Goal: Task Accomplishment & Management: Manage account settings

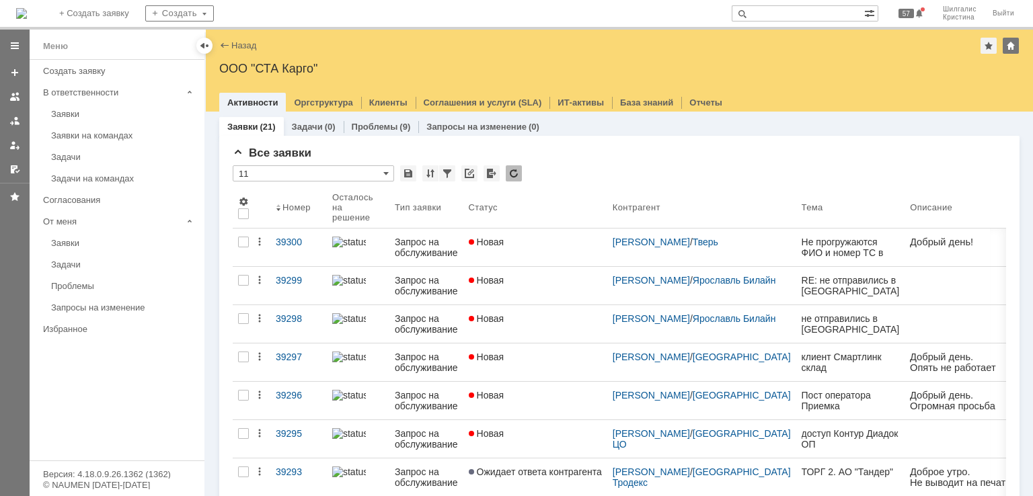
drag, startPoint x: 0, startPoint y: 0, endPoint x: 580, endPoint y: 40, distance: 581.8
drag, startPoint x: 580, startPoint y: 40, endPoint x: 535, endPoint y: 182, distance: 148.2
click at [535, 182] on div "* 11" at bounding box center [619, 173] width 773 height 17
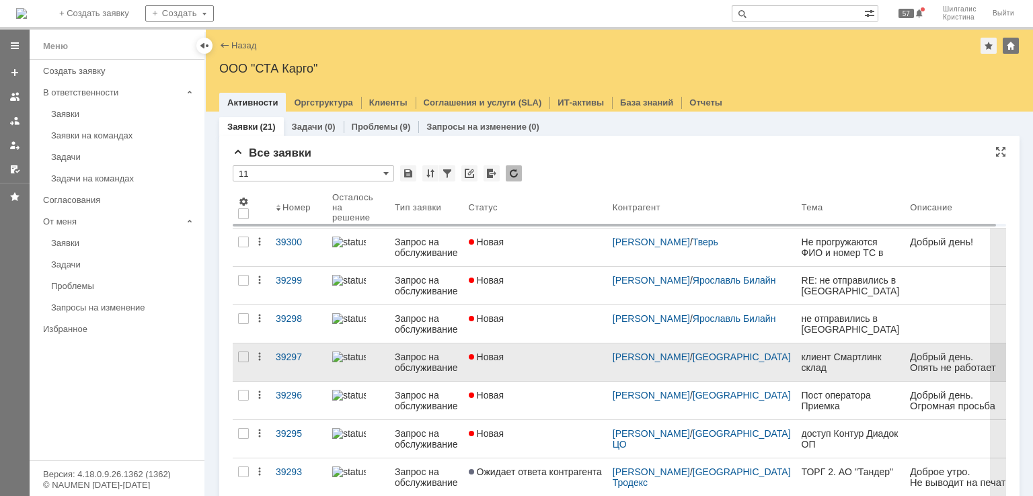
scroll to position [67, 0]
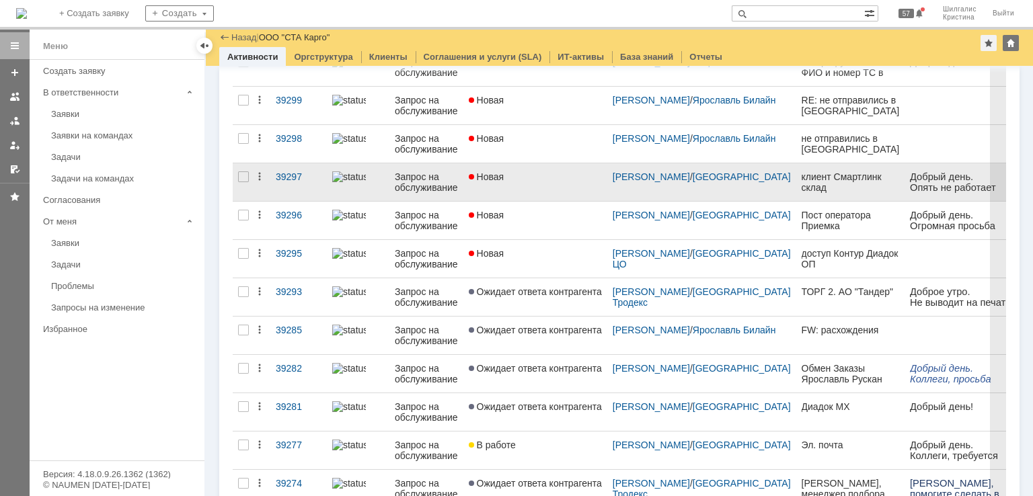
scroll to position [67, 0]
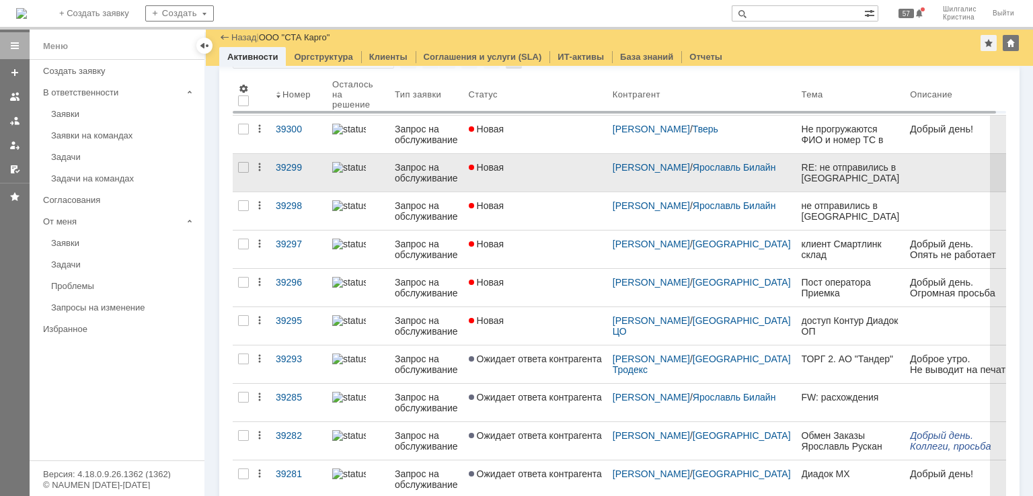
click at [536, 176] on link "Новая" at bounding box center [535, 173] width 144 height 38
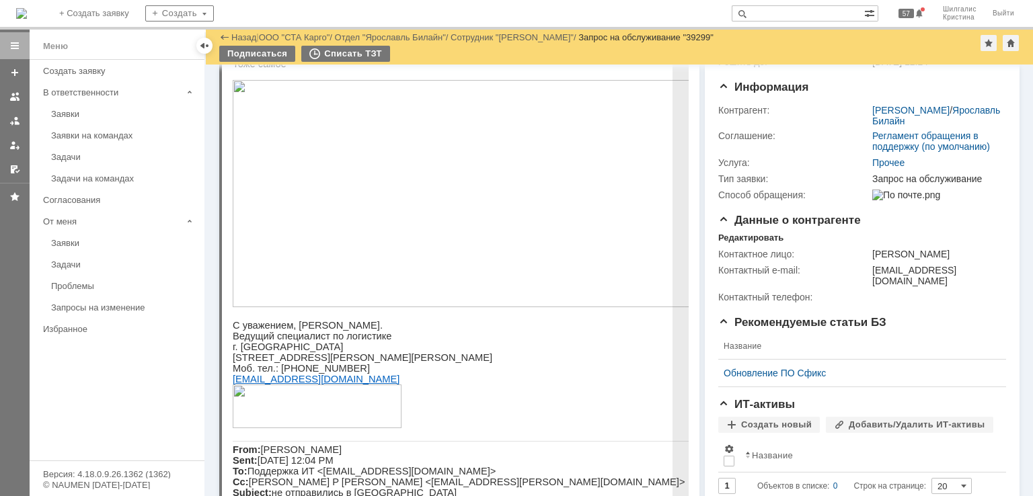
scroll to position [202, 0]
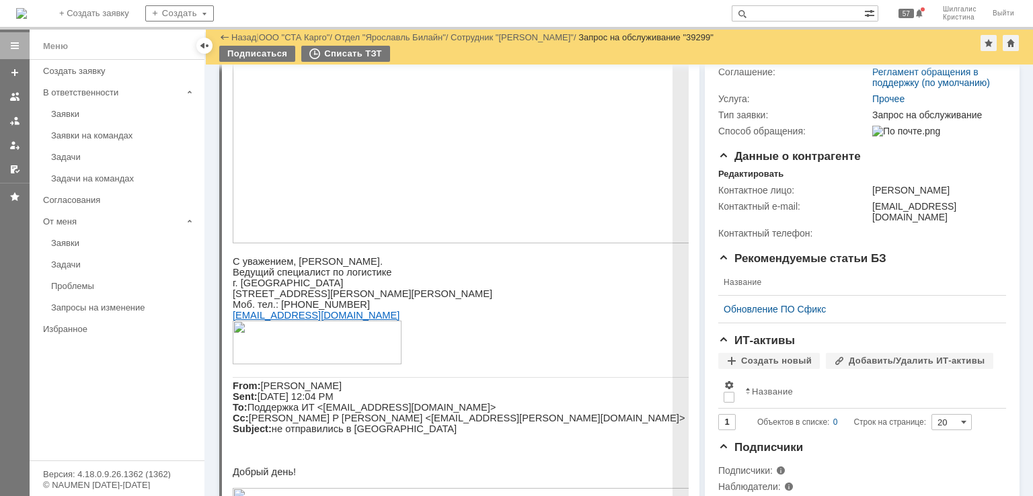
click at [426, 141] on img at bounding box center [468, 129] width 471 height 227
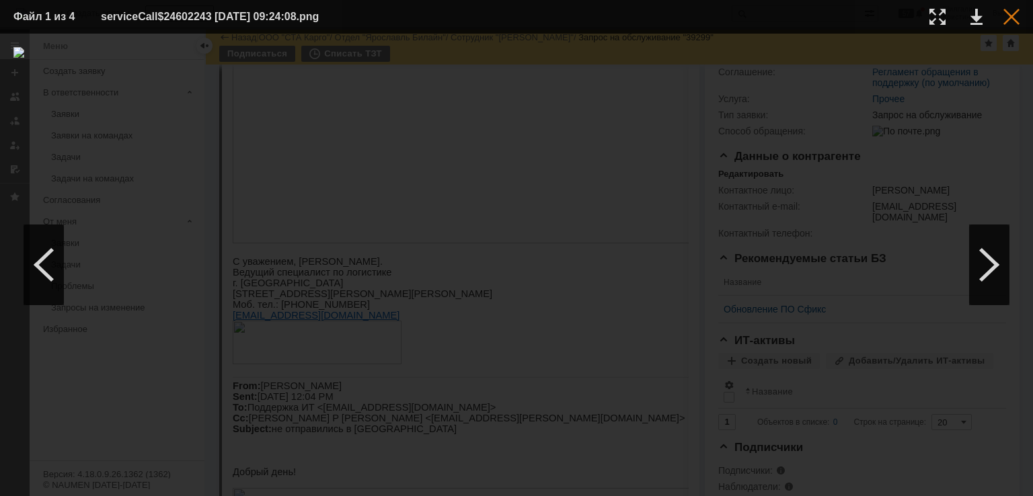
click at [1017, 22] on div at bounding box center [1011, 17] width 16 height 16
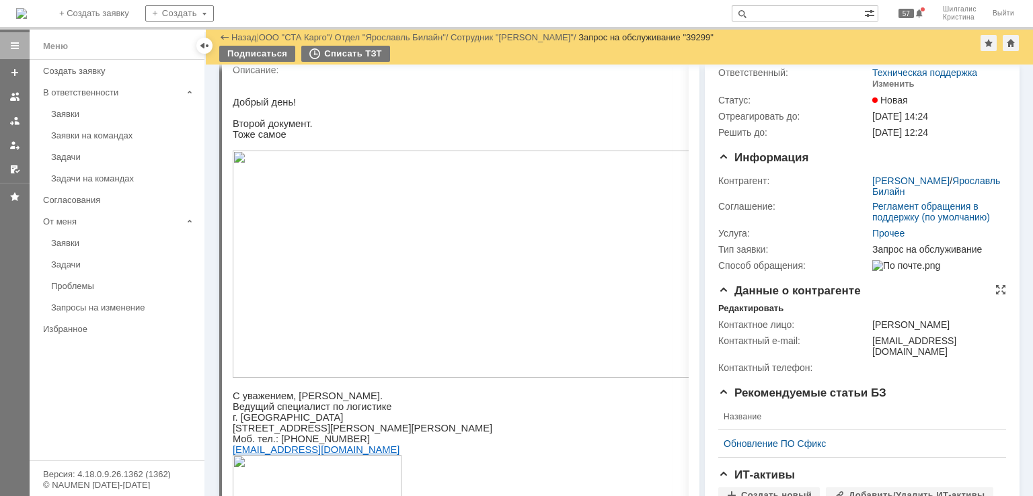
scroll to position [0, 0]
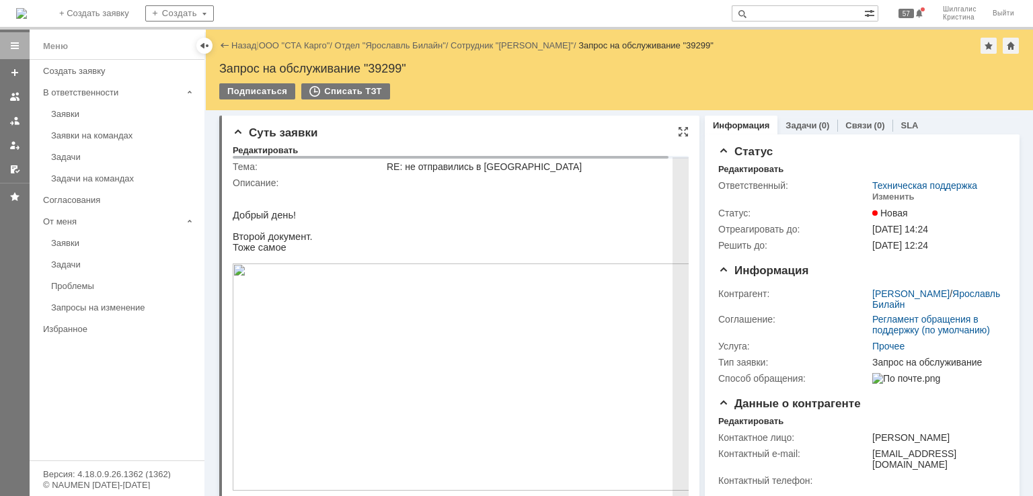
click at [389, 364] on img at bounding box center [468, 377] width 471 height 227
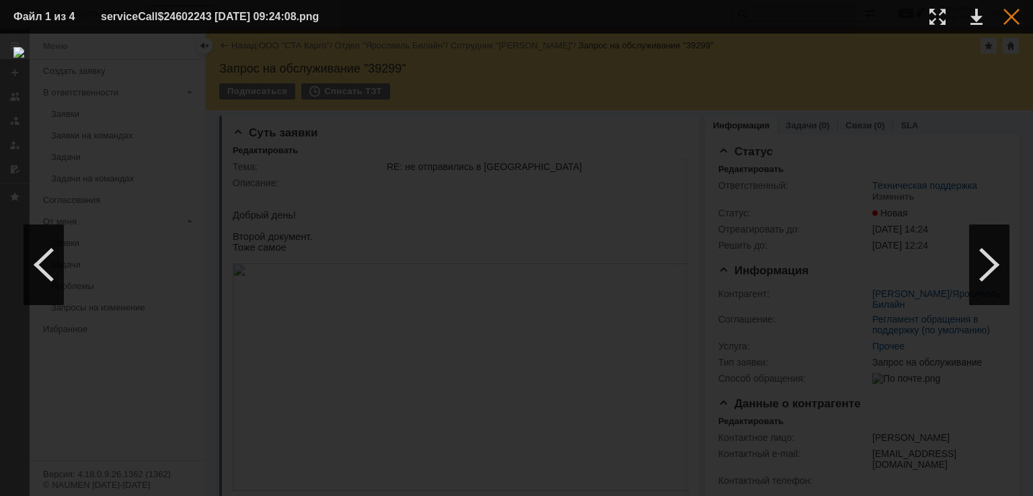
click at [1005, 13] on div at bounding box center [1011, 17] width 16 height 16
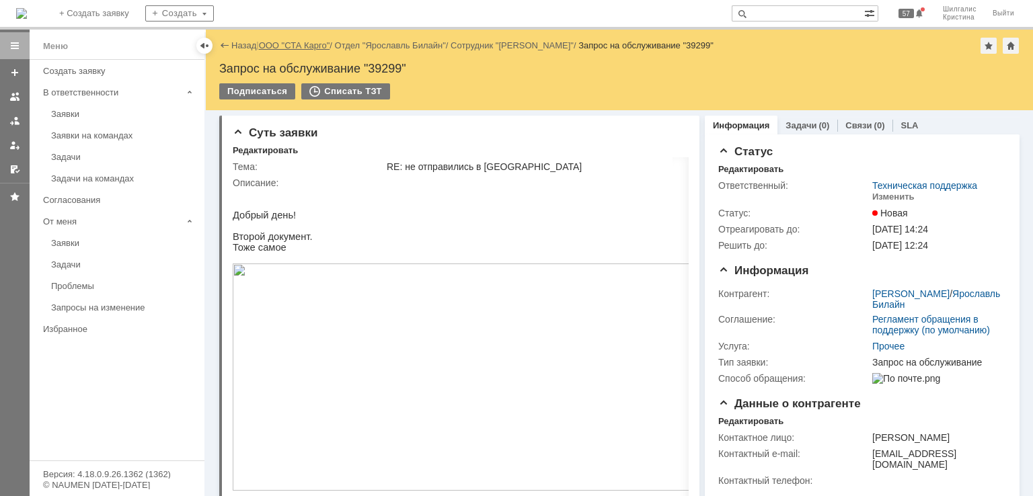
click at [272, 46] on link "ООО "СТА Карго"" at bounding box center [294, 45] width 71 height 10
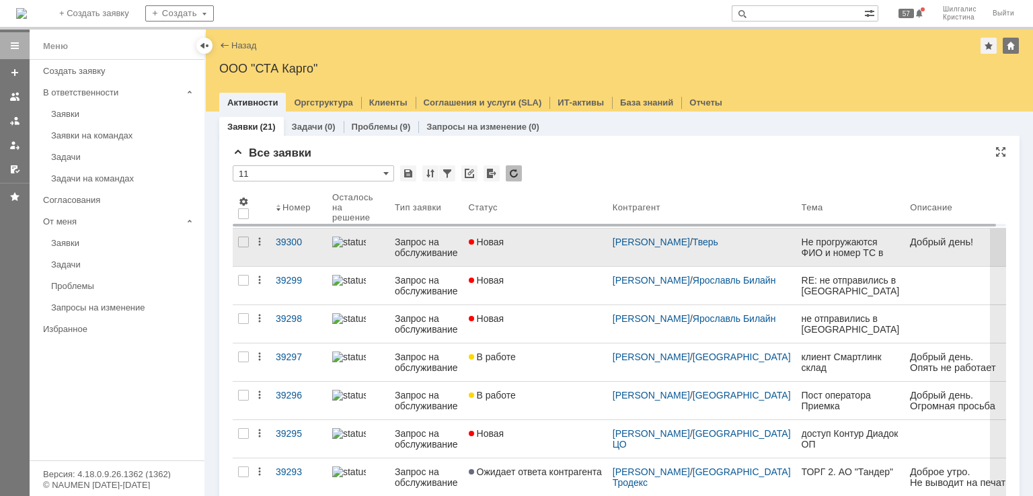
click at [532, 241] on div "Новая" at bounding box center [535, 242] width 133 height 11
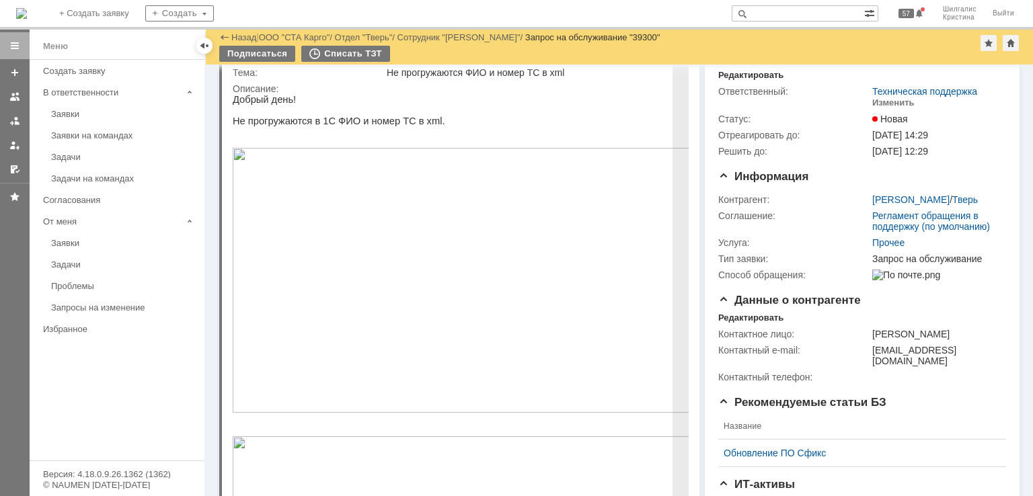
scroll to position [67, 0]
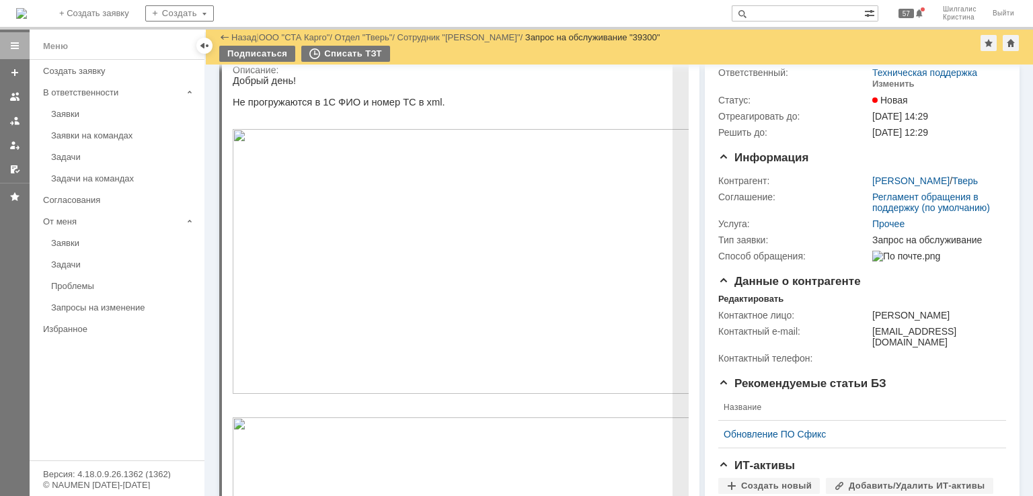
click at [289, 203] on img at bounding box center [468, 261] width 471 height 265
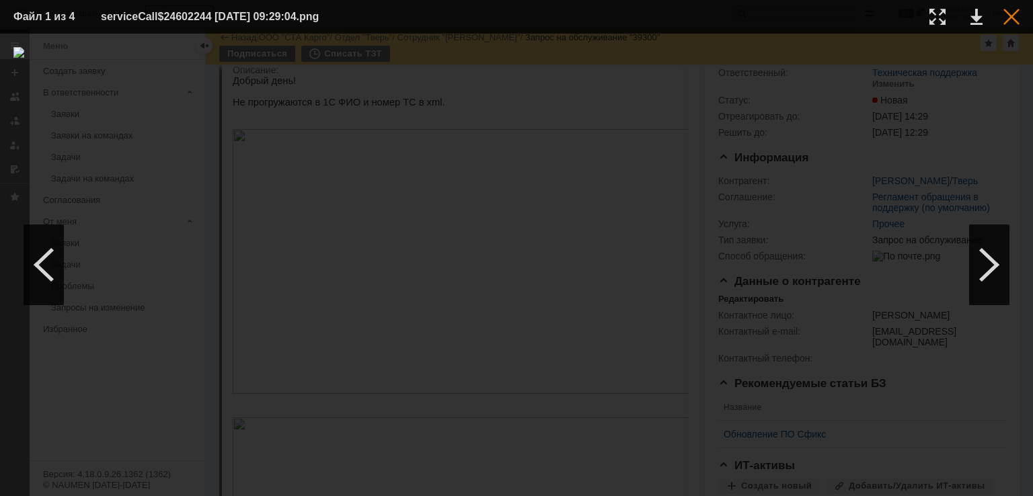
click at [1013, 20] on div at bounding box center [1011, 17] width 16 height 16
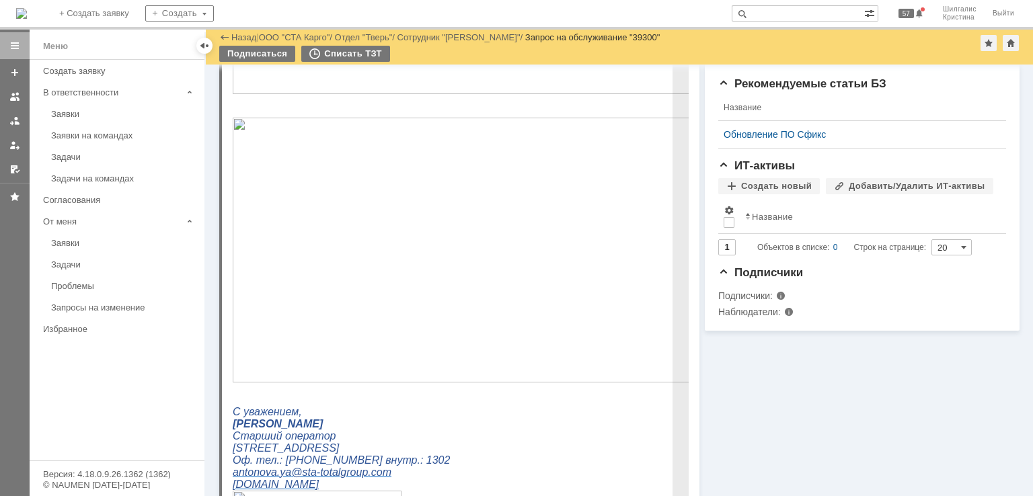
scroll to position [471, 0]
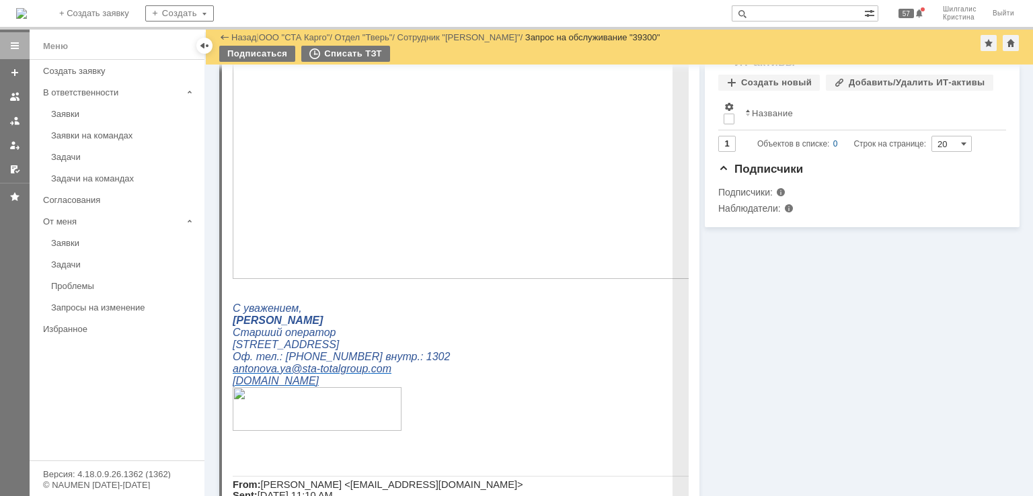
click at [317, 196] on img at bounding box center [468, 146] width 471 height 265
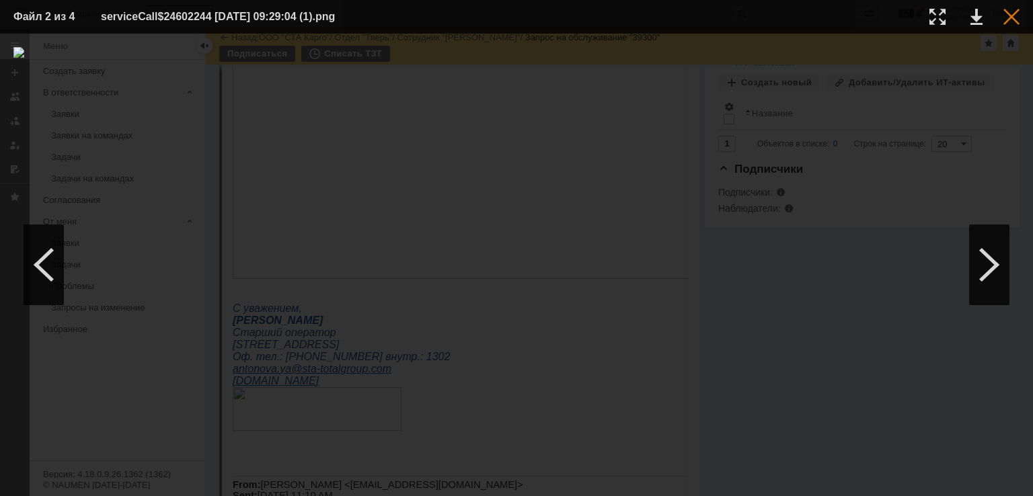
click at [1008, 14] on div at bounding box center [1011, 17] width 16 height 16
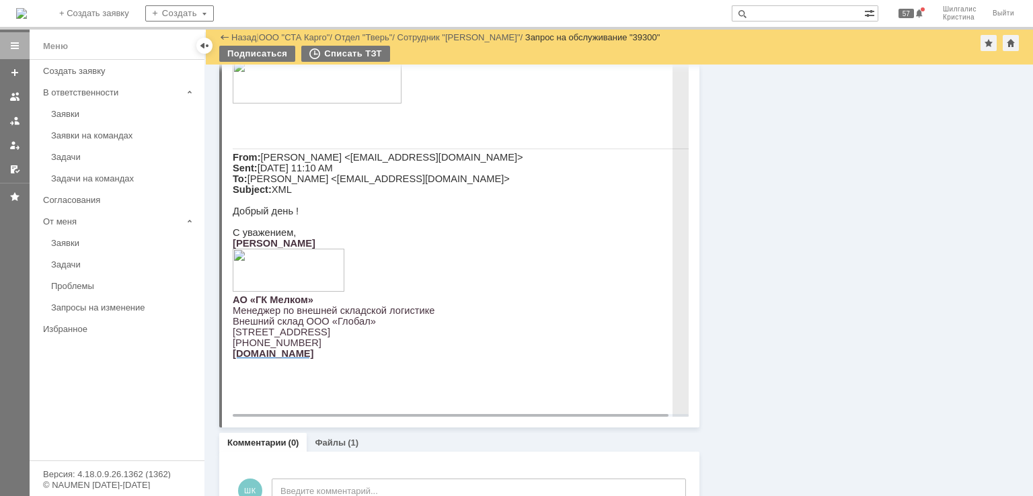
scroll to position [842, 0]
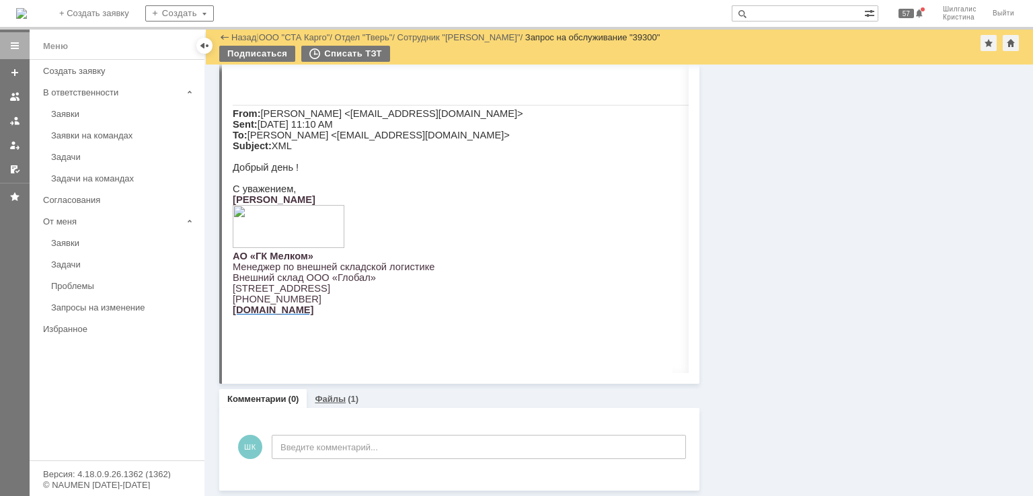
click at [340, 395] on link "Файлы" at bounding box center [330, 399] width 31 height 10
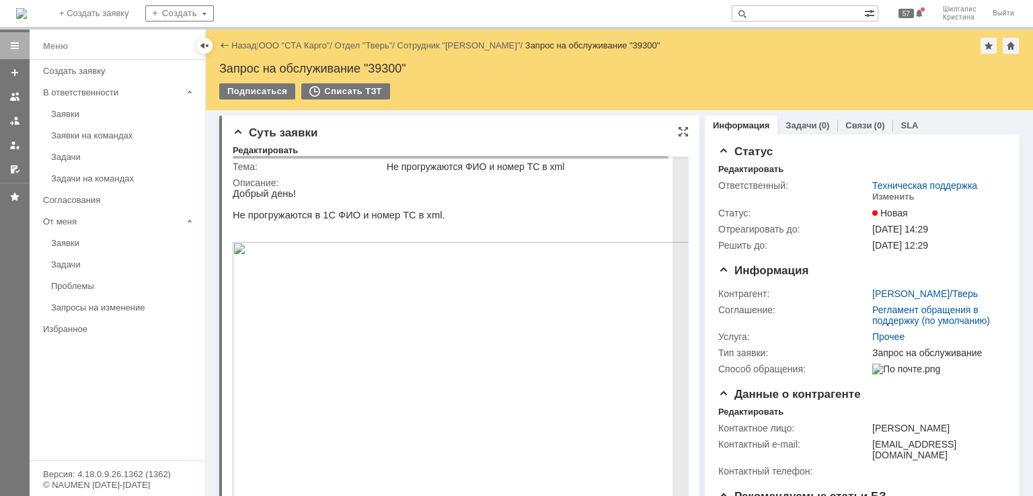
click at [393, 309] on img at bounding box center [468, 374] width 471 height 265
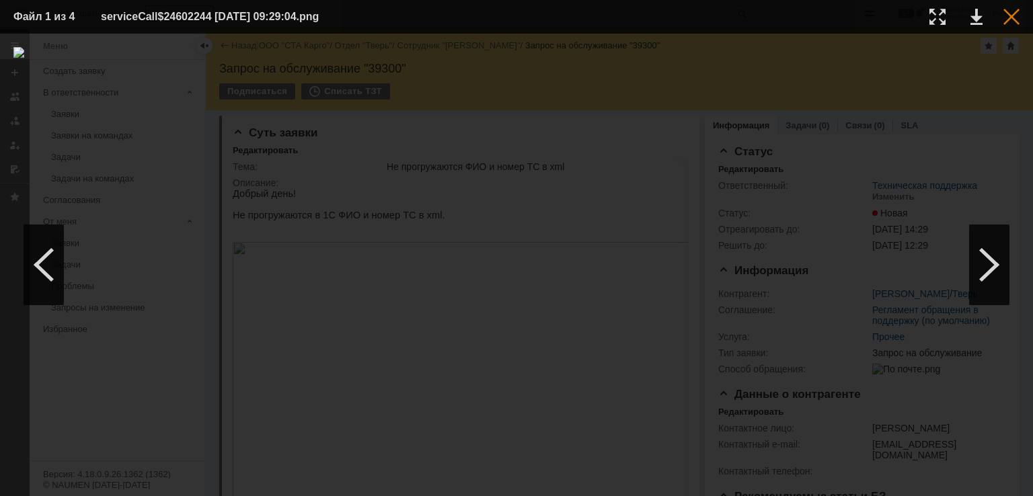
click at [1012, 17] on div at bounding box center [1011, 17] width 16 height 16
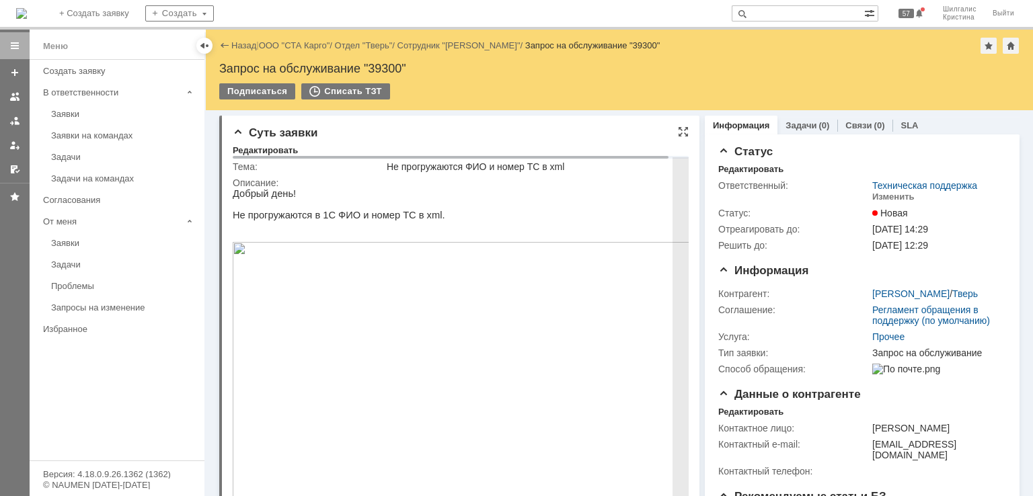
click at [380, 289] on img at bounding box center [468, 374] width 471 height 265
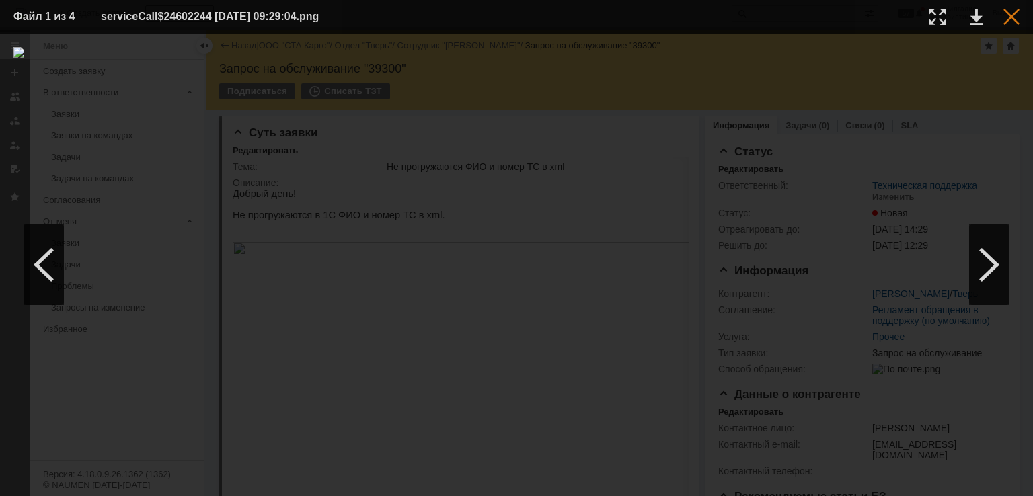
click at [1007, 13] on div at bounding box center [1011, 17] width 16 height 16
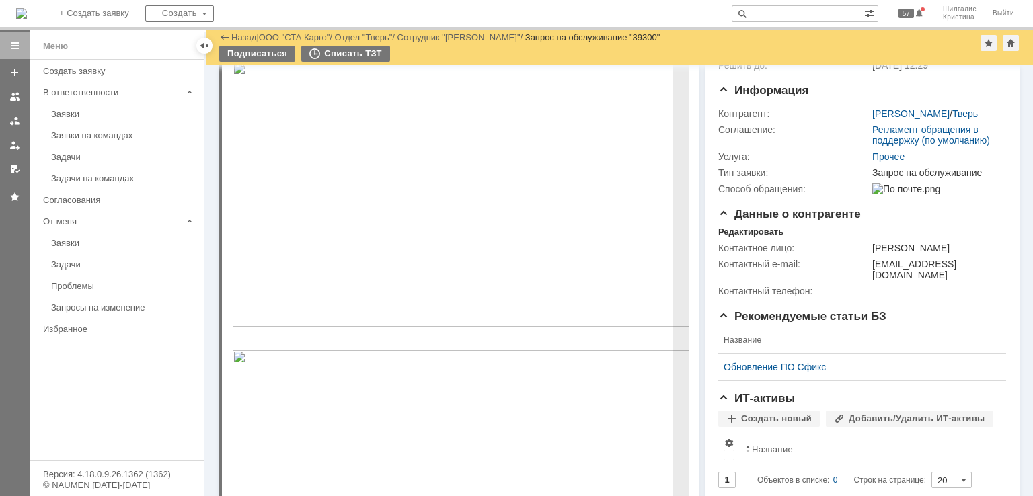
scroll to position [336, 0]
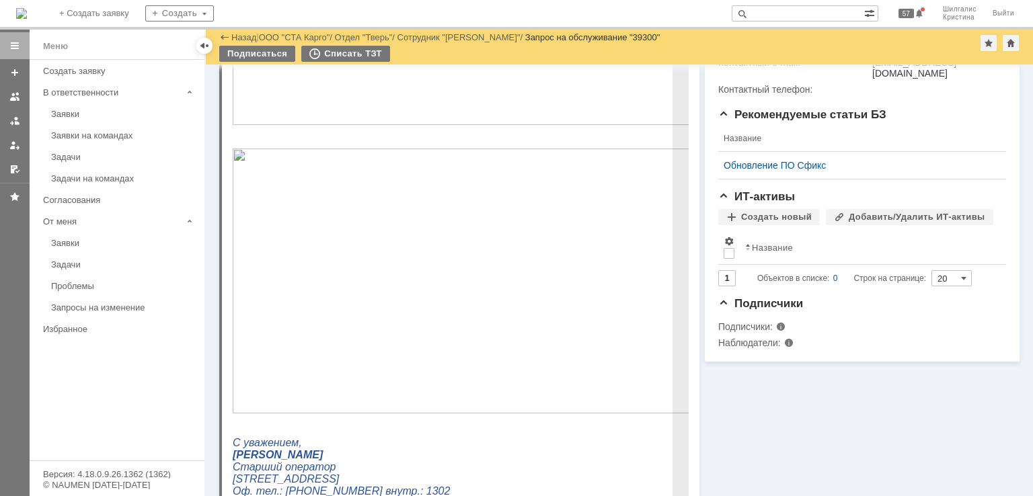
click at [354, 237] on img at bounding box center [468, 281] width 471 height 265
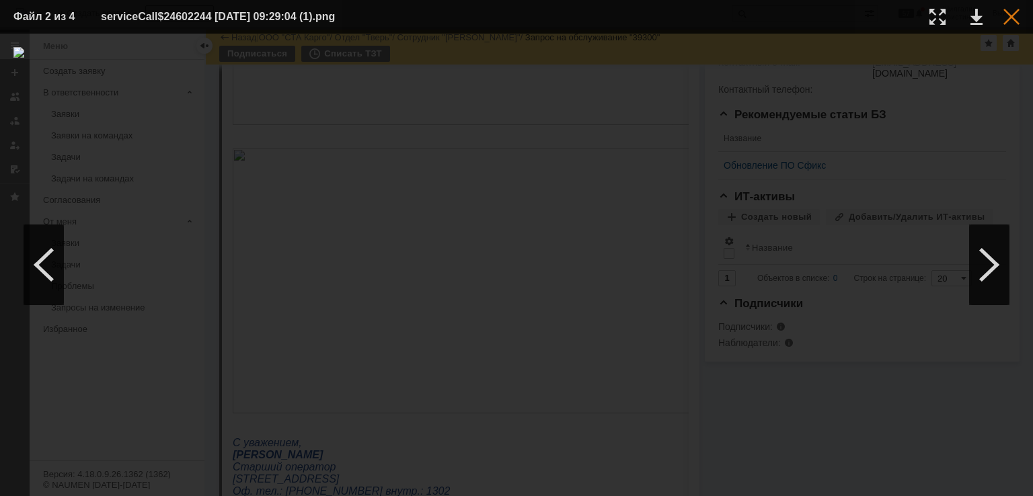
click at [1011, 18] on div at bounding box center [1011, 17] width 16 height 16
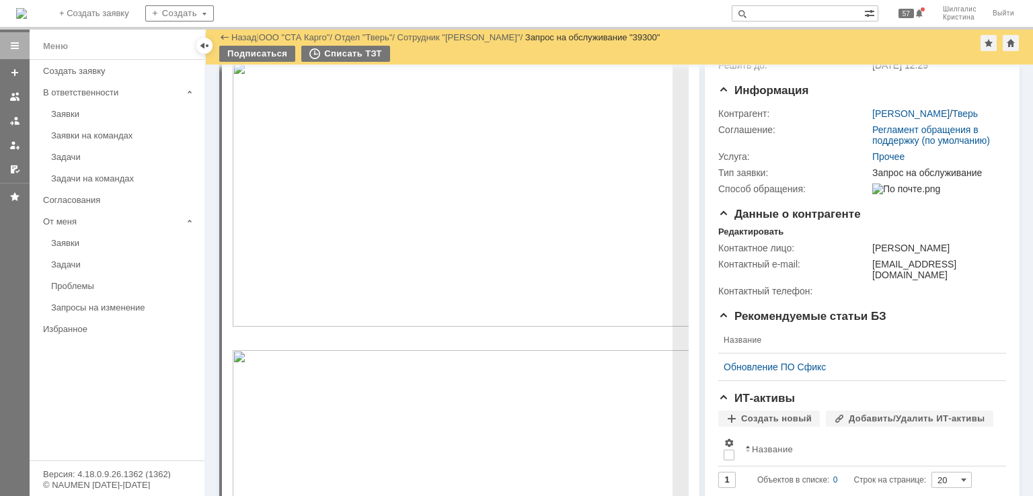
scroll to position [0, 0]
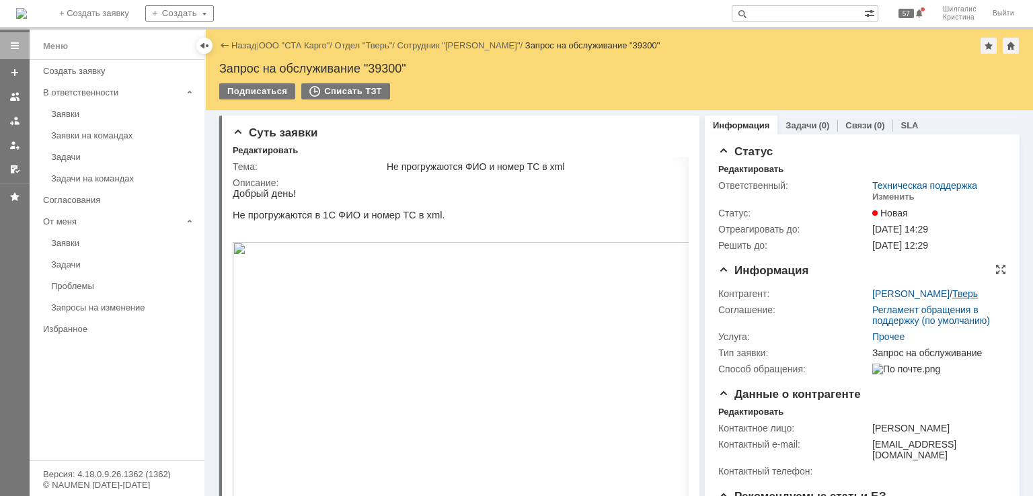
click at [952, 291] on link "Тверь" at bounding box center [965, 294] width 26 height 11
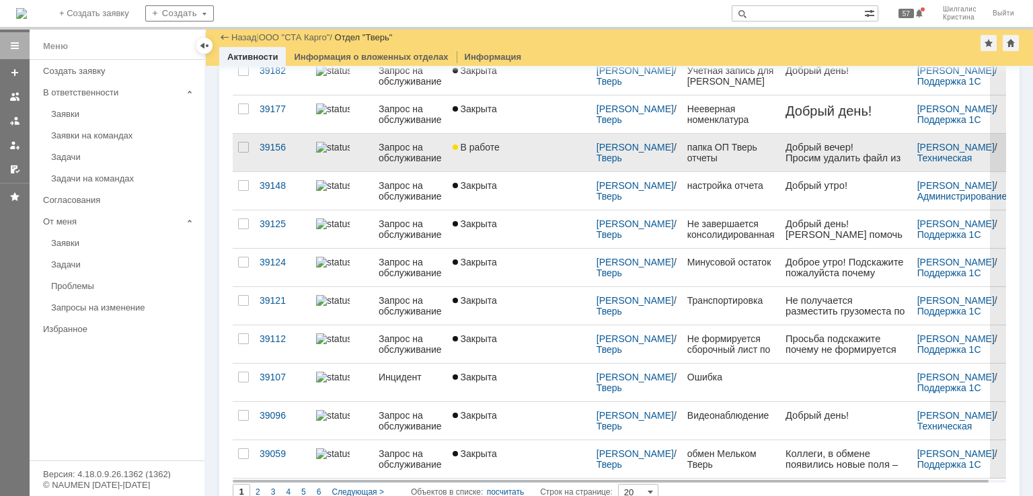
scroll to position [538, 0]
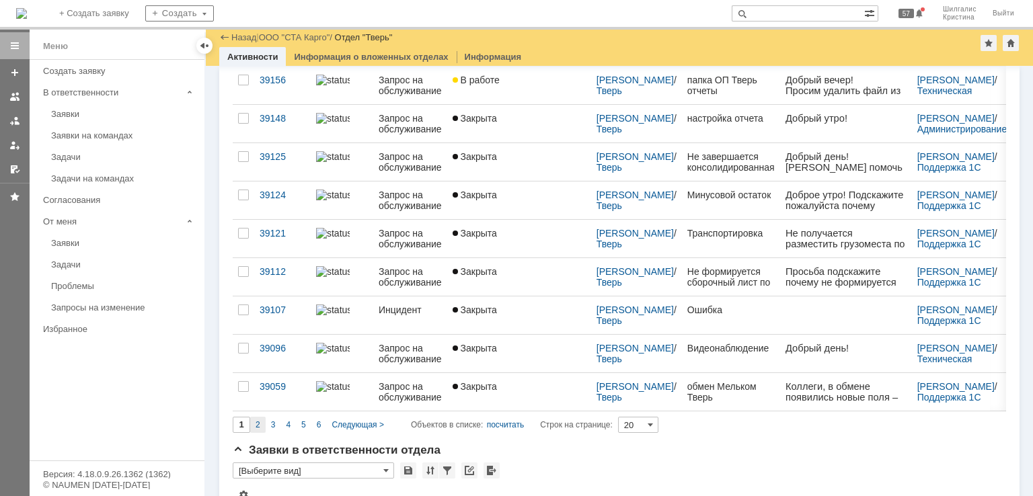
click at [256, 420] on span "2" at bounding box center [258, 424] width 5 height 9
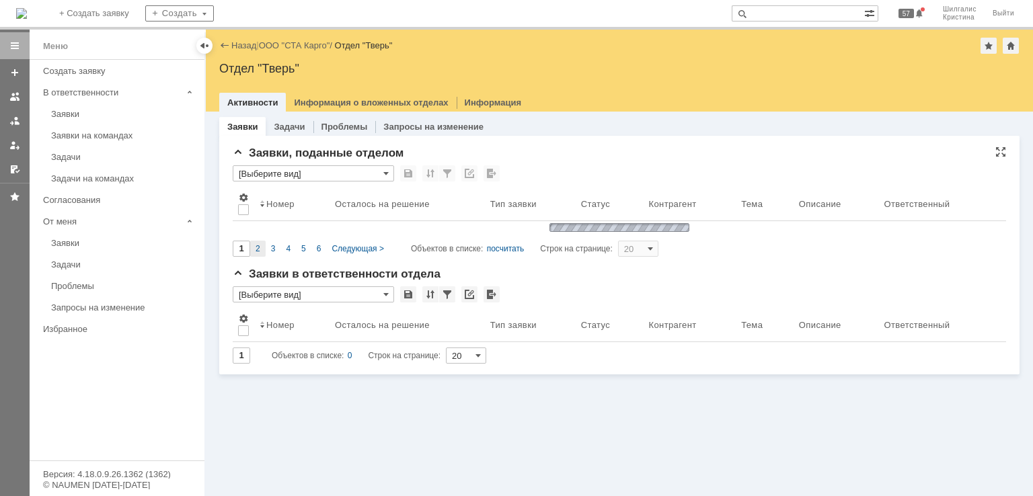
scroll to position [0, 0]
type input "2"
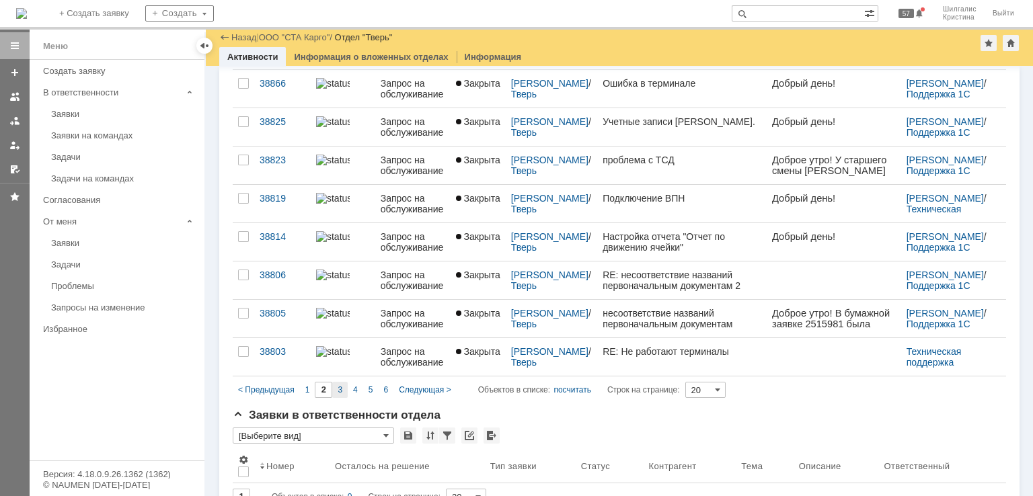
click at [338, 387] on span "3" at bounding box center [340, 389] width 5 height 9
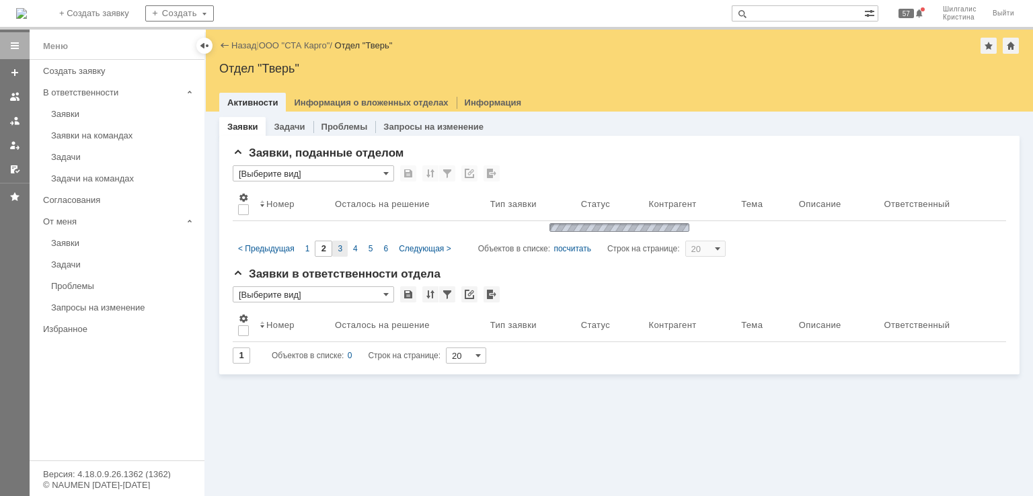
type input "3"
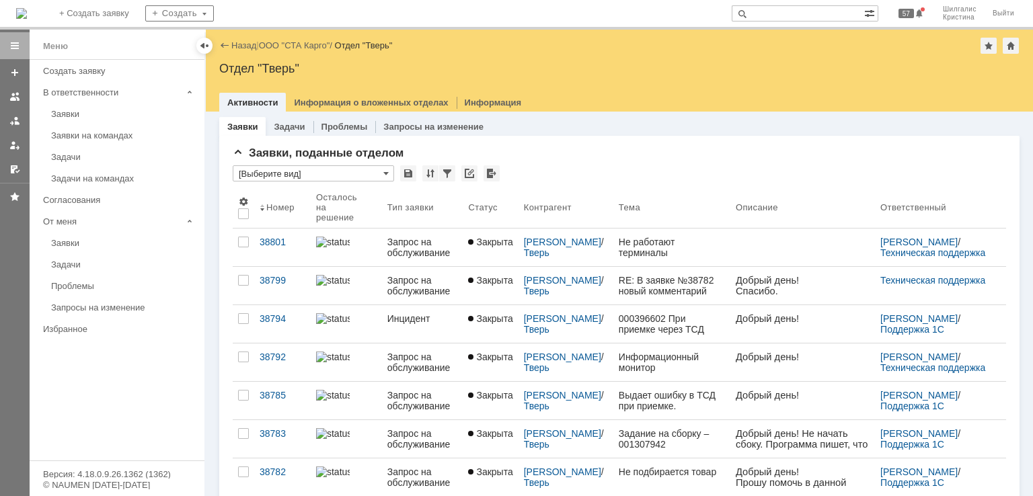
click at [792, 12] on input "text" at bounding box center [798, 13] width 132 height 16
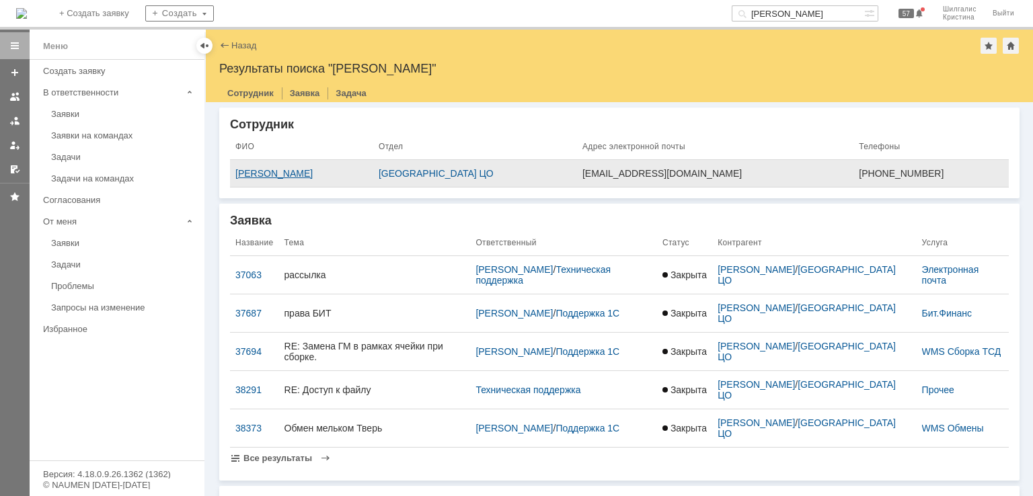
click at [301, 175] on div "Филоненко Максим" at bounding box center [301, 173] width 132 height 11
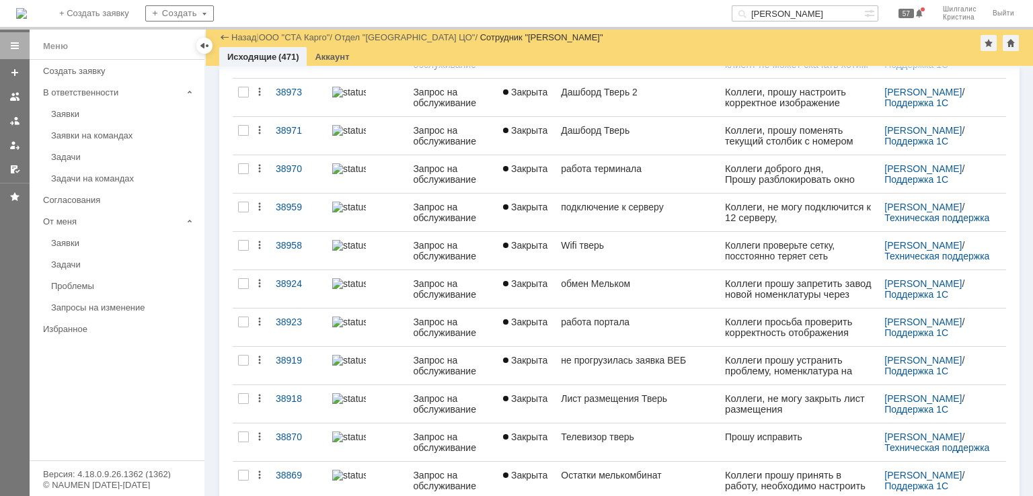
drag, startPoint x: 816, startPoint y: 17, endPoint x: 678, endPoint y: 9, distance: 138.8
click at [678, 9] on div "На домашнюю + Создать заявку Создать филоненко 57 Шилгалис Кристина Выйти" at bounding box center [516, 15] width 1033 height 30
type input "мельком"
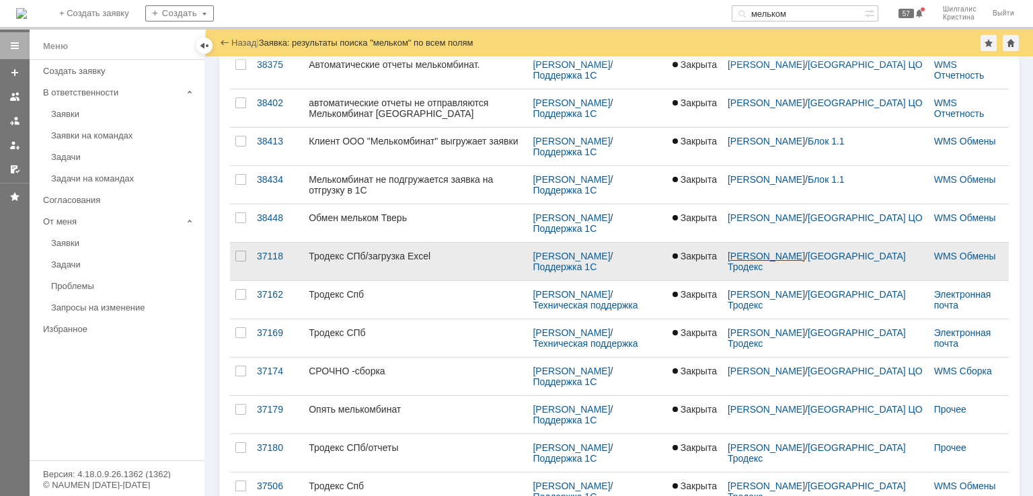
scroll to position [434, 0]
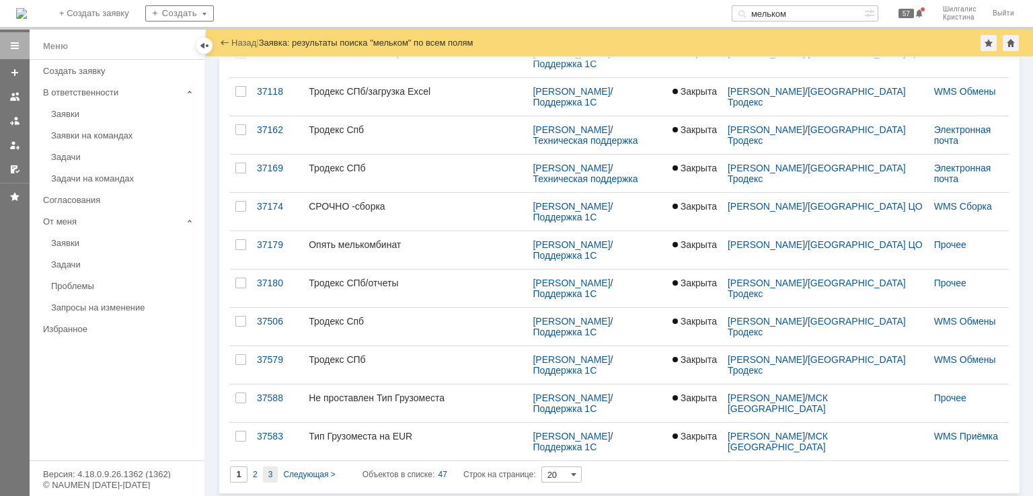
click at [270, 470] on span "3" at bounding box center [270, 474] width 5 height 9
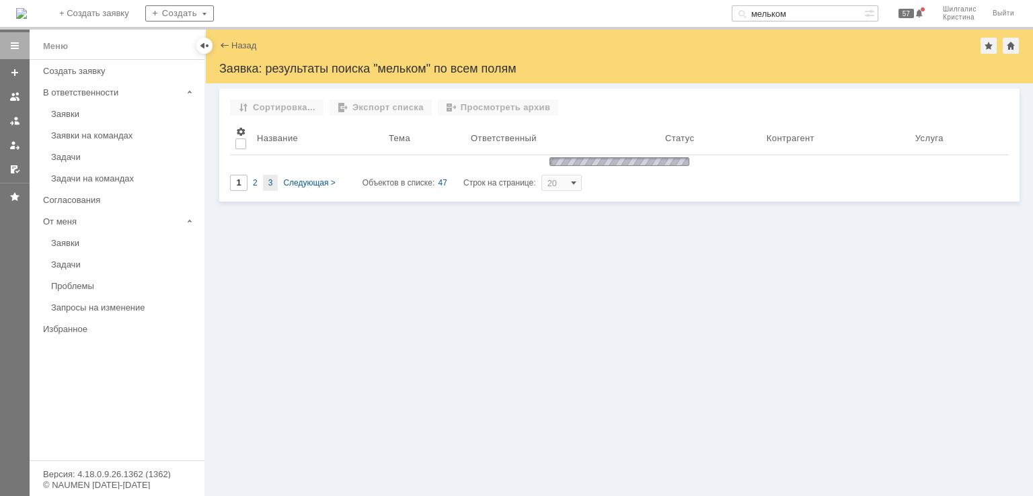
scroll to position [0, 0]
type input "3"
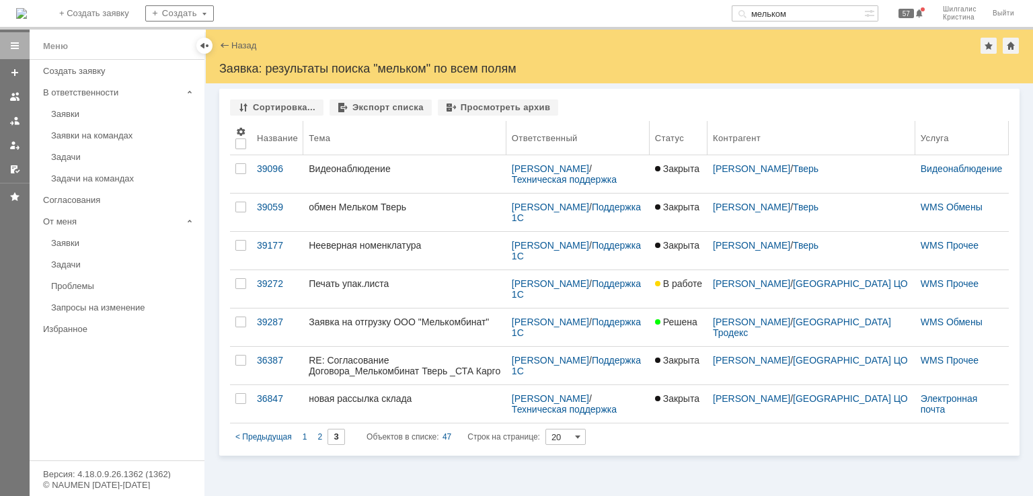
click at [277, 136] on div "Название" at bounding box center [277, 138] width 41 height 10
type input "1"
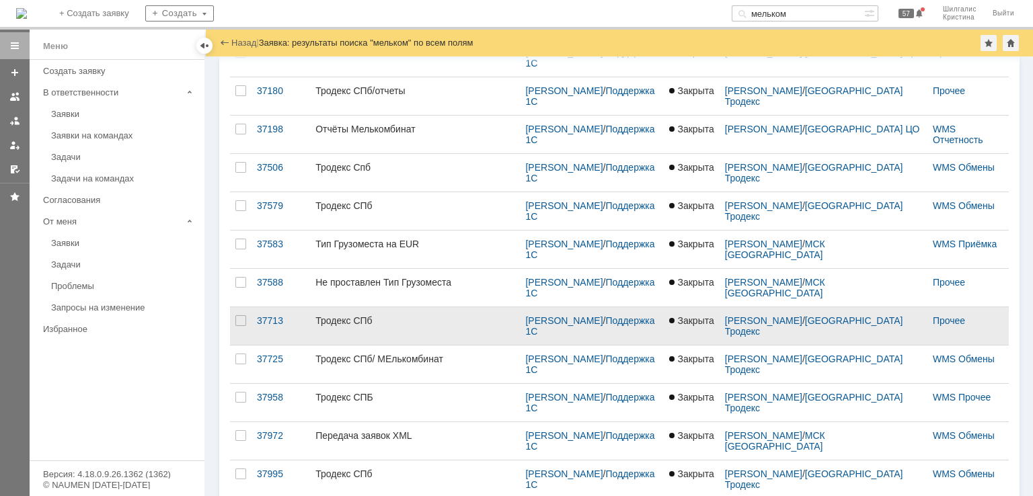
scroll to position [434, 0]
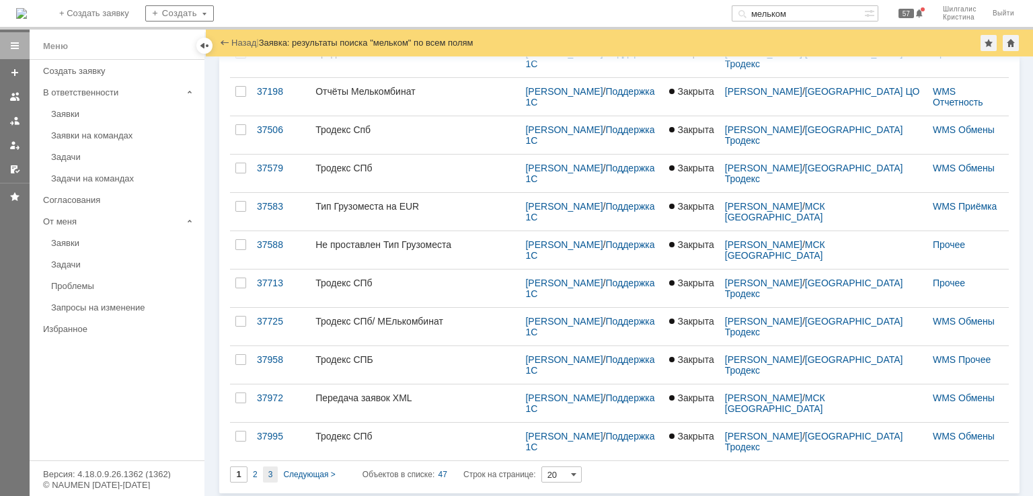
click at [268, 470] on span "3" at bounding box center [270, 474] width 5 height 9
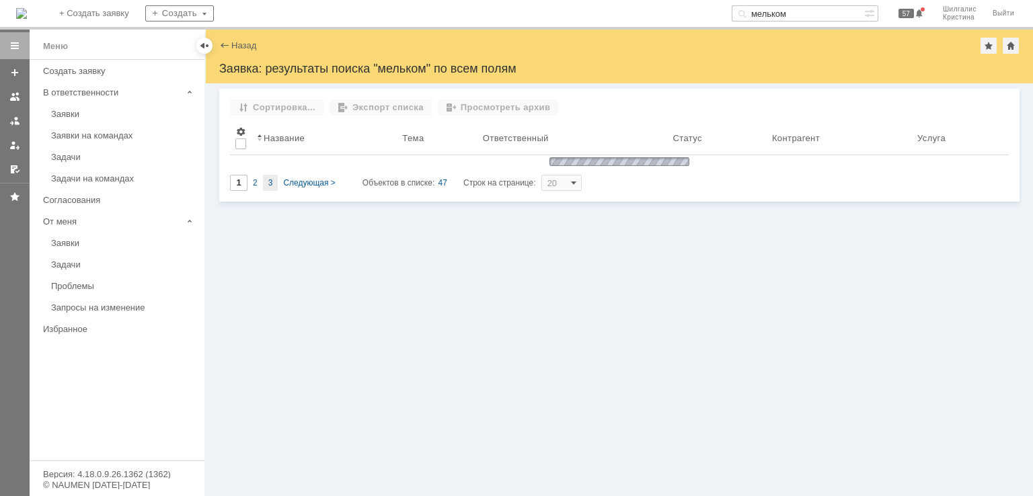
type input "3"
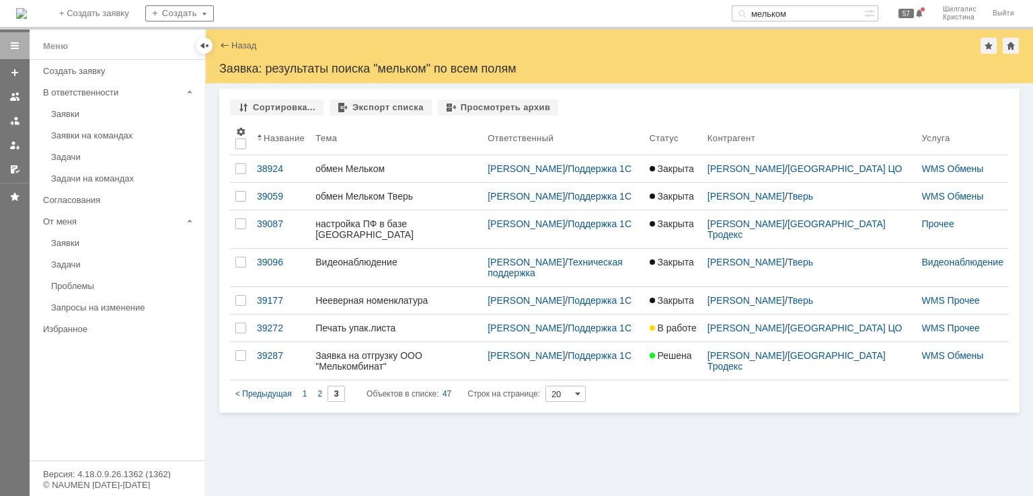
drag, startPoint x: 484, startPoint y: 33, endPoint x: 611, endPoint y: 81, distance: 136.0
click at [320, 396] on div "2" at bounding box center [319, 394] width 15 height 16
type input "2"
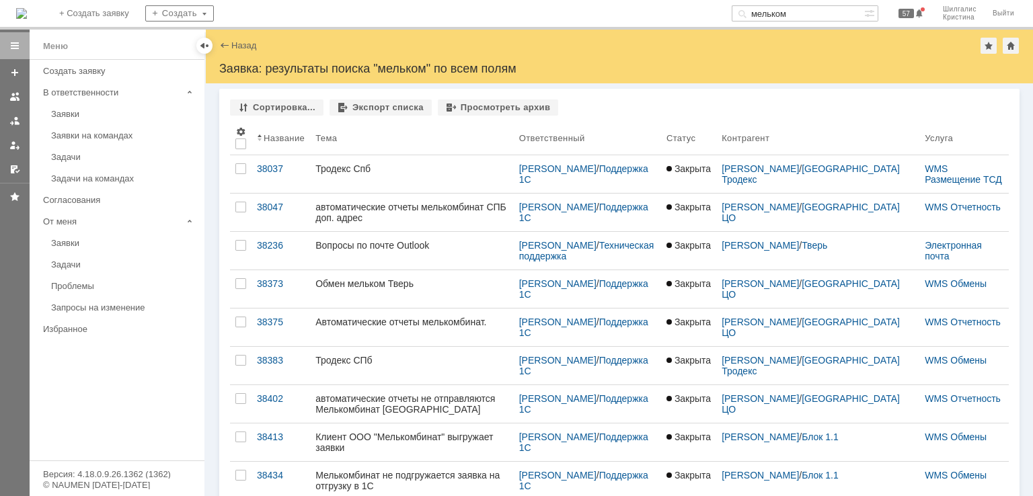
click at [229, 52] on div "Назад | Заявка: результаты поиска "мельком" по всем полям" at bounding box center [619, 46] width 800 height 16
click at [229, 44] on div "Назад" at bounding box center [237, 45] width 37 height 10
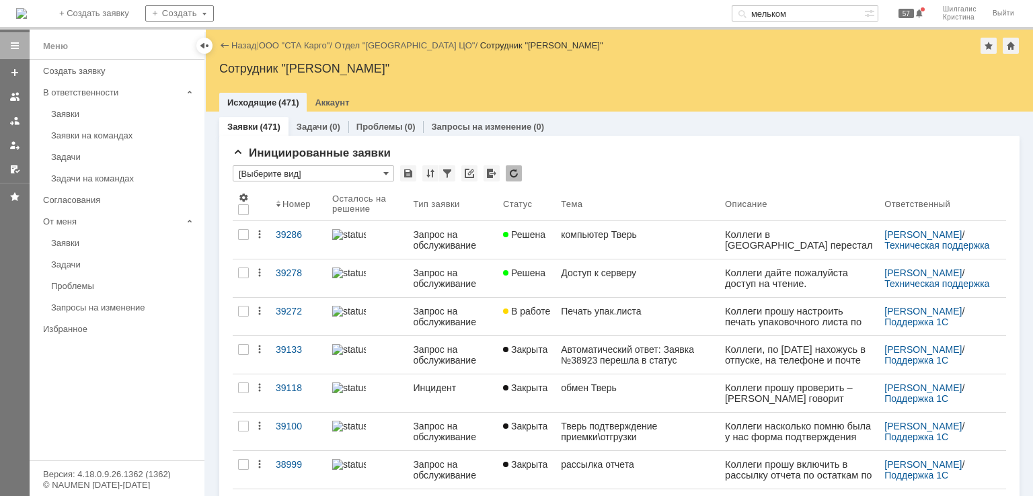
drag, startPoint x: 812, startPoint y: 17, endPoint x: 706, endPoint y: 15, distance: 105.6
click at [706, 15] on div "На домашнюю + Создать заявку Создать мельком 57 Шилгалис Кристина Выйти" at bounding box center [516, 15] width 1033 height 30
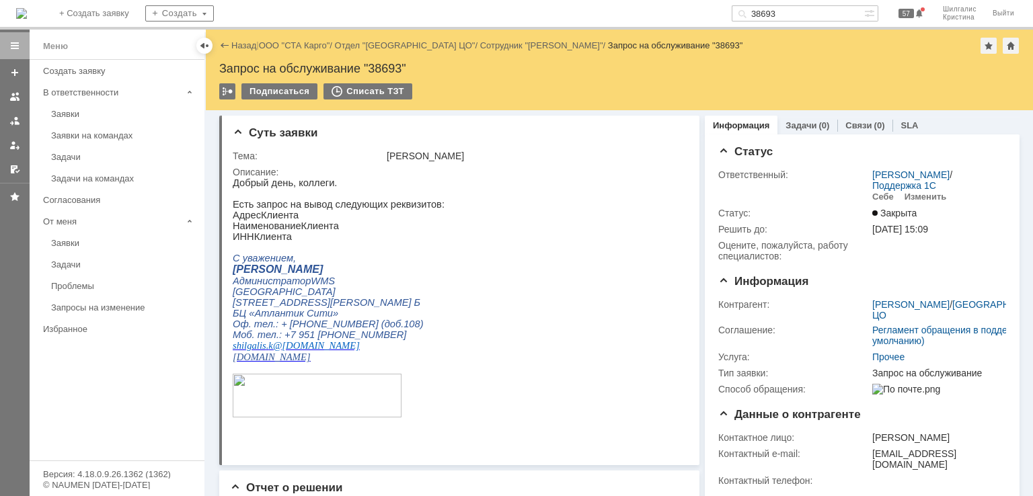
drag, startPoint x: 794, startPoint y: 14, endPoint x: 658, endPoint y: 12, distance: 135.9
click at [658, 12] on div "На домашнюю + Создать заявку Создать 38693 57 Шилгалис Кристина Выйти" at bounding box center [516, 15] width 1033 height 30
type input "39059"
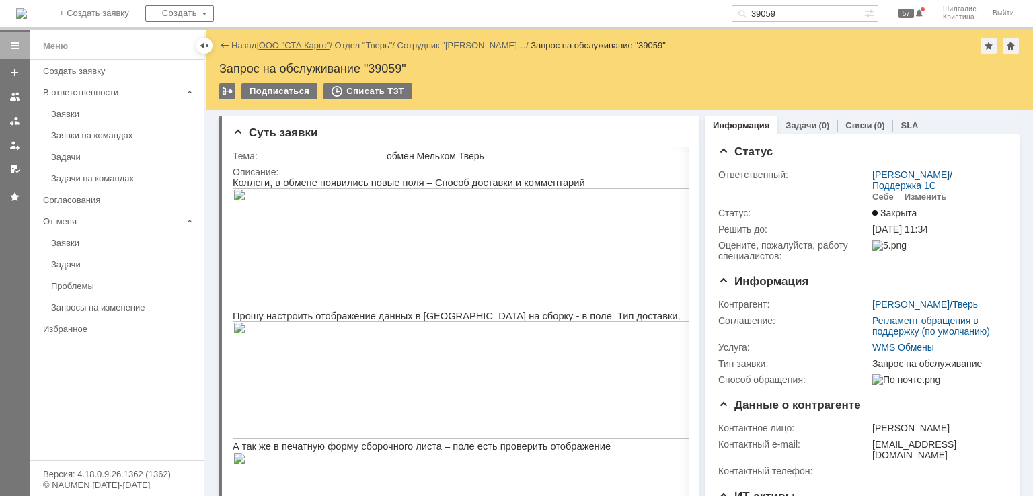
click at [303, 41] on link "ООО "СТА Карго"" at bounding box center [294, 45] width 71 height 10
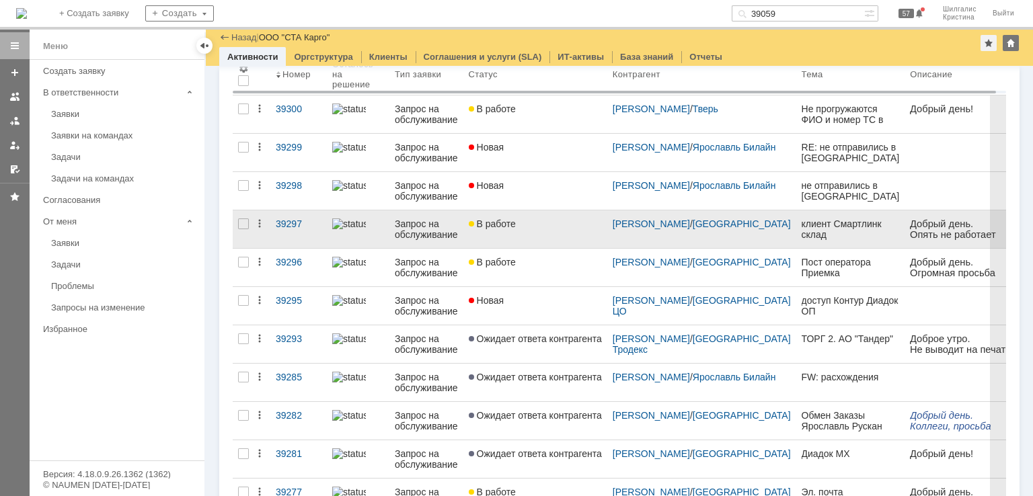
scroll to position [67, 0]
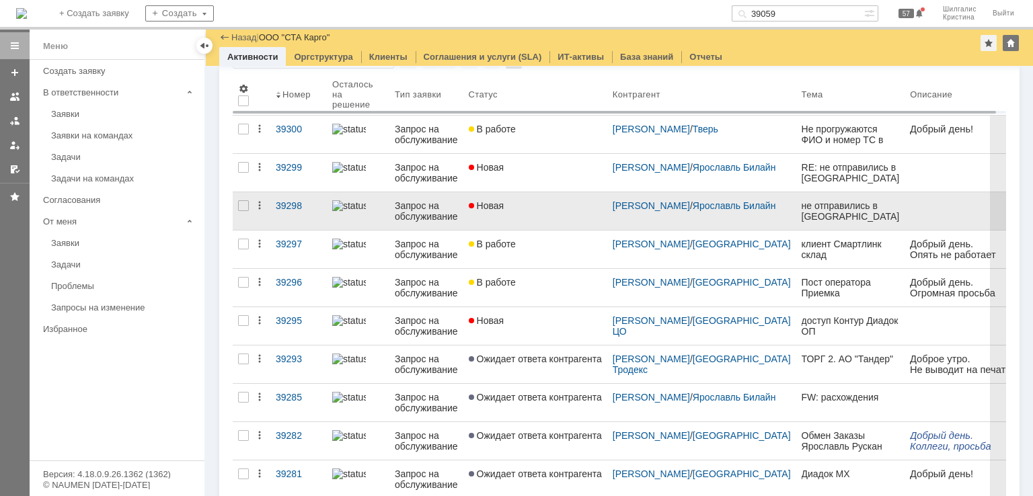
click at [544, 207] on div "Новая" at bounding box center [535, 205] width 133 height 11
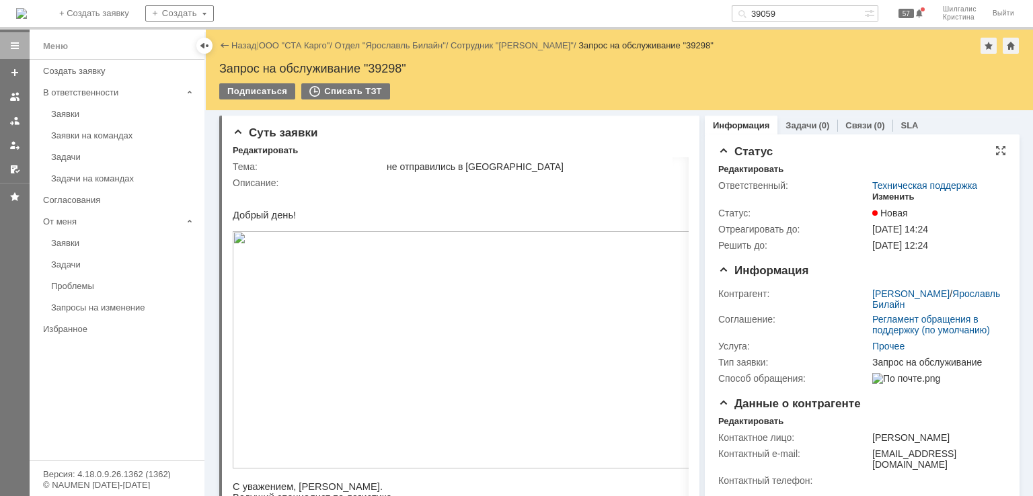
click at [897, 196] on div "Изменить" at bounding box center [893, 197] width 42 height 11
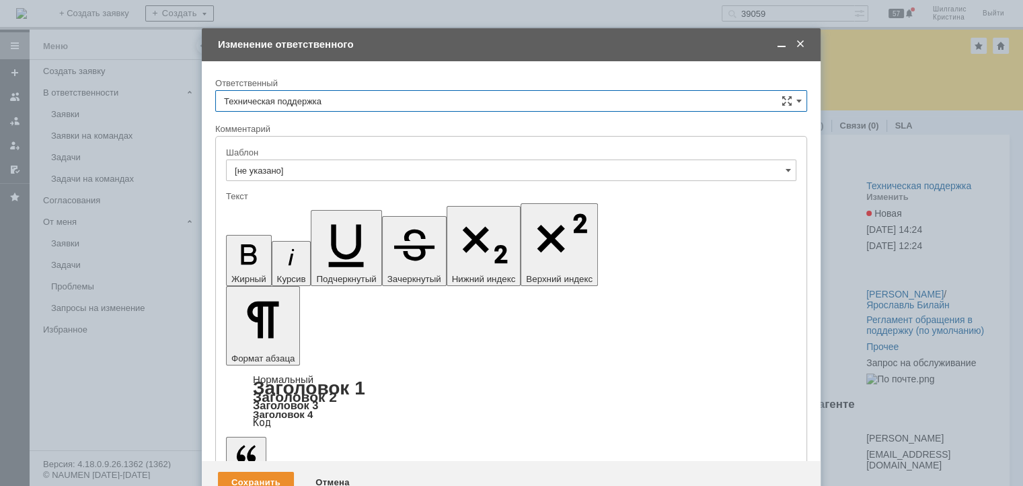
click at [320, 103] on input "Техническая поддержка" at bounding box center [511, 101] width 592 height 22
click at [301, 162] on div "[PERSON_NAME]" at bounding box center [511, 170] width 590 height 22
type input "[PERSON_NAME]"
click at [243, 471] on div "Сохранить" at bounding box center [256, 482] width 76 height 22
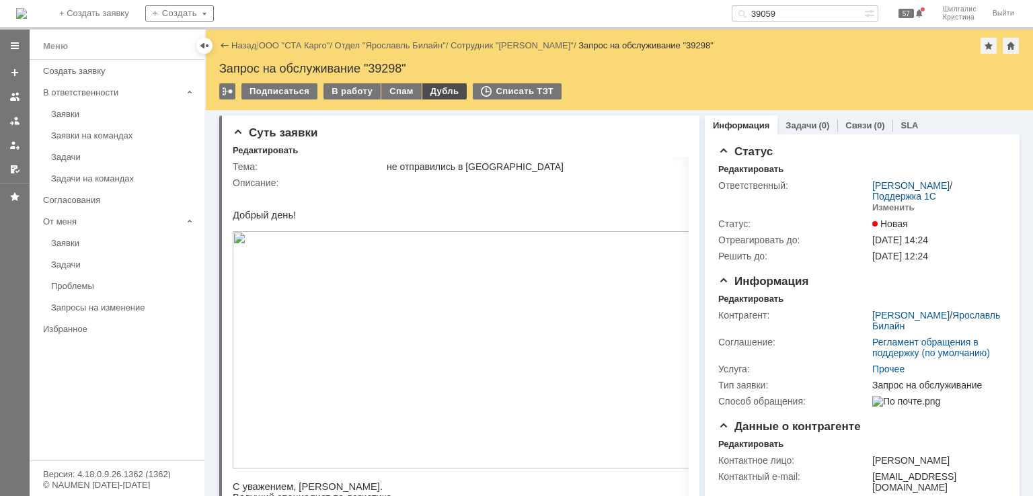
click at [437, 85] on div "Дубль" at bounding box center [444, 91] width 45 height 16
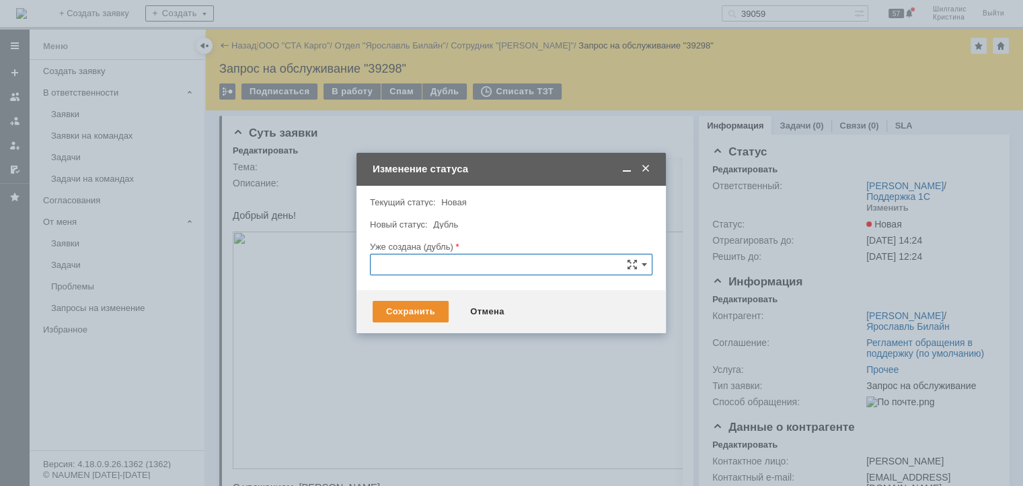
paste input "39299"
click at [404, 338] on span "39299" at bounding box center [511, 340] width 265 height 11
type input "39299"
click at [390, 311] on div "Сохранить" at bounding box center [411, 312] width 76 height 22
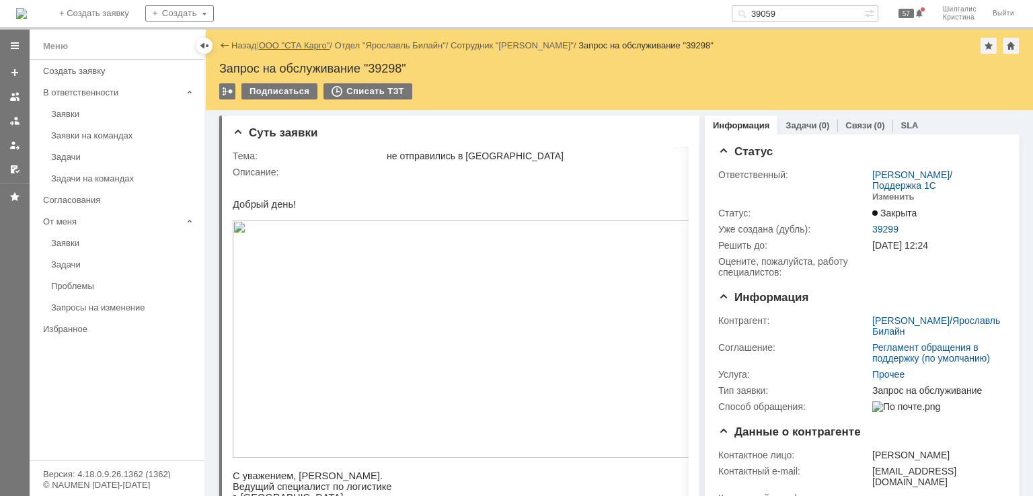
click at [289, 44] on link "ООО "СТА Карго"" at bounding box center [294, 45] width 71 height 10
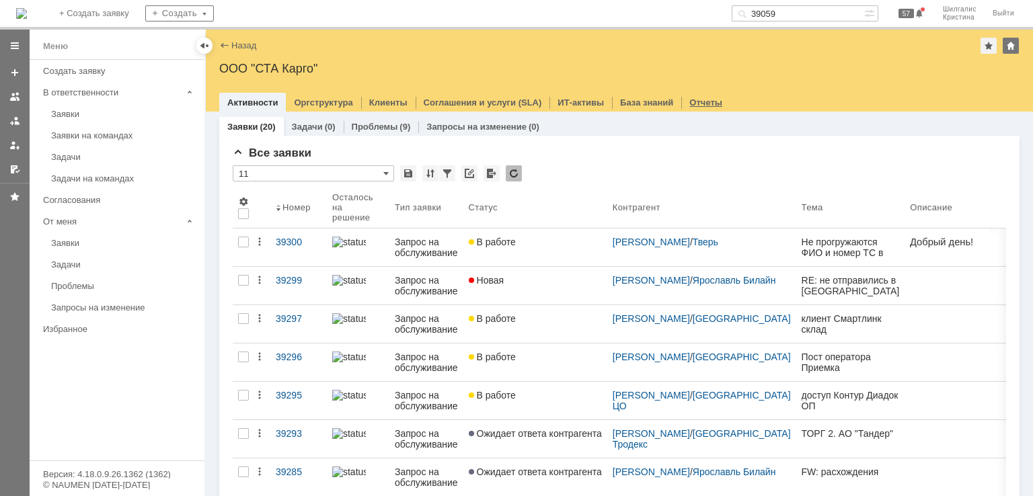
click at [694, 103] on link "Отчеты" at bounding box center [705, 103] width 33 height 10
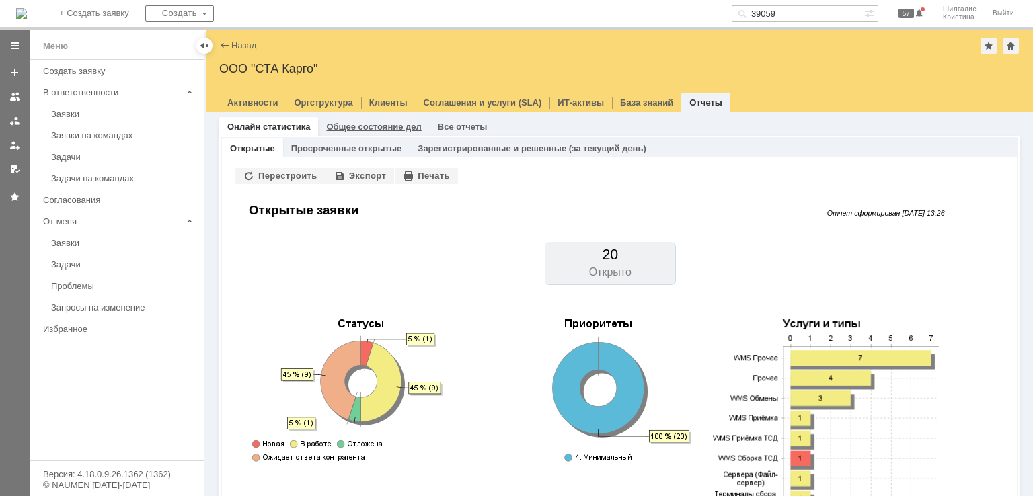
click at [385, 125] on link "Общее состояние дел" at bounding box center [373, 127] width 95 height 10
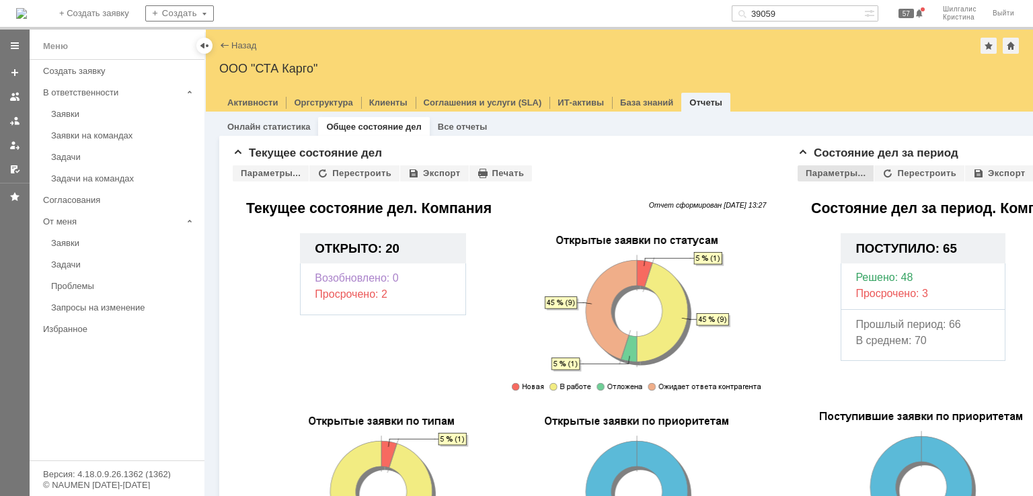
click at [860, 174] on div "Параметры..." at bounding box center [836, 173] width 76 height 16
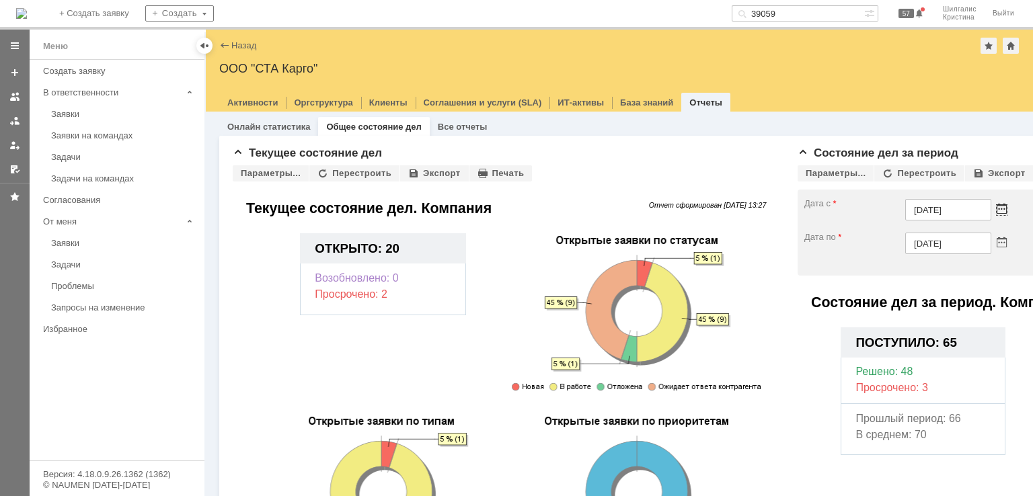
click at [1001, 208] on span at bounding box center [1002, 210] width 10 height 10
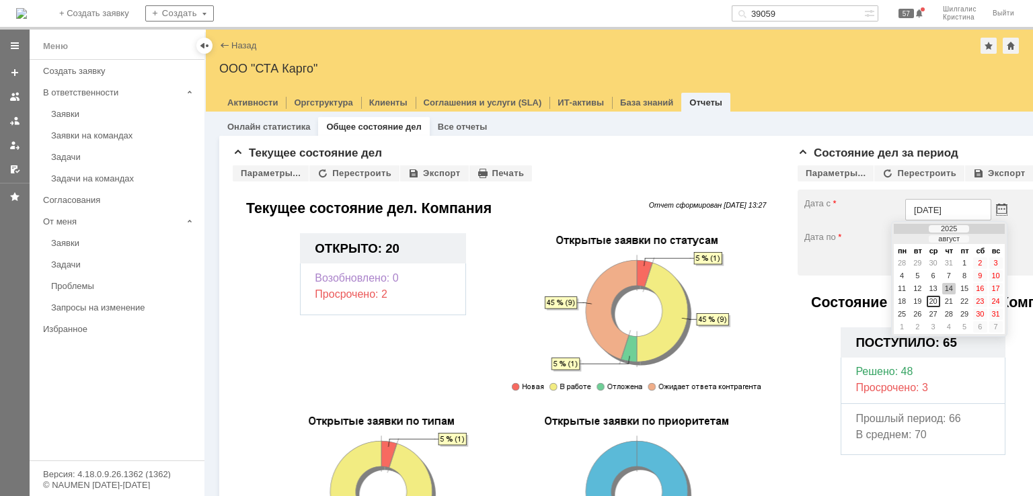
click at [910, 237] on div at bounding box center [910, 239] width 9 height 9
click at [900, 262] on div "30" at bounding box center [901, 263] width 13 height 11
type input "30.06.2025"
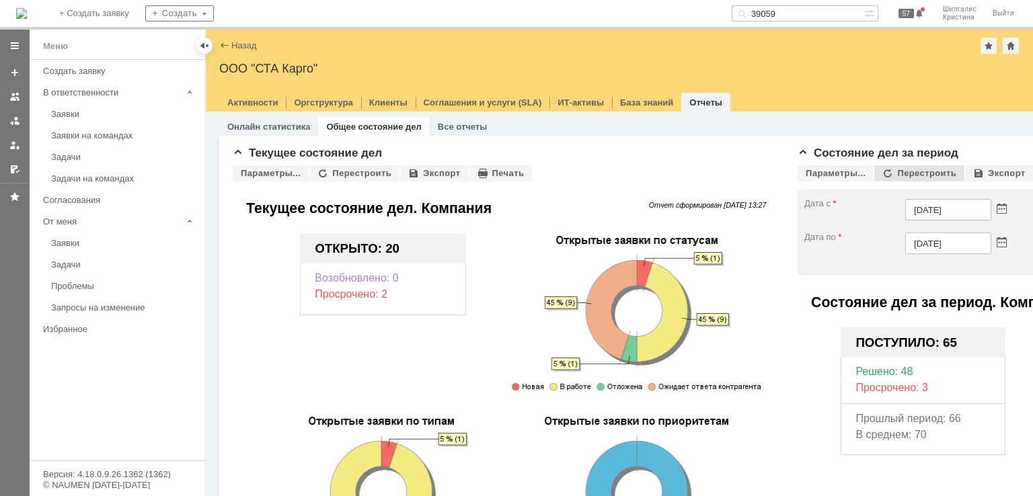
click at [925, 178] on div "Перестроить" at bounding box center [919, 173] width 90 height 16
click at [286, 176] on div "Параметры..." at bounding box center [271, 173] width 76 height 16
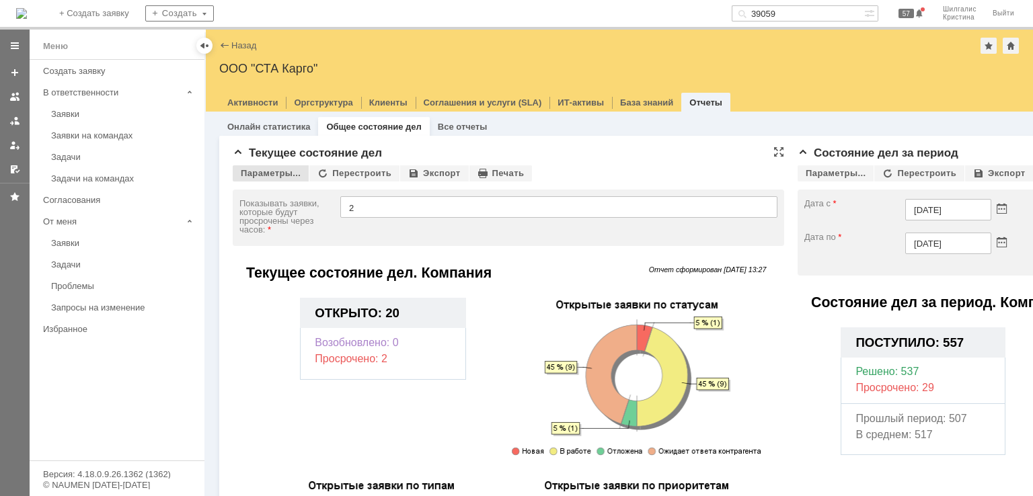
click at [265, 174] on div "Параметры..." at bounding box center [271, 173] width 76 height 16
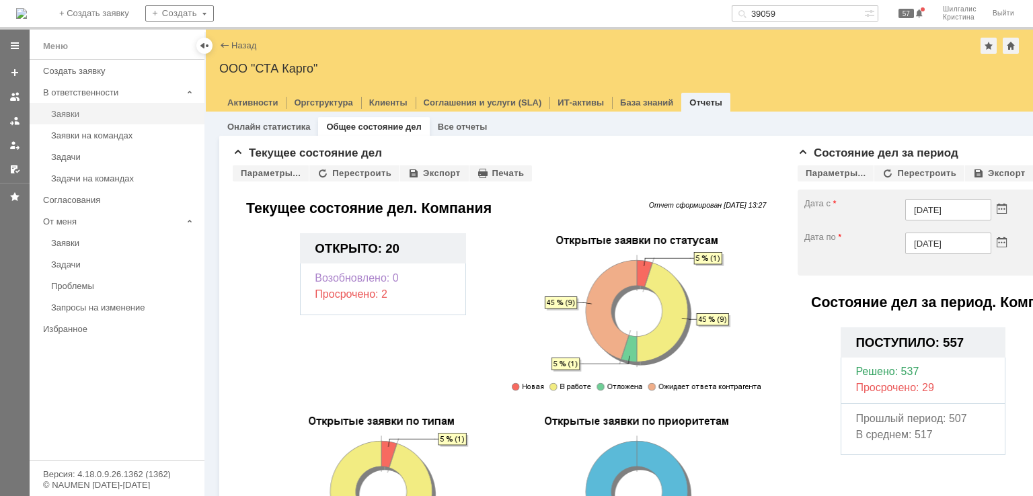
click at [92, 112] on div "Заявки" at bounding box center [123, 114] width 145 height 10
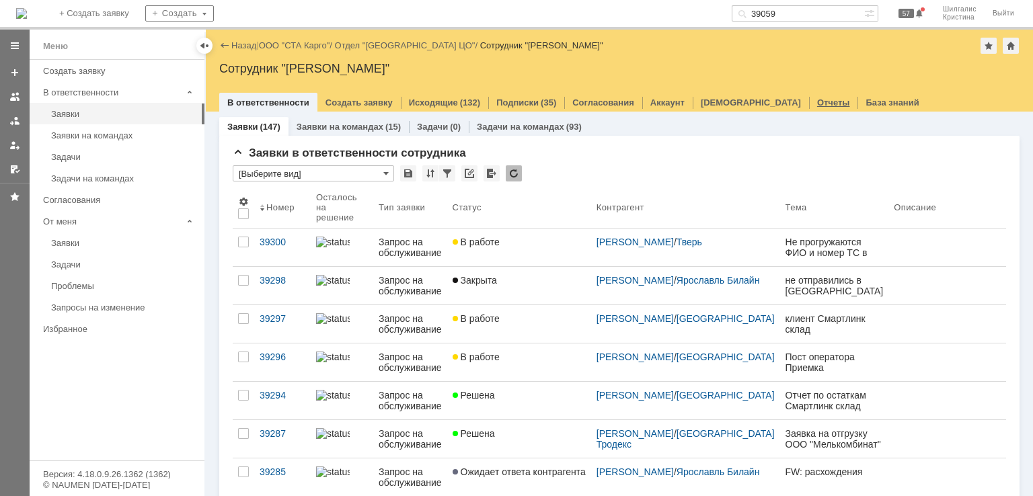
click at [817, 104] on link "Отчеты" at bounding box center [833, 103] width 33 height 10
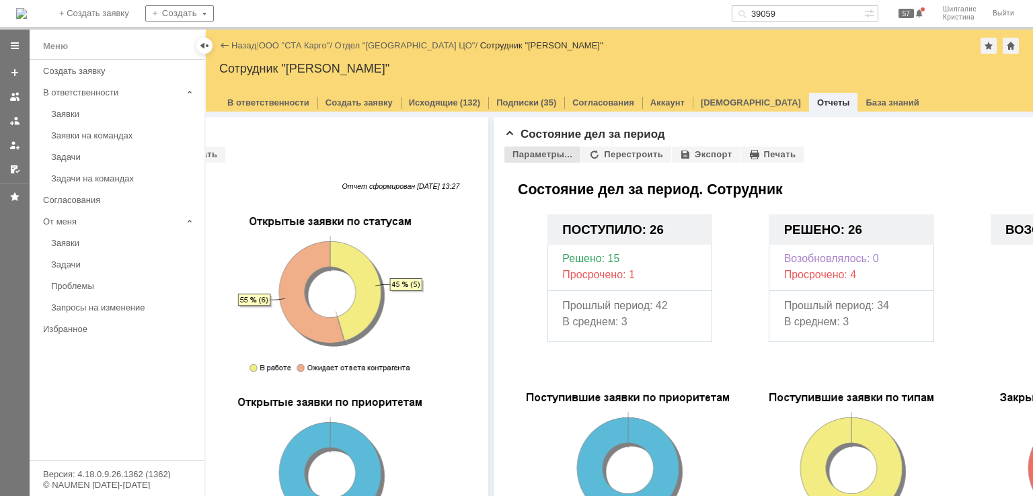
click at [518, 154] on div "Параметры..." at bounding box center [542, 155] width 76 height 16
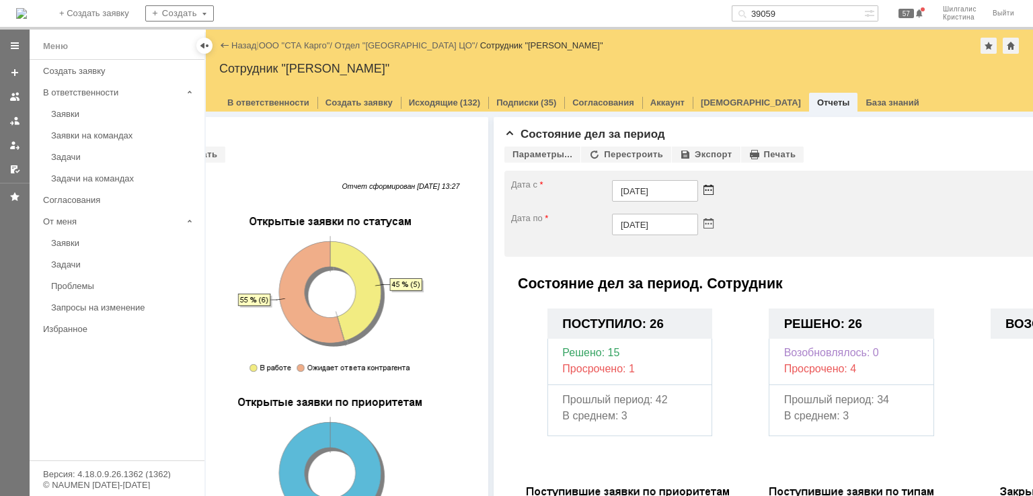
click at [706, 190] on span at bounding box center [708, 191] width 10 height 10
click at [616, 219] on div at bounding box center [616, 221] width 9 height 9
click at [609, 243] on div "30" at bounding box center [607, 244] width 13 height 11
type input "30.06.2025"
click at [605, 152] on div "Перестроить" at bounding box center [626, 155] width 90 height 16
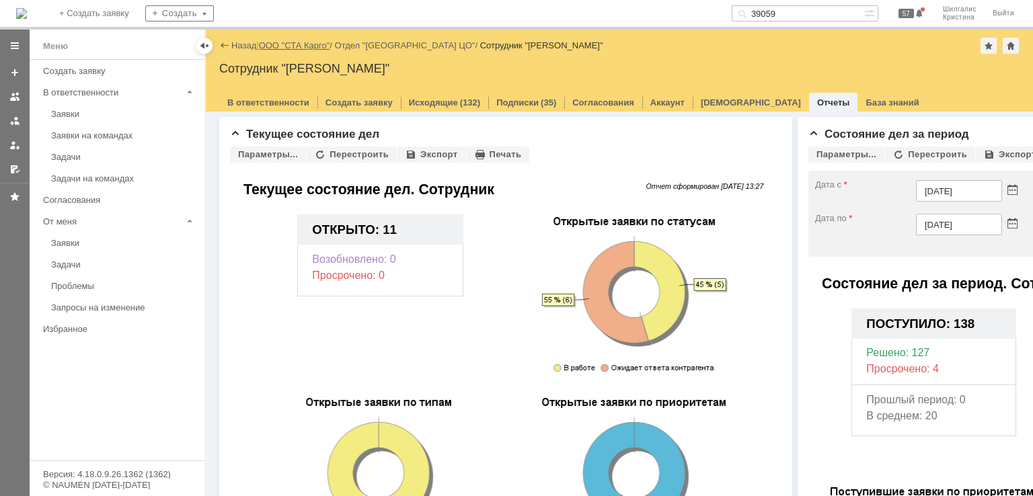
click at [284, 44] on link "ООО "СТА Карго"" at bounding box center [294, 45] width 71 height 10
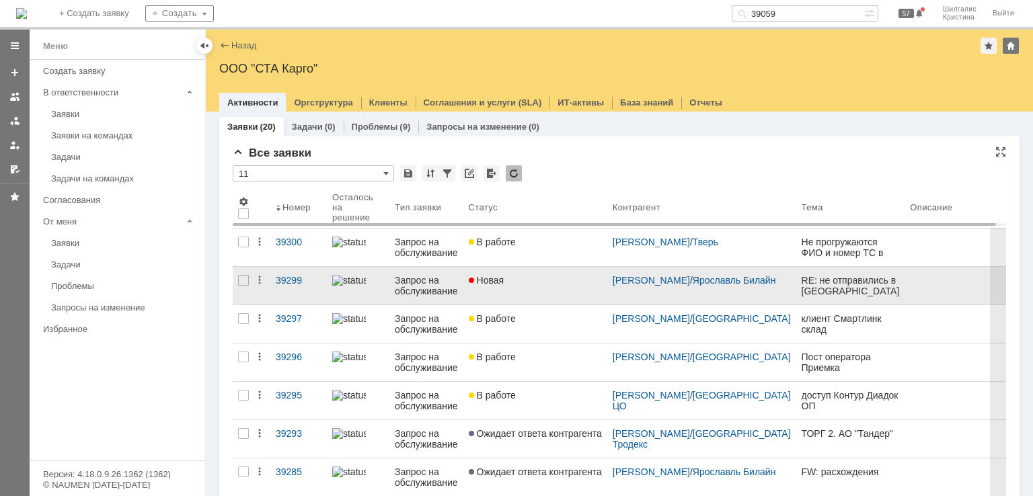
click at [541, 287] on link "Новая" at bounding box center [535, 286] width 144 height 38
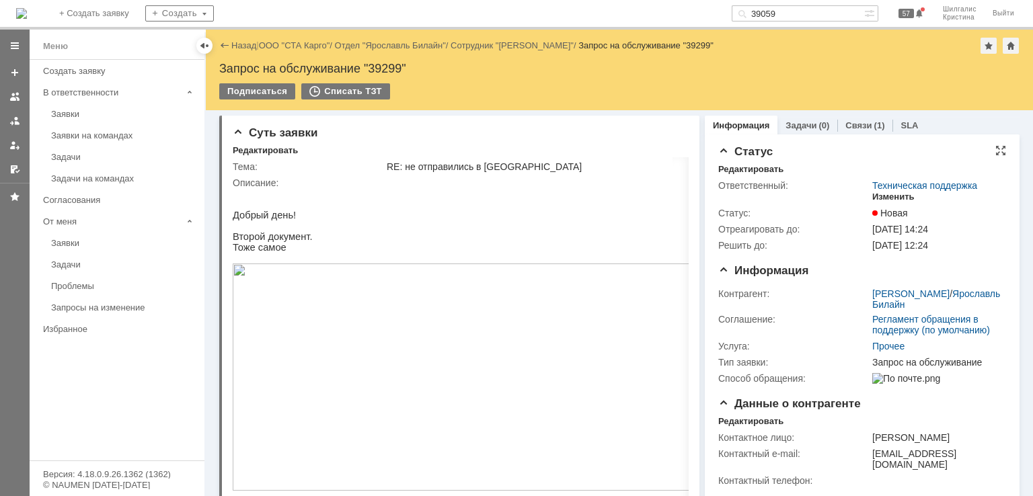
click at [897, 197] on div "Изменить" at bounding box center [893, 197] width 42 height 11
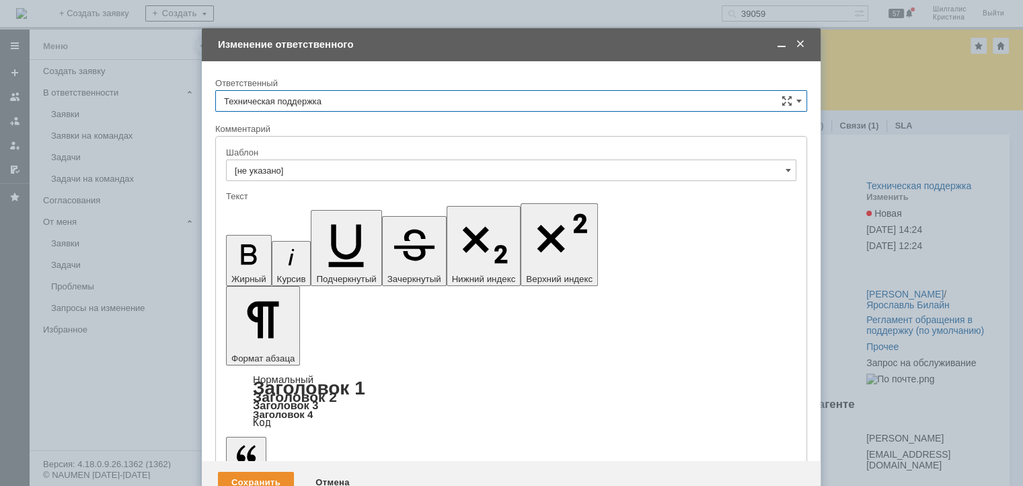
click at [341, 99] on input "Техническая поддержка" at bounding box center [511, 101] width 592 height 22
click at [329, 165] on span "[PERSON_NAME]" at bounding box center [511, 170] width 574 height 11
type input "[PERSON_NAME]"
click at [239, 471] on div "Сохранить" at bounding box center [256, 482] width 76 height 22
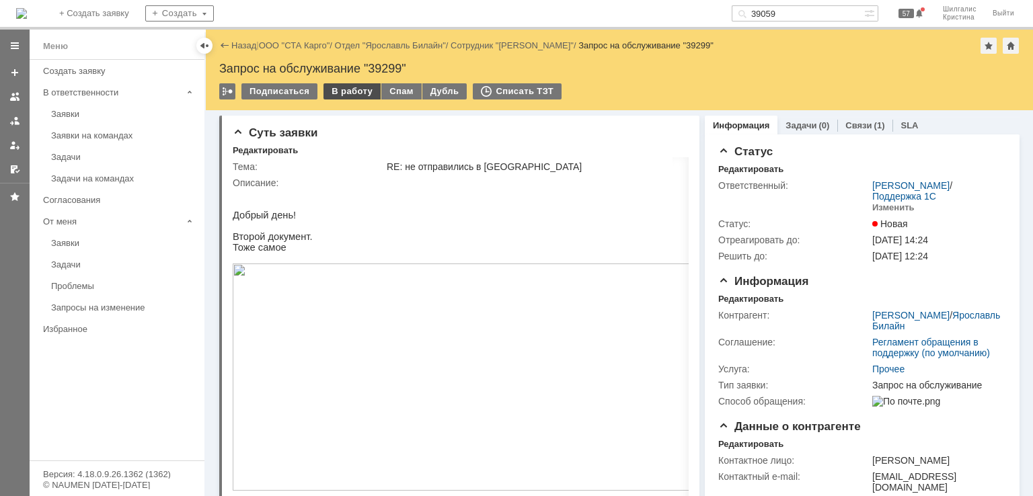
click at [361, 91] on div "В работу" at bounding box center [351, 91] width 57 height 16
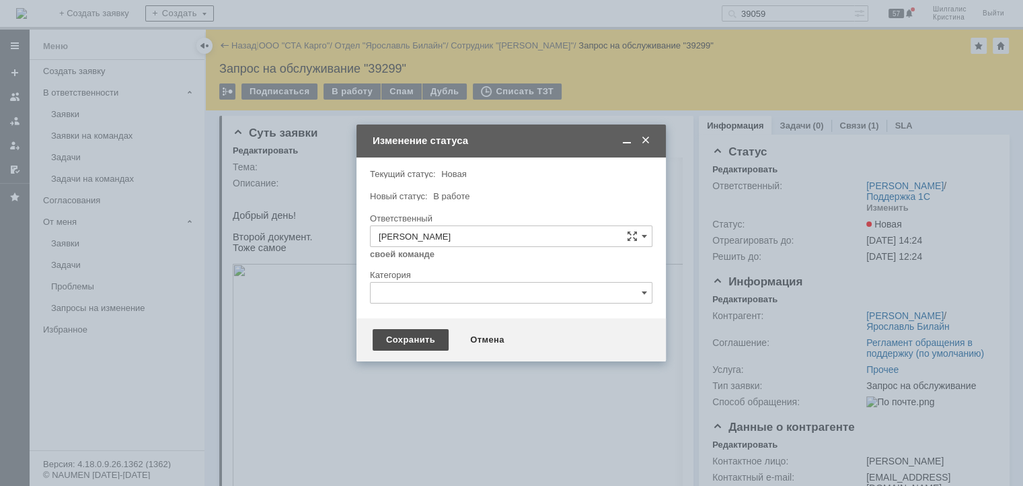
click at [395, 348] on div "Сохранить" at bounding box center [411, 340] width 76 height 22
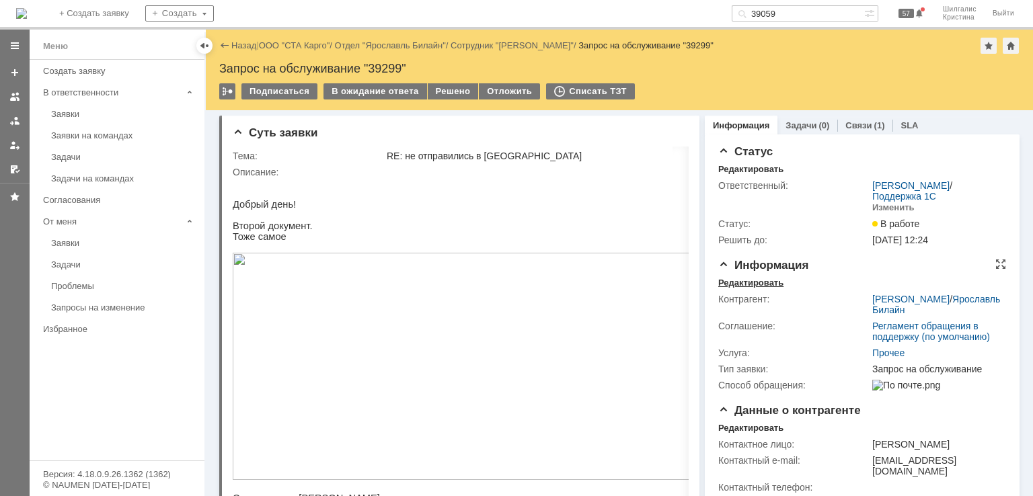
click at [760, 284] on div "Редактировать" at bounding box center [750, 283] width 65 height 11
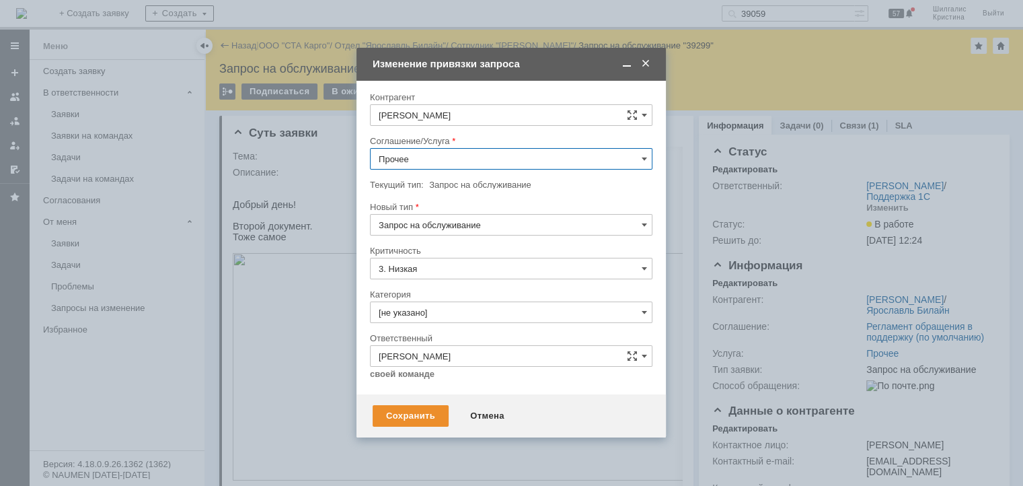
click at [422, 168] on input "Прочее" at bounding box center [511, 159] width 282 height 22
click at [438, 293] on span "WMS Обмены" at bounding box center [511, 292] width 265 height 11
type input "WMS Обмены"
click at [418, 313] on input "[не указано]" at bounding box center [511, 312] width 282 height 22
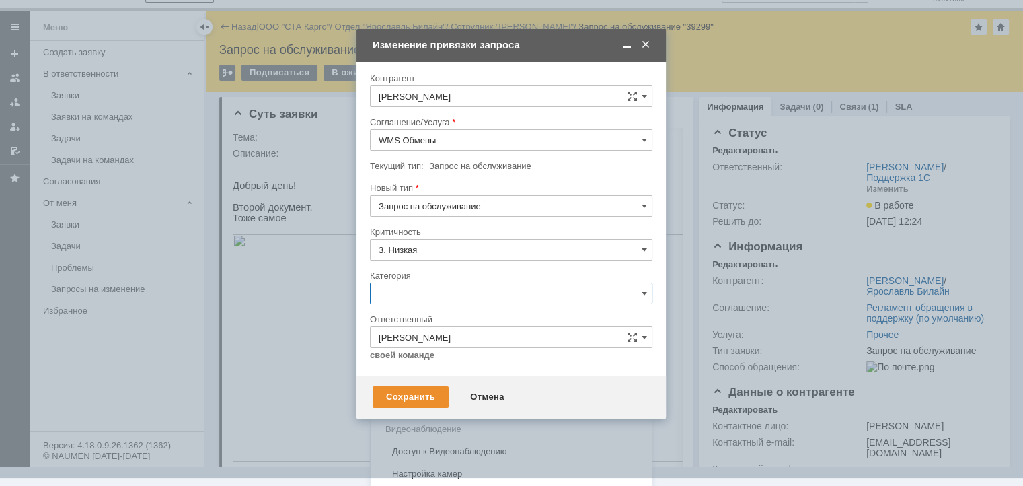
click at [393, 402] on span "Ошибка" at bounding box center [511, 407] width 265 height 11
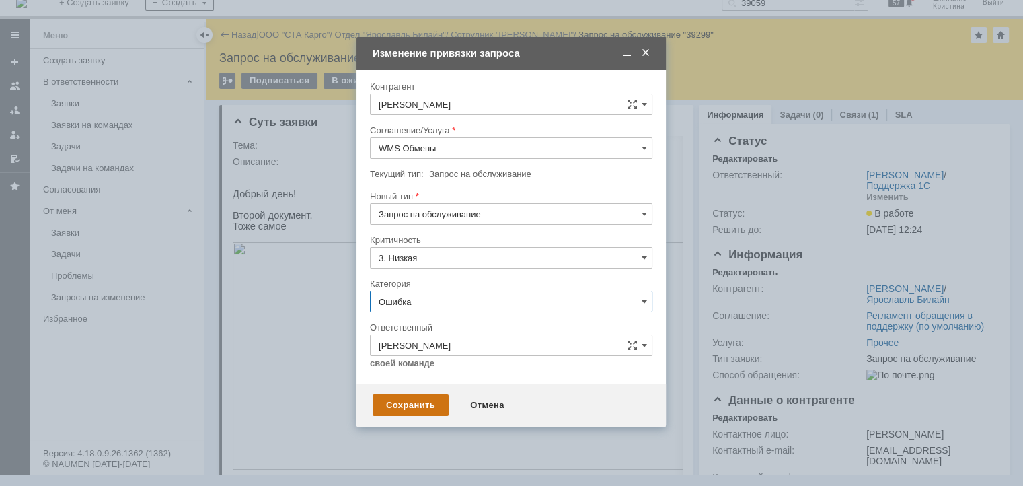
type input "Ошибка"
click at [393, 402] on div "Сохранить" at bounding box center [411, 405] width 76 height 22
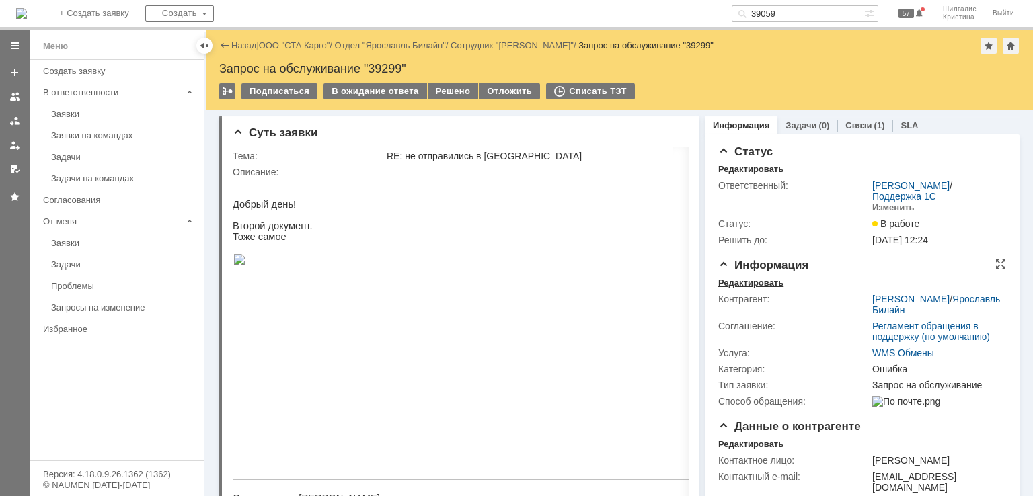
click at [767, 284] on div "Редактировать" at bounding box center [750, 283] width 65 height 11
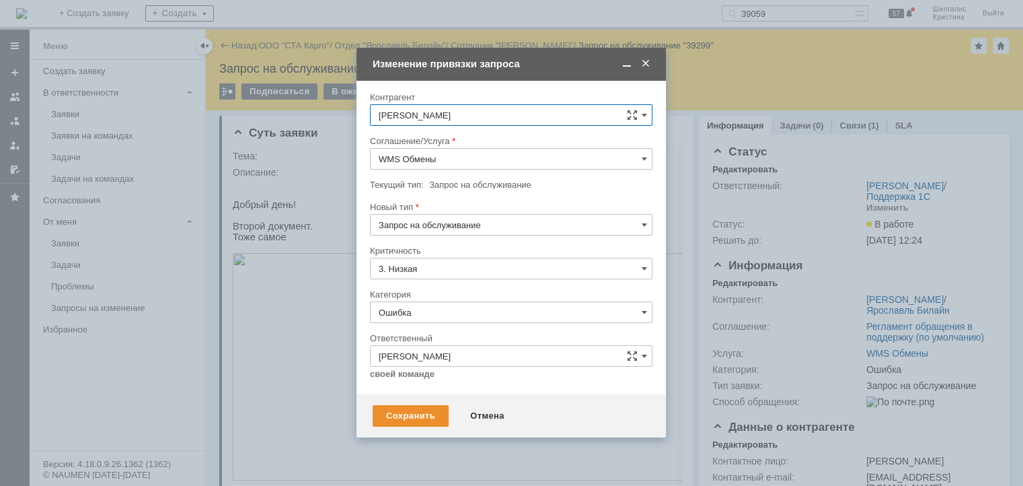
click at [642, 61] on span at bounding box center [645, 64] width 13 height 12
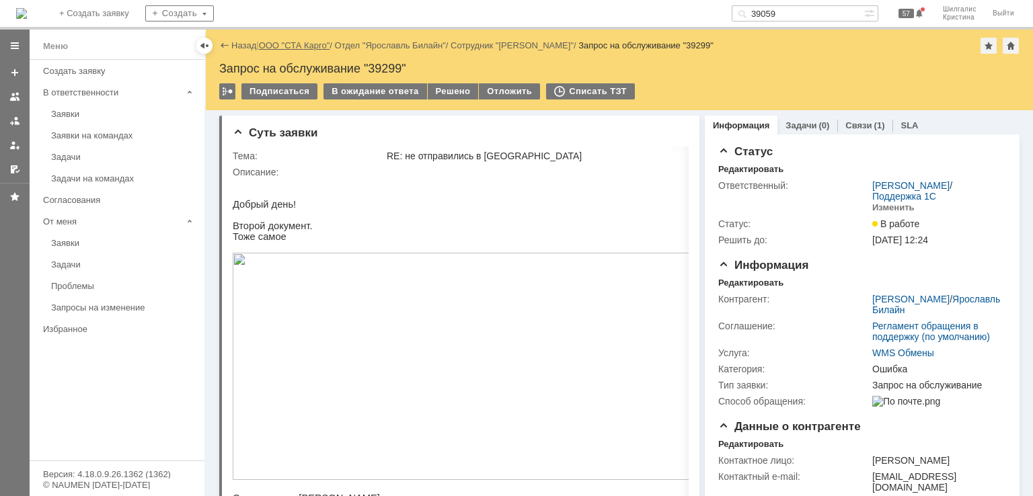
click at [303, 42] on link "ООО "СТА Карго"" at bounding box center [294, 45] width 71 height 10
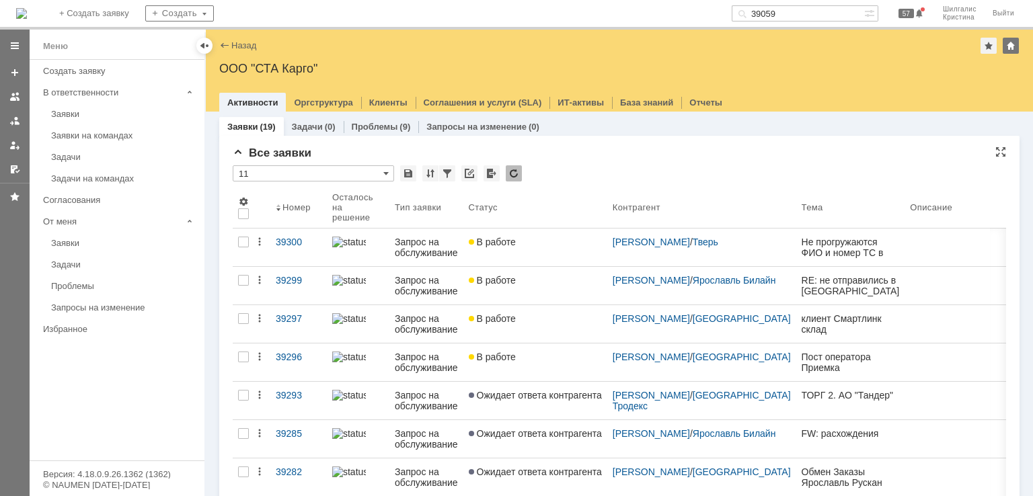
drag, startPoint x: 669, startPoint y: 167, endPoint x: 586, endPoint y: 173, distance: 82.9
click at [586, 173] on div "* 11" at bounding box center [619, 173] width 773 height 17
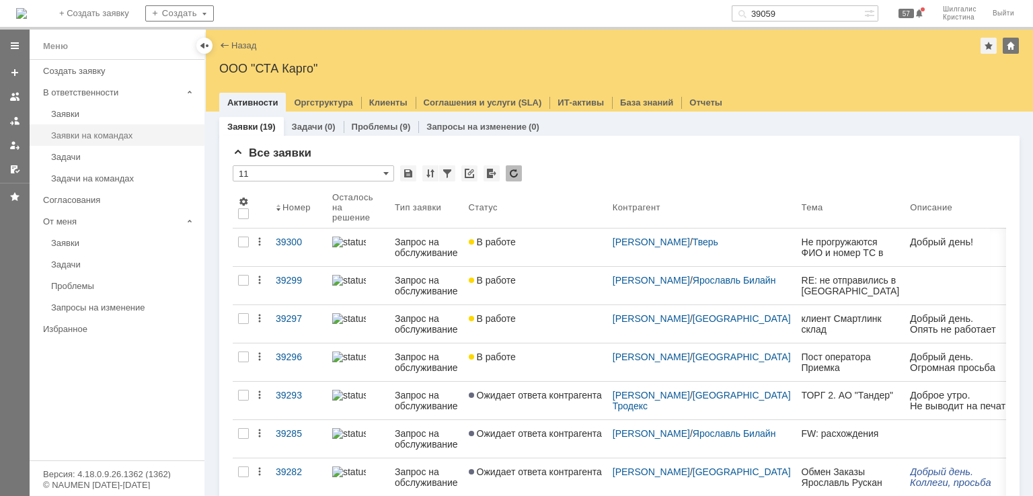
click at [108, 126] on link "Заявки на командах" at bounding box center [124, 135] width 156 height 21
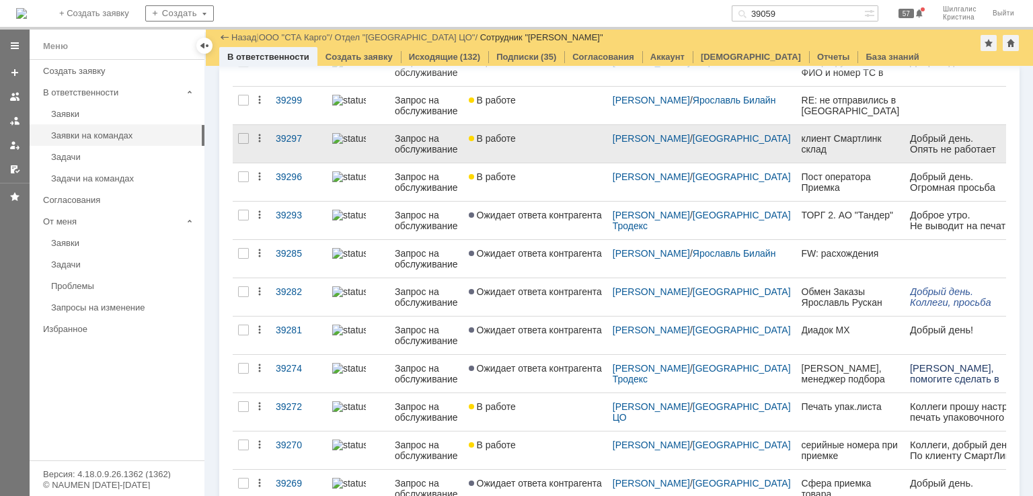
click at [538, 143] on link "В работе" at bounding box center [535, 144] width 144 height 38
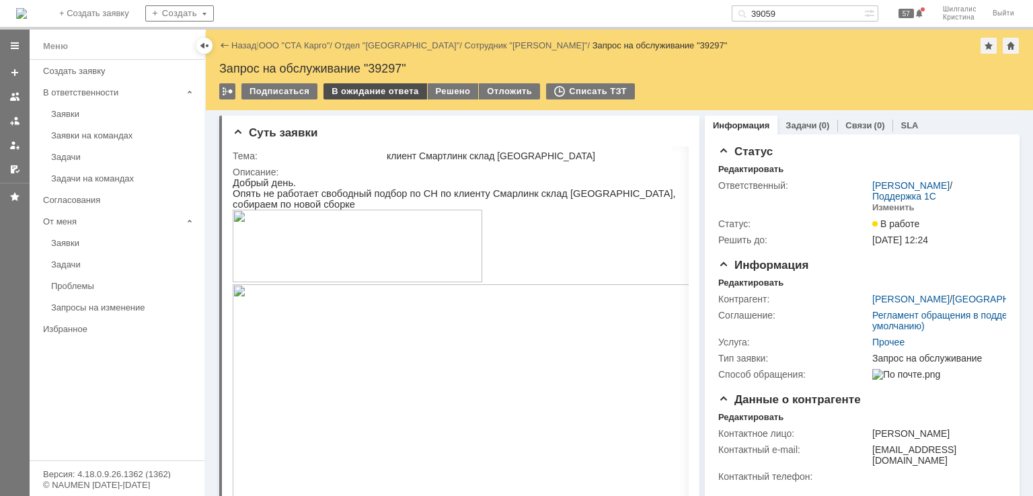
click at [367, 91] on div "В ожидание ответа" at bounding box center [374, 91] width 103 height 16
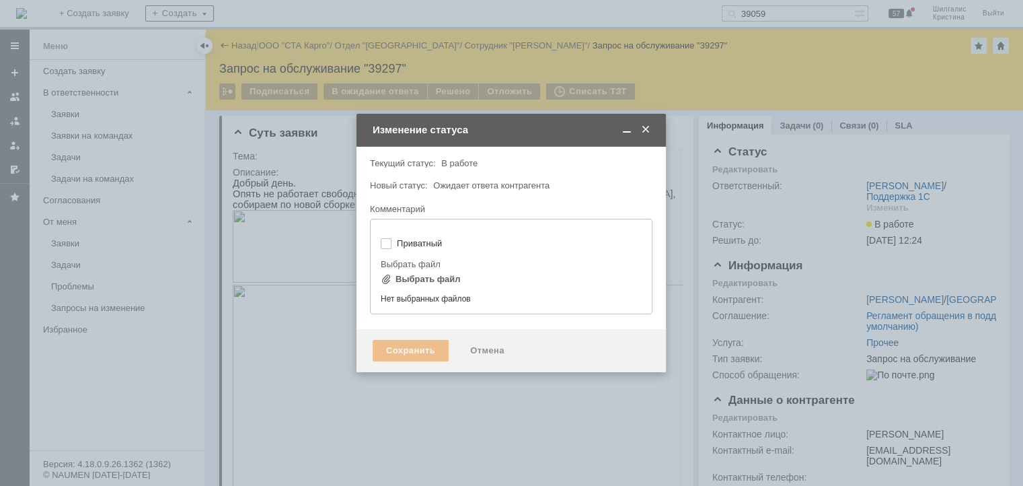
type input "[не указано]"
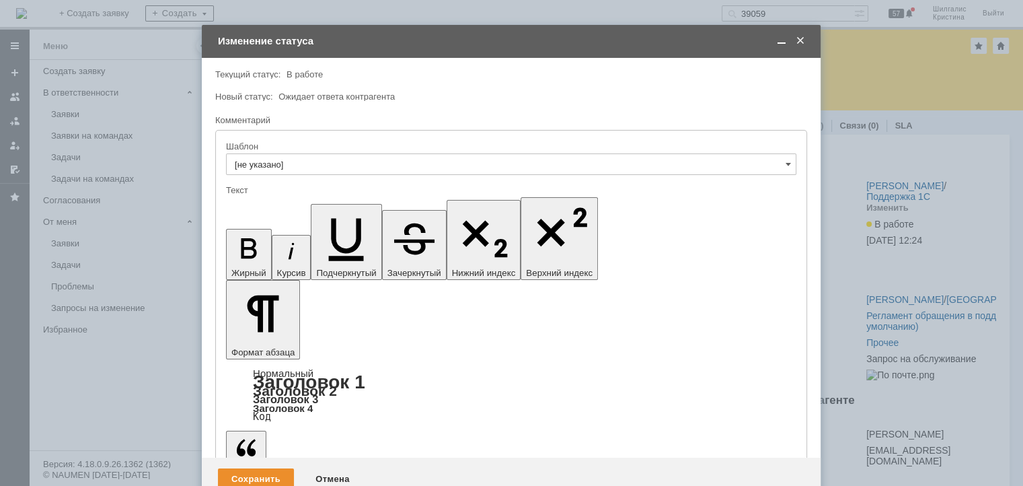
click at [784, 38] on span at bounding box center [781, 41] width 13 height 12
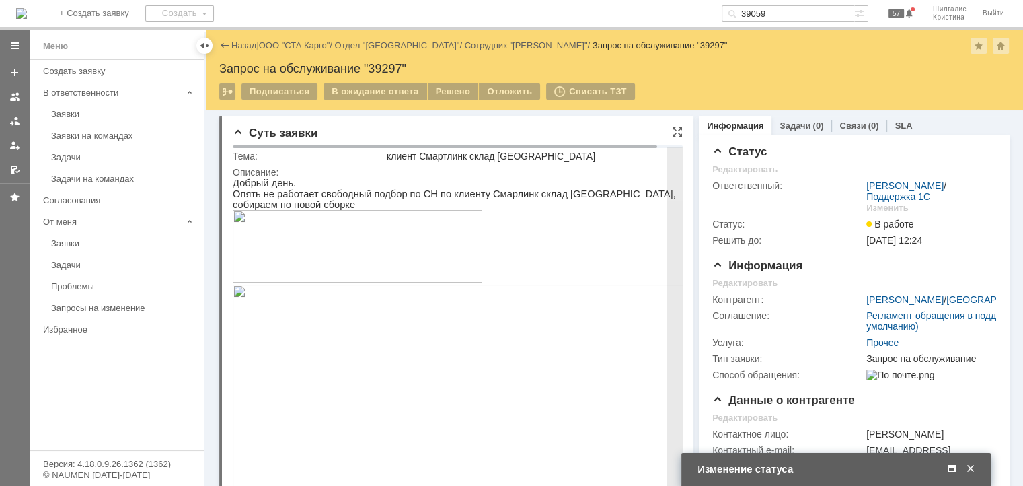
click at [572, 268] on p at bounding box center [468, 247] width 471 height 75
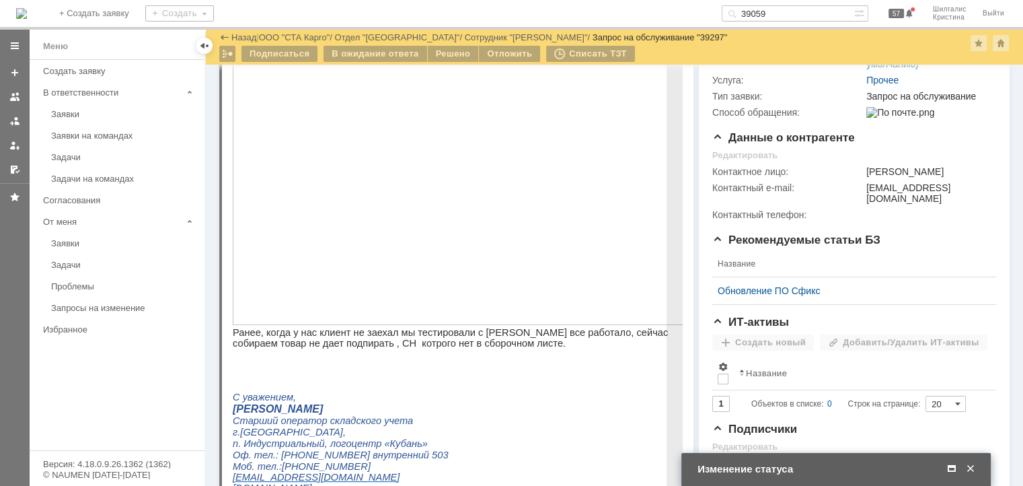
scroll to position [336, 0]
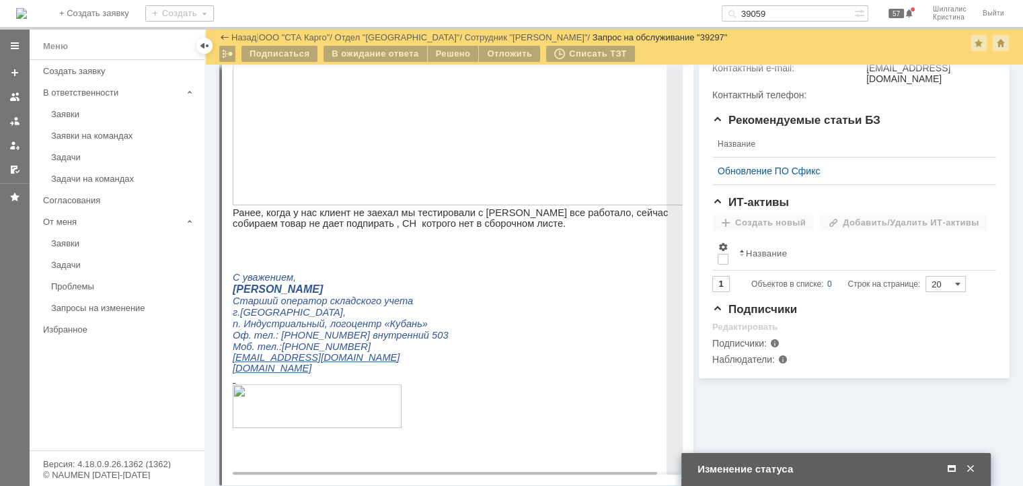
click at [440, 145] on img at bounding box center [468, 53] width 471 height 303
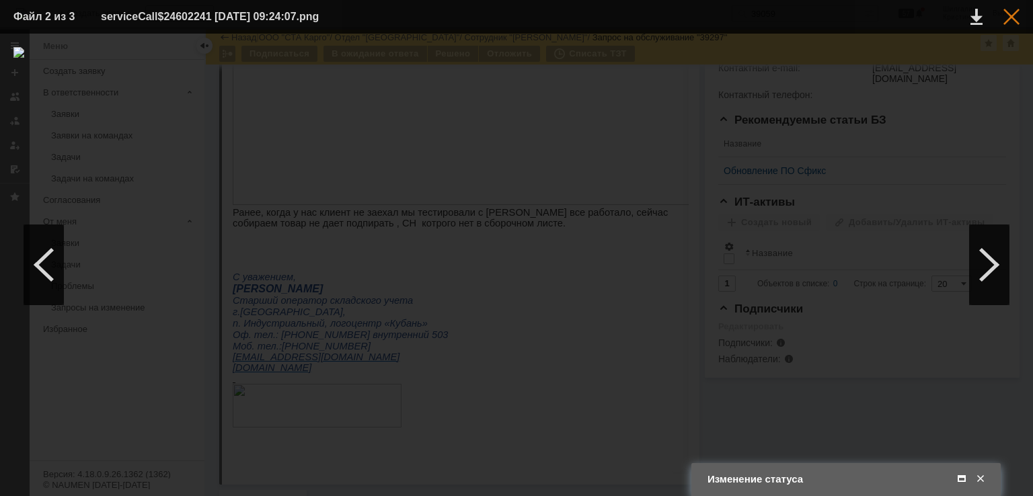
click at [1006, 17] on div at bounding box center [1011, 17] width 16 height 16
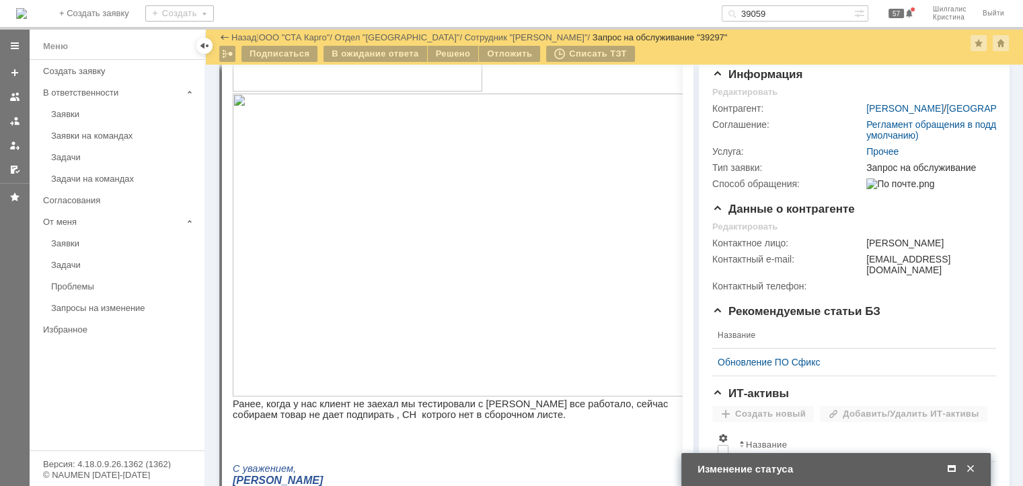
scroll to position [67, 0]
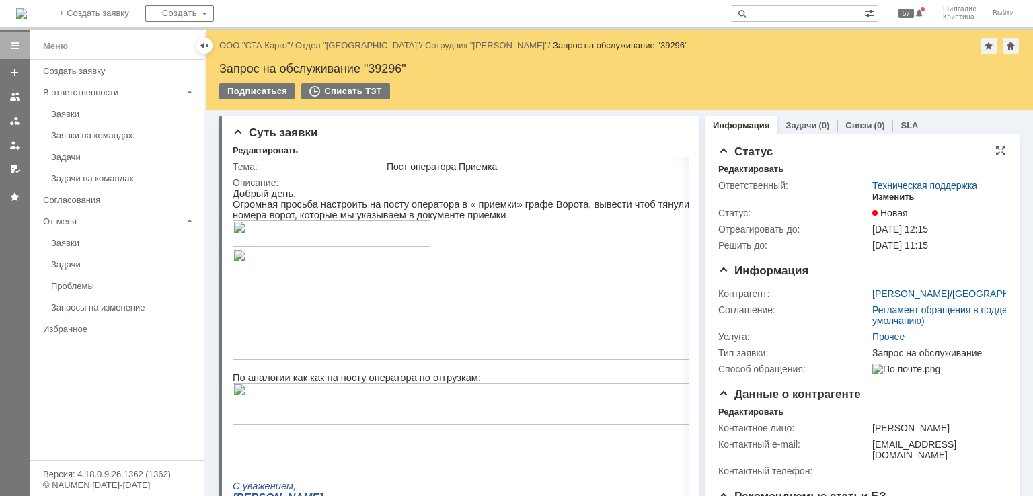
click at [888, 198] on div "Изменить" at bounding box center [893, 197] width 42 height 11
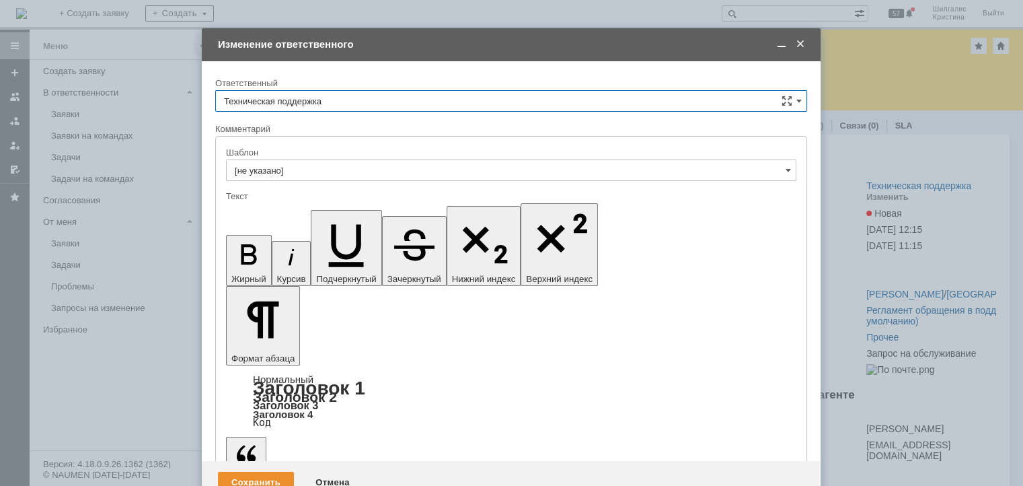
click at [344, 100] on input "Техническая поддержка" at bounding box center [511, 101] width 592 height 22
click at [286, 173] on span "[PERSON_NAME]" at bounding box center [511, 170] width 574 height 11
type input "[PERSON_NAME]"
click at [261, 471] on div "Сохранить" at bounding box center [256, 482] width 76 height 22
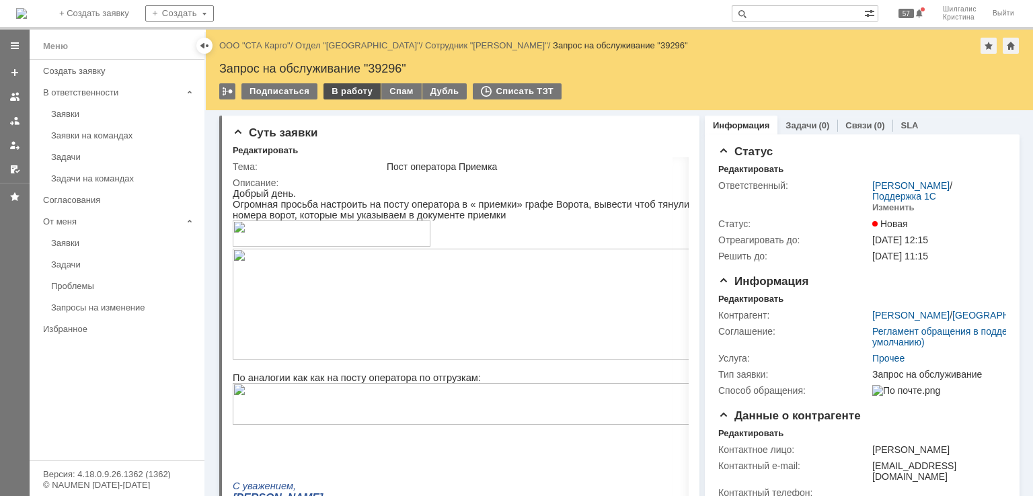
click at [339, 92] on div "В работу" at bounding box center [351, 91] width 57 height 16
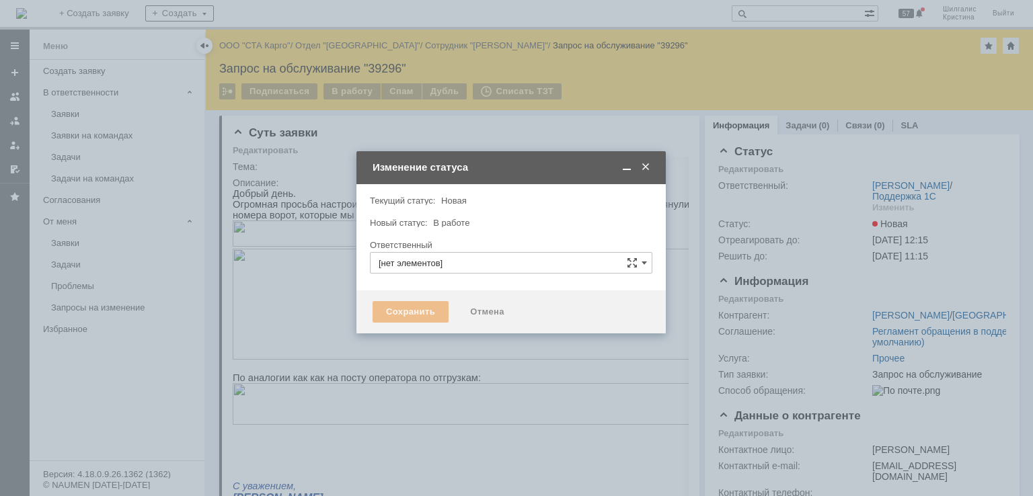
type input "[PERSON_NAME]"
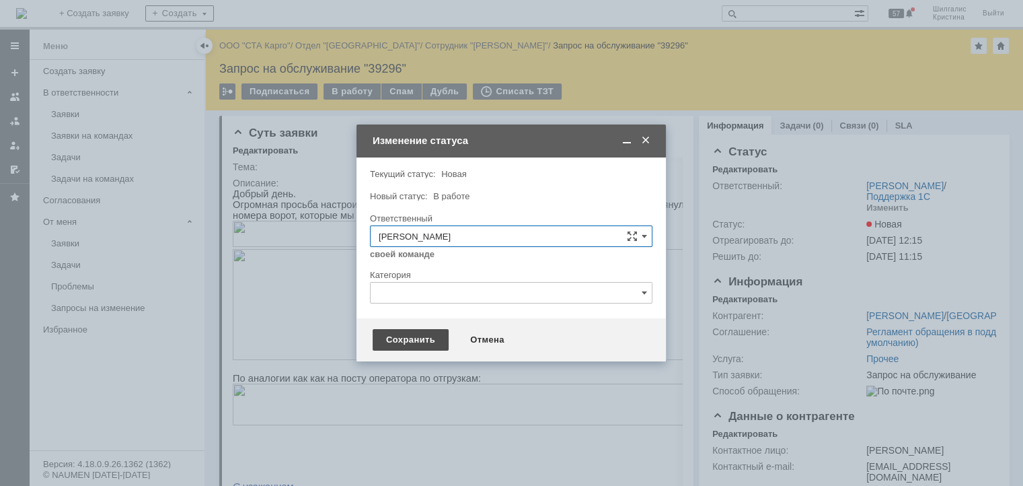
click at [391, 340] on div "Сохранить" at bounding box center [411, 340] width 76 height 22
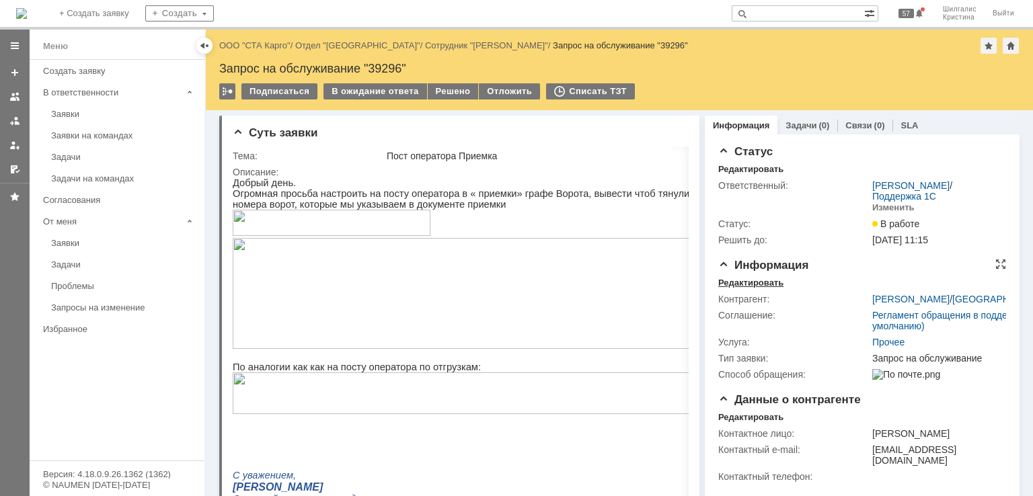
click at [745, 283] on div "Редактировать" at bounding box center [750, 283] width 65 height 11
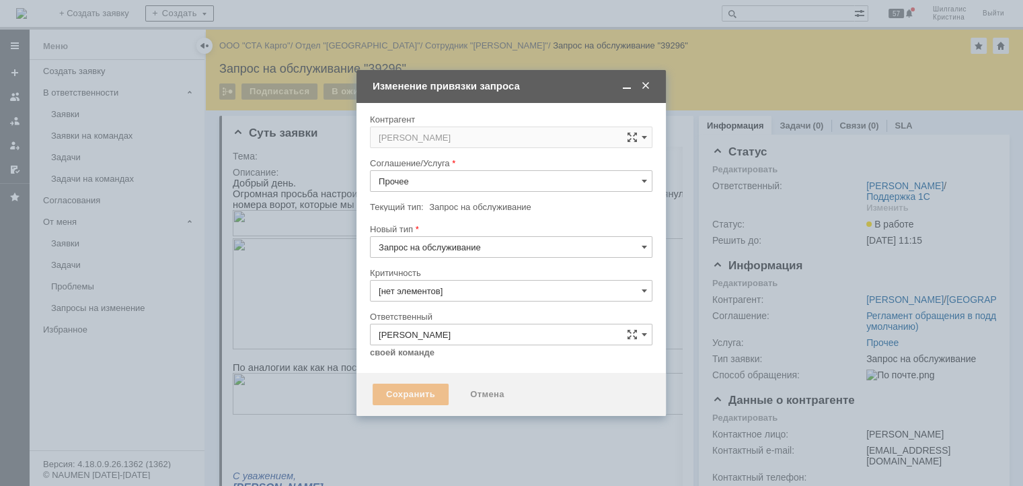
type input "3. Низкая"
type input "[не указано]"
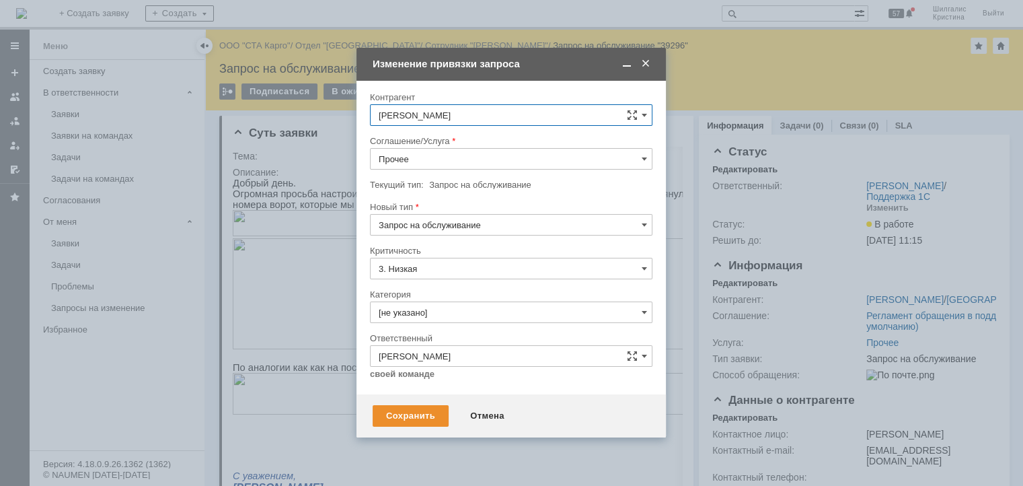
click at [434, 161] on input "Прочее" at bounding box center [511, 159] width 282 height 22
click at [444, 276] on span "WMS Прочее" at bounding box center [511, 281] width 265 height 11
type input "WMS Прочее"
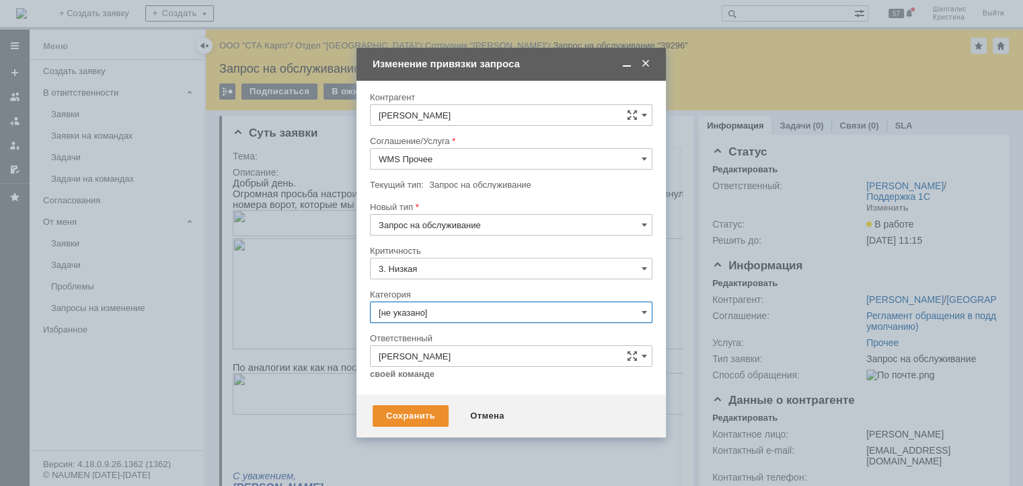
click at [417, 309] on input "[не указано]" at bounding box center [511, 312] width 282 height 22
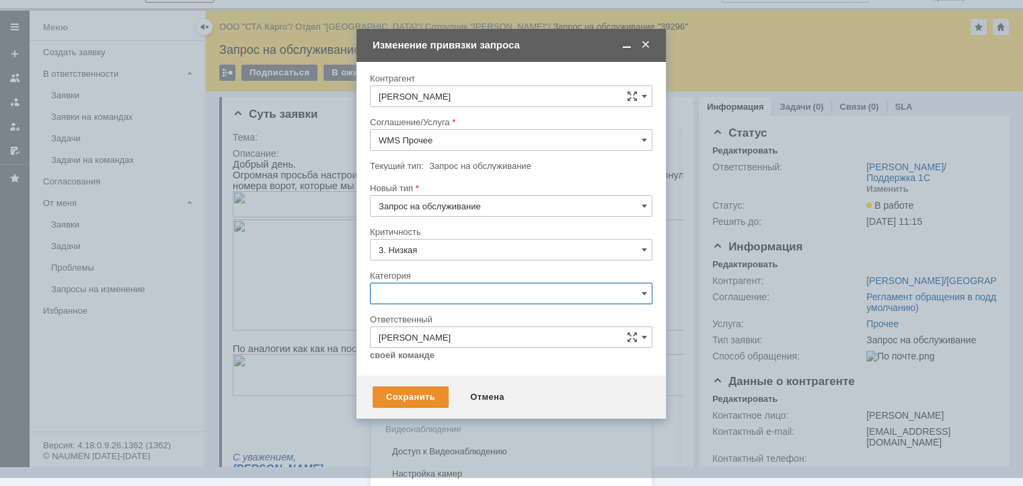
click at [440, 363] on span "Изменение" at bounding box center [511, 362] width 265 height 11
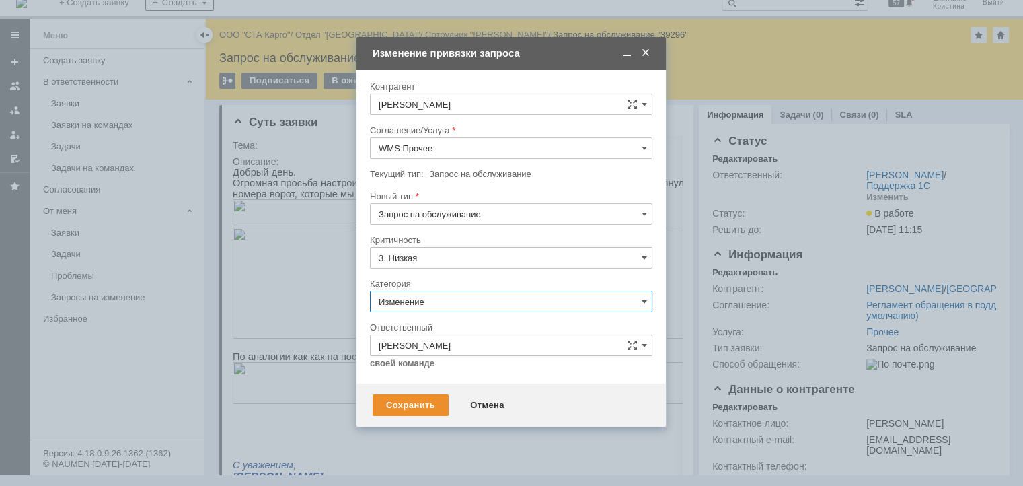
scroll to position [11, 0]
type input "Изменение"
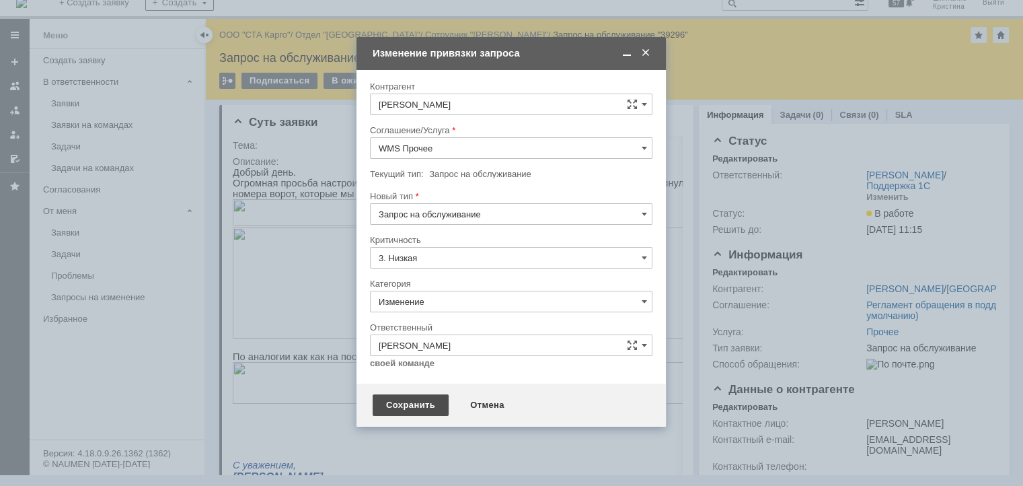
click at [416, 409] on div "Сохранить" at bounding box center [411, 405] width 76 height 22
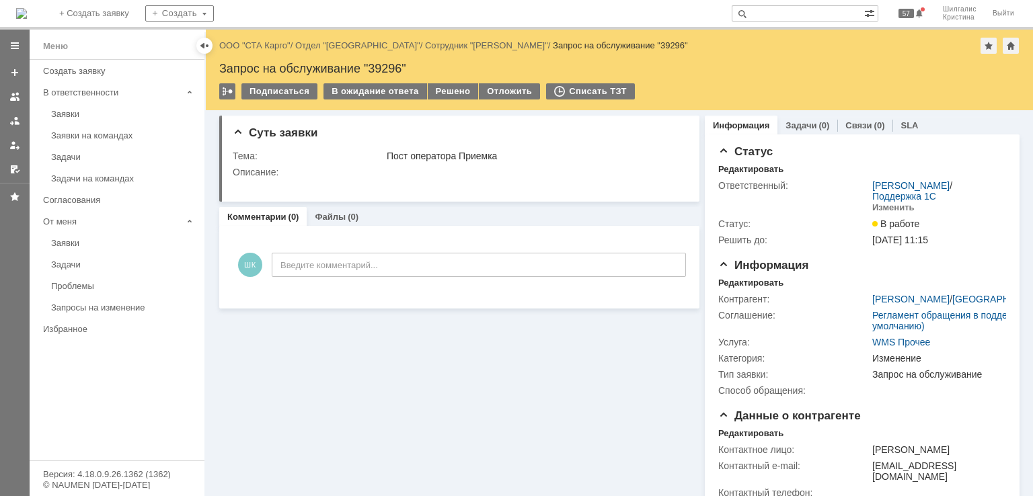
scroll to position [0, 0]
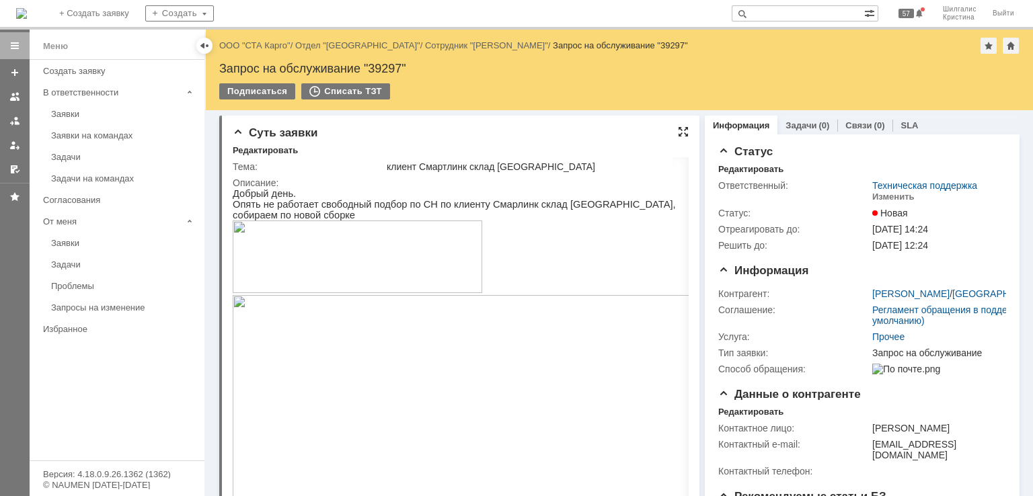
click at [678, 130] on div at bounding box center [683, 131] width 11 height 11
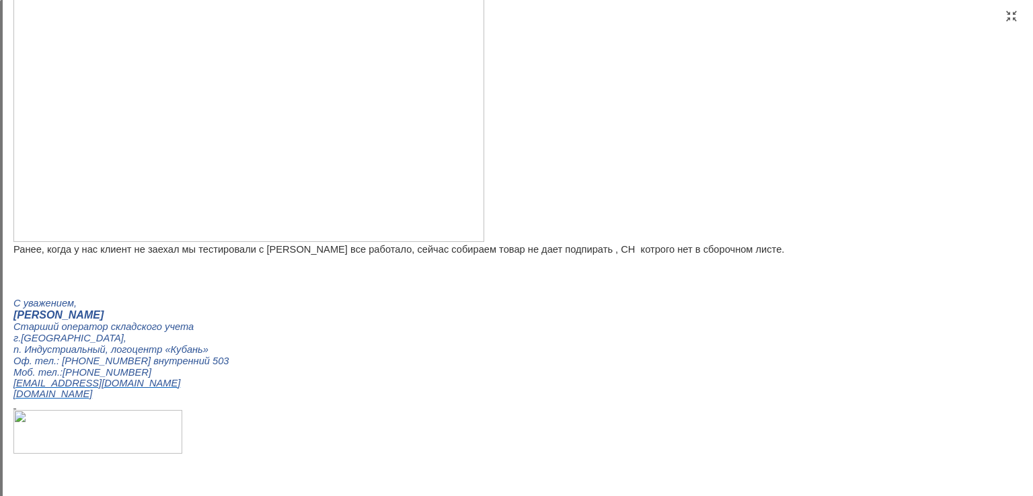
scroll to position [242, 0]
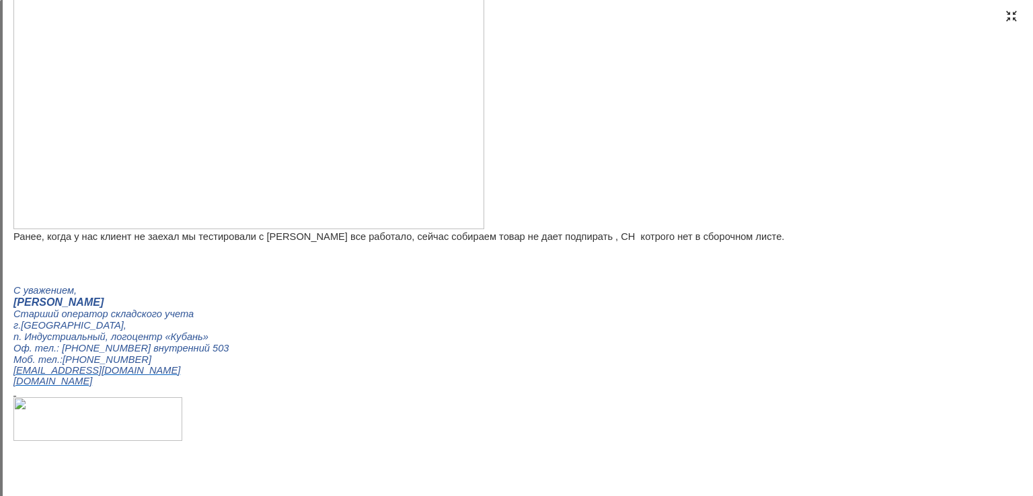
click at [1014, 14] on div at bounding box center [1011, 16] width 11 height 11
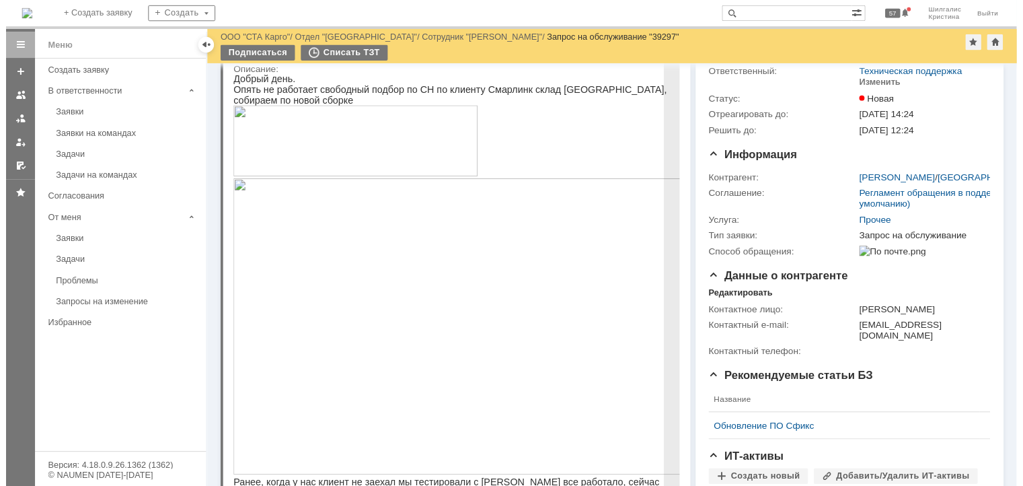
scroll to position [0, 0]
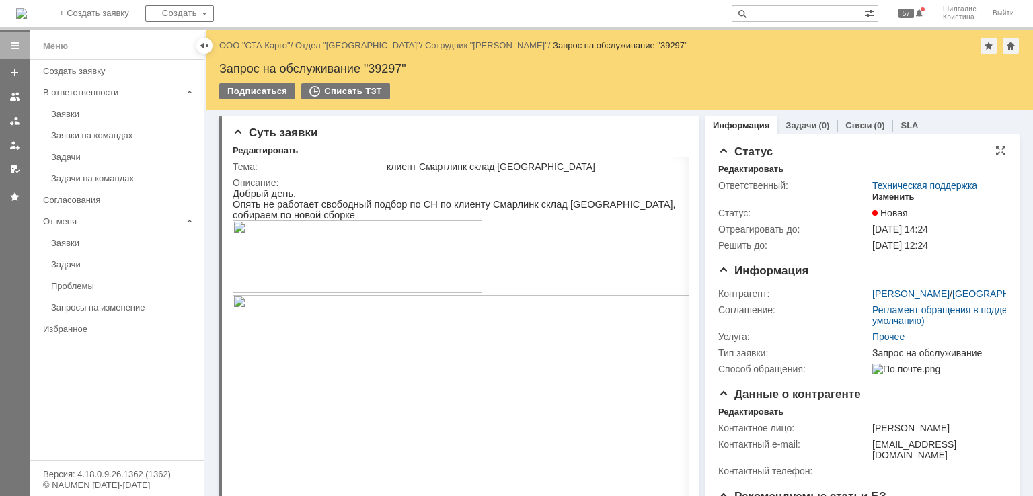
click at [880, 194] on div "Изменить" at bounding box center [893, 197] width 42 height 11
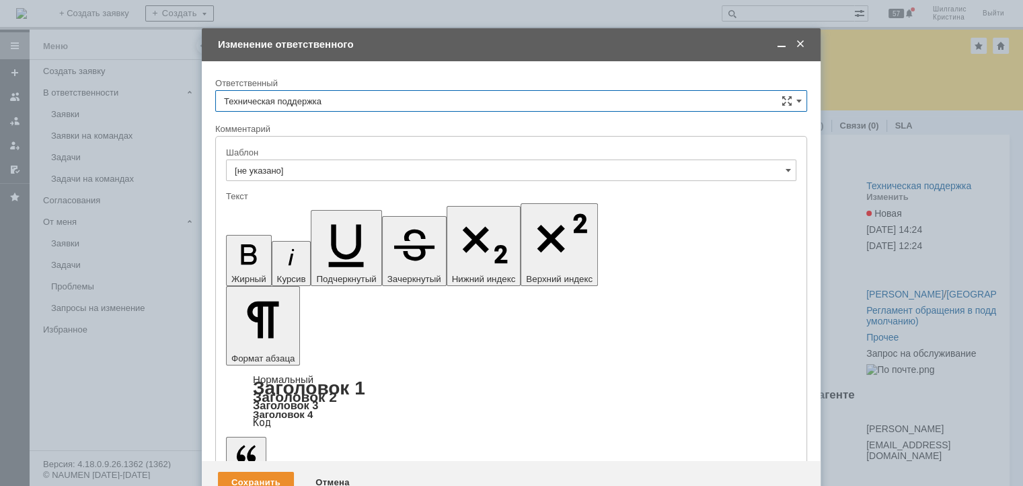
click at [342, 103] on input "Техническая поддержка" at bounding box center [511, 101] width 592 height 22
click at [292, 165] on span "Шилгалис Кристина" at bounding box center [511, 170] width 574 height 11
type input "Шилгалис Кристина"
click at [233, 471] on div "Сохранить" at bounding box center [256, 482] width 76 height 22
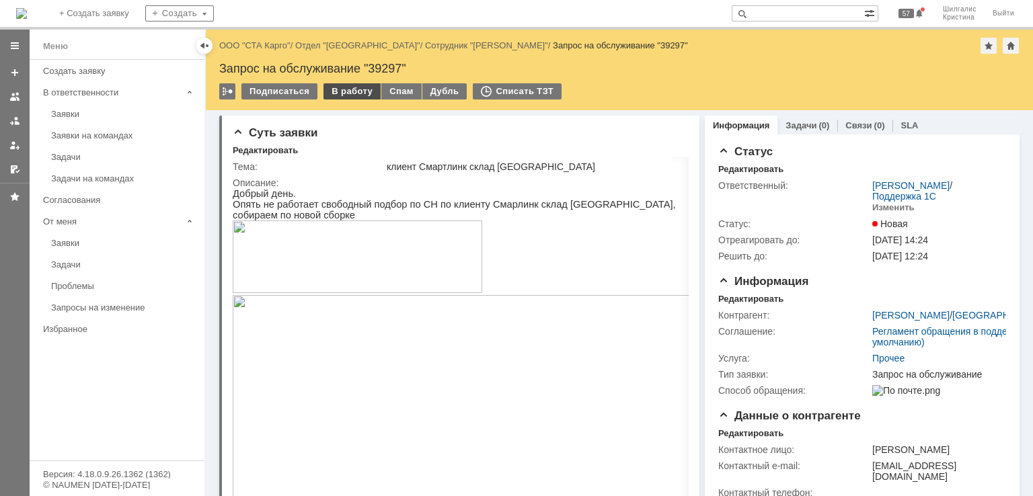
click at [355, 91] on div "В работу" at bounding box center [351, 91] width 57 height 16
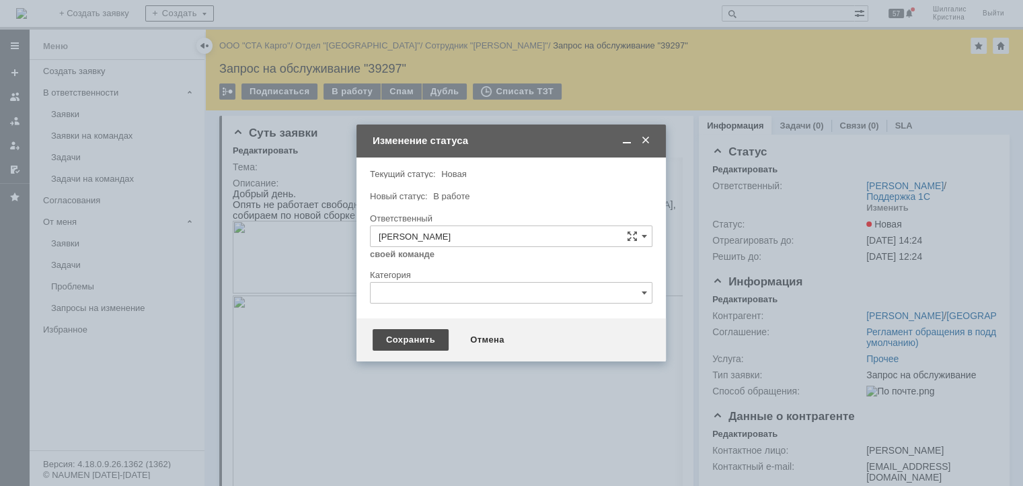
click at [412, 345] on div "Сохранить" at bounding box center [411, 340] width 76 height 22
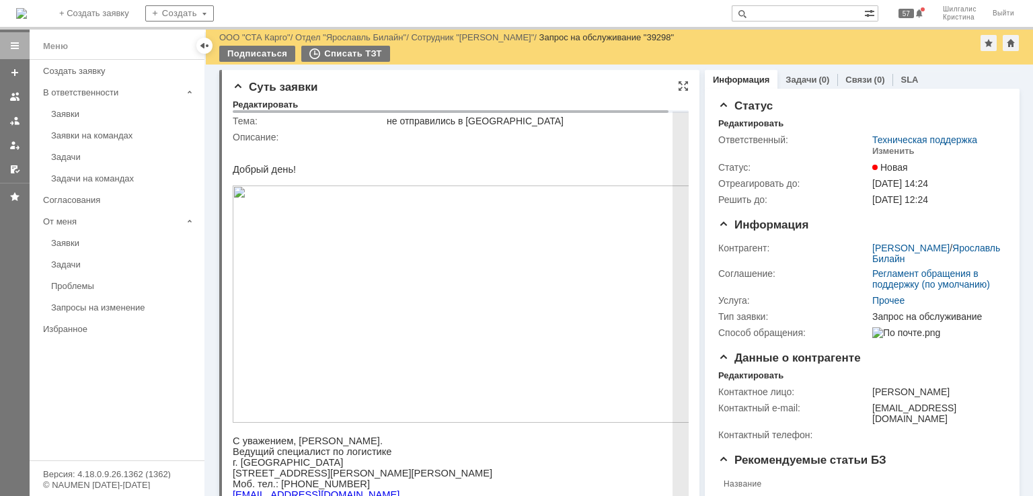
scroll to position [202, 0]
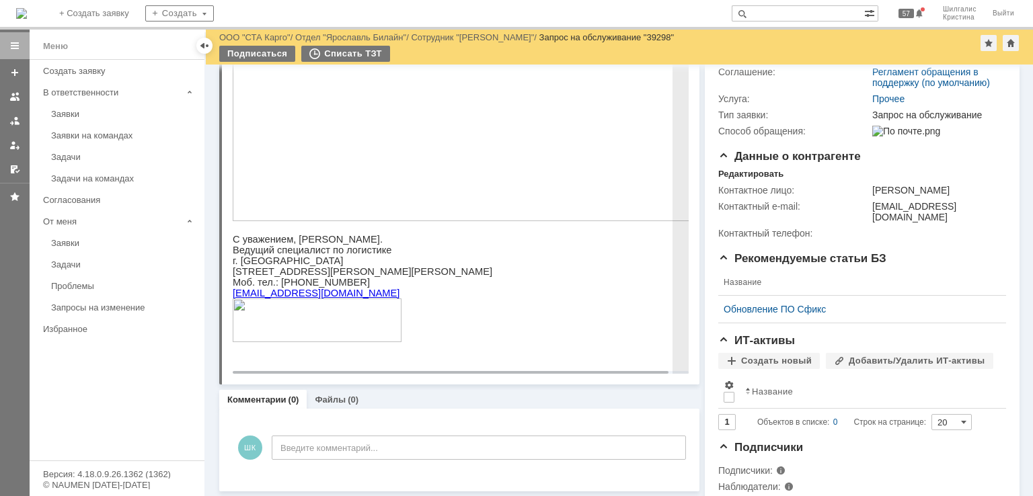
click at [454, 170] on img at bounding box center [468, 102] width 471 height 237
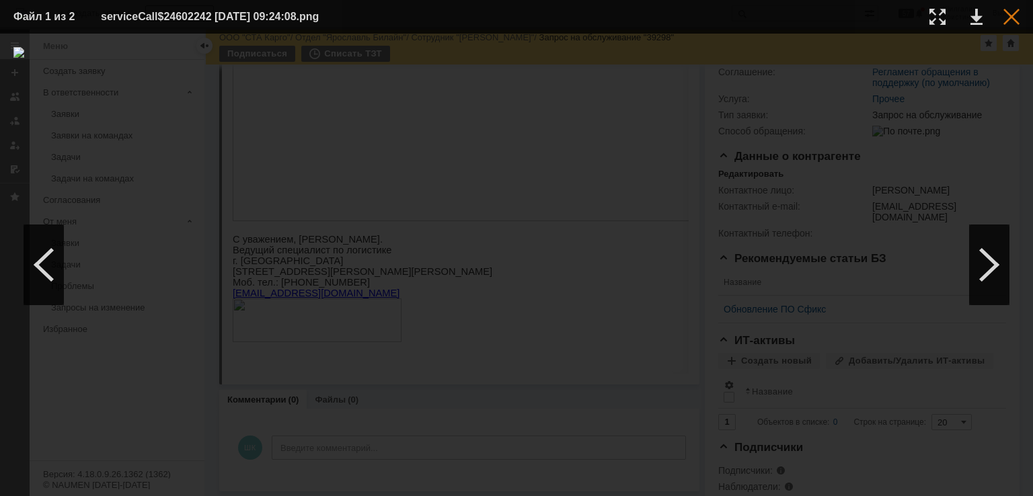
click at [1017, 15] on div at bounding box center [1011, 17] width 16 height 16
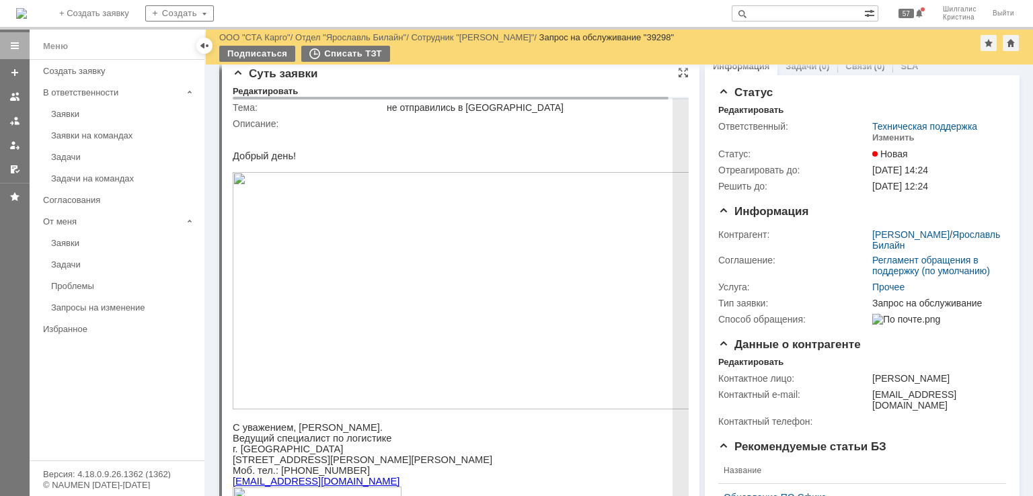
scroll to position [0, 0]
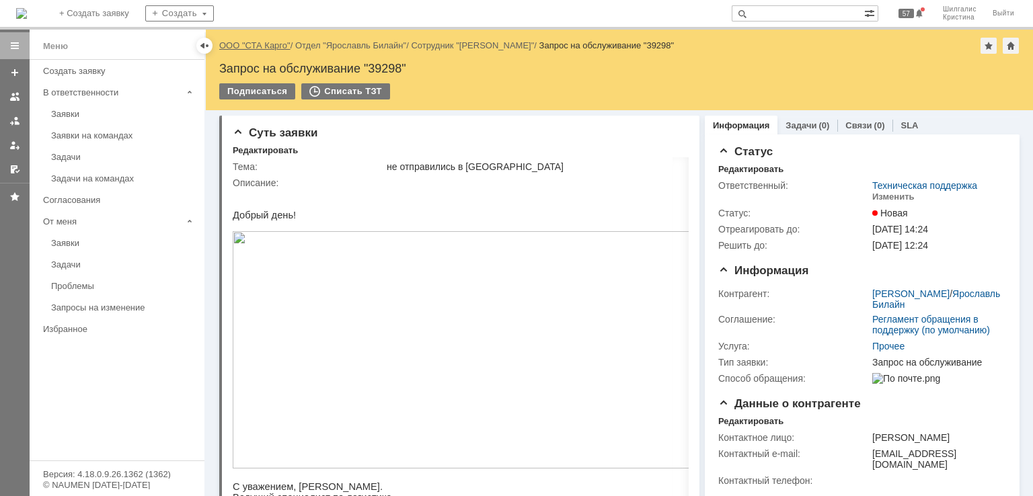
click at [269, 45] on link "ООО "СТА Карго"" at bounding box center [254, 45] width 71 height 10
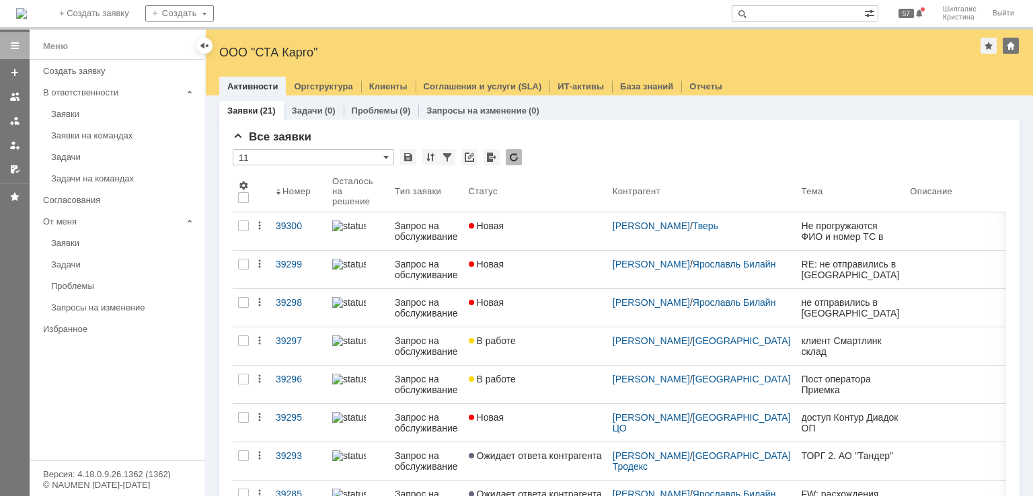
click at [783, 14] on input "text" at bounding box center [798, 13] width 132 height 16
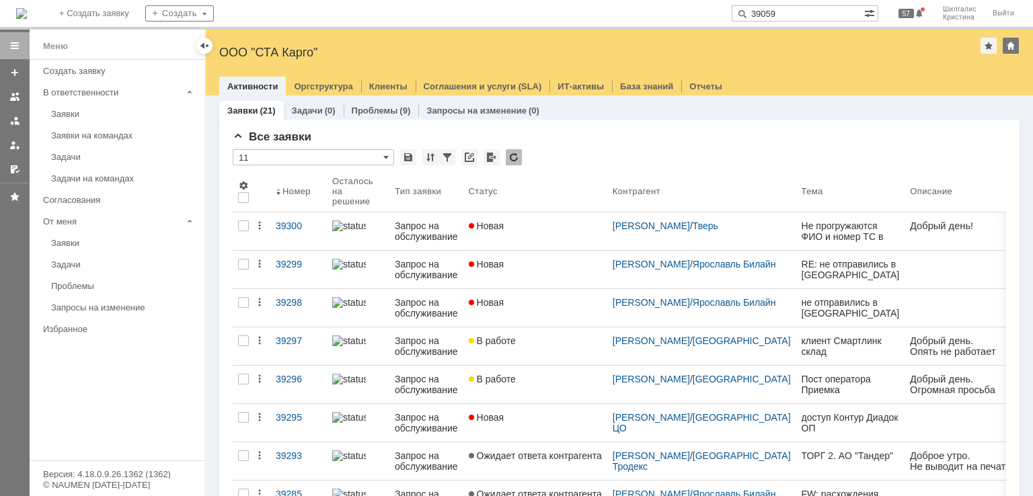
type input "39059"
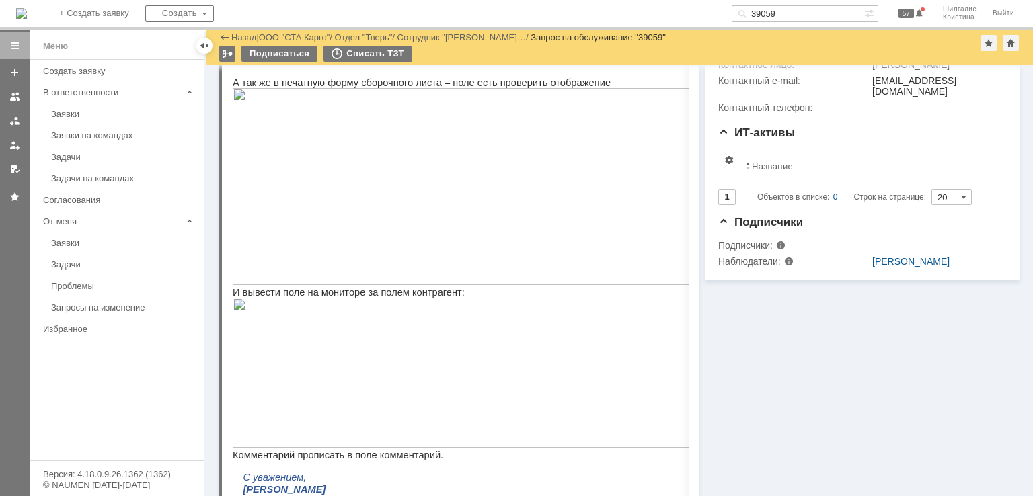
scroll to position [102, 0]
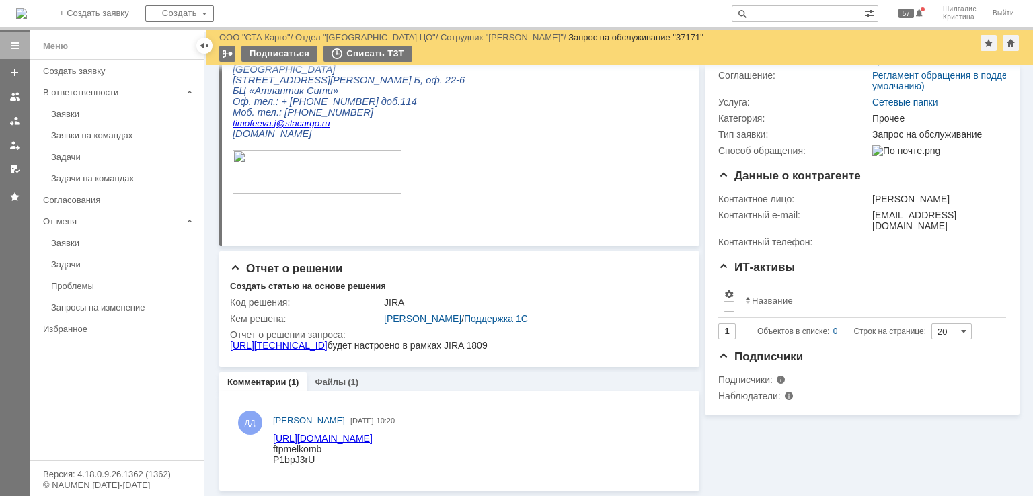
scroll to position [210, 0]
click at [339, 382] on link "Файлы" at bounding box center [330, 382] width 31 height 10
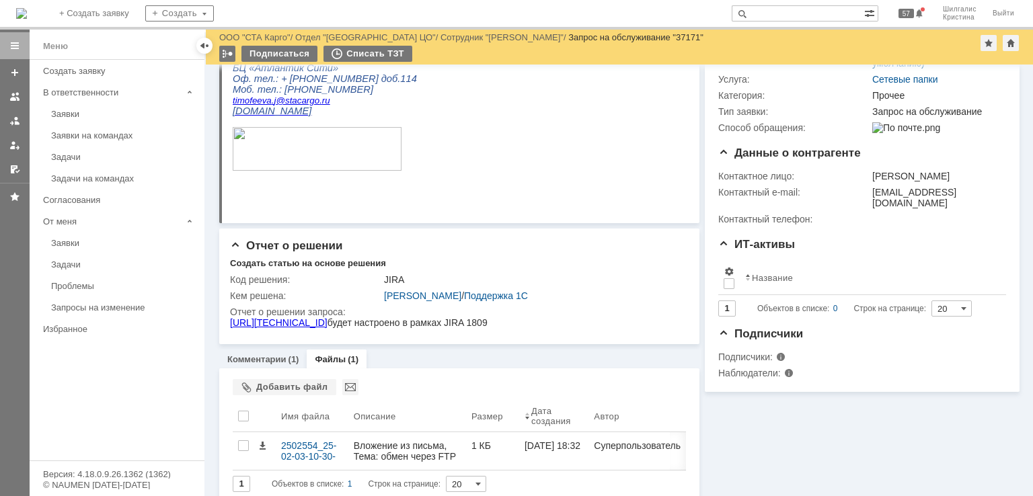
scroll to position [244, 0]
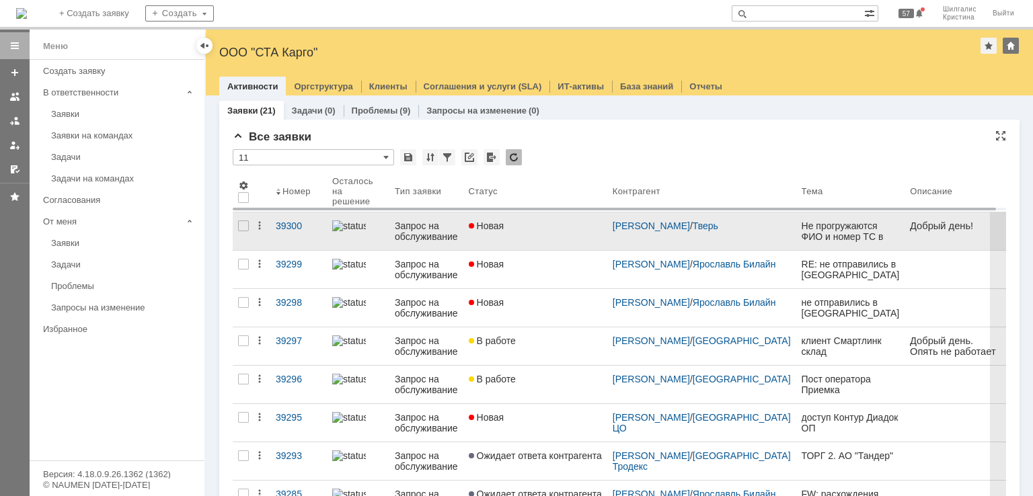
click at [532, 231] on link "Новая" at bounding box center [535, 232] width 144 height 38
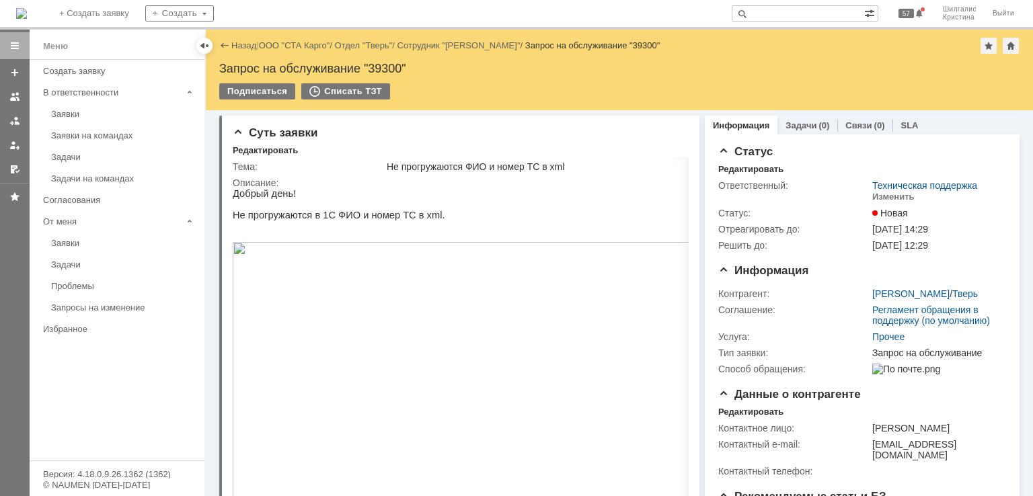
click at [277, 295] on img at bounding box center [468, 374] width 471 height 265
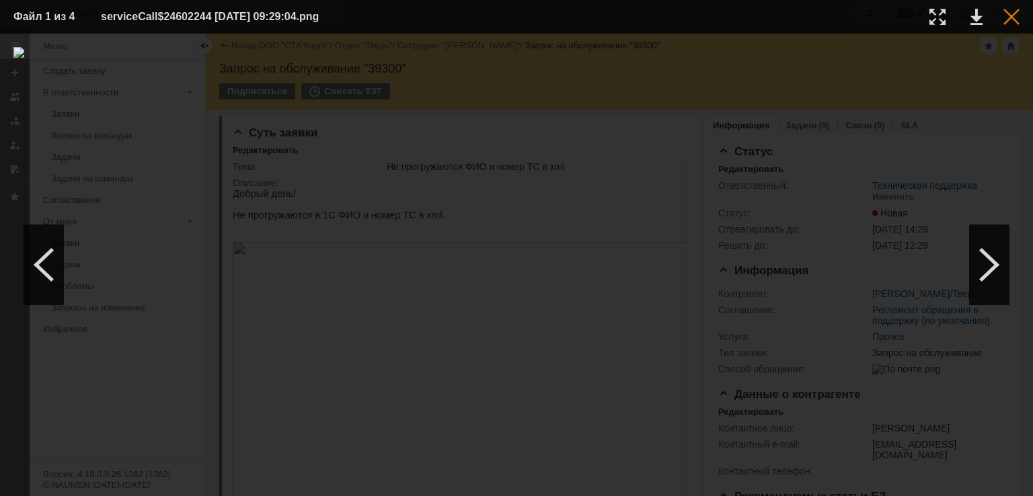
click at [1014, 22] on div at bounding box center [1011, 17] width 16 height 16
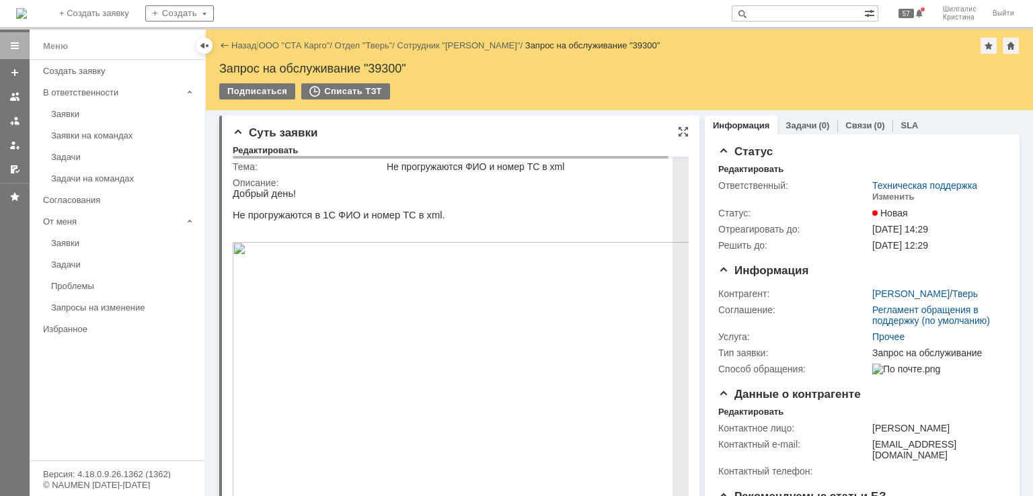
click at [351, 332] on img at bounding box center [468, 374] width 471 height 265
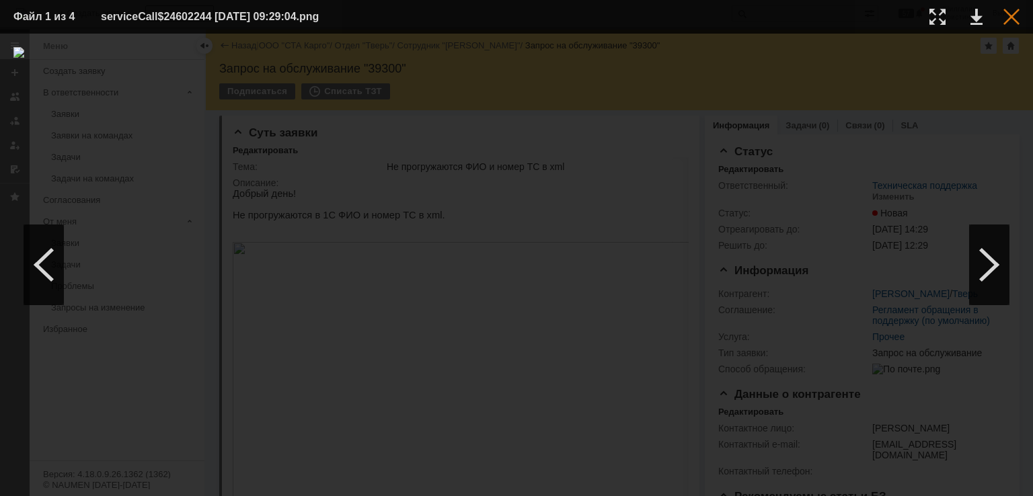
click at [1009, 13] on div at bounding box center [1011, 17] width 16 height 16
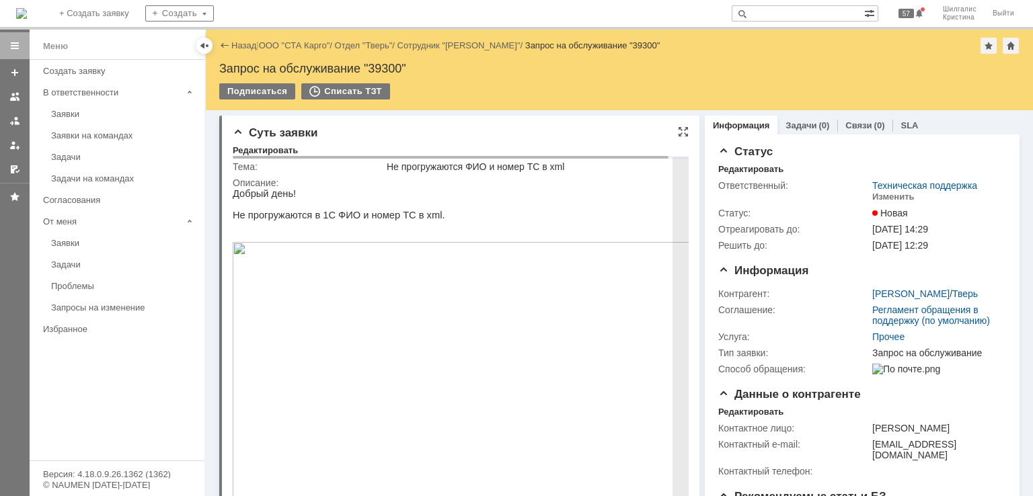
click at [389, 282] on img at bounding box center [468, 374] width 471 height 265
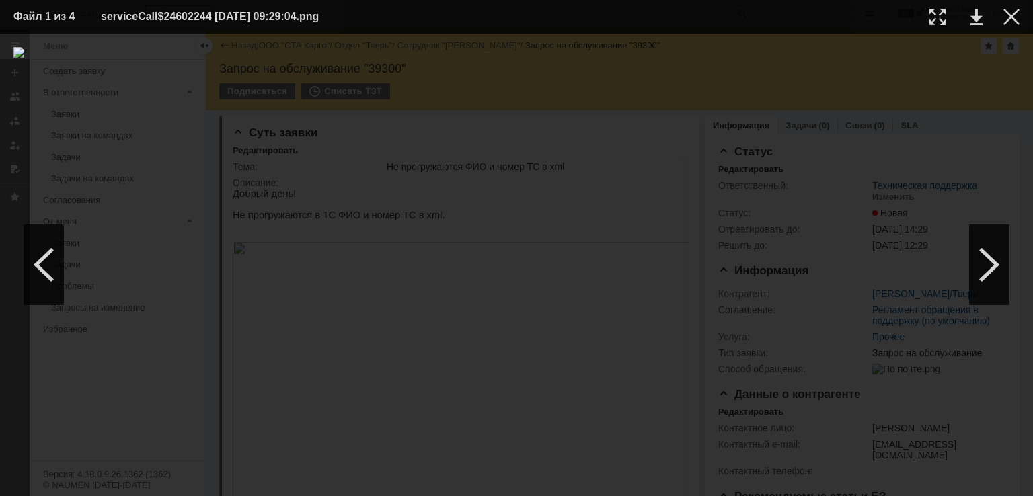
drag, startPoint x: 1012, startPoint y: 15, endPoint x: 869, endPoint y: 98, distance: 165.8
click at [1012, 17] on div at bounding box center [1011, 17] width 16 height 16
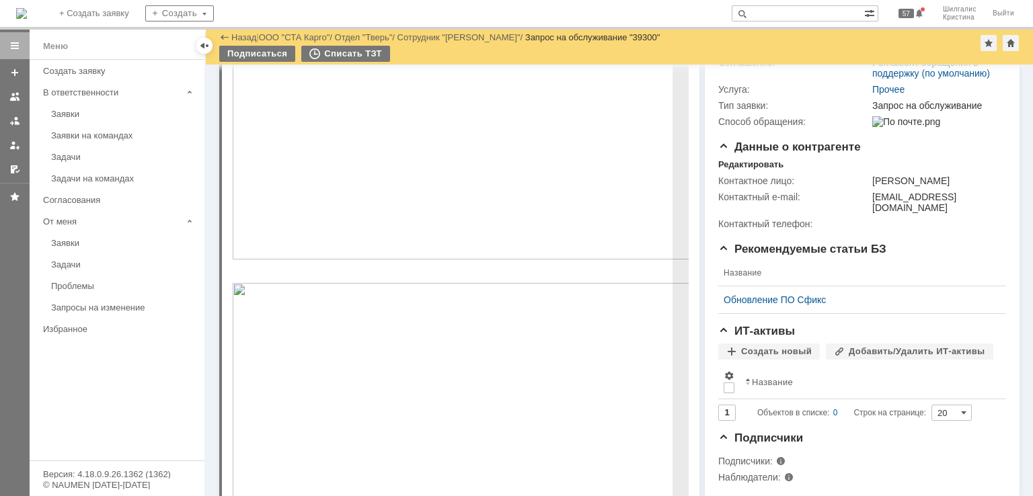
scroll to position [404, 0]
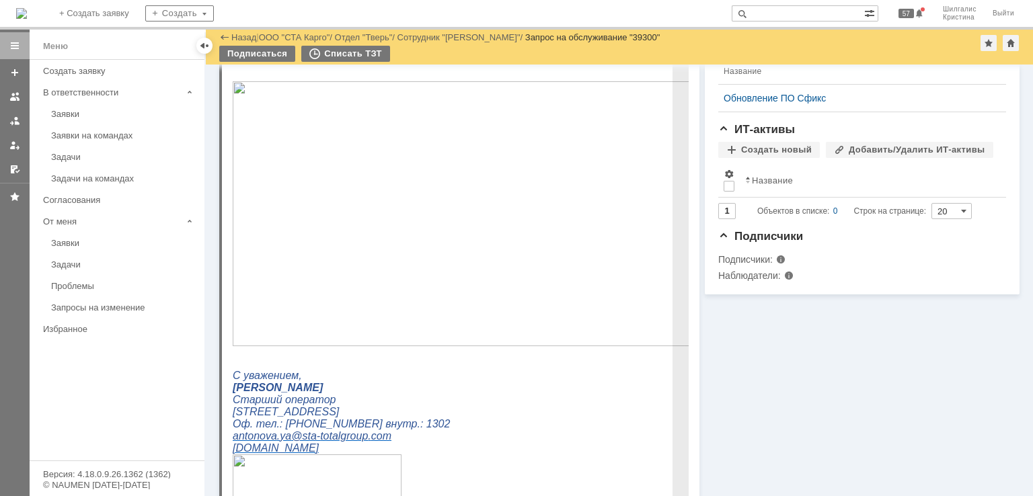
click at [340, 174] on img at bounding box center [468, 213] width 471 height 265
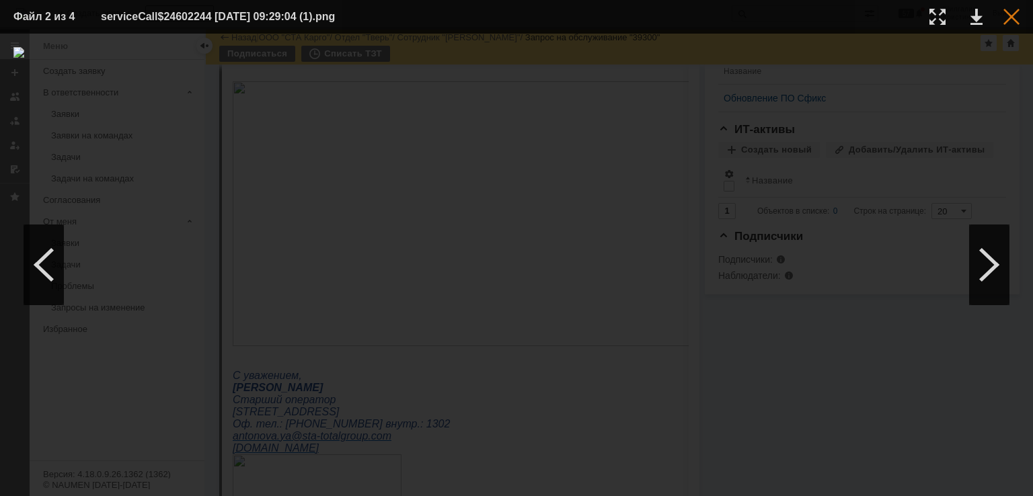
click at [1010, 18] on div at bounding box center [1011, 17] width 16 height 16
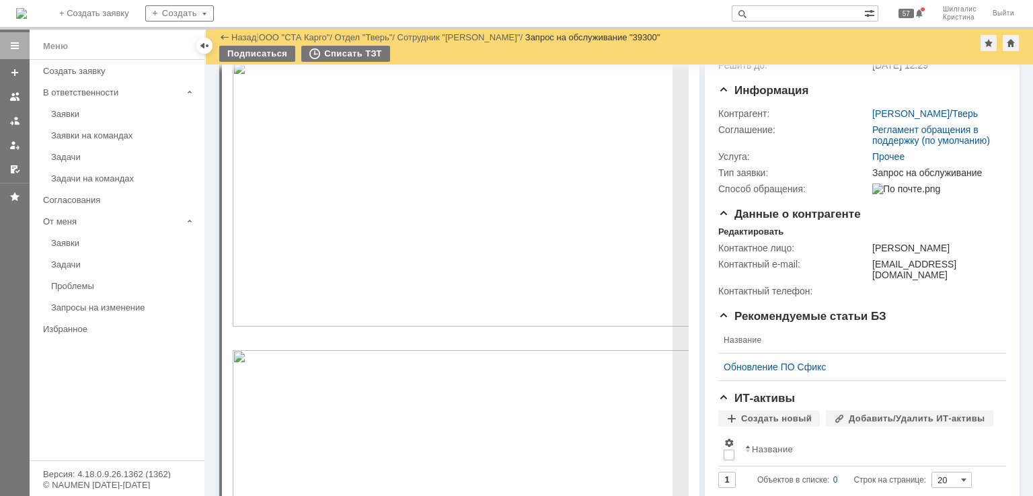
scroll to position [0, 0]
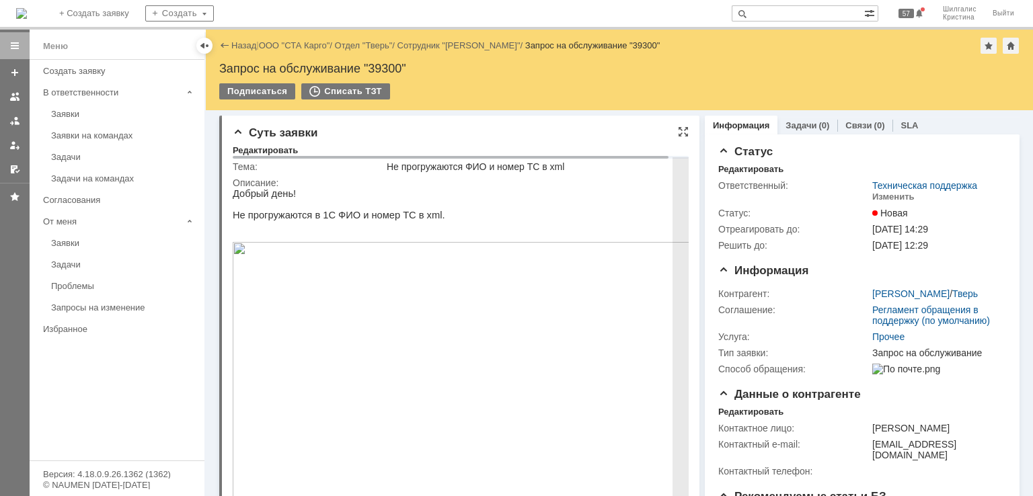
click at [274, 323] on img at bounding box center [468, 374] width 471 height 265
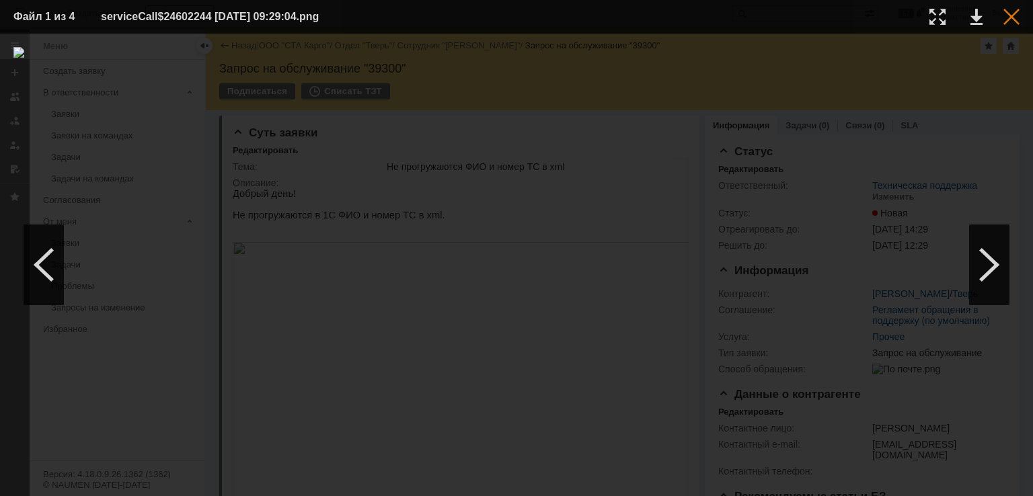
click at [1007, 19] on div at bounding box center [1011, 17] width 16 height 16
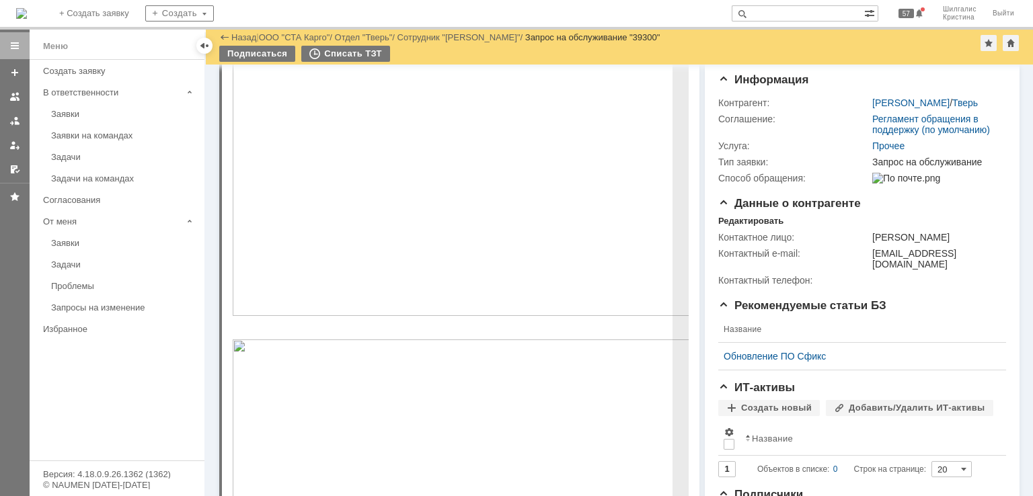
scroll to position [269, 0]
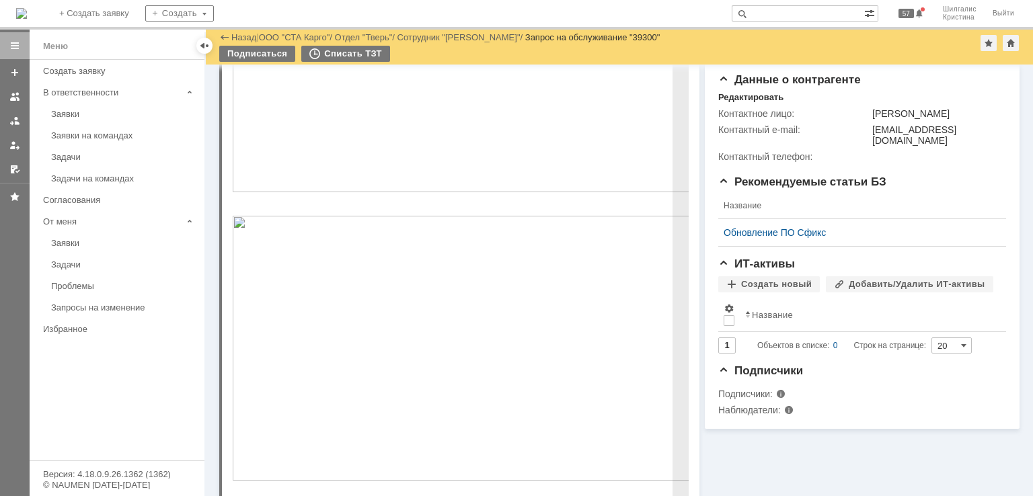
click at [328, 318] on img at bounding box center [468, 348] width 471 height 265
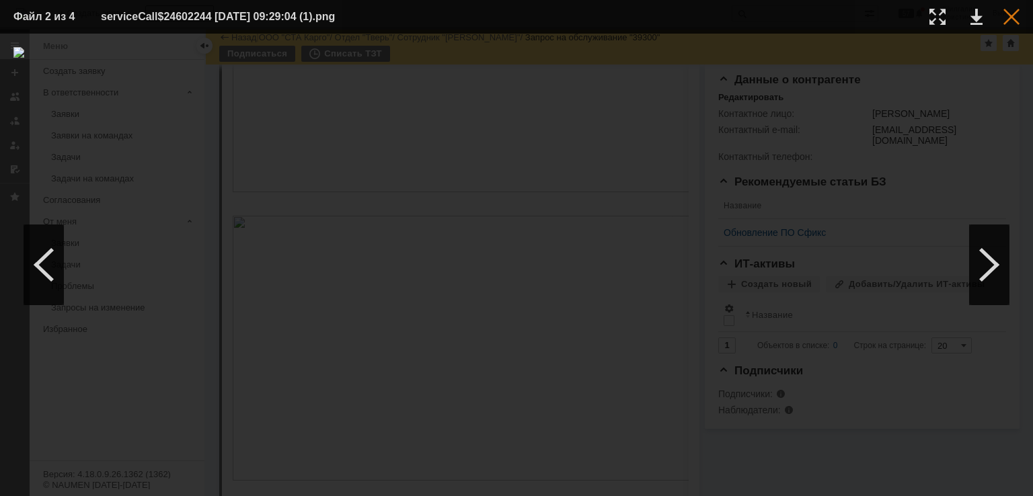
click at [1012, 18] on div at bounding box center [1011, 17] width 16 height 16
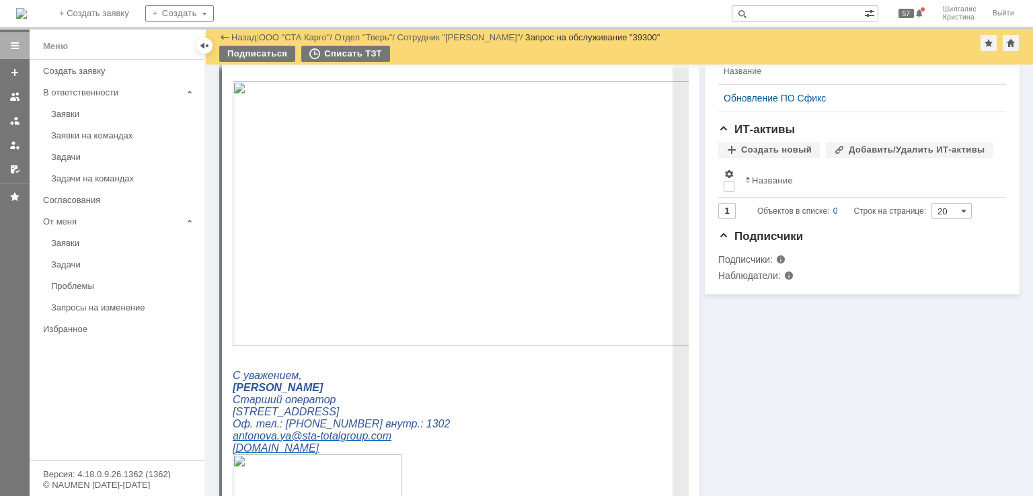
scroll to position [605, 0]
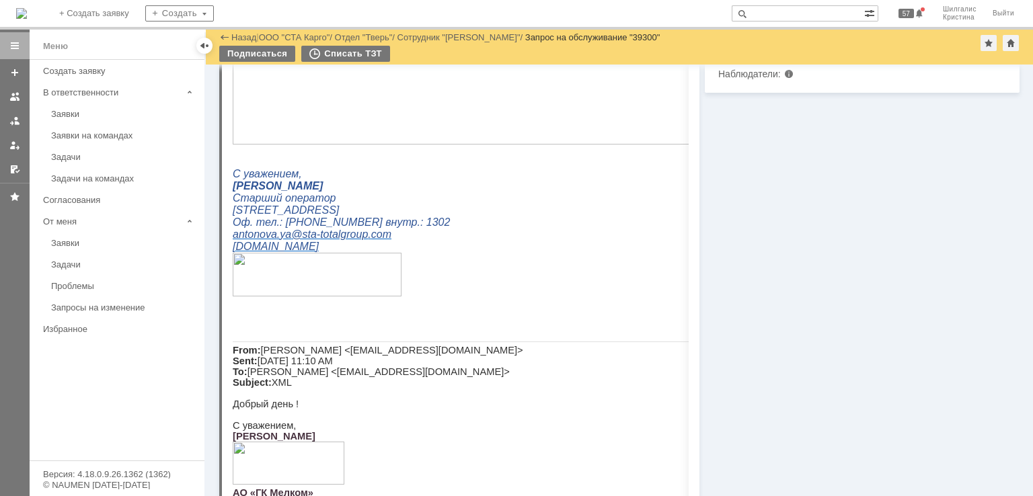
click at [726, 321] on div "Информация Задачи (0) Связи (0) SLA Статус Редактировать Ответственный: Техниче…" at bounding box center [859, 93] width 320 height 1268
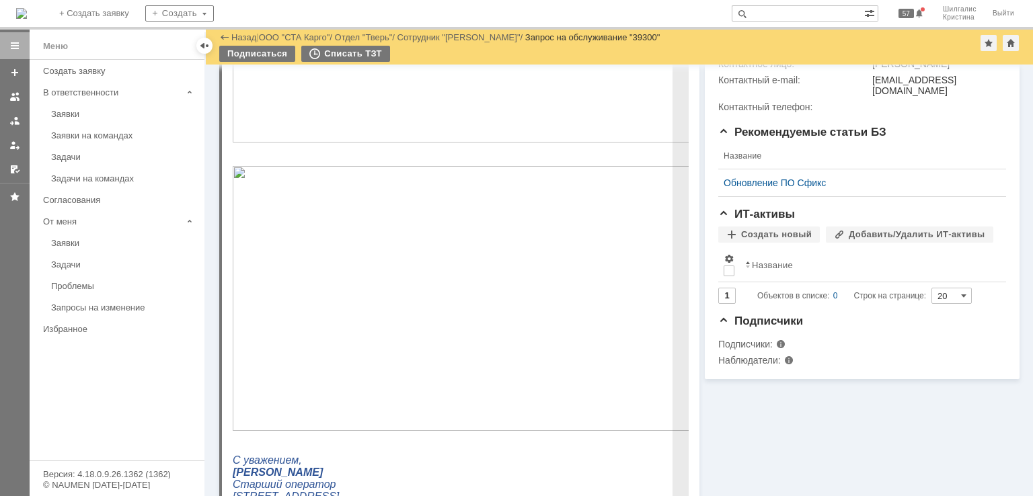
scroll to position [135, 0]
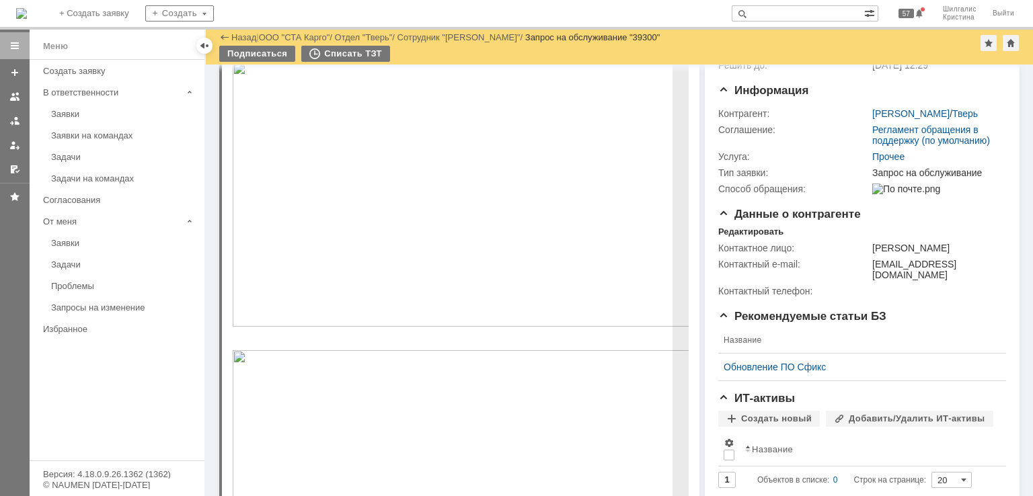
click at [336, 116] on img at bounding box center [468, 194] width 471 height 265
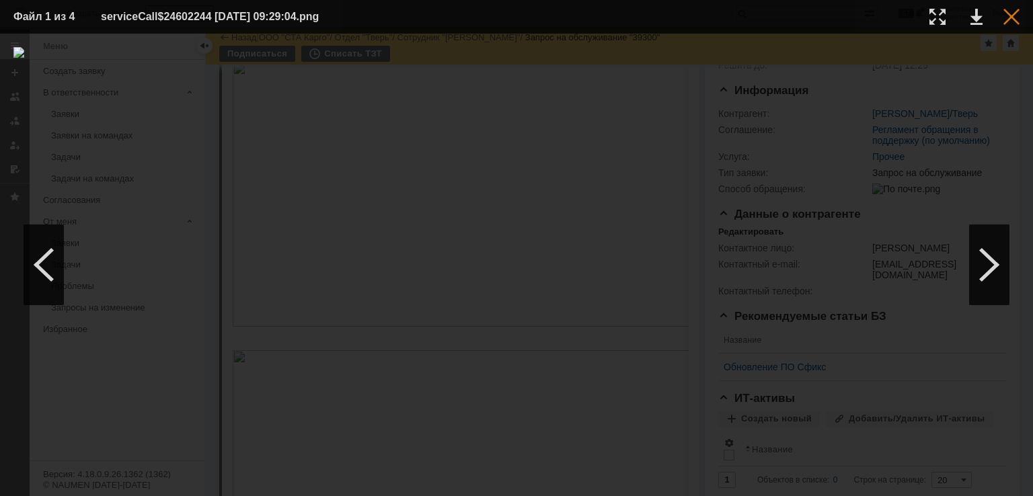
click at [1015, 20] on div at bounding box center [1011, 17] width 16 height 16
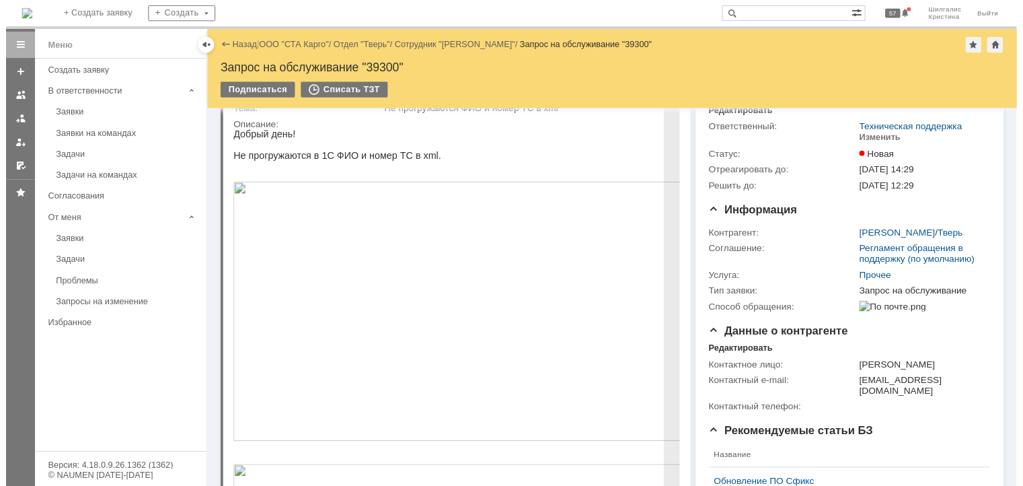
scroll to position [0, 0]
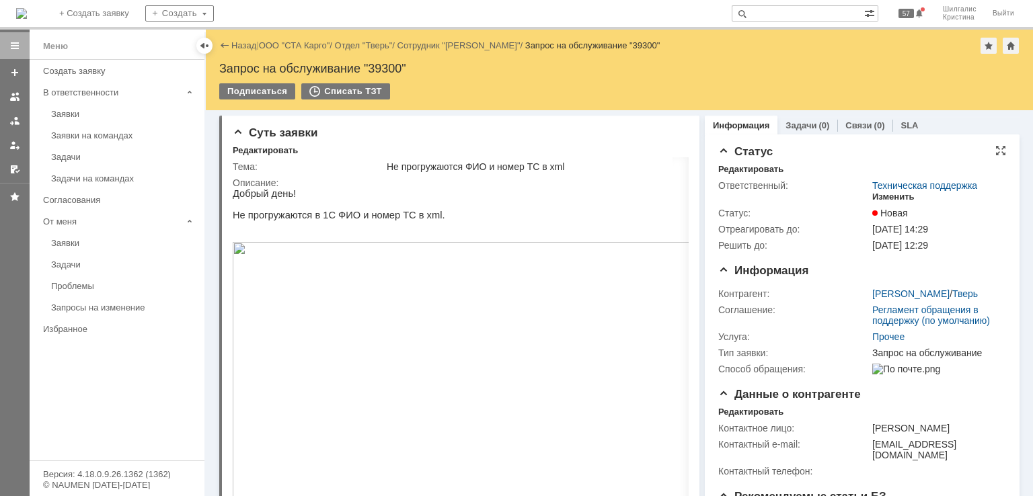
click at [882, 196] on div "Изменить" at bounding box center [893, 197] width 42 height 11
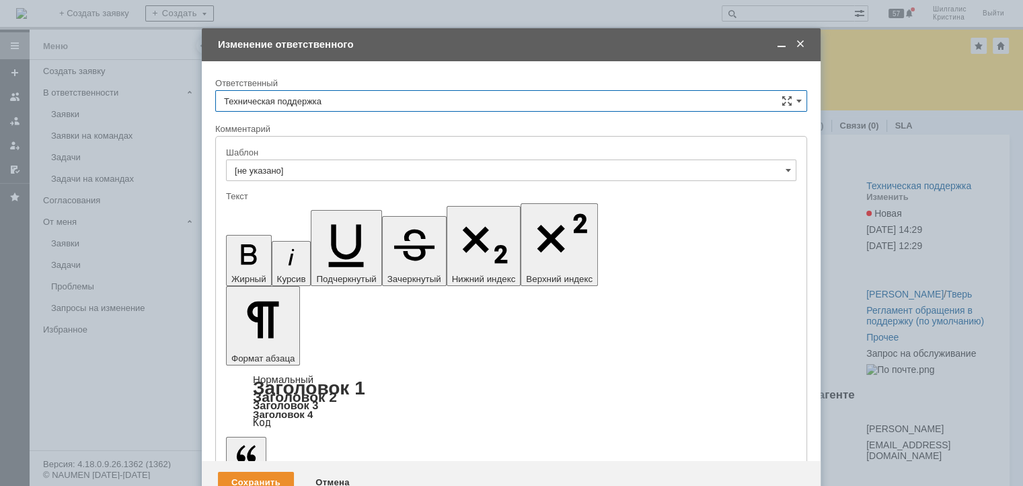
click at [307, 111] on input "Техническая поддержка" at bounding box center [511, 101] width 592 height 22
click at [276, 171] on span "[PERSON_NAME]" at bounding box center [511, 170] width 574 height 11
type input "[PERSON_NAME]"
click at [247, 471] on div "Сохранить" at bounding box center [256, 482] width 76 height 22
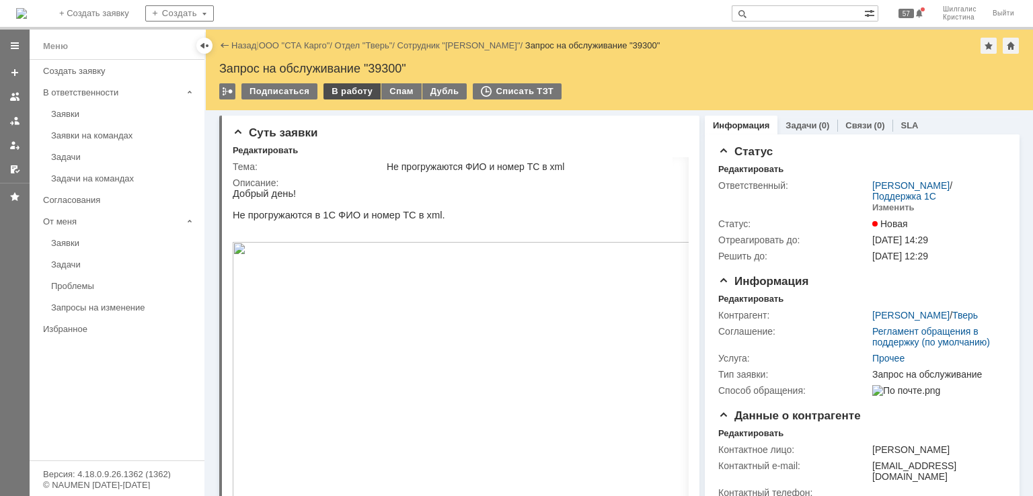
click at [338, 85] on div "В работу" at bounding box center [351, 91] width 57 height 16
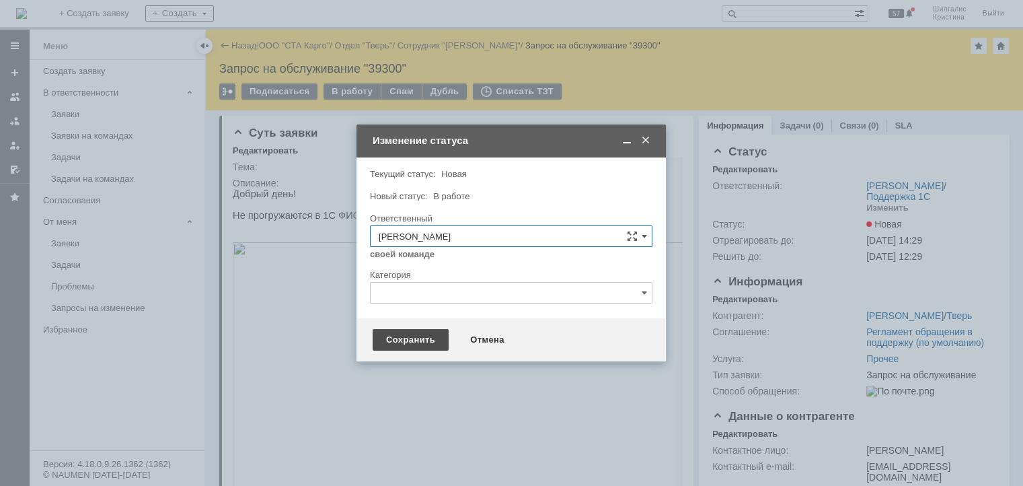
click at [412, 337] on div "Сохранить" at bounding box center [411, 340] width 76 height 22
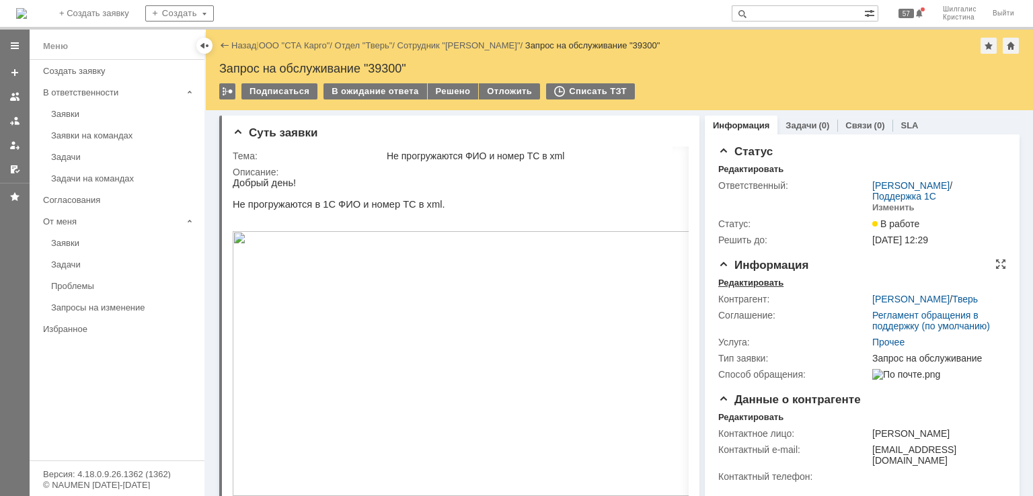
click at [754, 282] on div "Редактировать" at bounding box center [750, 283] width 65 height 11
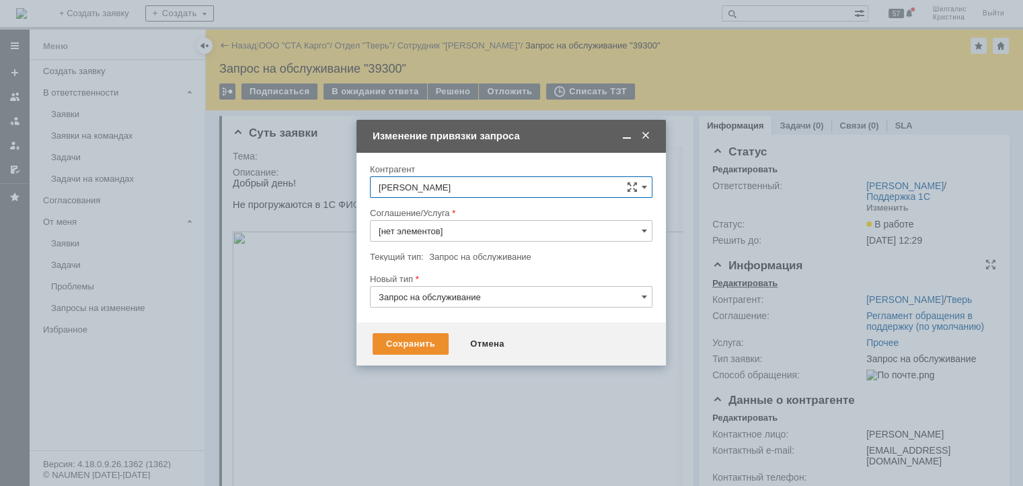
type input "Прочее"
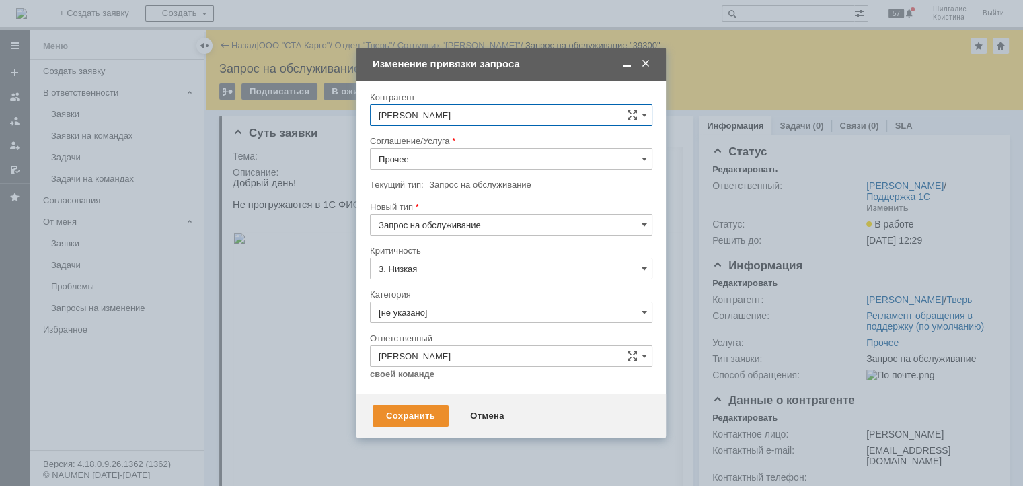
click at [450, 154] on input "Прочее" at bounding box center [511, 159] width 282 height 22
click at [445, 242] on div "WMS Обмены" at bounding box center [511, 238] width 281 height 22
type input "WMS Обмены"
click at [428, 304] on input "[не указано]" at bounding box center [511, 312] width 282 height 22
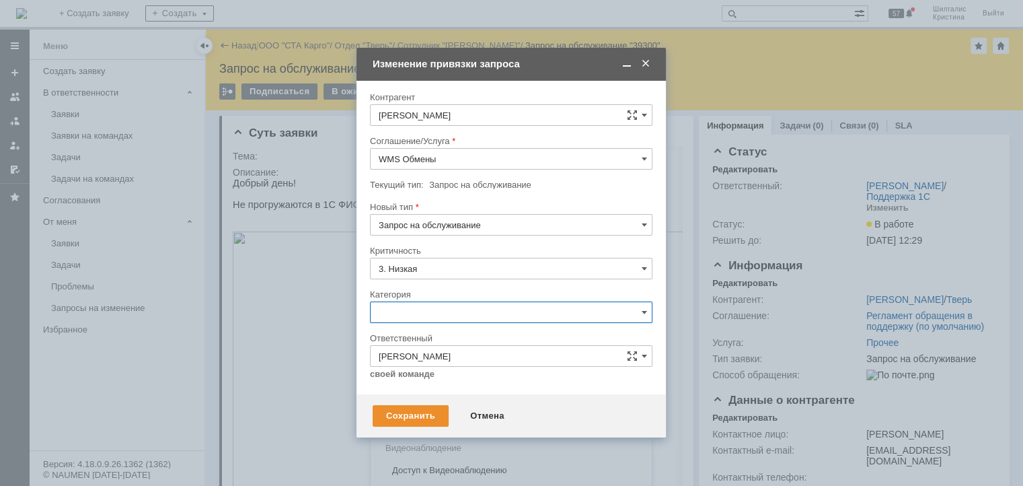
scroll to position [19, 0]
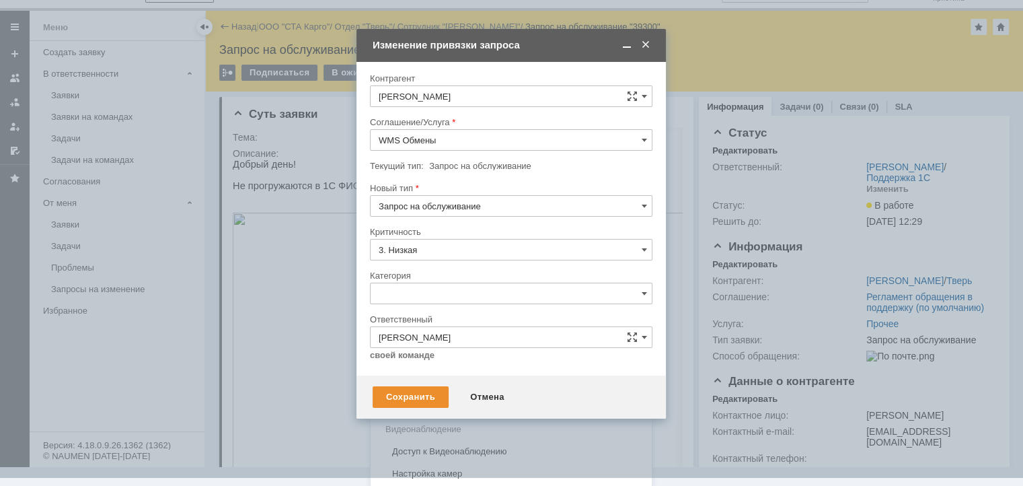
click at [425, 369] on div "Изменение" at bounding box center [511, 363] width 281 height 22
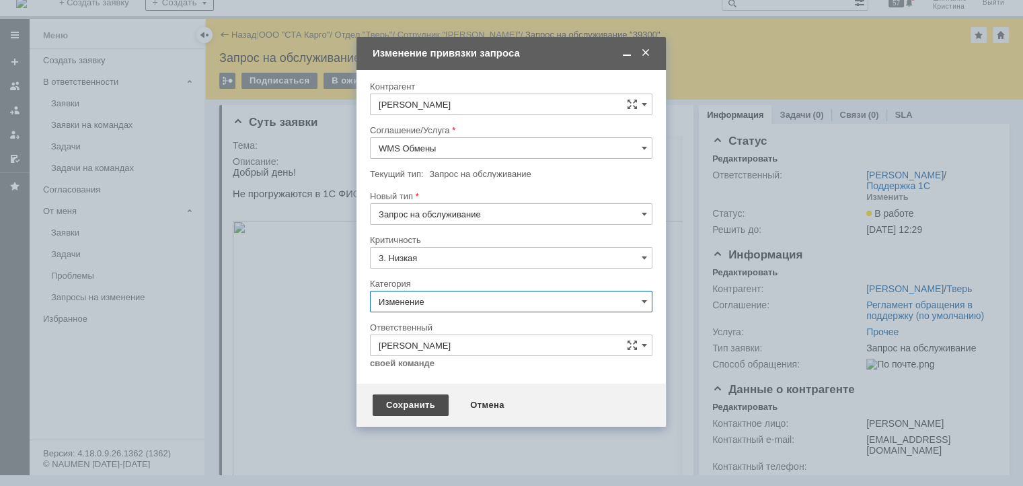
type input "Изменение"
click at [395, 412] on div "Сохранить" at bounding box center [411, 405] width 76 height 22
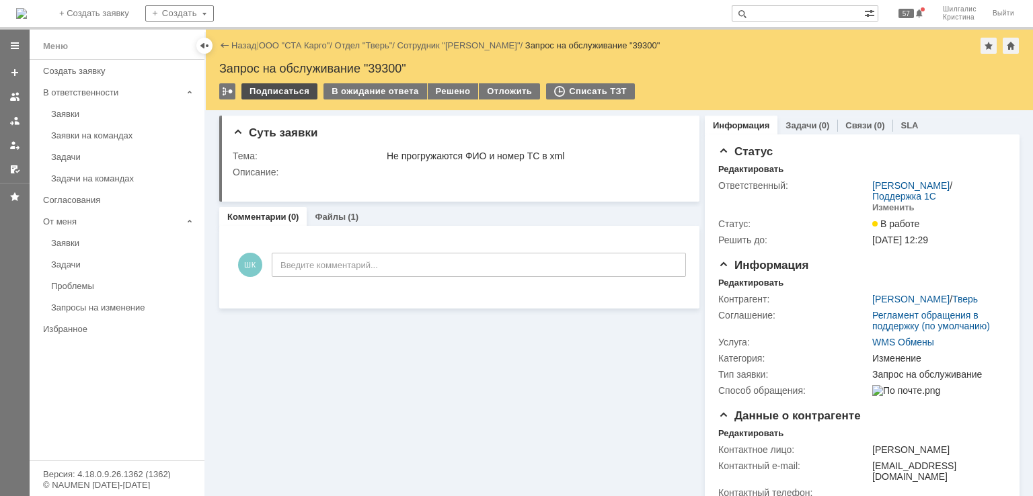
scroll to position [0, 0]
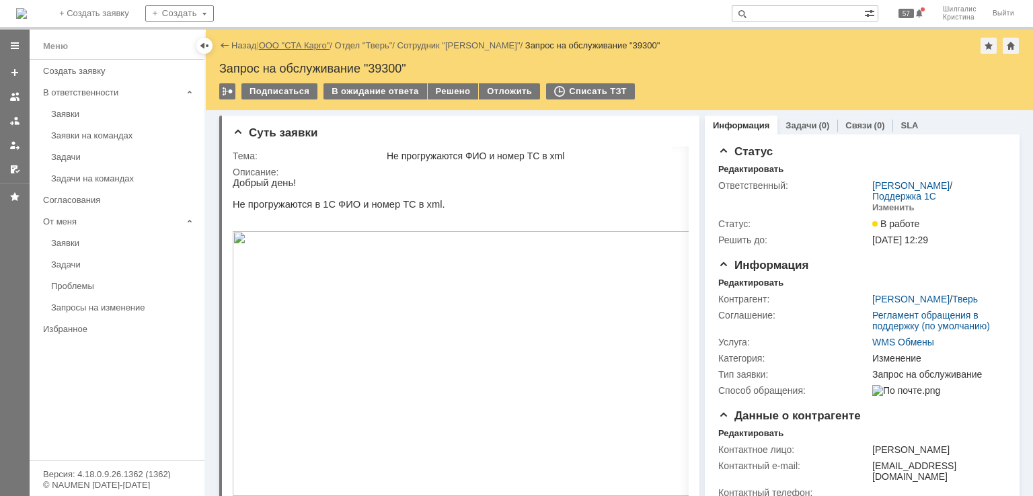
click at [299, 42] on link "ООО "СТА Карго"" at bounding box center [294, 45] width 71 height 10
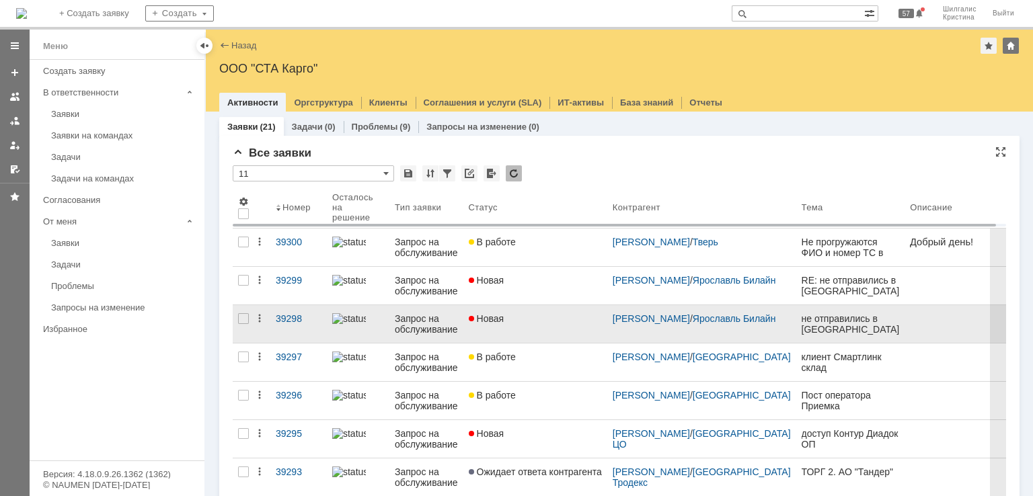
click at [533, 330] on link "Новая" at bounding box center [535, 324] width 144 height 38
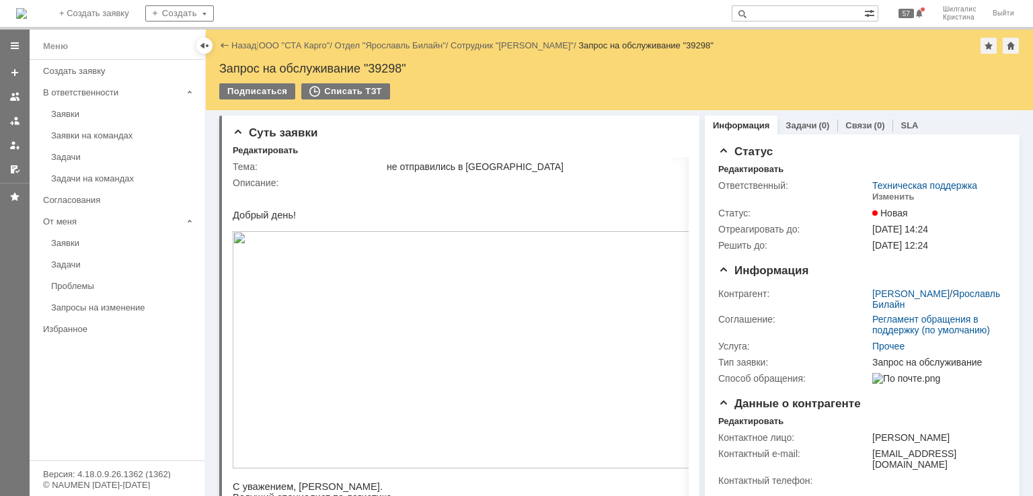
click at [480, 379] on img at bounding box center [468, 349] width 471 height 237
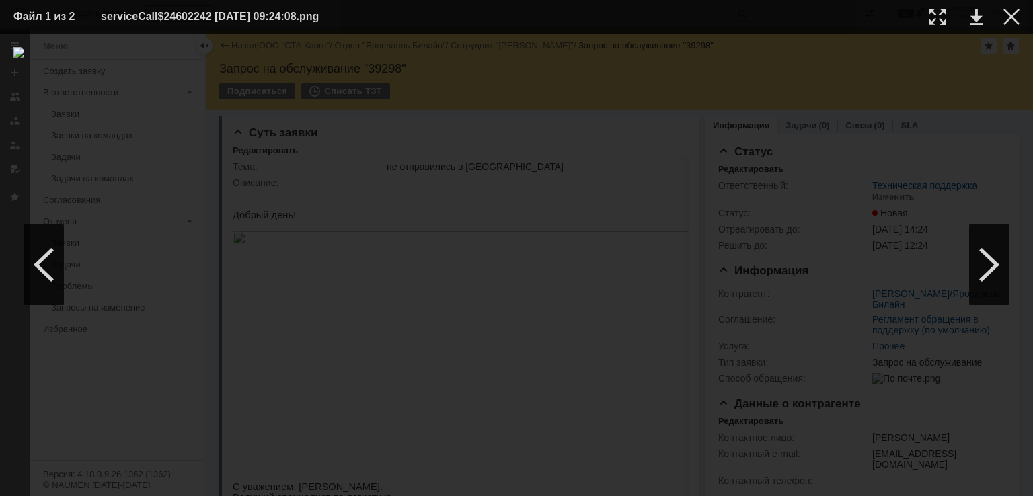
drag, startPoint x: 1003, startPoint y: 32, endPoint x: 984, endPoint y: 98, distance: 68.7
drag, startPoint x: 984, startPoint y: 98, endPoint x: 1010, endPoint y: 20, distance: 82.9
click at [1010, 20] on div at bounding box center [1011, 17] width 16 height 16
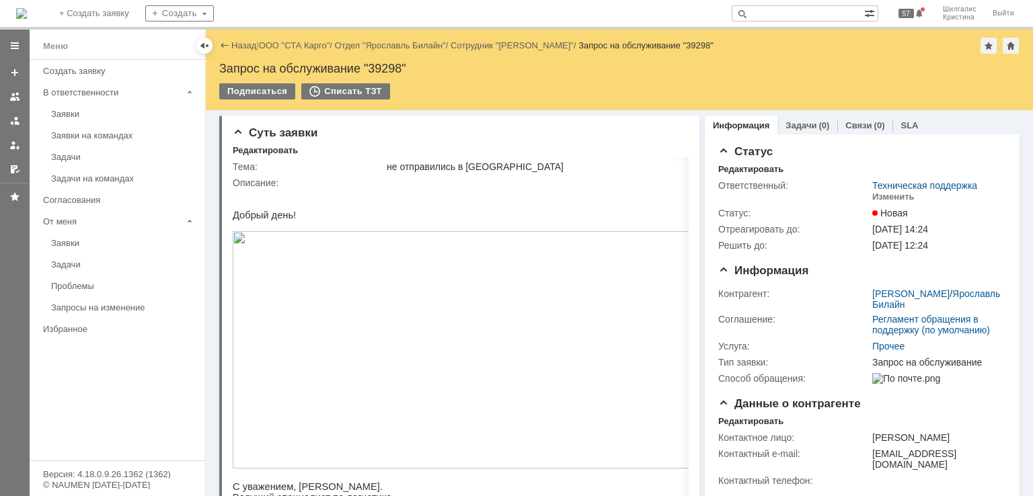
click at [312, 52] on div "Назад | ООО "СТА Карго" / Отдел "Ярославль Билайн" / Сотрудник "Королёв Андрей"…" at bounding box center [619, 46] width 800 height 16
click at [316, 44] on link "ООО "СТА Карго"" at bounding box center [294, 45] width 71 height 10
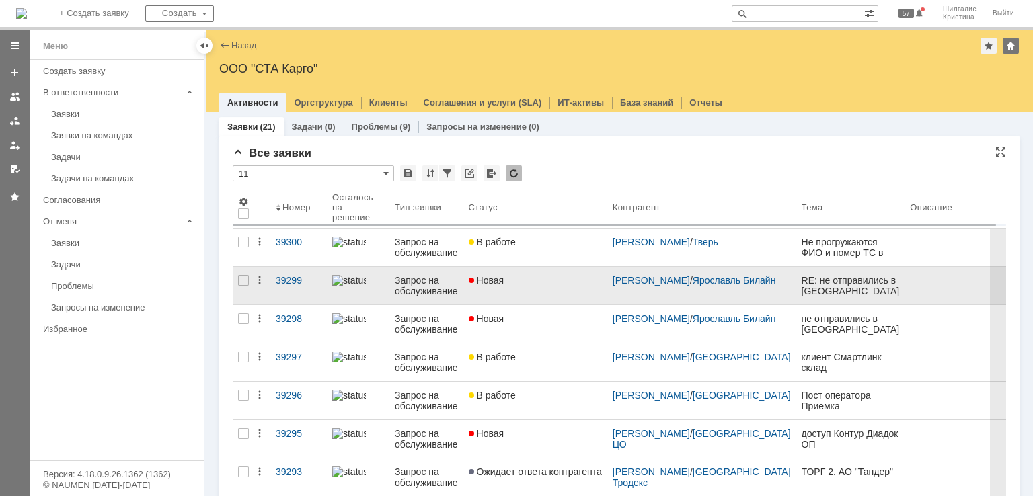
click at [488, 284] on span "Новая" at bounding box center [487, 280] width 36 height 11
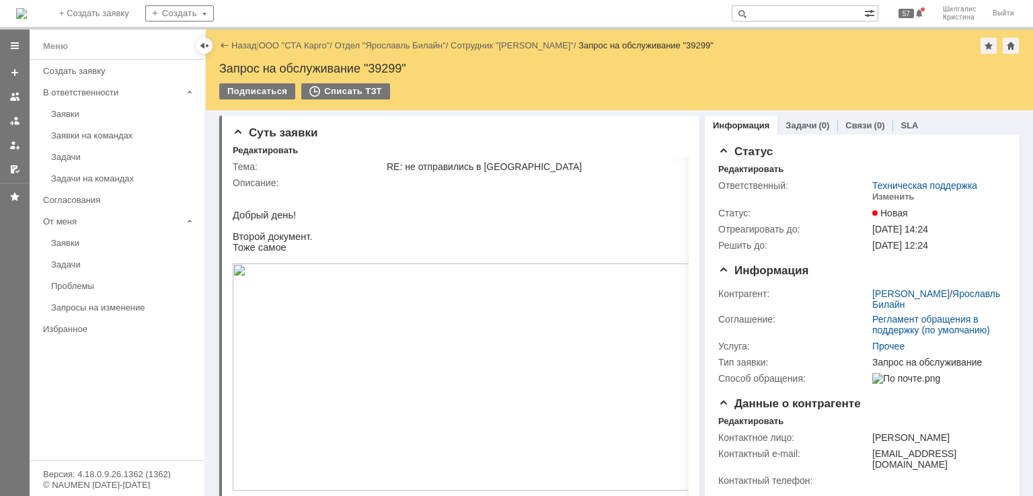
click at [388, 68] on div "Запрос на обслуживание "39299"" at bounding box center [619, 68] width 800 height 13
copy div "39299"
click at [282, 43] on link "ООО "СТА Карго"" at bounding box center [294, 45] width 71 height 10
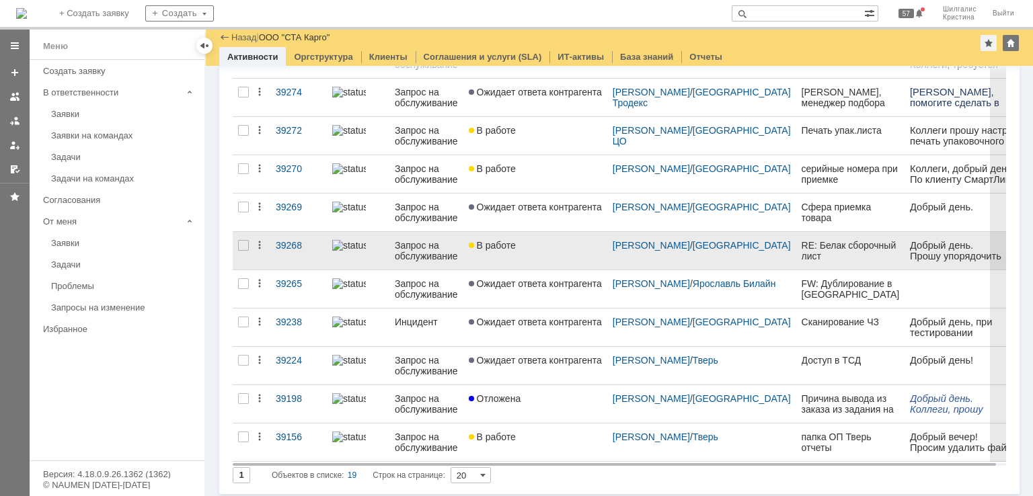
click at [541, 247] on div "В работе" at bounding box center [535, 245] width 133 height 11
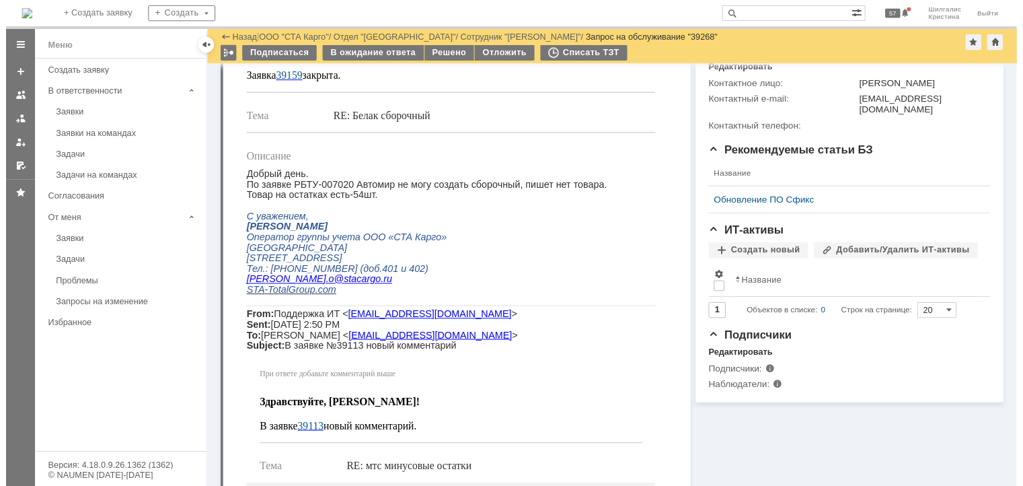
scroll to position [202, 0]
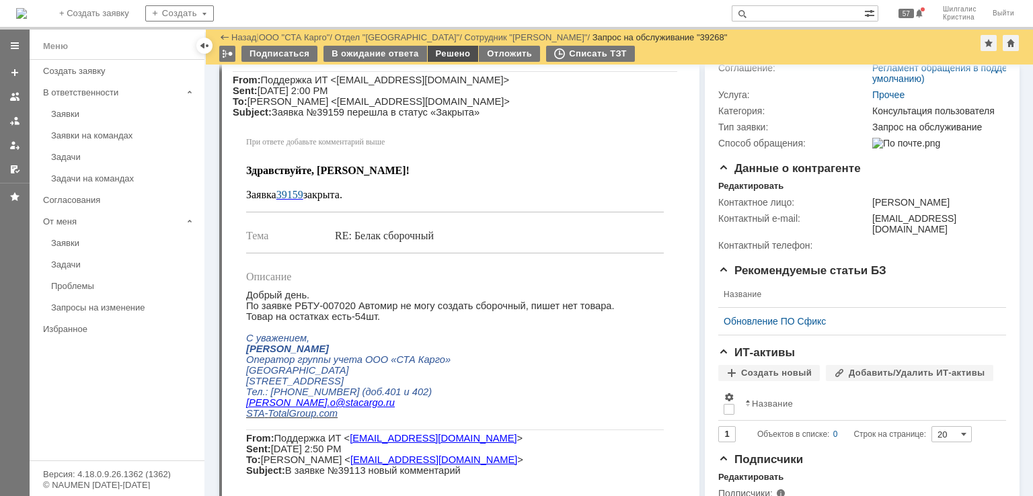
click at [440, 52] on div "Решено" at bounding box center [453, 54] width 51 height 16
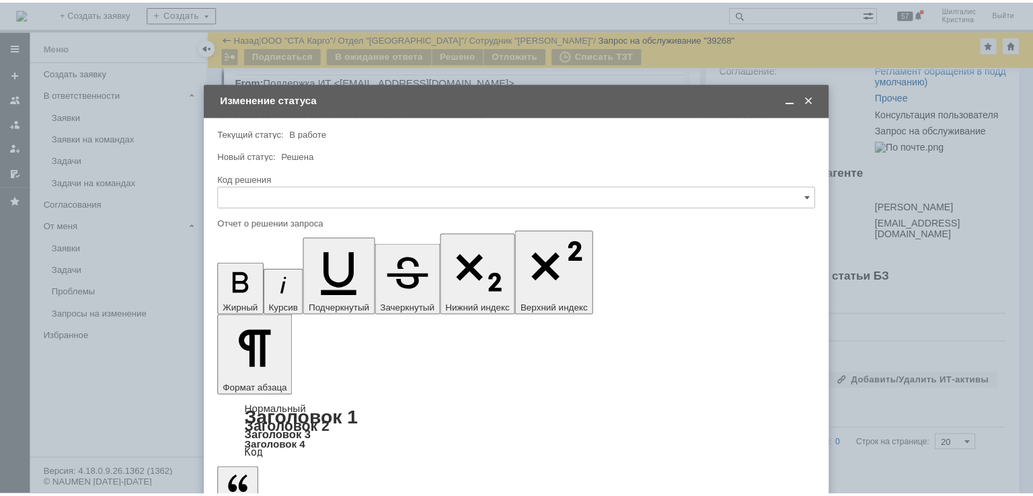
scroll to position [0, 0]
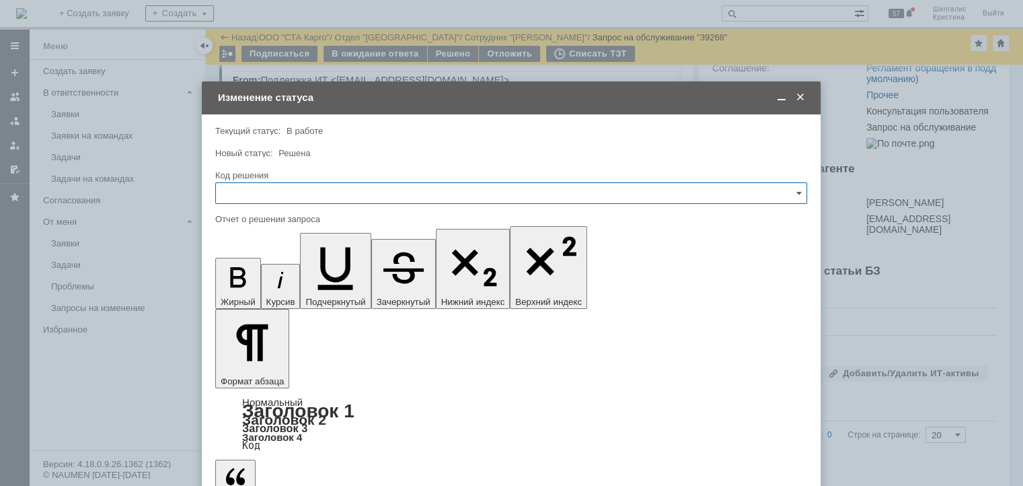
click at [306, 184] on input "text" at bounding box center [511, 193] width 592 height 22
click at [276, 370] on span "Решено" at bounding box center [511, 373] width 574 height 11
type input "Решено"
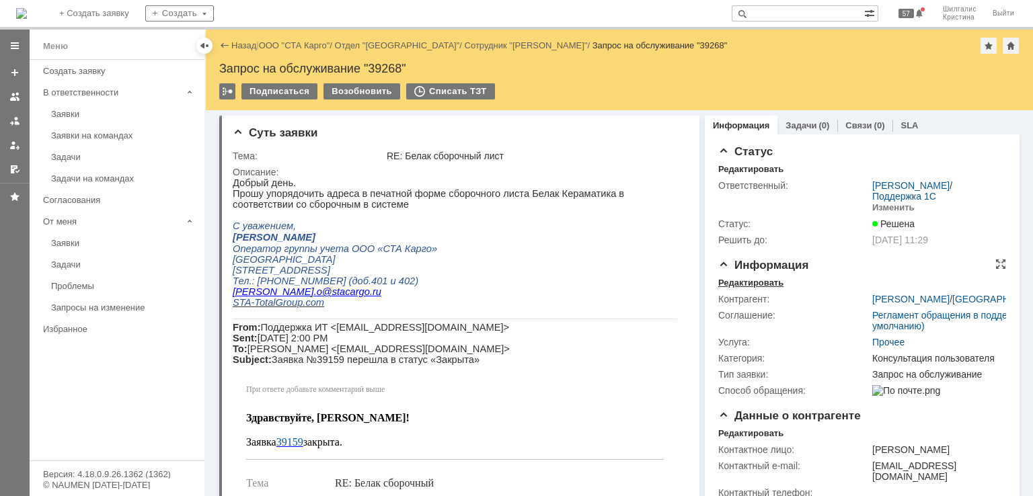
click at [764, 278] on div "Редактировать" at bounding box center [750, 283] width 65 height 11
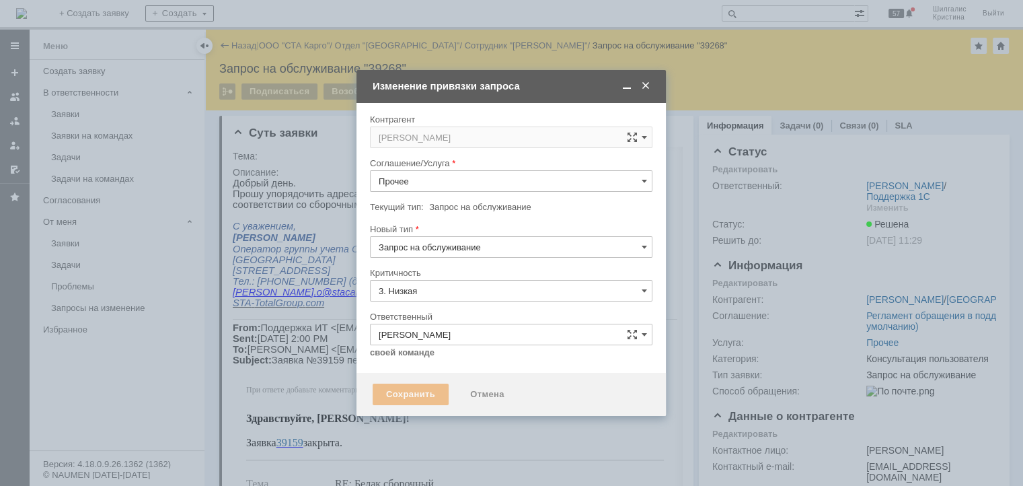
type input "Консультация пользователя"
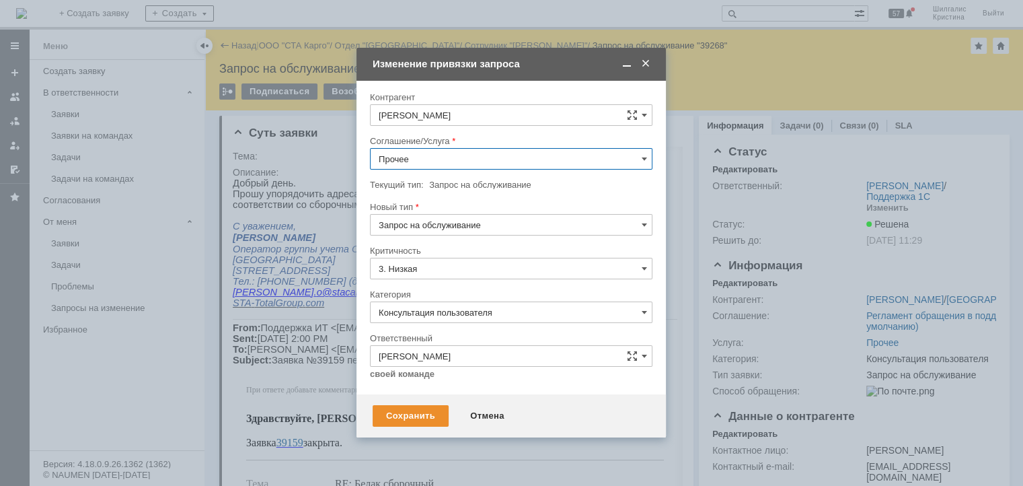
click at [495, 162] on input "Прочее" at bounding box center [511, 159] width 282 height 22
click at [473, 317] on span "WMS Настройка печати" at bounding box center [511, 315] width 265 height 11
type input "WMS Настройка печати"
click at [455, 308] on input "Консультация пользователя" at bounding box center [511, 312] width 282 height 22
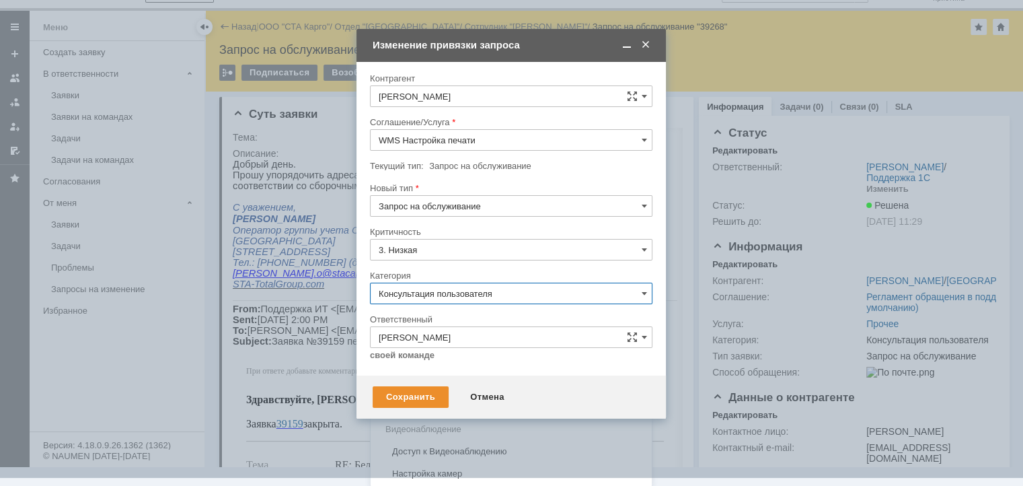
click at [420, 356] on div "Изменение" at bounding box center [511, 363] width 281 height 22
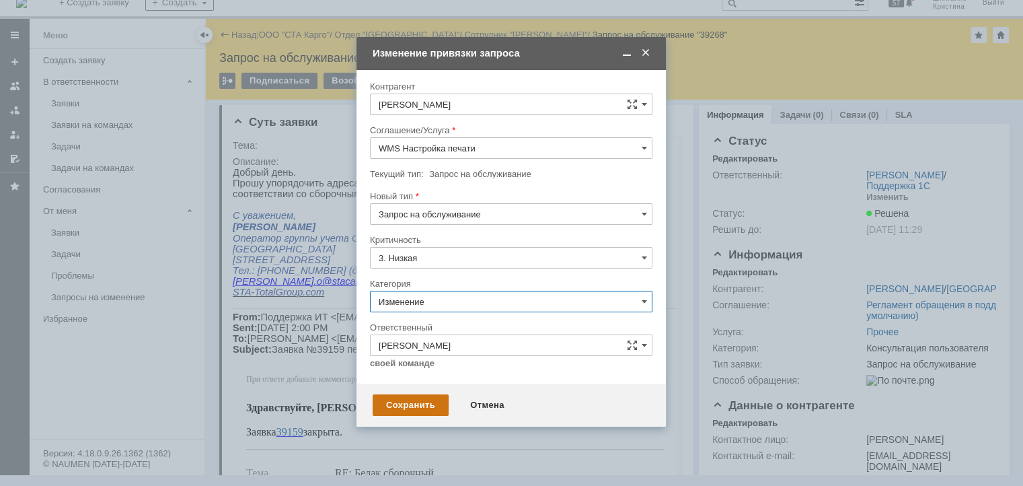
type input "Изменение"
click at [406, 406] on div "Сохранить" at bounding box center [411, 405] width 76 height 22
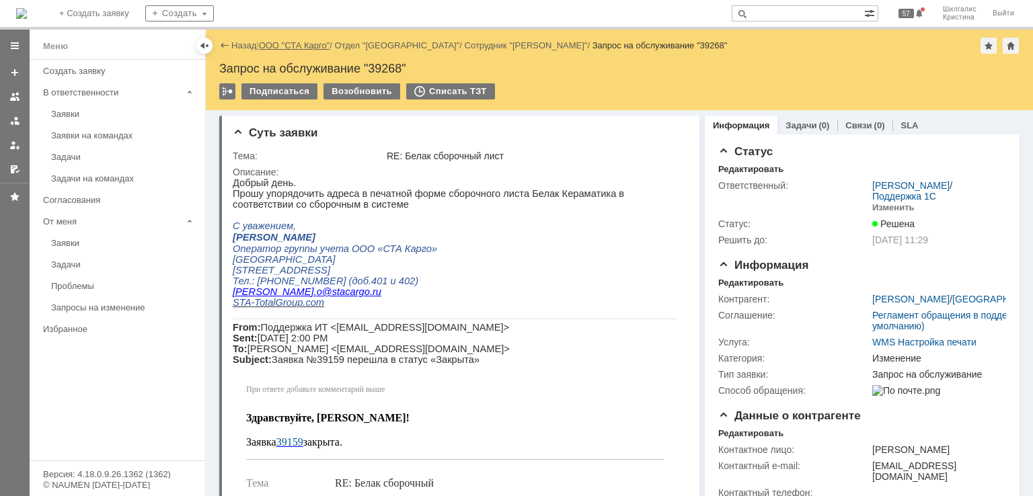
click at [289, 43] on link "ООО "СТА Карго"" at bounding box center [294, 45] width 71 height 10
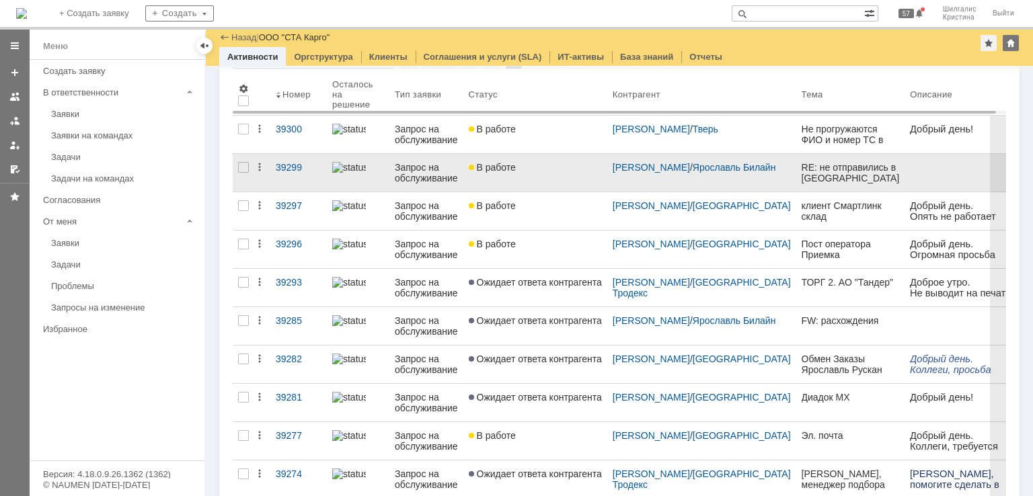
click at [558, 177] on link "В работе" at bounding box center [535, 173] width 144 height 38
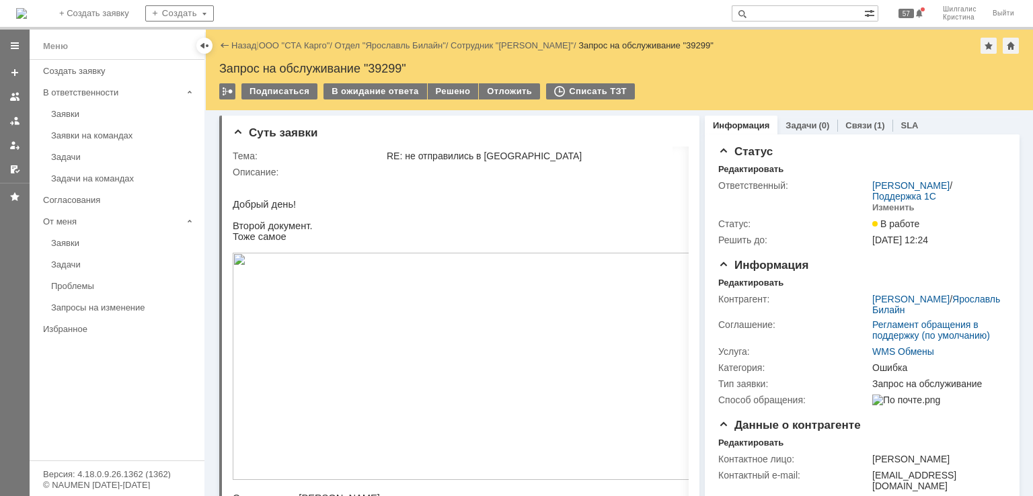
click at [479, 396] on img at bounding box center [468, 366] width 471 height 227
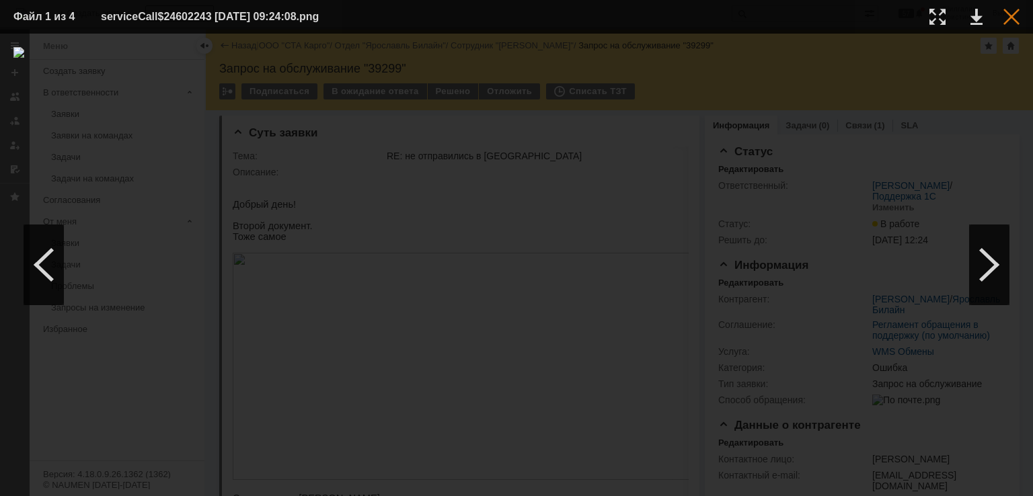
click at [1007, 16] on div at bounding box center [1011, 17] width 16 height 16
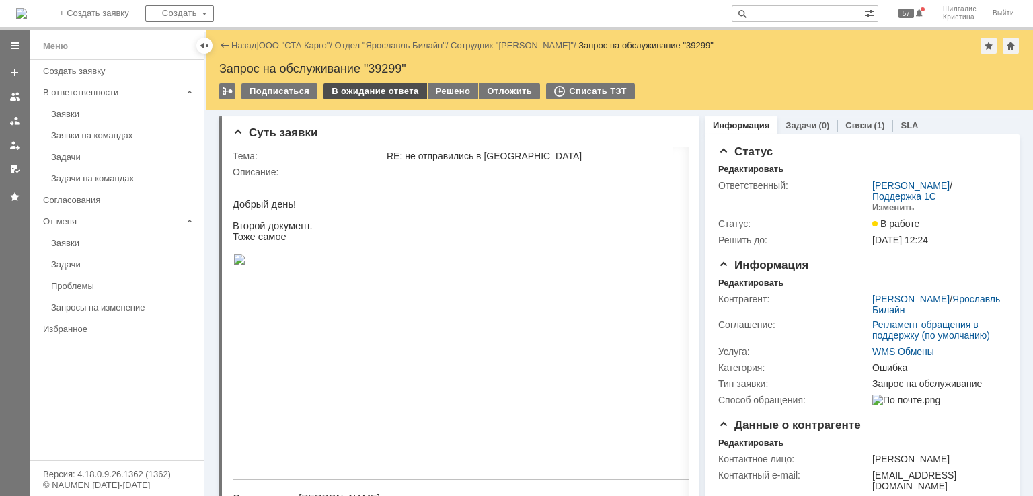
click at [382, 92] on div "В ожидание ответа" at bounding box center [374, 91] width 103 height 16
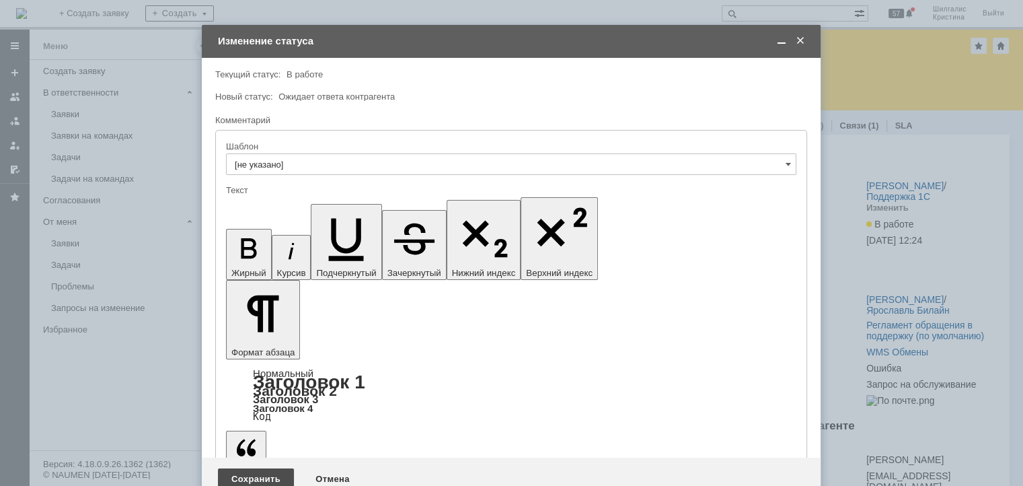
click at [241, 468] on div "Сохранить" at bounding box center [256, 479] width 76 height 22
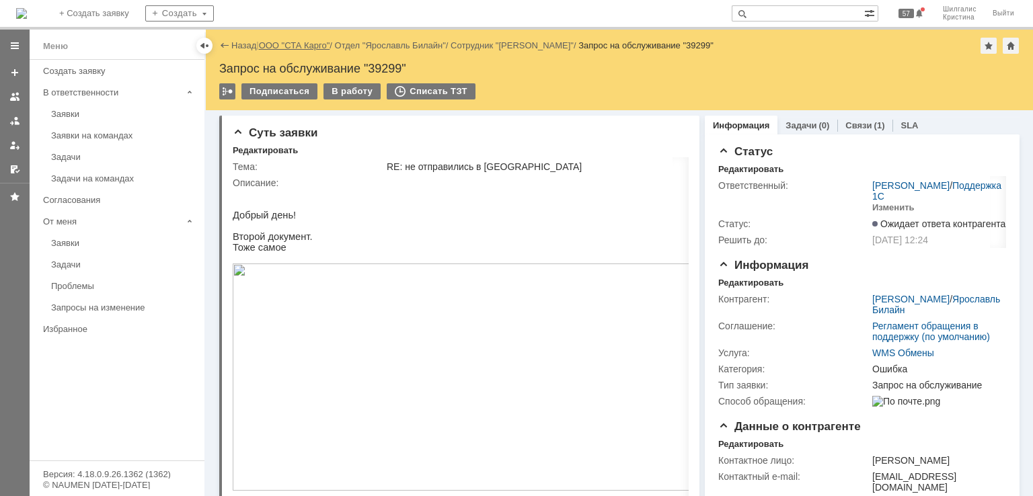
click at [272, 46] on link "ООО "СТА Карго"" at bounding box center [294, 45] width 71 height 10
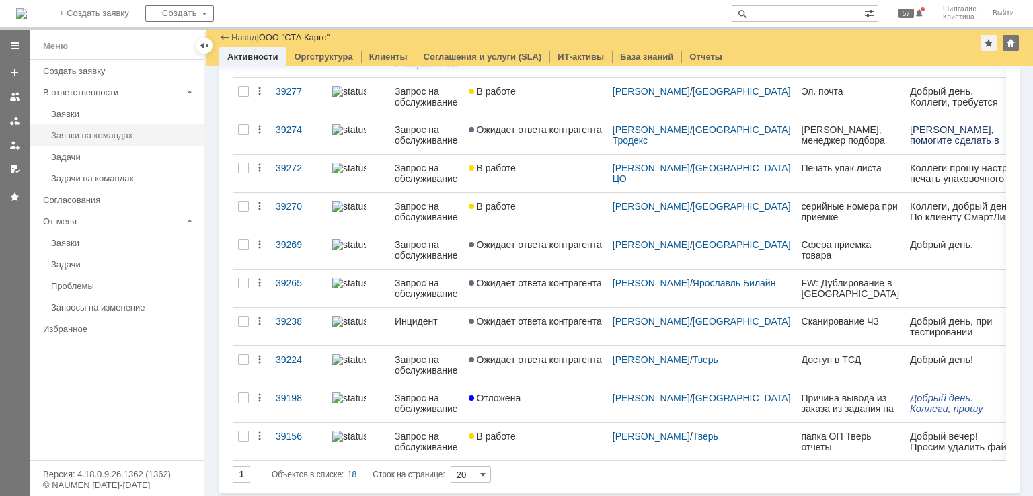
click at [137, 139] on div "Заявки на командах" at bounding box center [123, 135] width 145 height 10
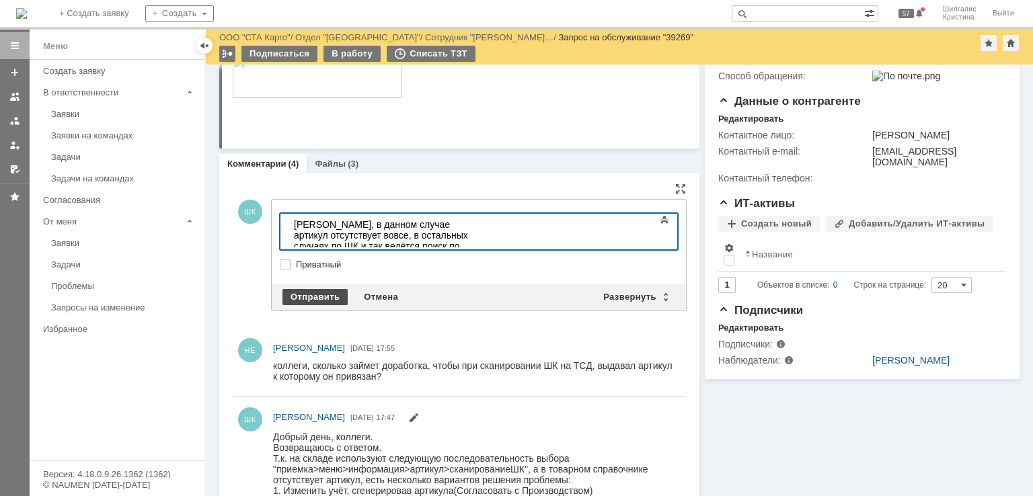
click at [316, 301] on div "Отправить" at bounding box center [314, 297] width 65 height 16
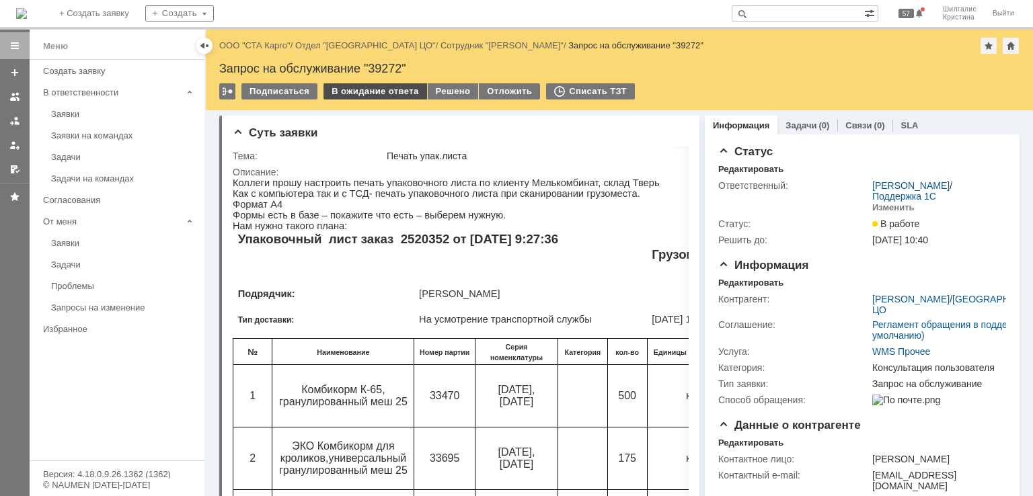
click at [374, 89] on div "В ожидание ответа" at bounding box center [374, 91] width 103 height 16
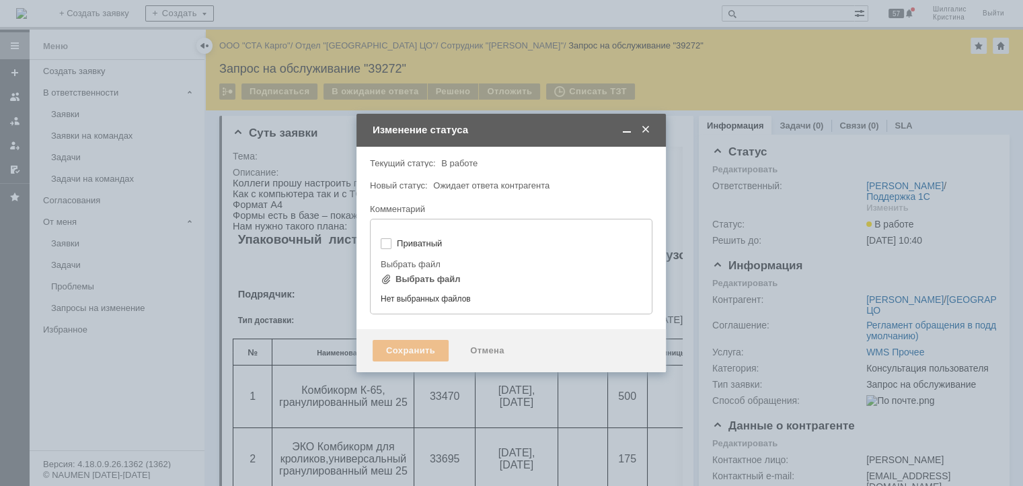
type input "[не указано]"
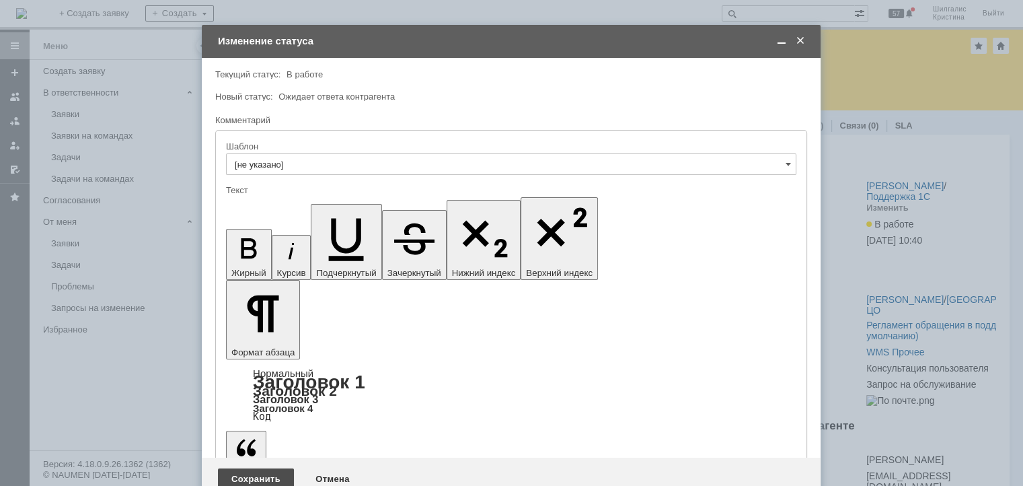
click at [258, 468] on div "Сохранить" at bounding box center [256, 479] width 76 height 22
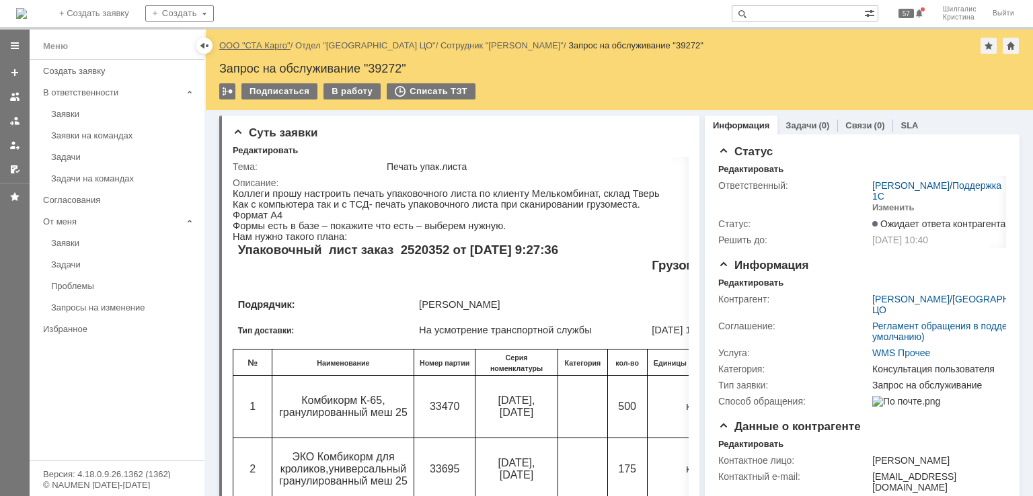
click at [264, 46] on link "ООО "СТА Карго"" at bounding box center [254, 45] width 71 height 10
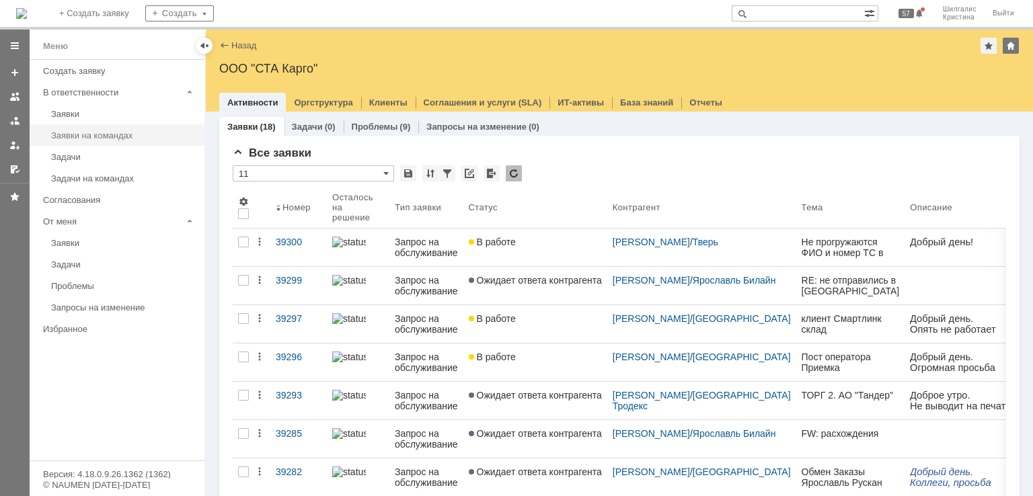
click at [113, 134] on div "Заявки на командах" at bounding box center [123, 135] width 145 height 10
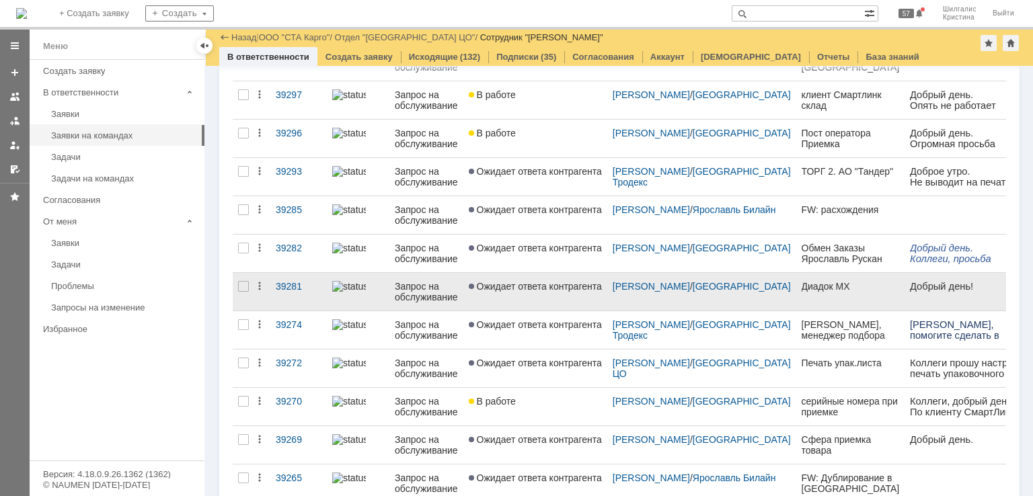
scroll to position [202, 0]
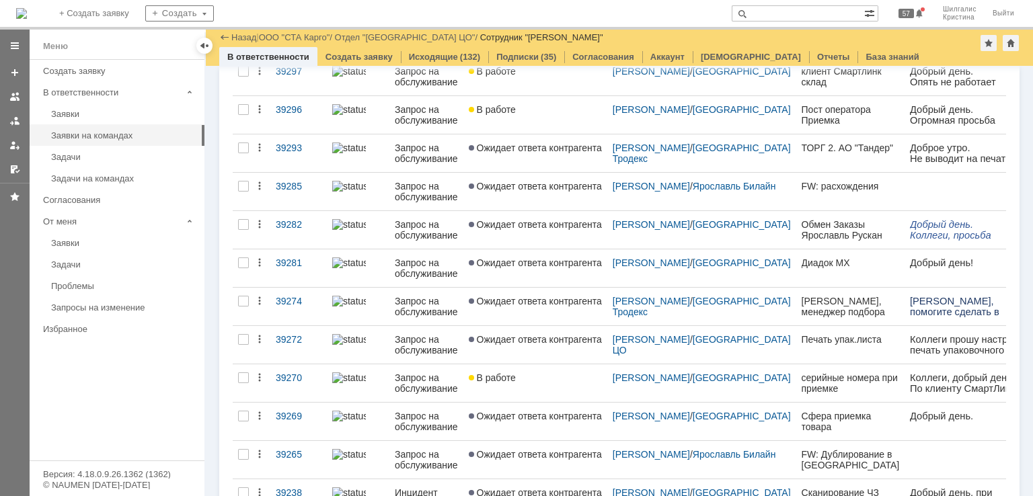
click at [541, 289] on link "Ожидает ответа контрагента" at bounding box center [535, 307] width 144 height 38
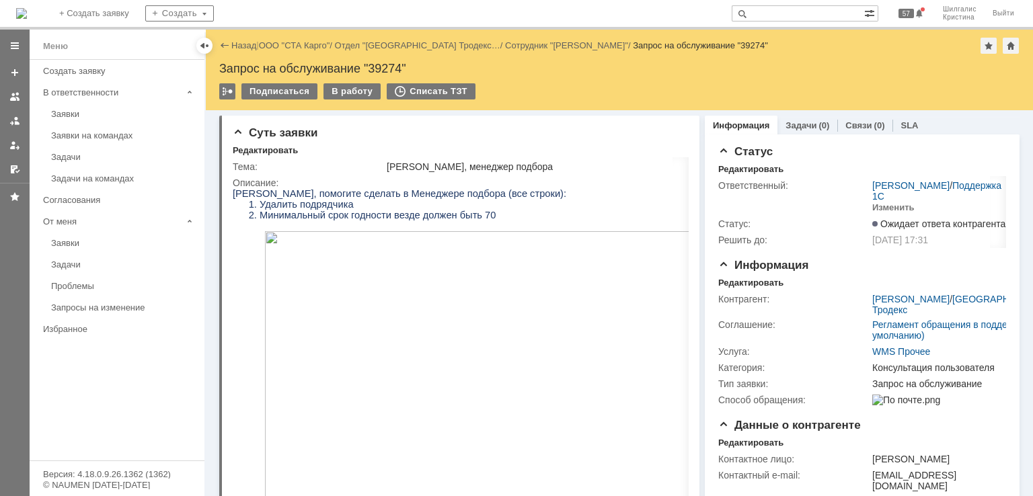
drag, startPoint x: 796, startPoint y: 221, endPoint x: 769, endPoint y: 165, distance: 62.3
click at [336, 85] on div "В работу" at bounding box center [351, 91] width 57 height 16
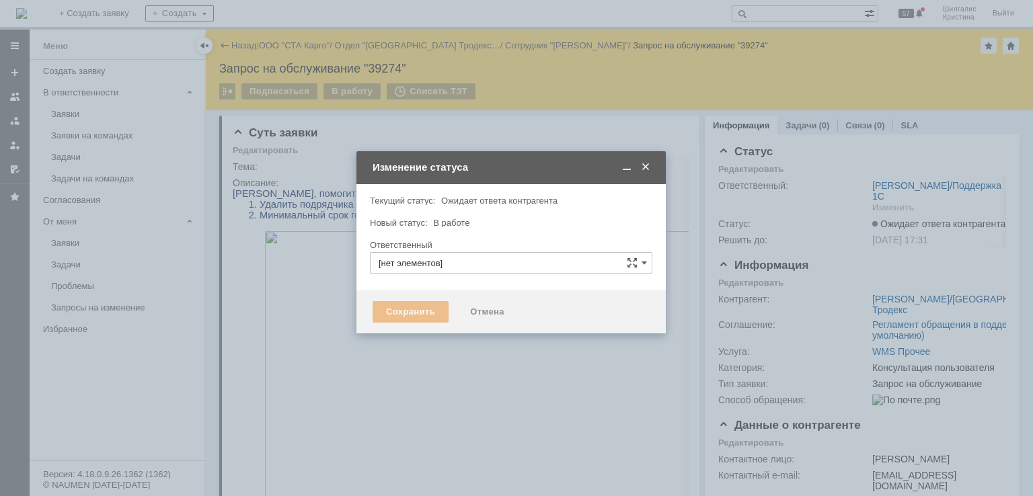
type input "[PERSON_NAME]"
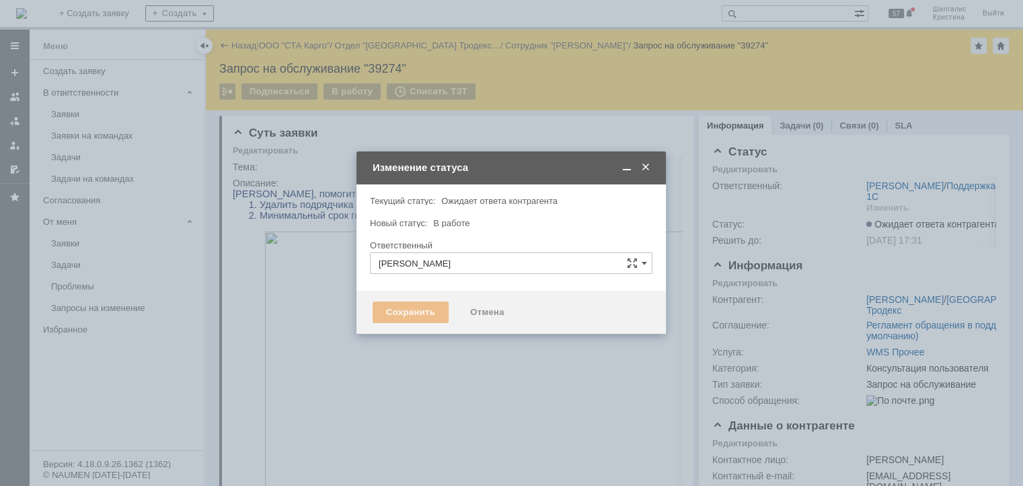
type input "Консультация пользователя"
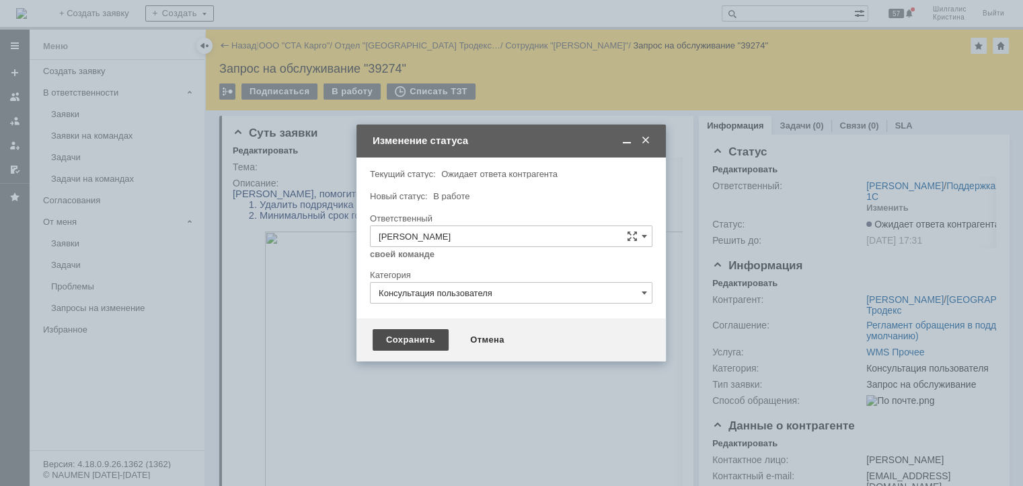
click at [420, 342] on div "Сохранить" at bounding box center [411, 340] width 76 height 22
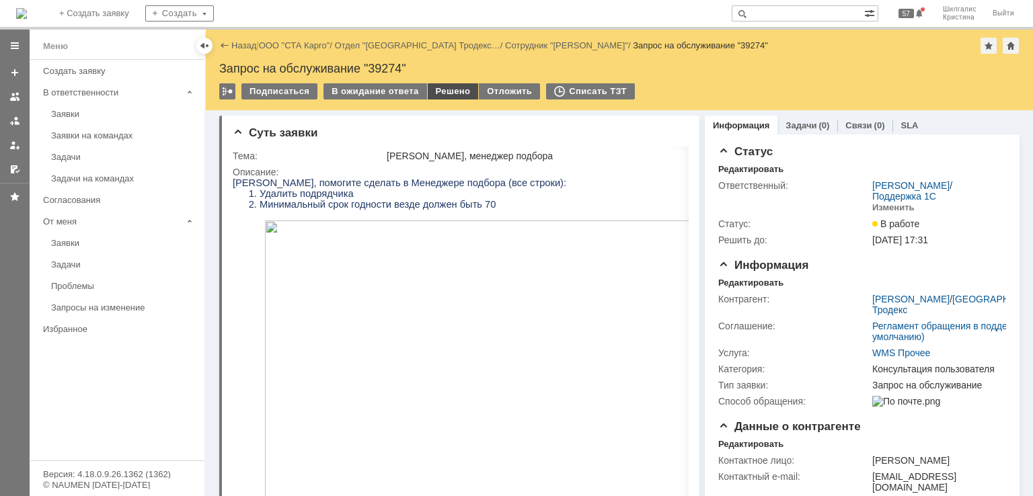
click at [439, 94] on div "Решено" at bounding box center [453, 91] width 51 height 16
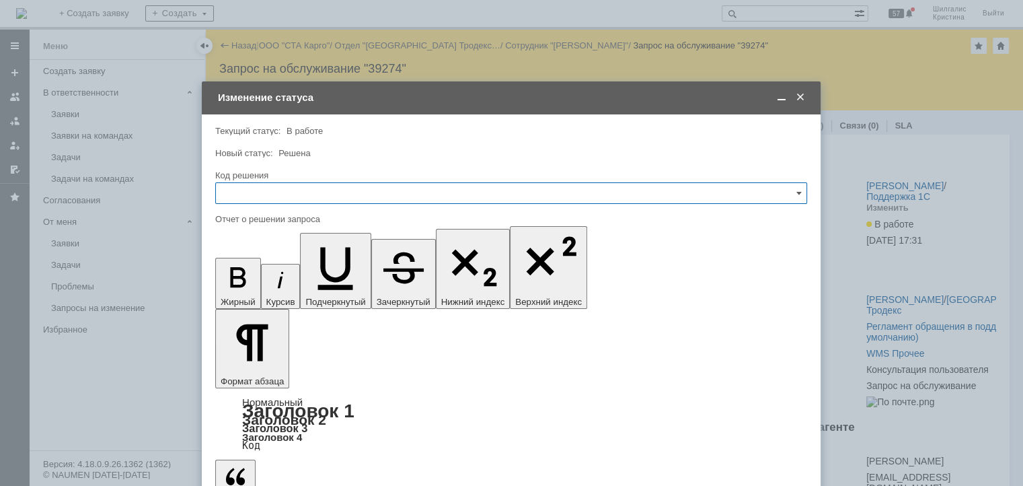
click at [256, 196] on input "text" at bounding box center [511, 193] width 592 height 22
click at [250, 372] on span "Решено" at bounding box center [511, 373] width 574 height 11
type input "Решено"
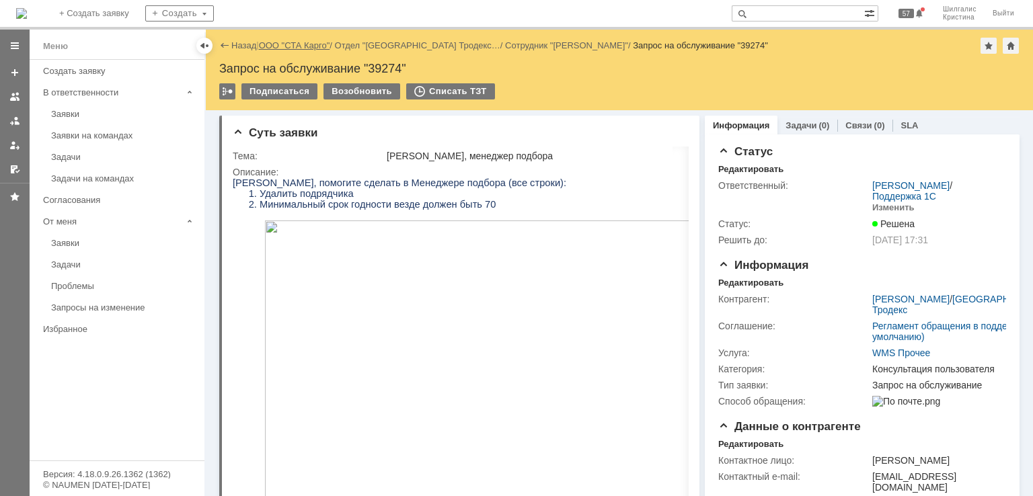
click at [286, 42] on link "ООО "СТА Карго"" at bounding box center [294, 45] width 71 height 10
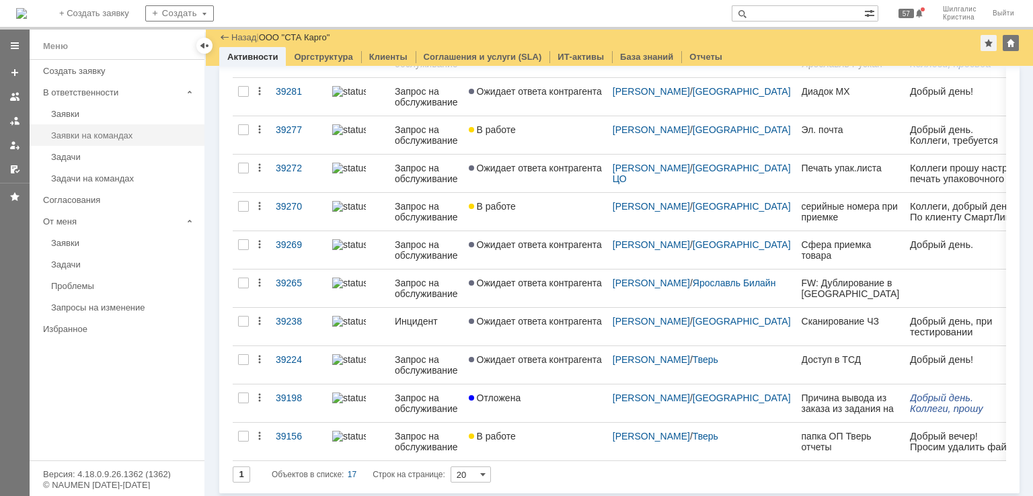
click at [105, 132] on div "Заявки на командах" at bounding box center [123, 135] width 145 height 10
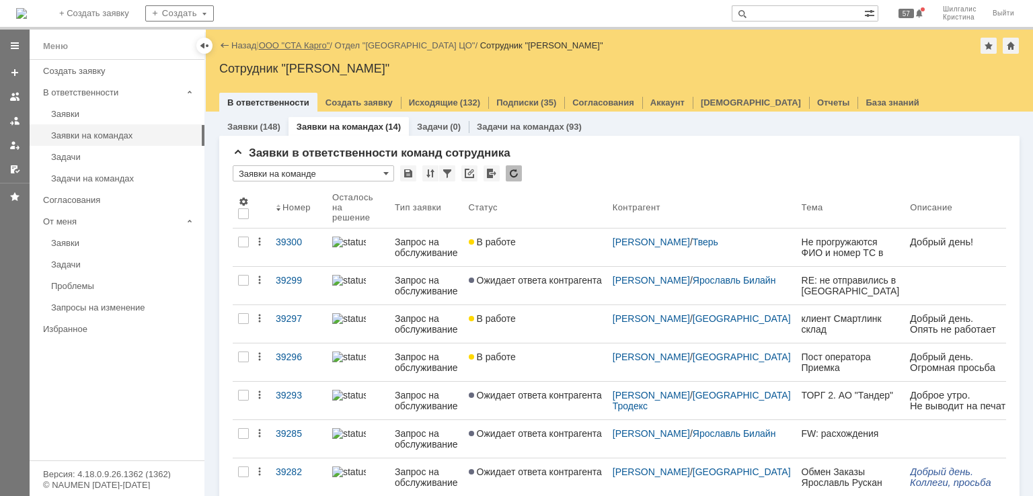
click at [285, 44] on link "ООО "СТА Карго"" at bounding box center [294, 45] width 71 height 10
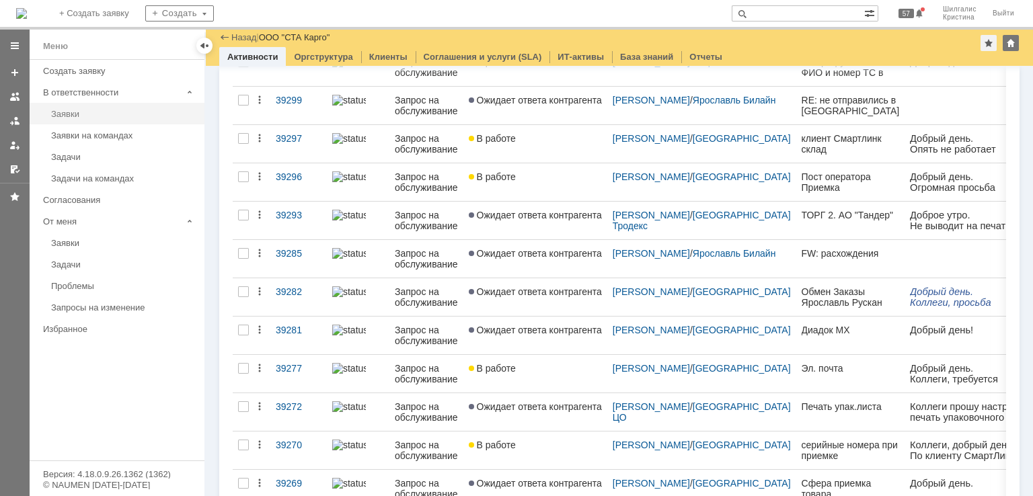
click at [110, 113] on div "Заявки" at bounding box center [123, 114] width 145 height 10
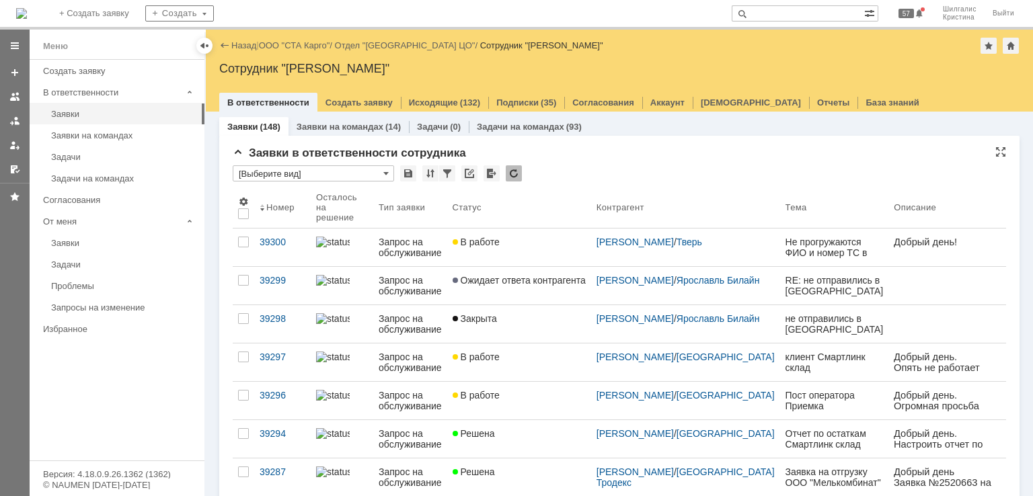
click at [296, 171] on input "[Выберите вид]" at bounding box center [313, 173] width 161 height 16
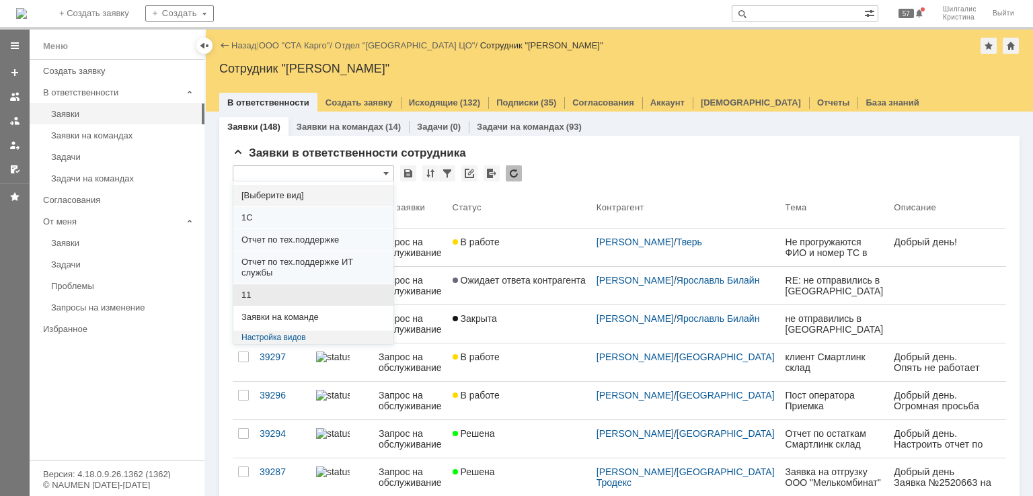
click at [256, 292] on span "11" at bounding box center [313, 295] width 144 height 11
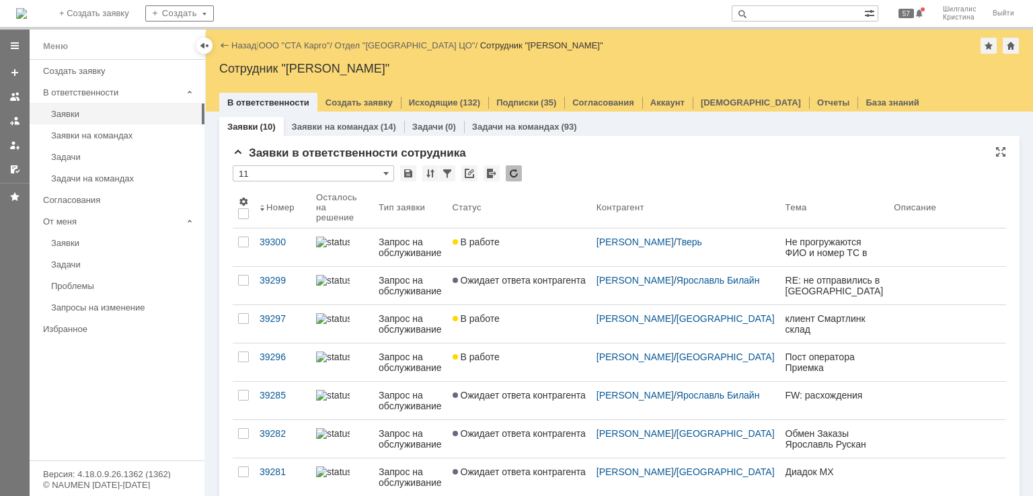
type input "11"
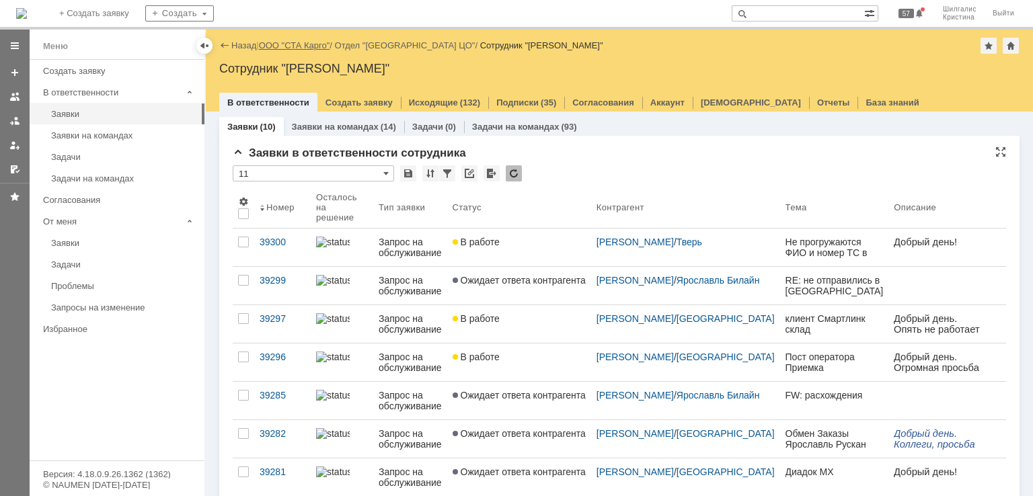
click at [288, 45] on link "ООО "СТА Карго"" at bounding box center [294, 45] width 71 height 10
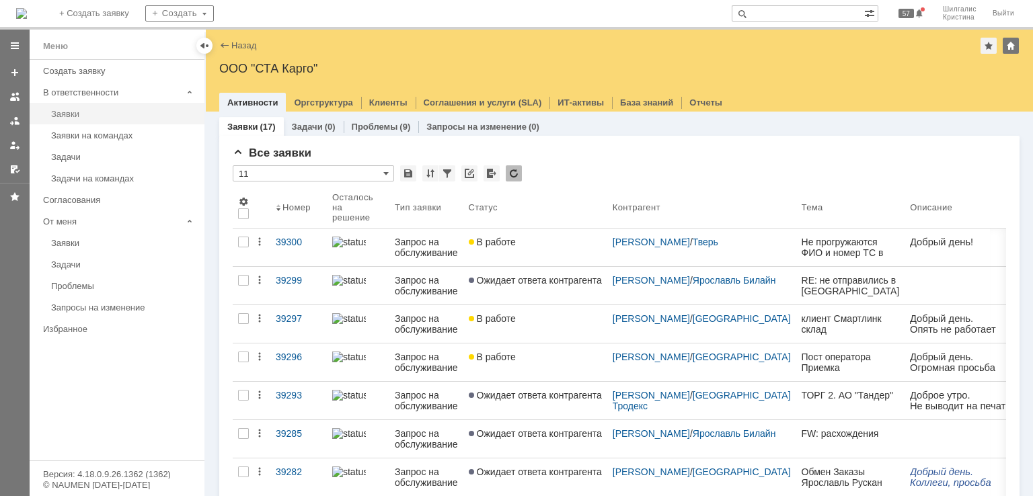
click at [89, 114] on div "Заявки" at bounding box center [123, 114] width 145 height 10
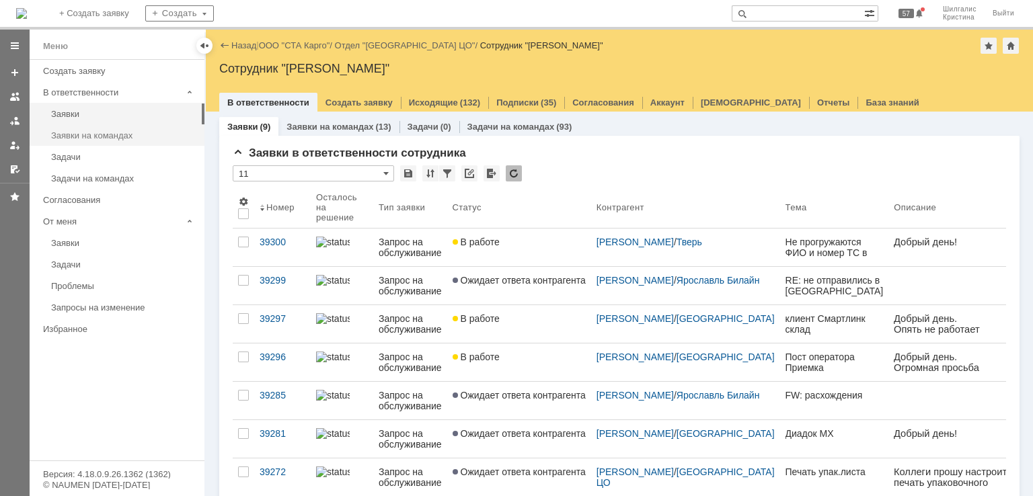
click at [89, 129] on link "Заявки на командах" at bounding box center [124, 135] width 156 height 21
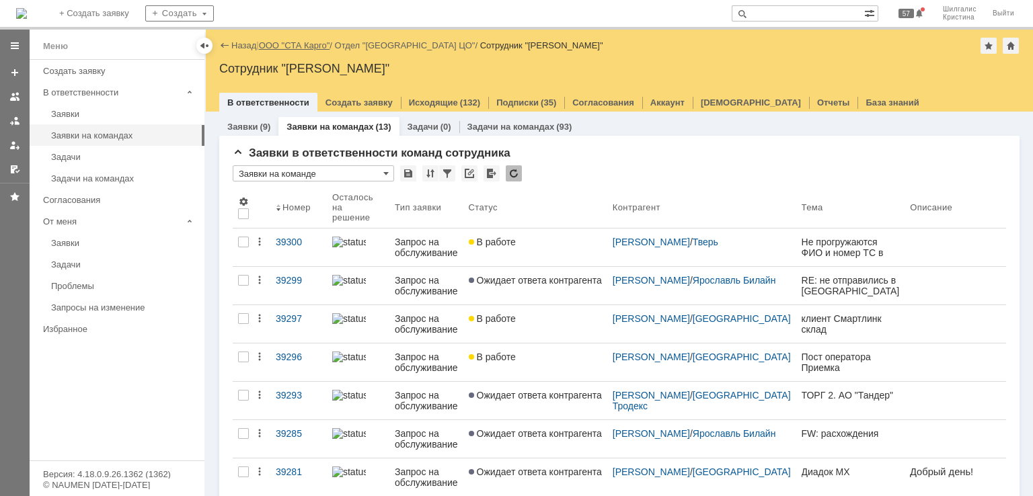
click at [299, 44] on link "ООО "СТА Карго"" at bounding box center [294, 45] width 71 height 10
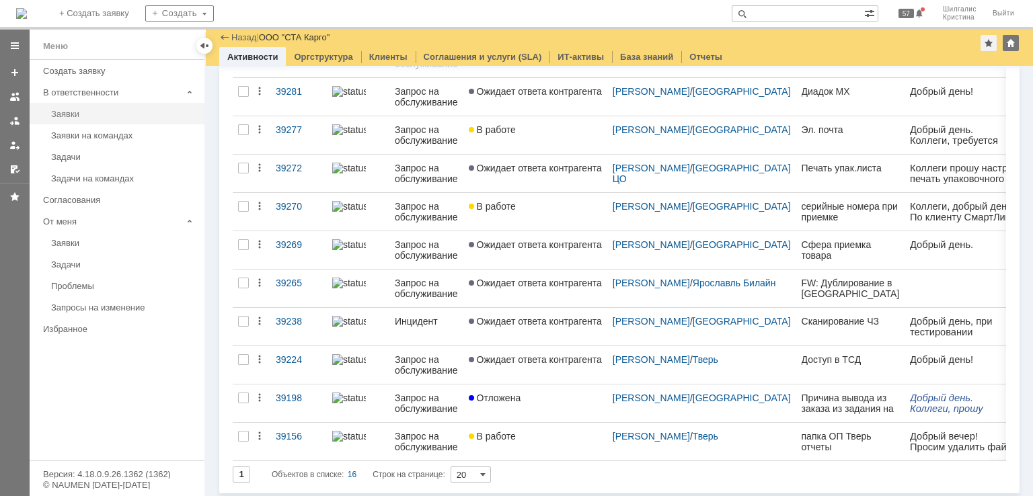
click at [91, 108] on link "Заявки" at bounding box center [124, 114] width 156 height 21
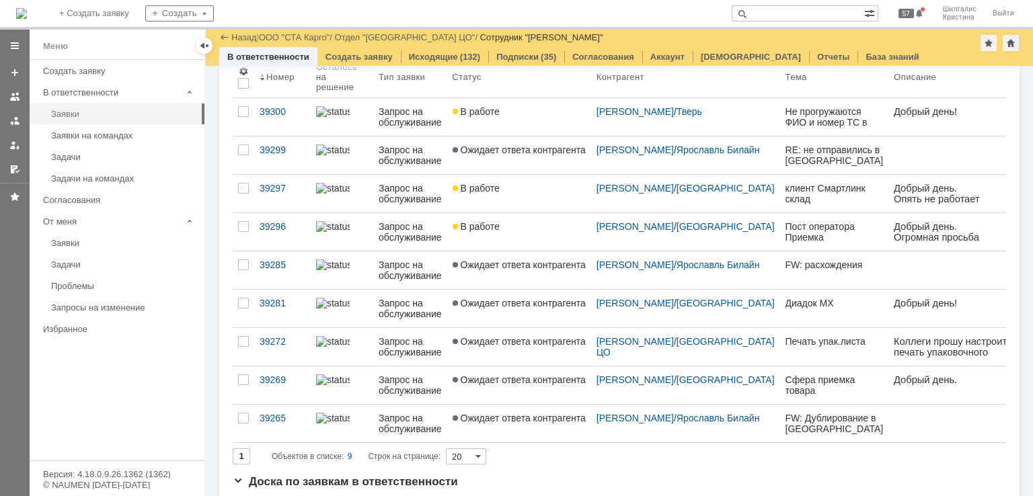
click at [118, 106] on link "Заявки" at bounding box center [124, 114] width 156 height 21
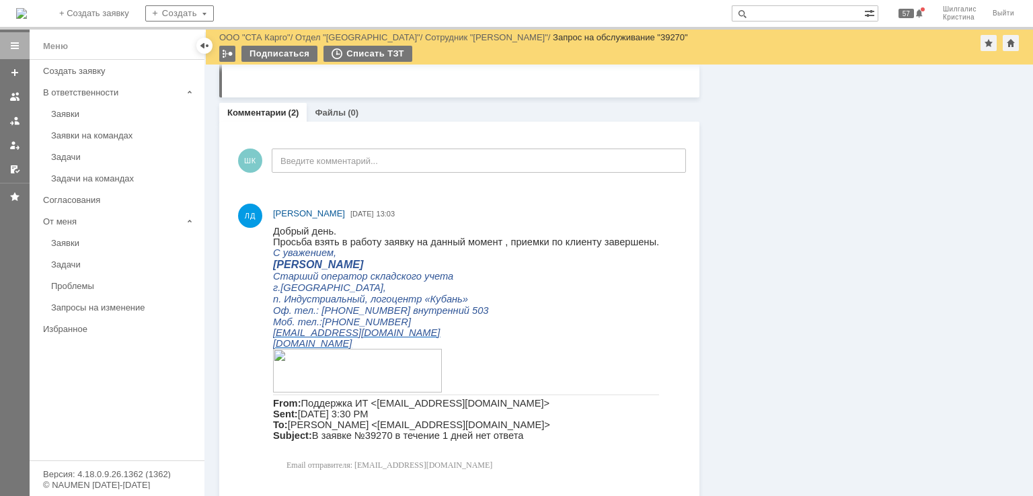
scroll to position [1329, 0]
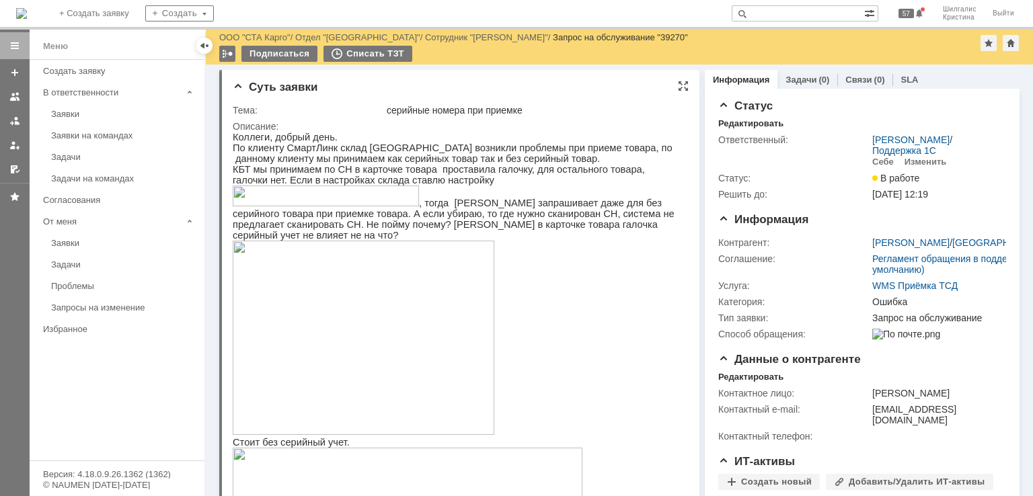
scroll to position [202, 0]
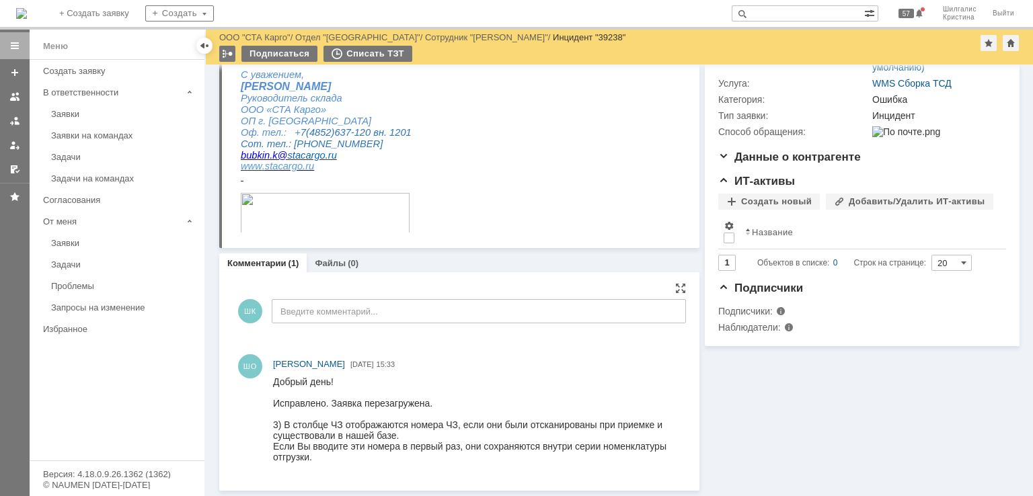
scroll to position [1, 0]
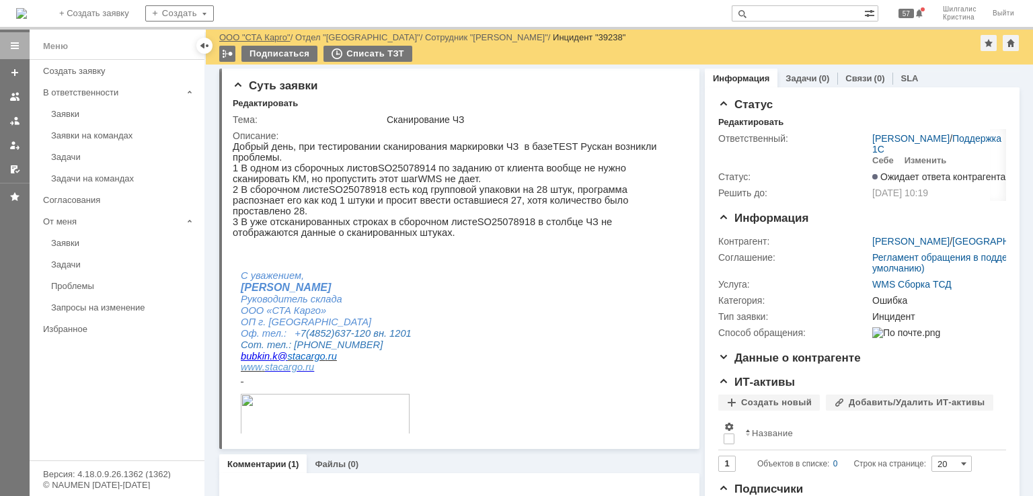
click at [272, 37] on link "ООО "СТА Карго"" at bounding box center [254, 37] width 71 height 10
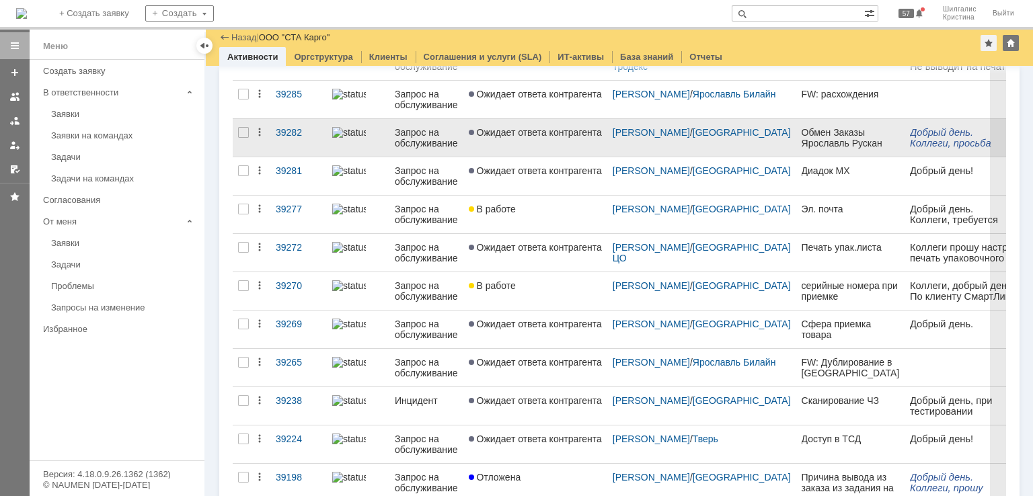
scroll to position [373, 0]
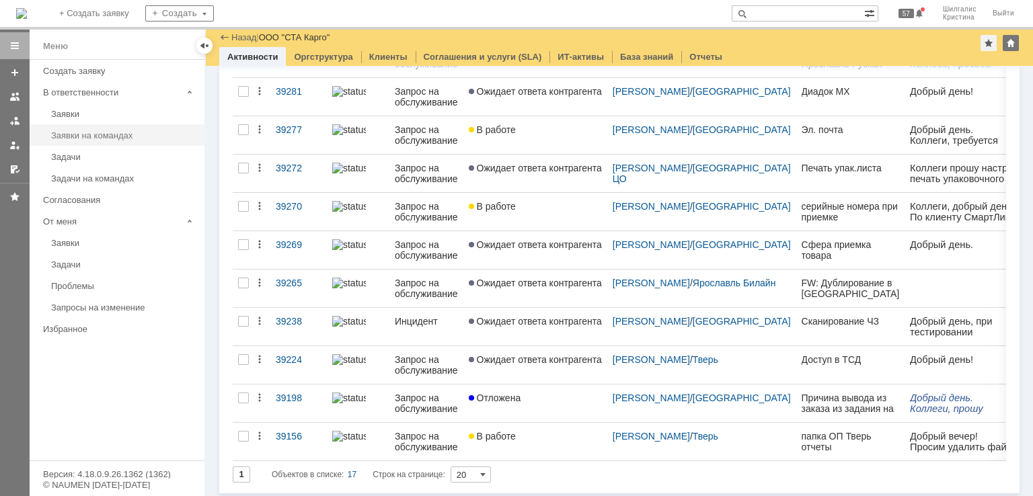
click at [105, 132] on div "Заявки на командах" at bounding box center [123, 135] width 145 height 10
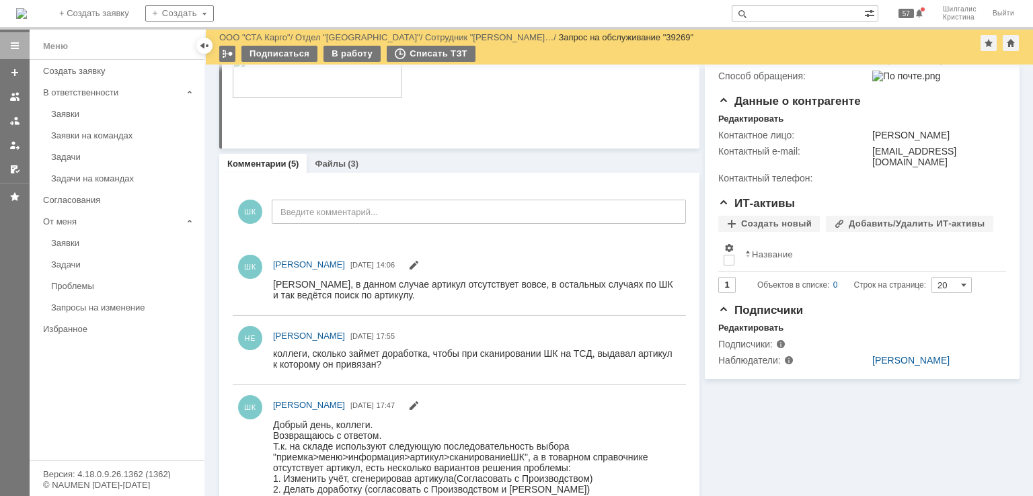
scroll to position [336, 0]
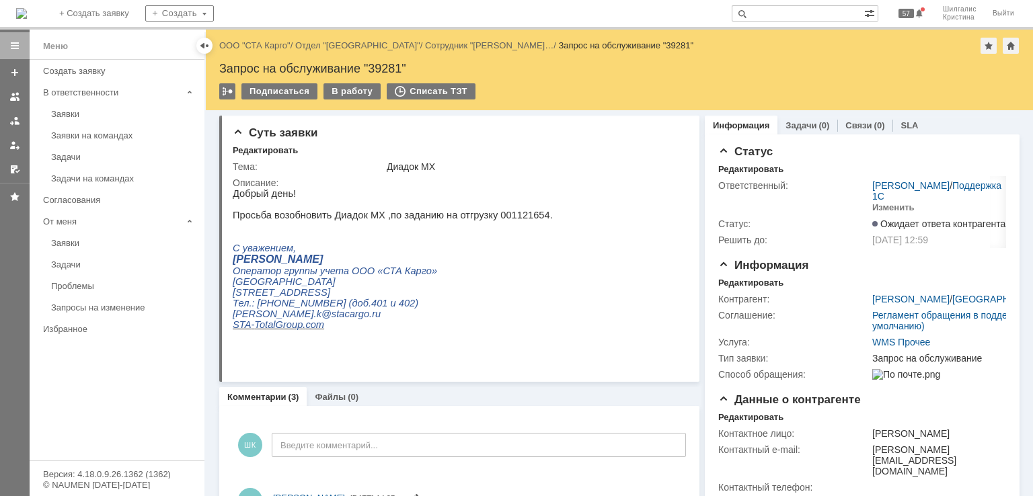
click at [504, 216] on p "Просьба возобновить Диадок МХ ,по заданию на отгрузку 001121654." at bounding box center [393, 215] width 320 height 11
copy p "001121654"
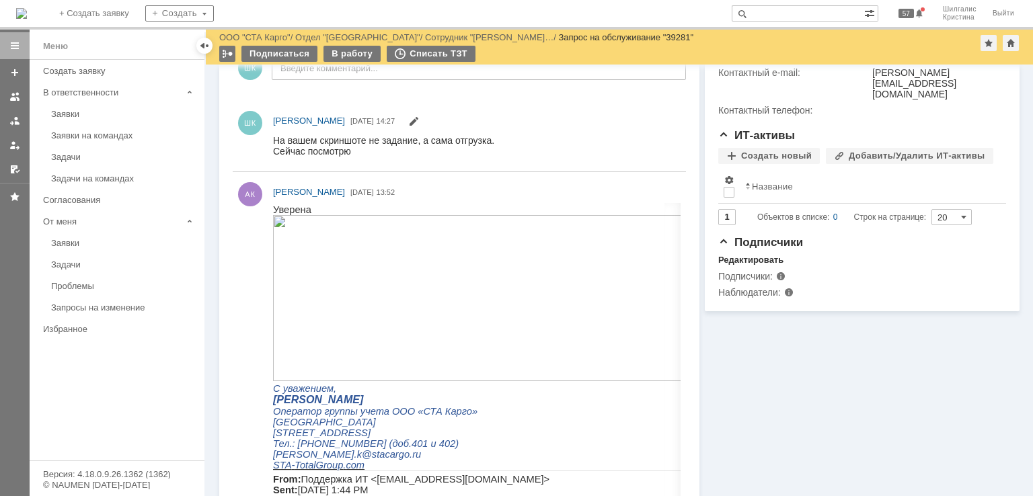
scroll to position [336, 0]
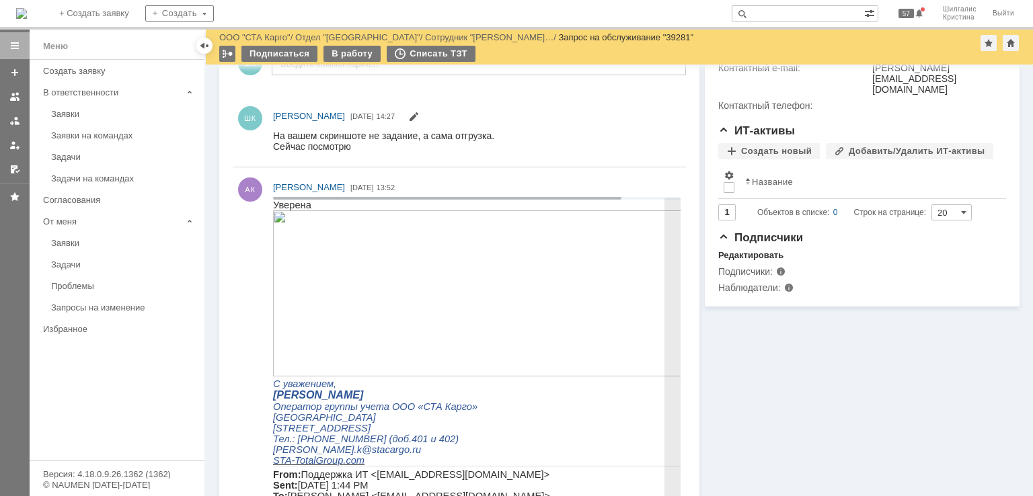
click at [320, 256] on img at bounding box center [508, 293] width 471 height 166
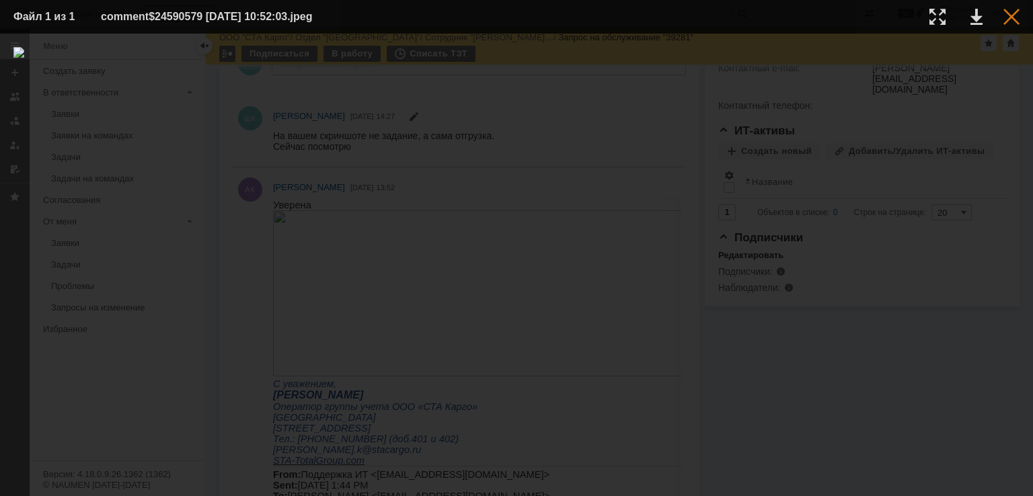
click at [1016, 13] on div at bounding box center [1011, 17] width 16 height 16
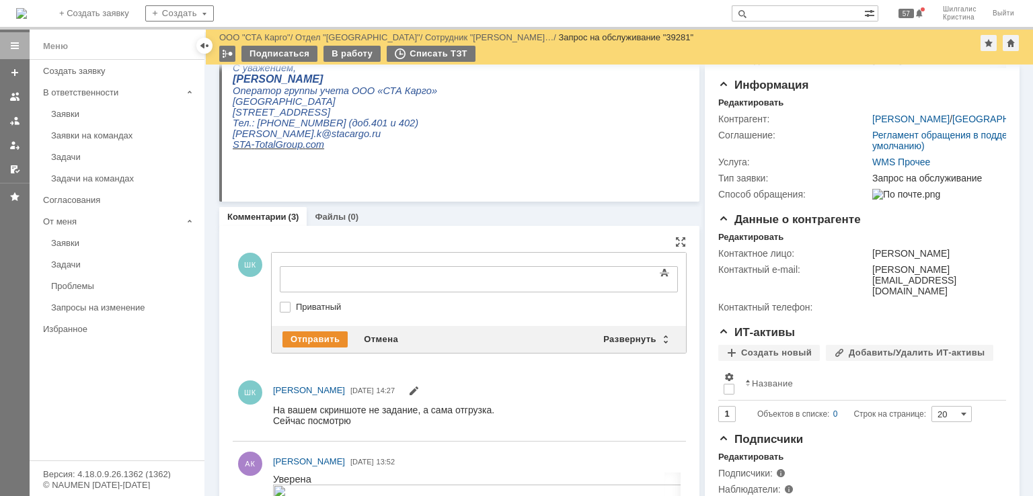
scroll to position [0, 0]
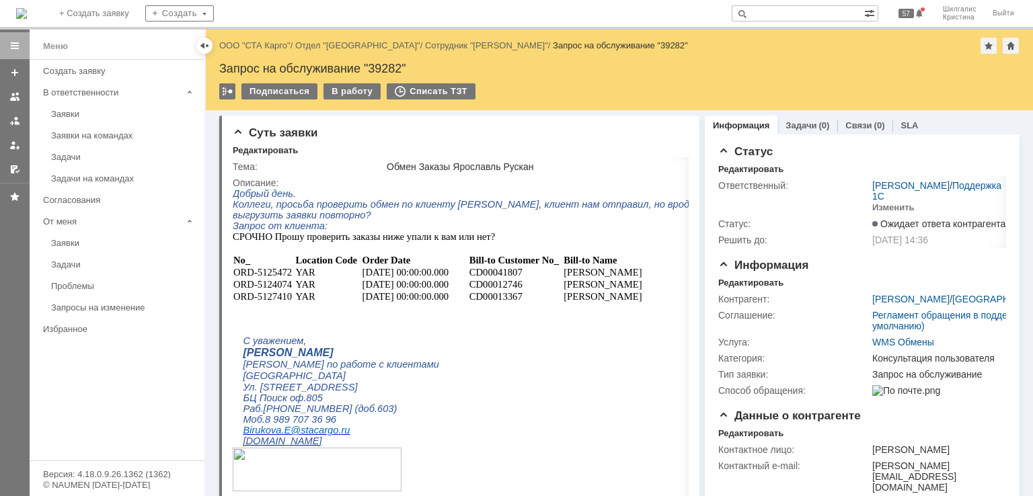
drag, startPoint x: 853, startPoint y: 311, endPoint x: 737, endPoint y: -18, distance: 349.5
click at [348, 92] on div "В работу" at bounding box center [351, 91] width 57 height 16
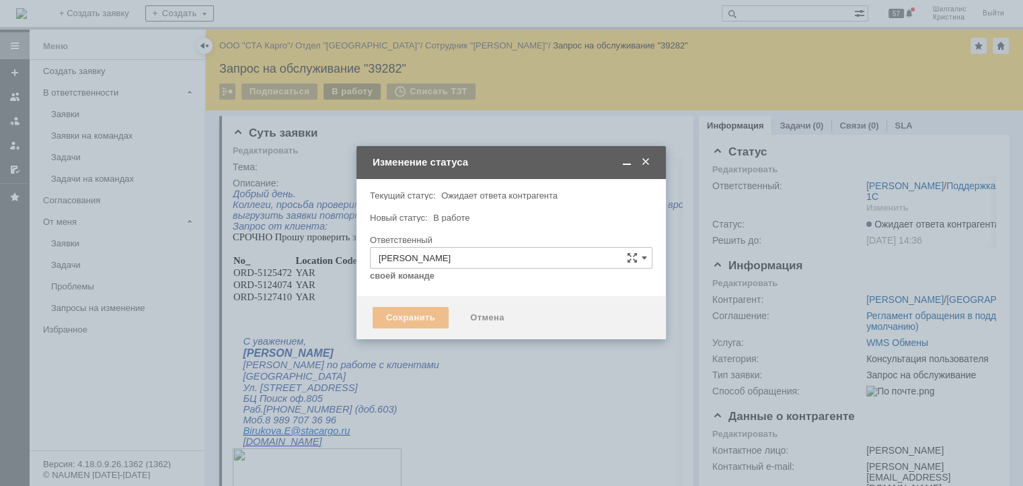
type input "Консультация пользователя"
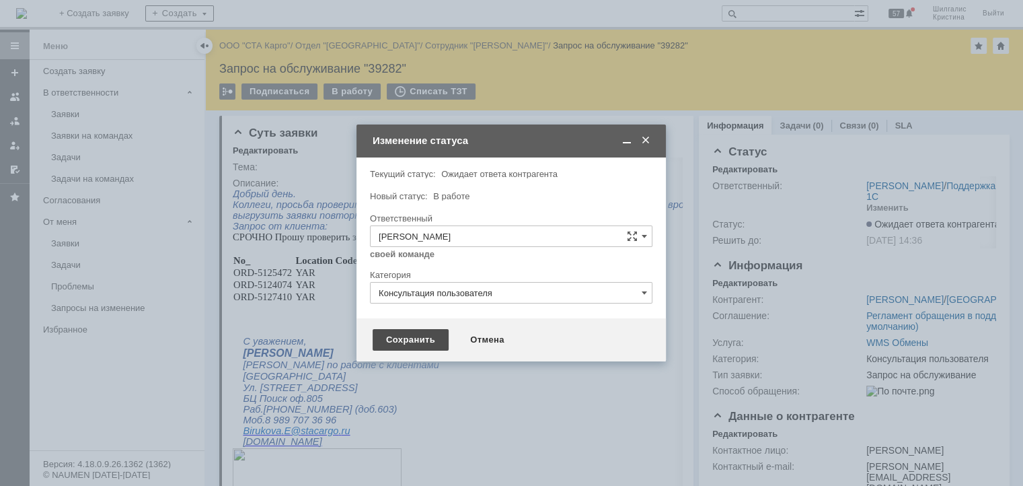
click at [403, 342] on div "Сохранить" at bounding box center [411, 340] width 76 height 22
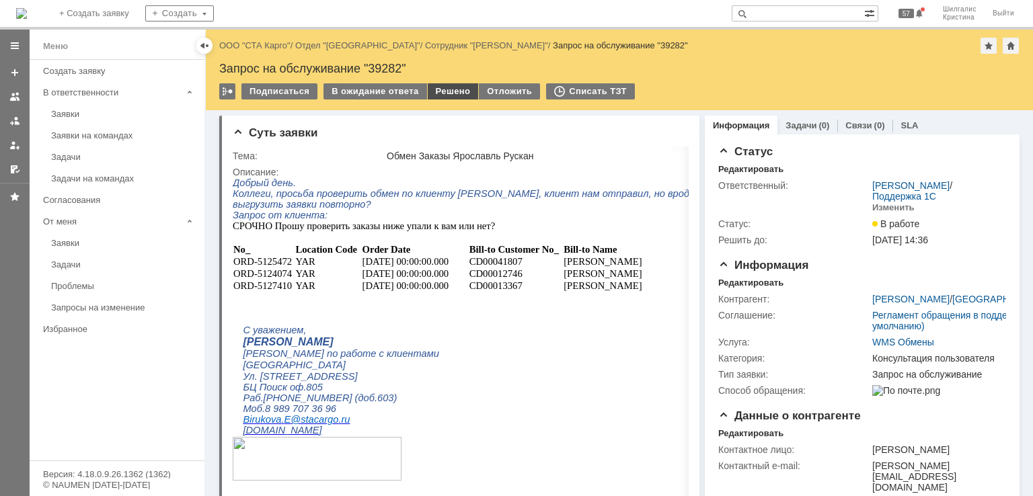
click at [449, 89] on div "Решено" at bounding box center [453, 91] width 51 height 16
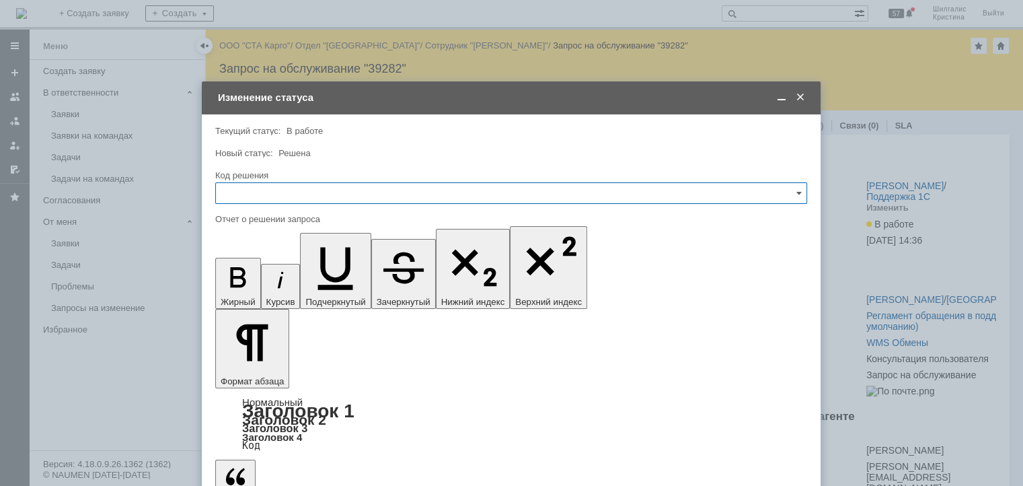
click at [319, 195] on input "text" at bounding box center [511, 193] width 592 height 22
click at [266, 369] on span "Решено" at bounding box center [511, 373] width 574 height 11
type input "Решено"
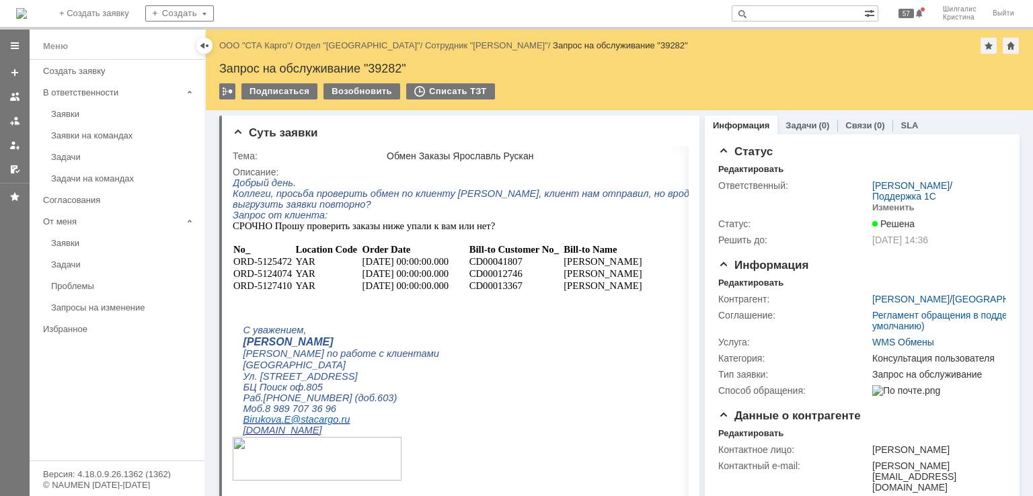
click at [272, 36] on div "Назад | ООО "СТА Карго" / Отдел "[GEOGRAPHIC_DATA]" / Сотрудник "[PERSON_NAME]"…" at bounding box center [619, 70] width 827 height 81
click at [270, 42] on link "ООО "СТА Карго"" at bounding box center [254, 45] width 71 height 10
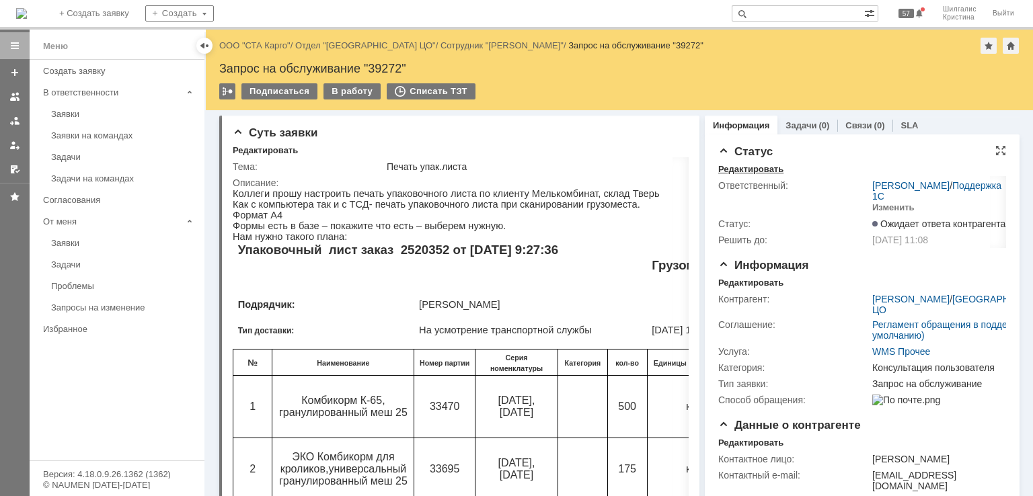
click at [751, 169] on div "Редактировать" at bounding box center [750, 169] width 65 height 11
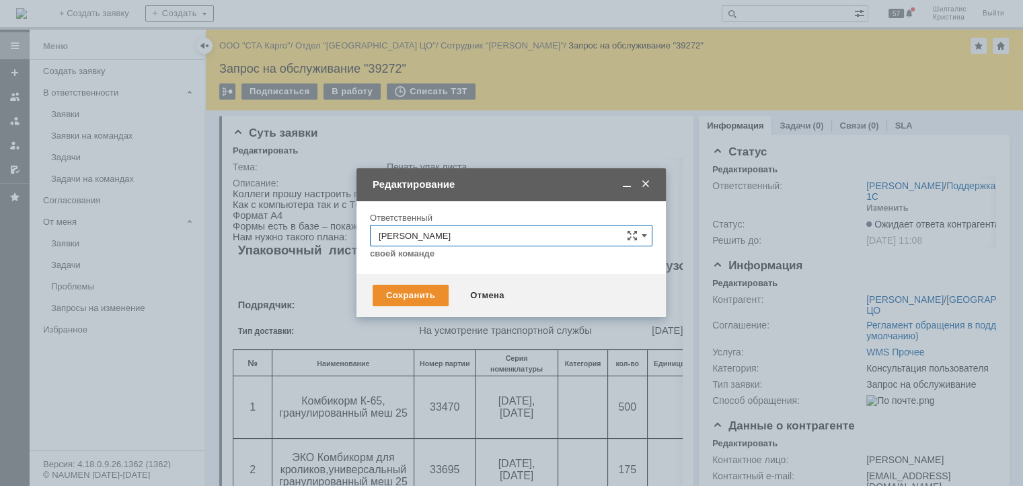
click at [643, 181] on span at bounding box center [645, 184] width 13 height 12
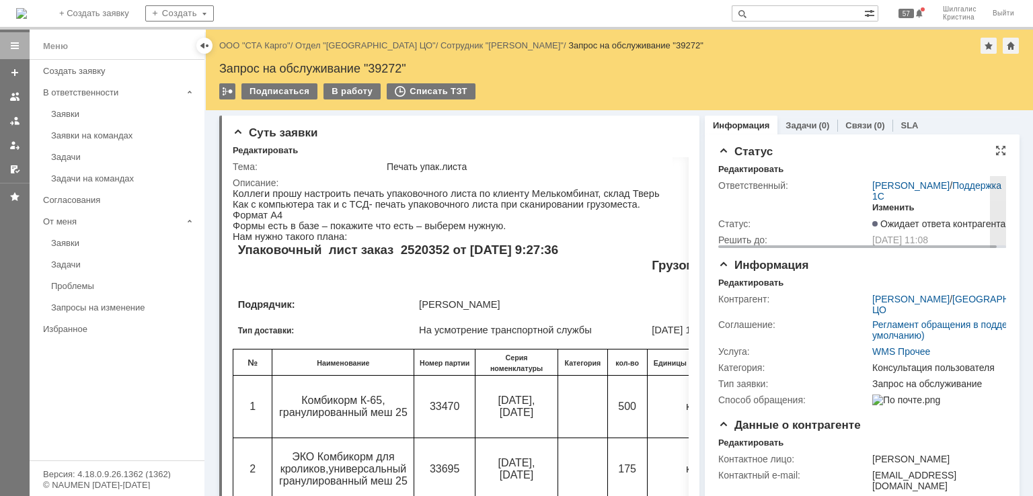
click at [892, 206] on div "Изменить" at bounding box center [893, 207] width 42 height 11
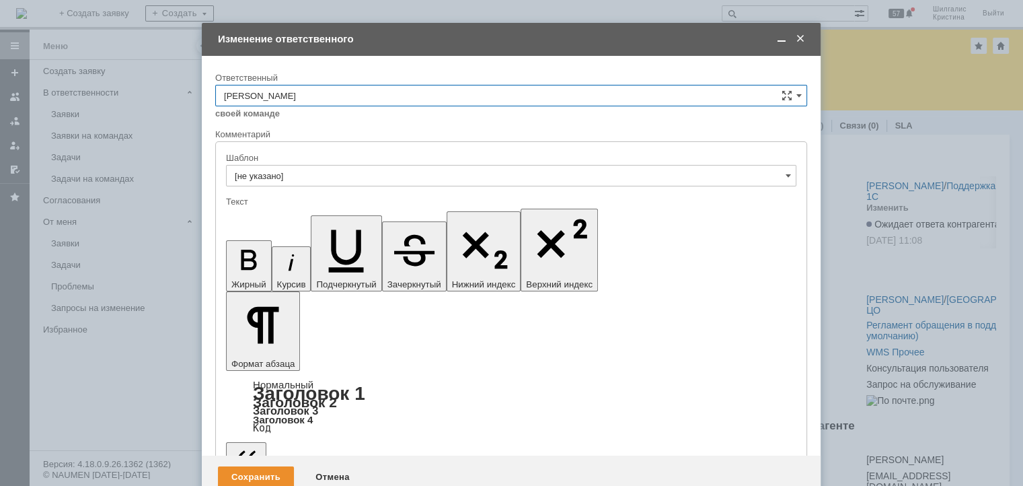
click at [328, 96] on input "[PERSON_NAME]" at bounding box center [511, 96] width 592 height 22
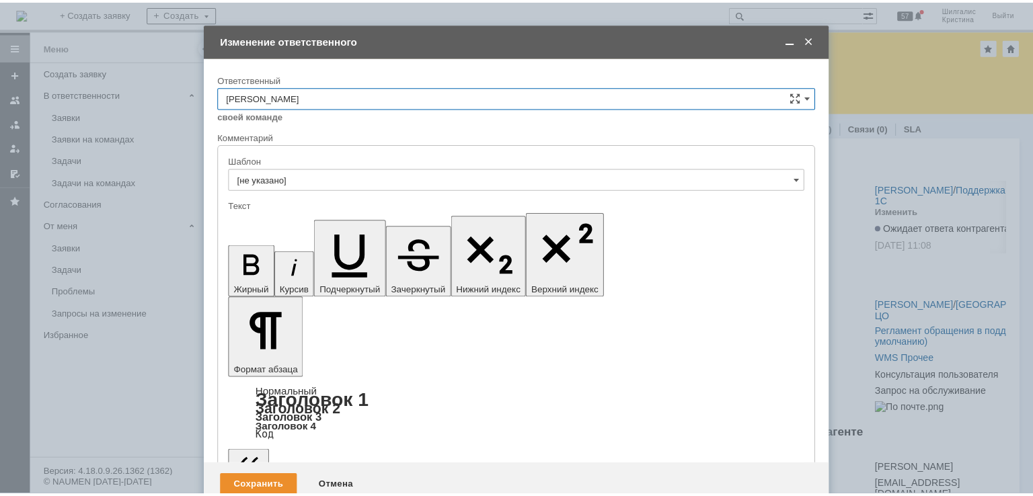
scroll to position [179, 0]
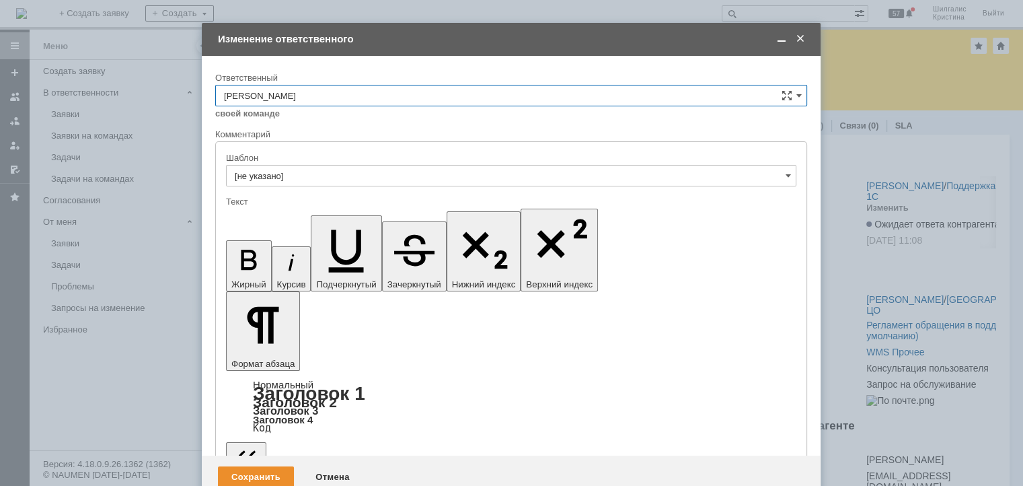
click at [303, 247] on span "[PERSON_NAME]" at bounding box center [511, 252] width 574 height 11
type input "[PERSON_NAME]"
click at [245, 466] on div "Сохранить" at bounding box center [256, 477] width 76 height 22
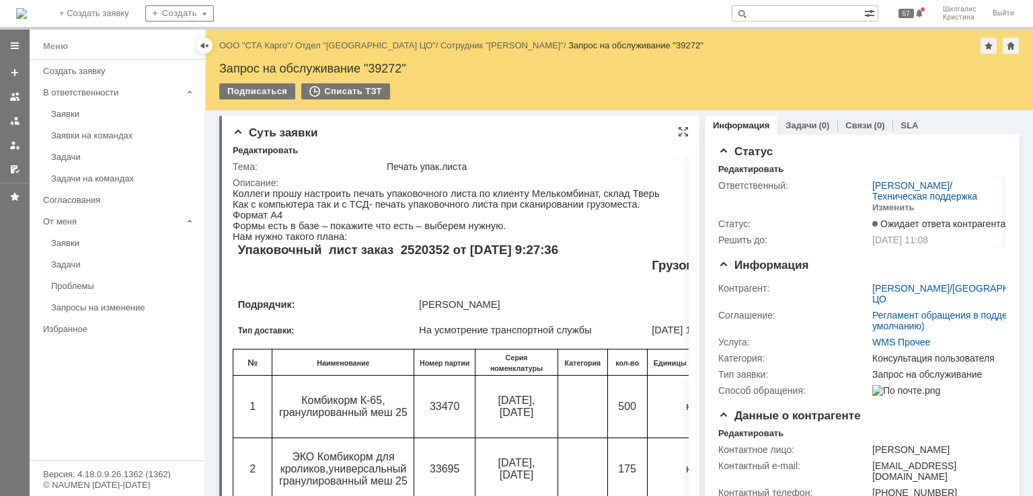
scroll to position [0, 0]
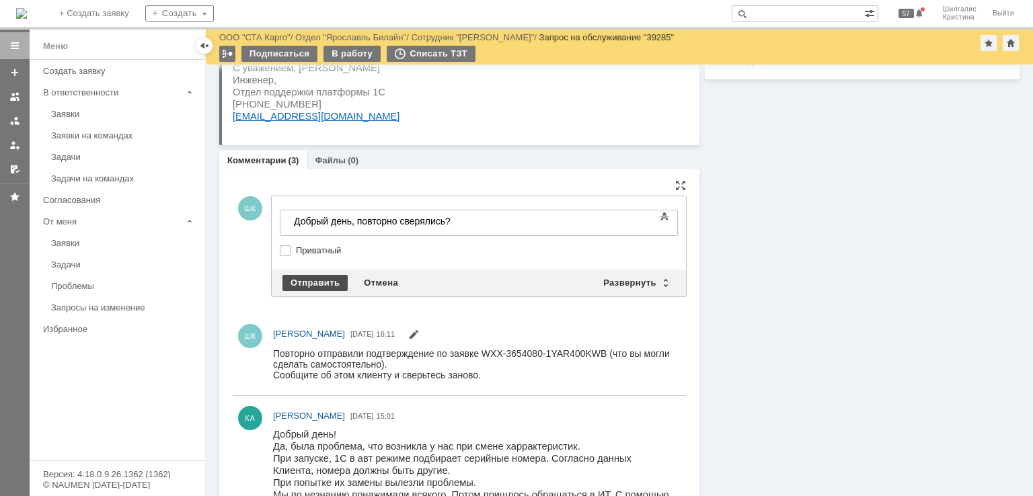
click at [332, 283] on div "Отправить" at bounding box center [314, 283] width 65 height 16
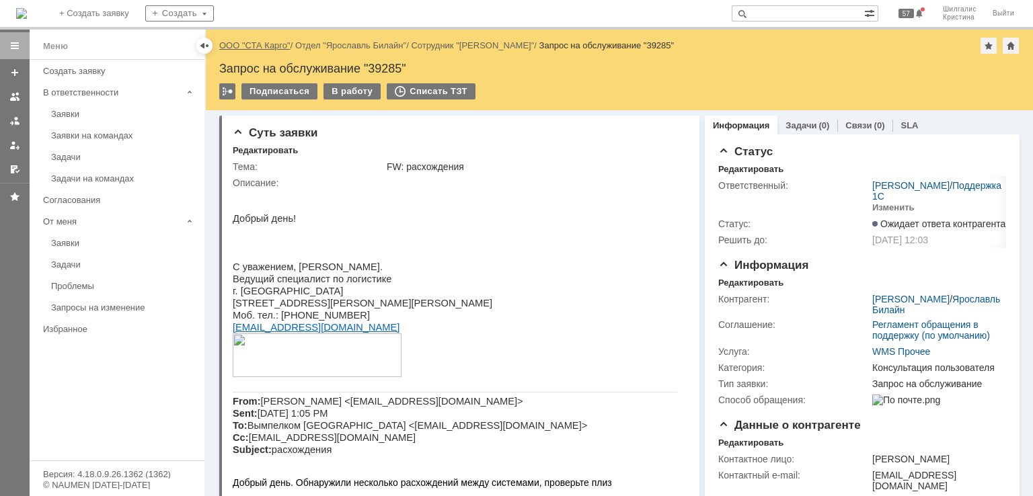
click at [277, 46] on link "ООО "СТА Карго"" at bounding box center [254, 45] width 71 height 10
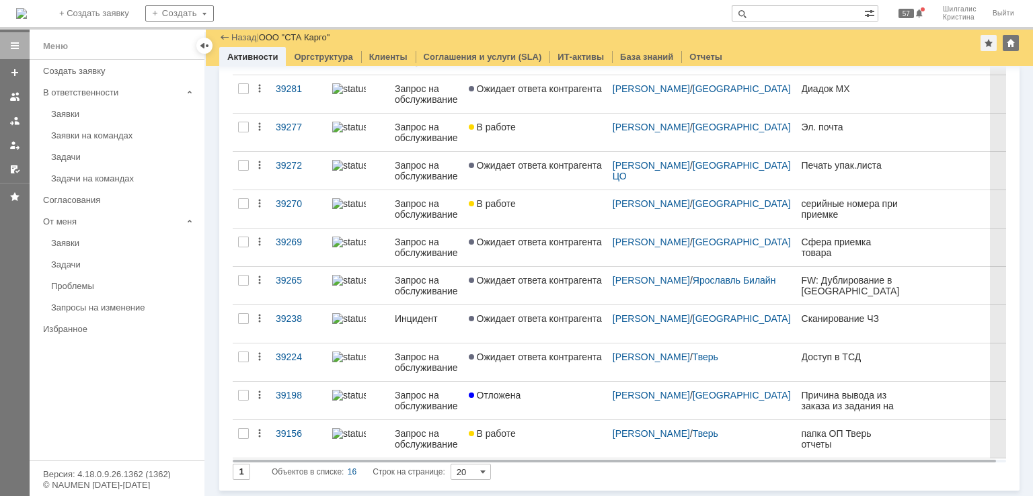
scroll to position [335, 0]
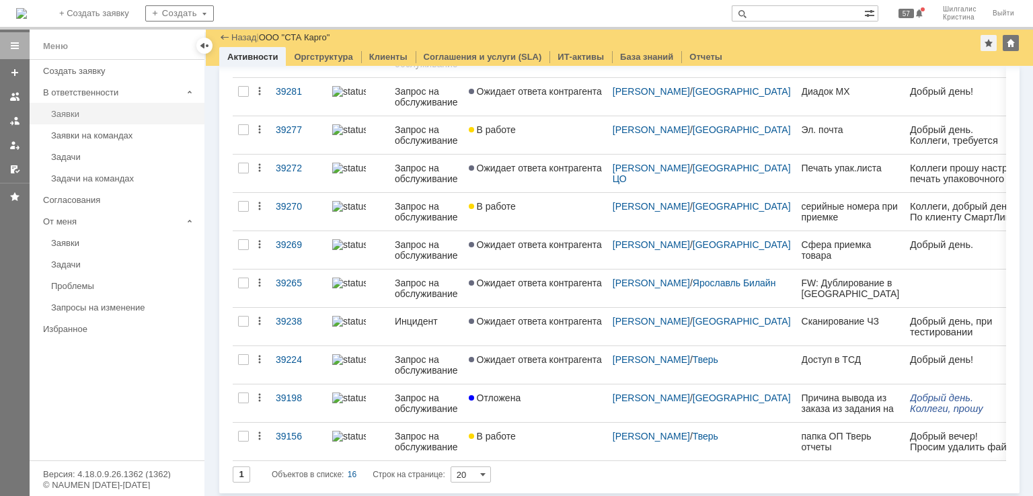
click at [100, 112] on div "Заявки" at bounding box center [123, 114] width 145 height 10
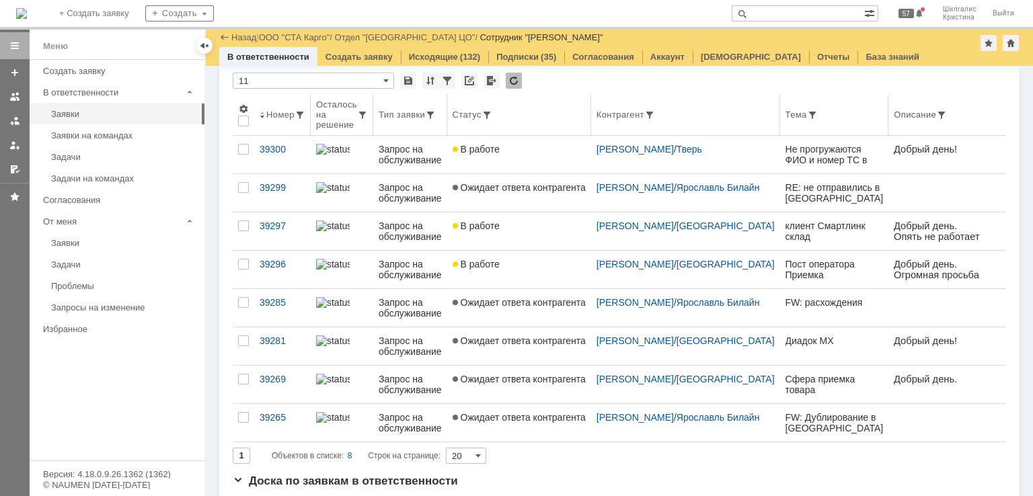
scroll to position [46, 0]
click at [535, 336] on span "Ожидает ответа контрагента" at bounding box center [519, 341] width 133 height 11
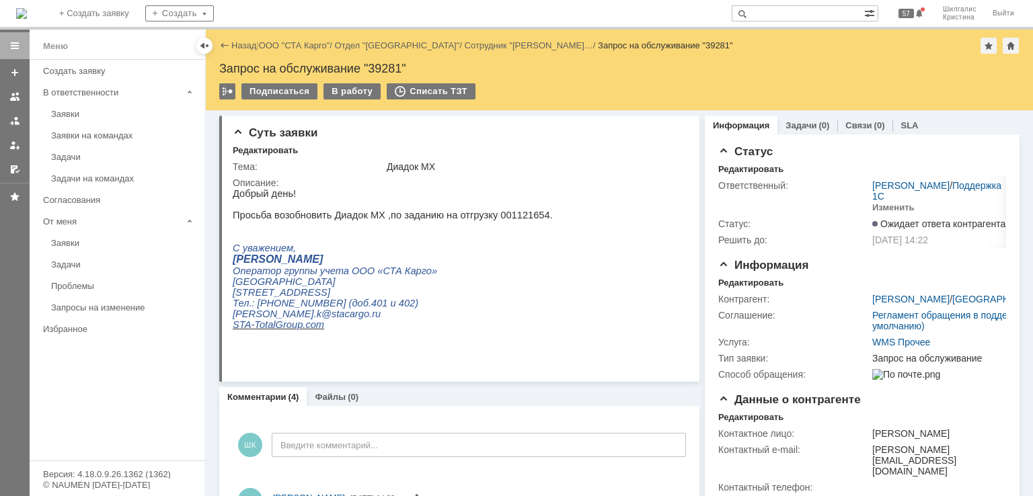
click at [391, 67] on div "Запрос на обслуживание "39281"" at bounding box center [619, 68] width 800 height 13
copy div "39281"
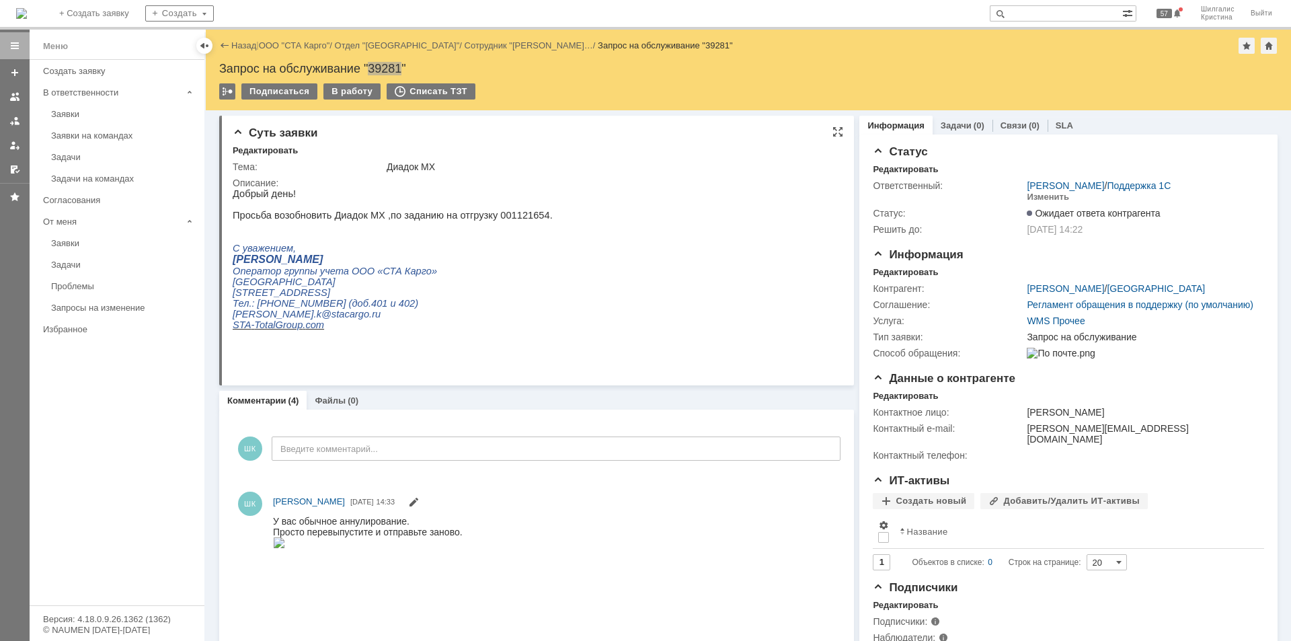
click at [640, 301] on html "Добрый день! Просьба возобновить Диадок МХ ,по заданию на отгрузку 001121654. С…" at bounding box center [532, 269] width 598 height 163
click at [299, 48] on link "ООО "СТА Карго"" at bounding box center [294, 45] width 71 height 10
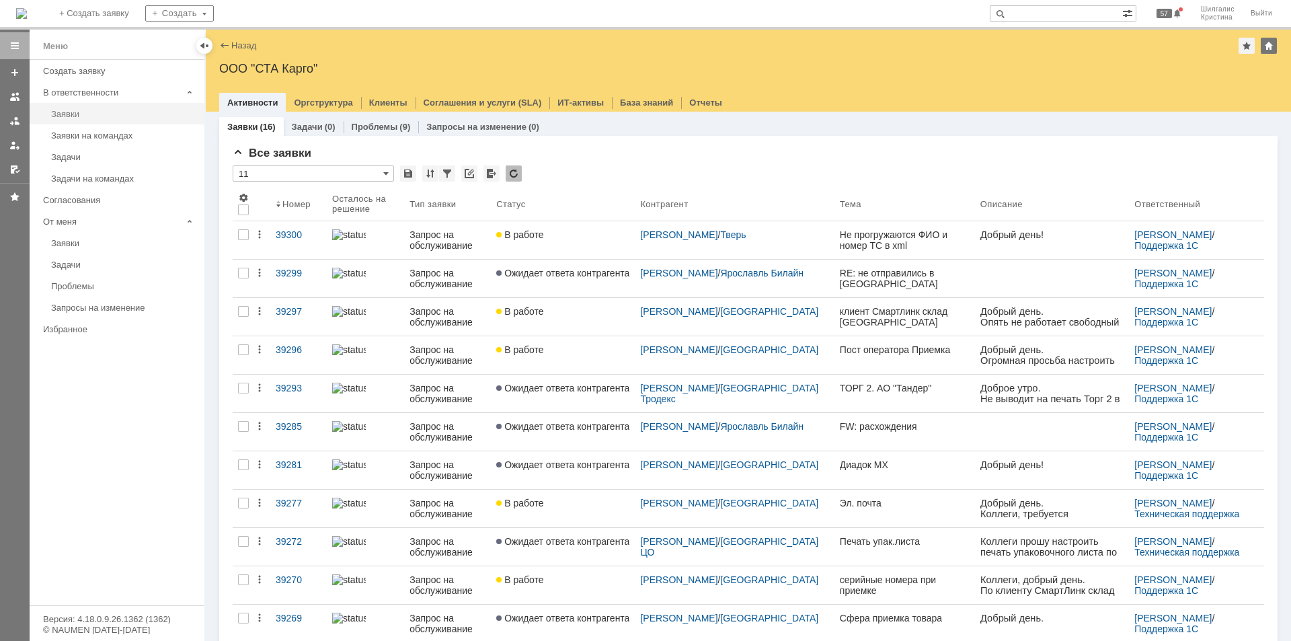
click at [111, 106] on link "Заявки" at bounding box center [124, 114] width 156 height 21
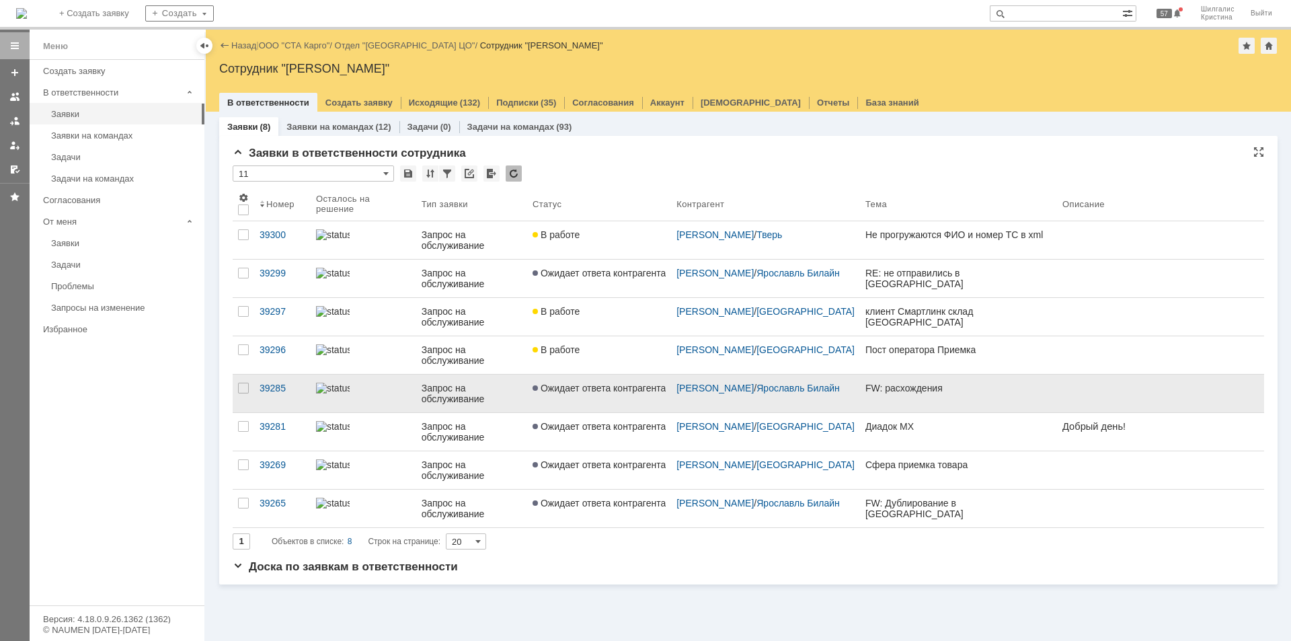
click at [633, 398] on link "Ожидает ответа контрагента" at bounding box center [599, 394] width 144 height 38
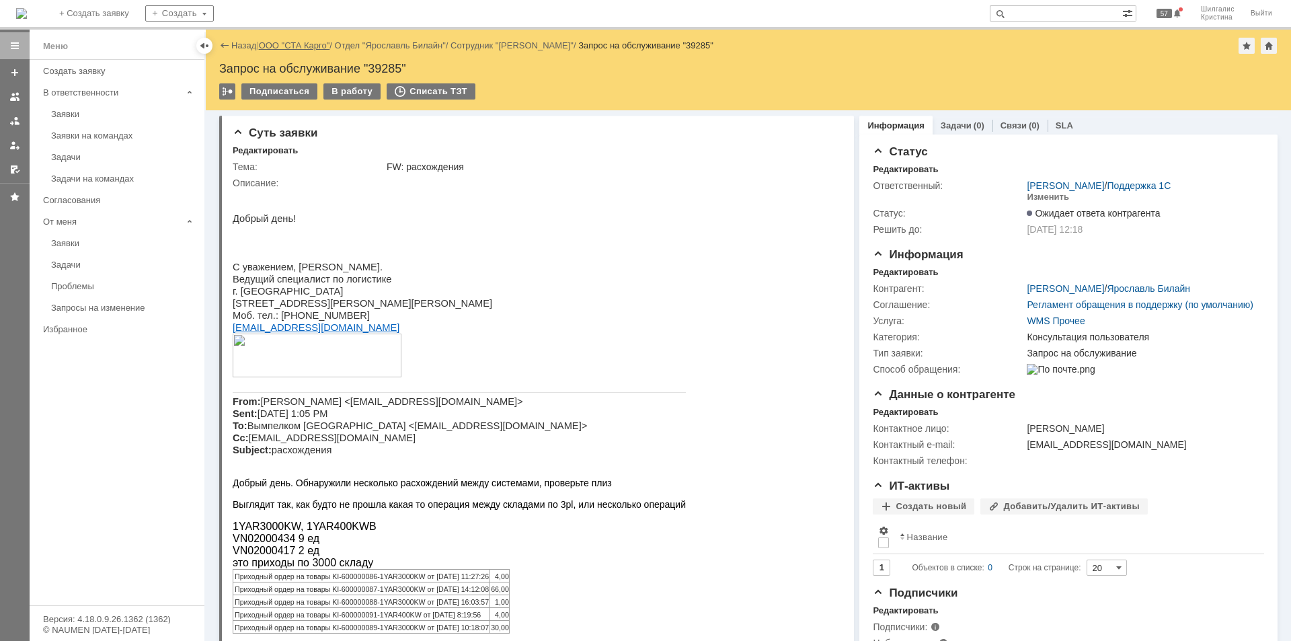
click at [309, 42] on link "ООО "СТА Карго"" at bounding box center [294, 45] width 71 height 10
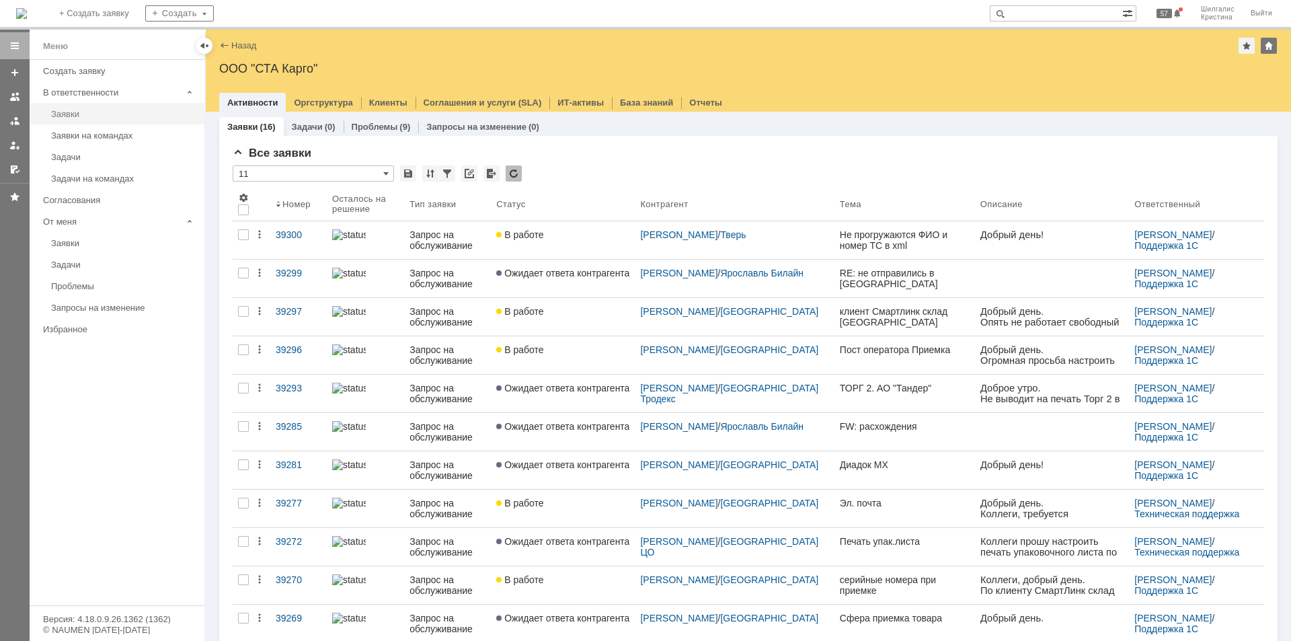
click at [87, 112] on div "Заявки" at bounding box center [123, 114] width 145 height 10
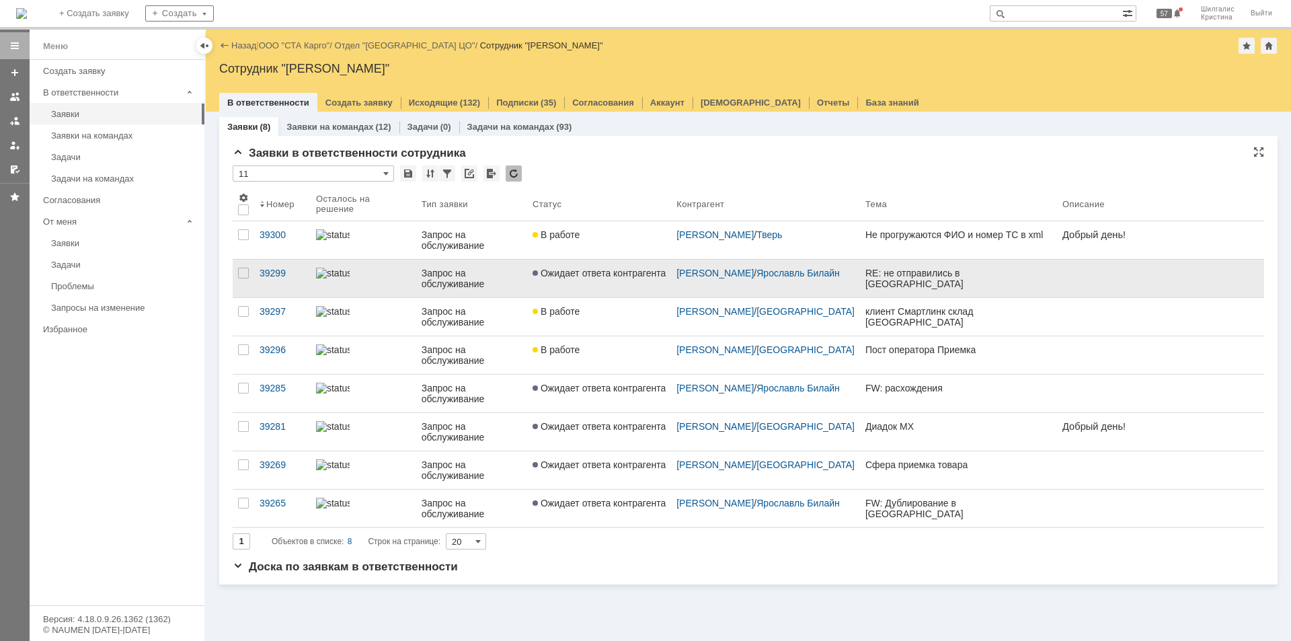
click at [636, 278] on link "Ожидает ответа контрагента" at bounding box center [599, 279] width 144 height 38
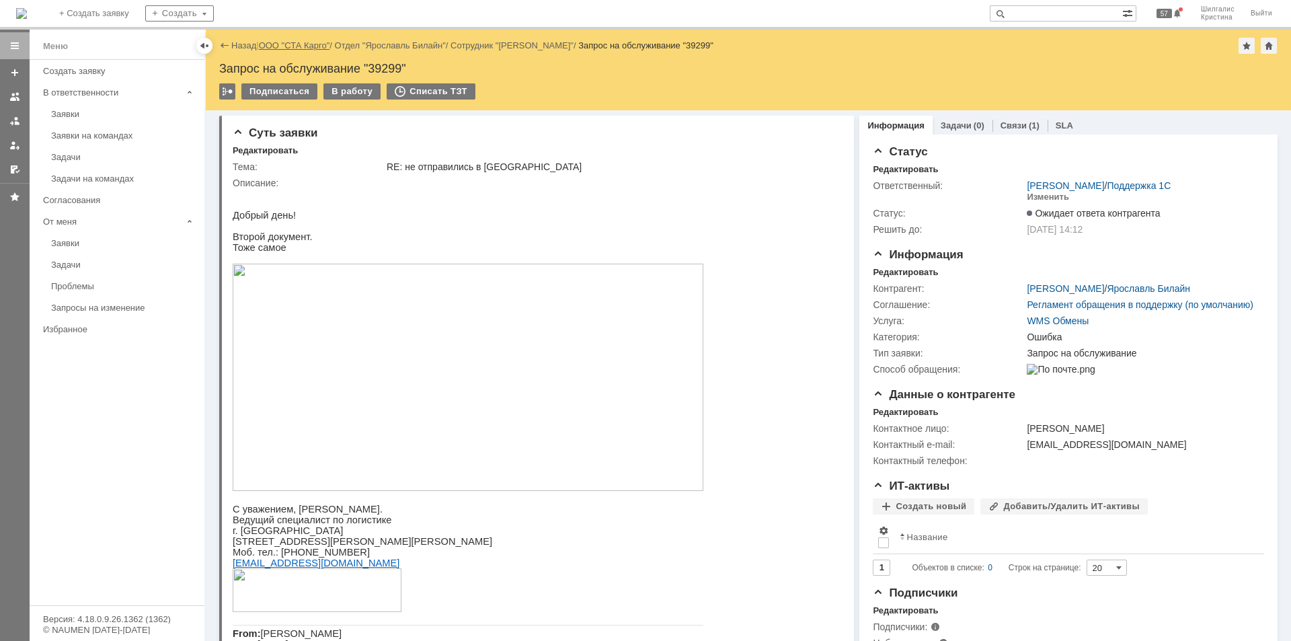
click at [300, 45] on link "ООО "СТА Карго"" at bounding box center [294, 45] width 71 height 10
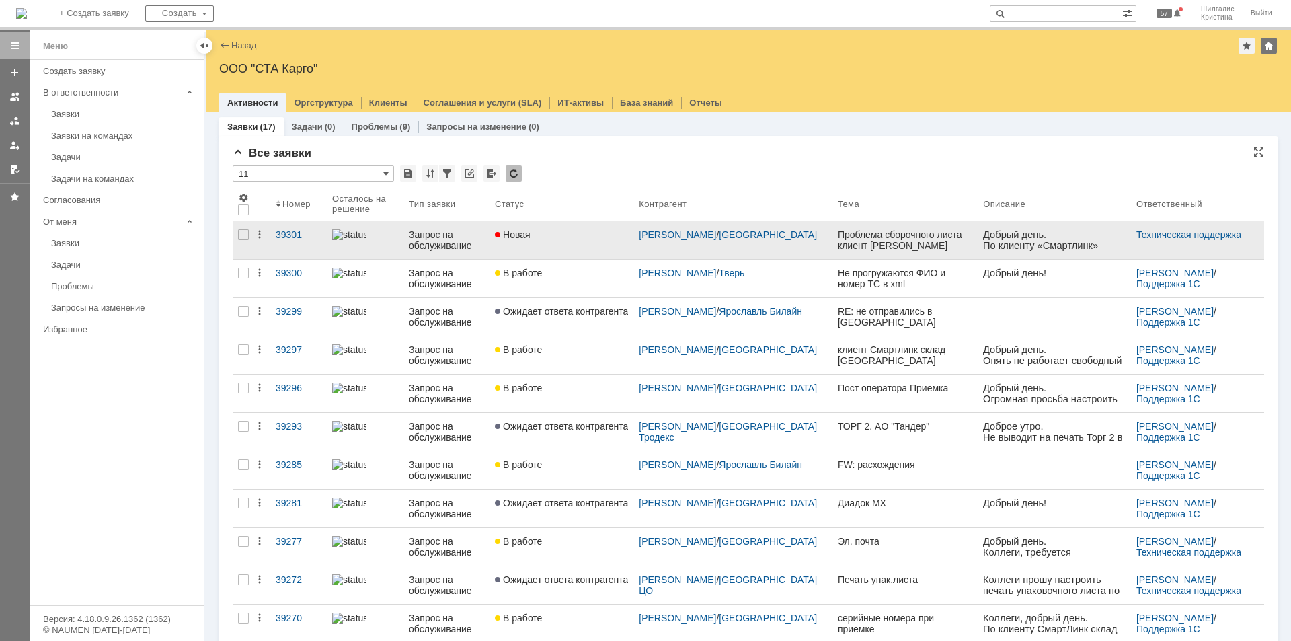
click at [578, 229] on link "Новая" at bounding box center [562, 240] width 144 height 38
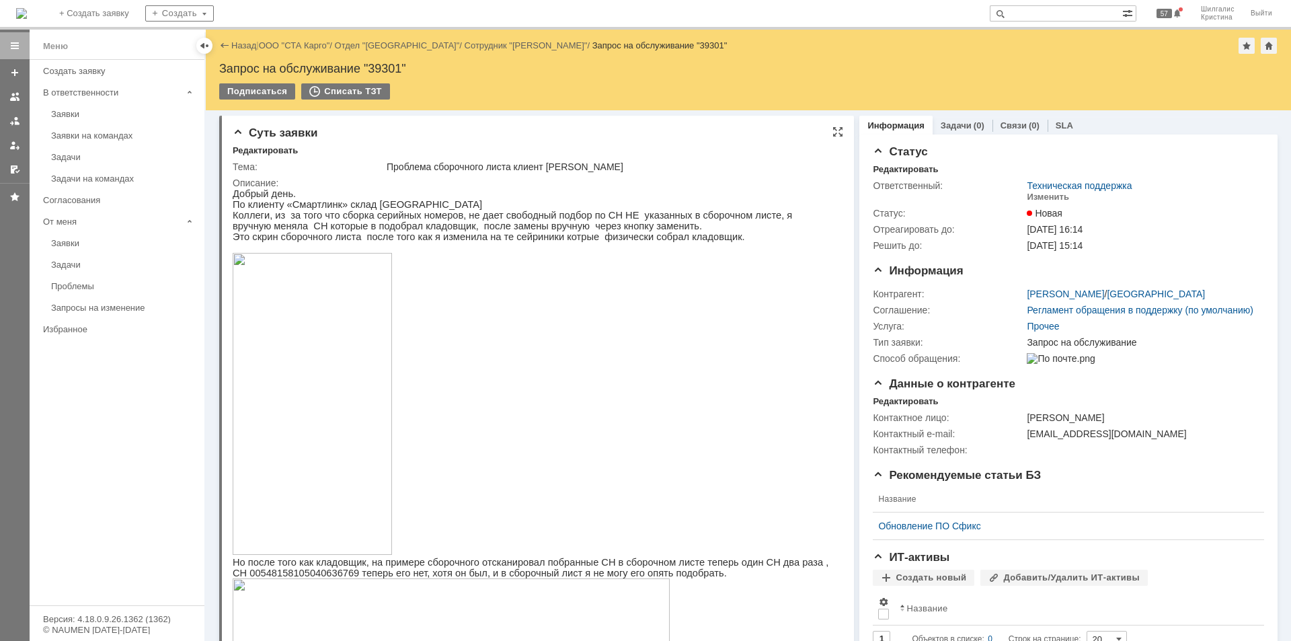
scroll to position [135, 0]
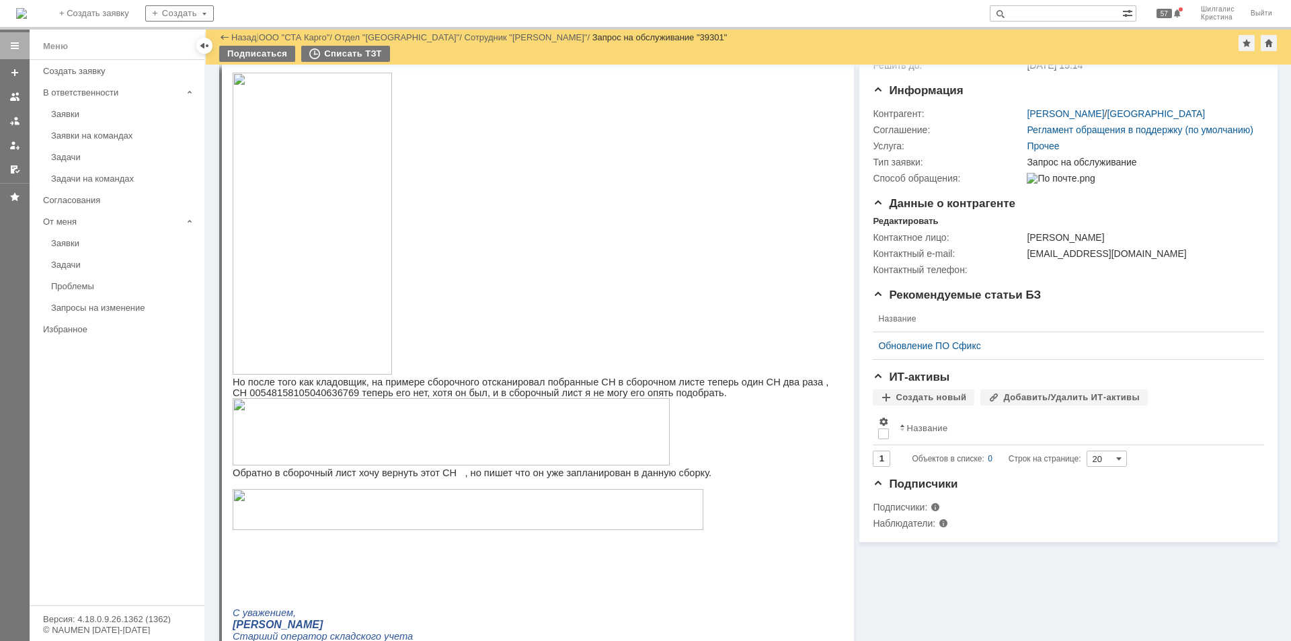
click at [630, 496] on img at bounding box center [468, 509] width 471 height 41
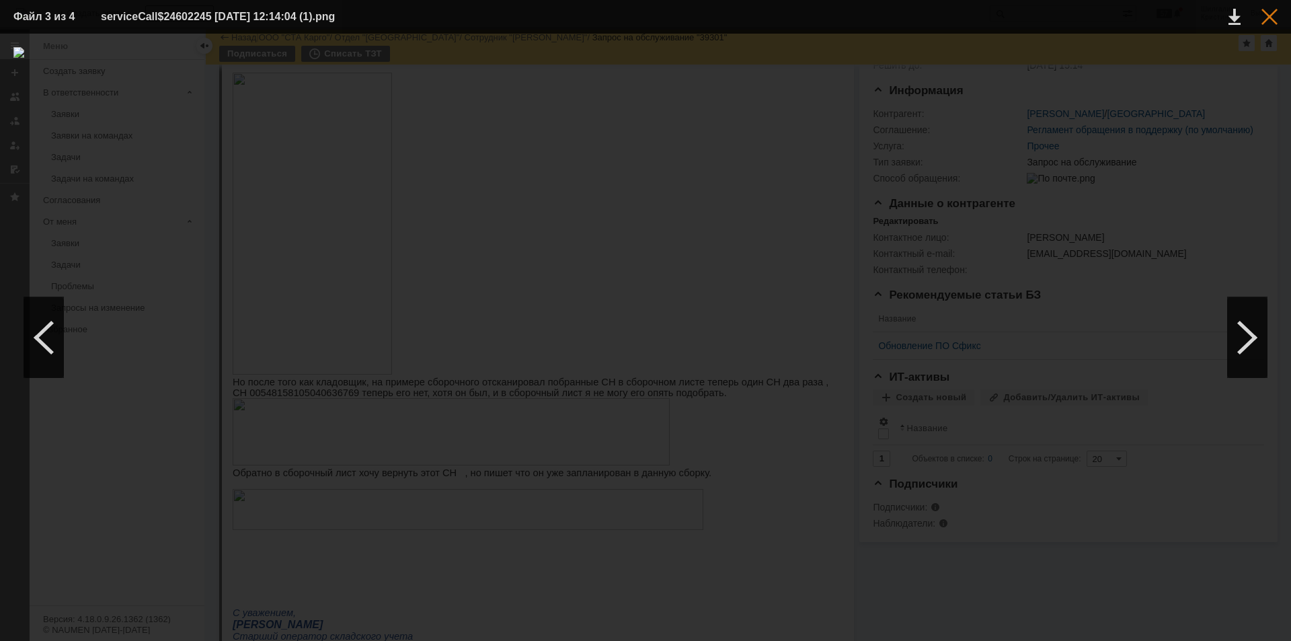
click at [1032, 20] on div at bounding box center [1270, 17] width 16 height 16
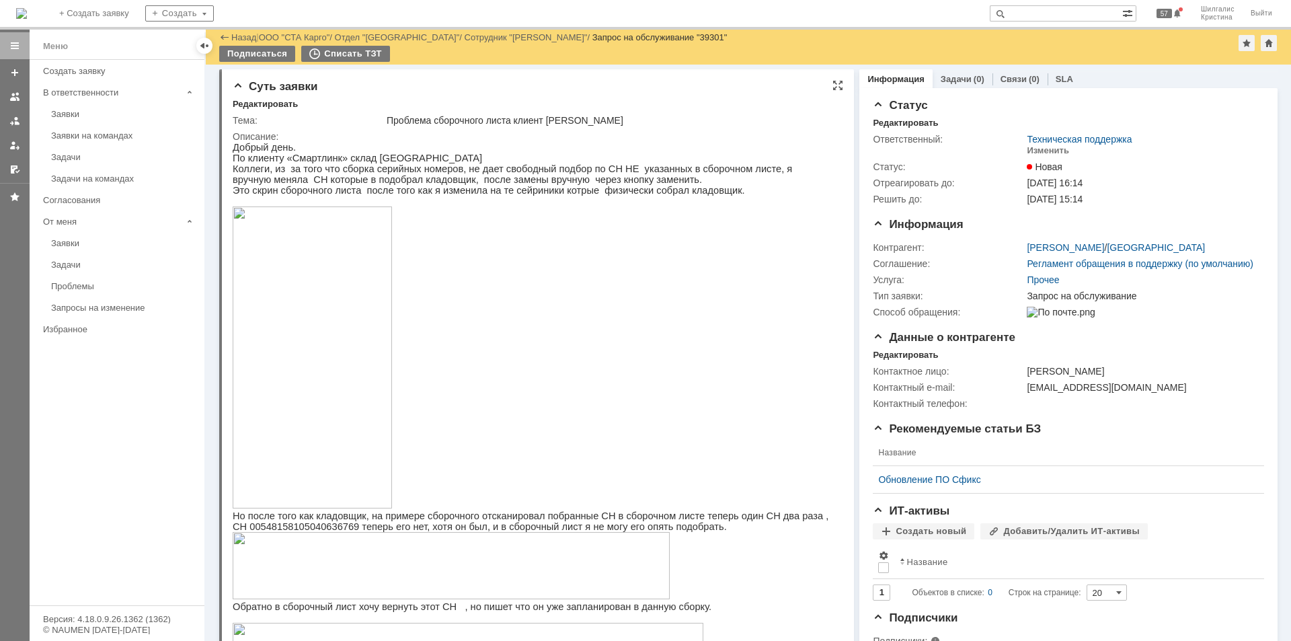
scroll to position [0, 0]
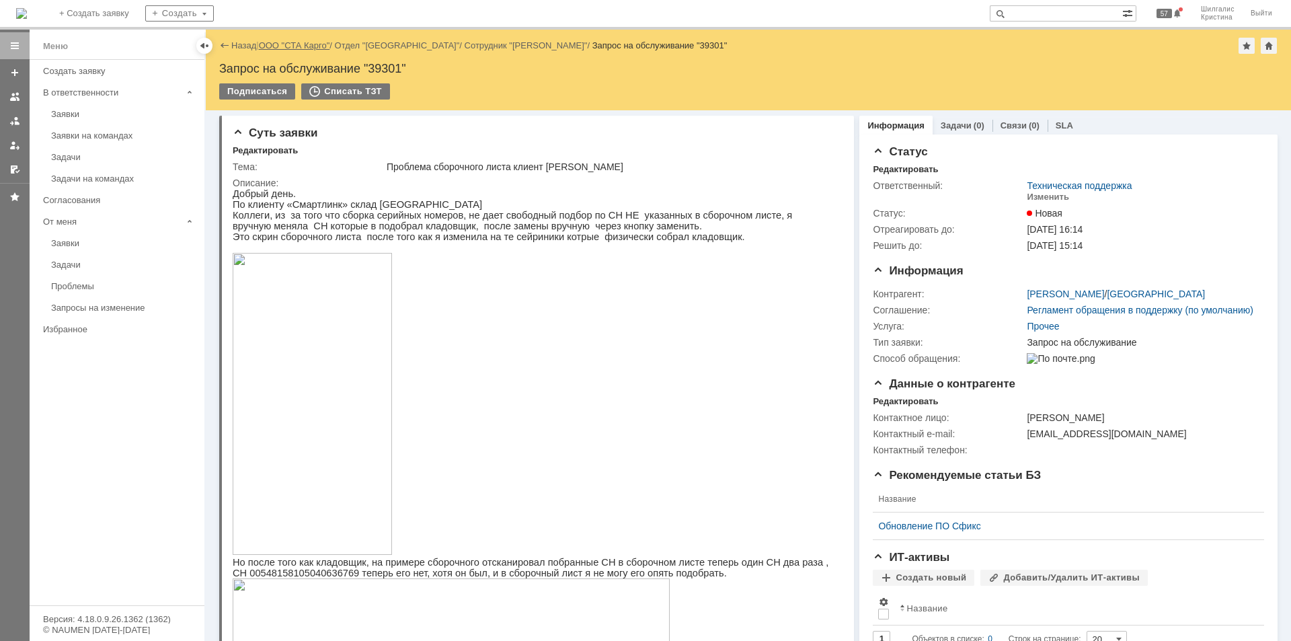
click at [303, 48] on link "ООО "СТА Карго"" at bounding box center [294, 45] width 71 height 10
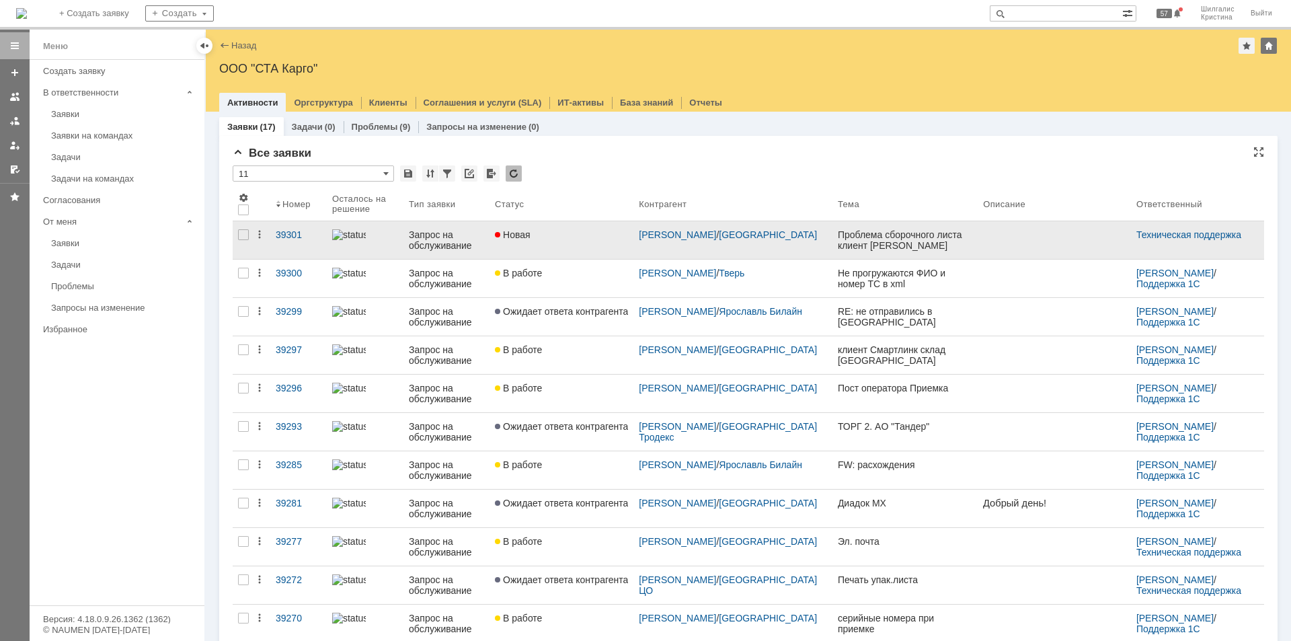
click at [554, 241] on link "Новая" at bounding box center [562, 240] width 144 height 38
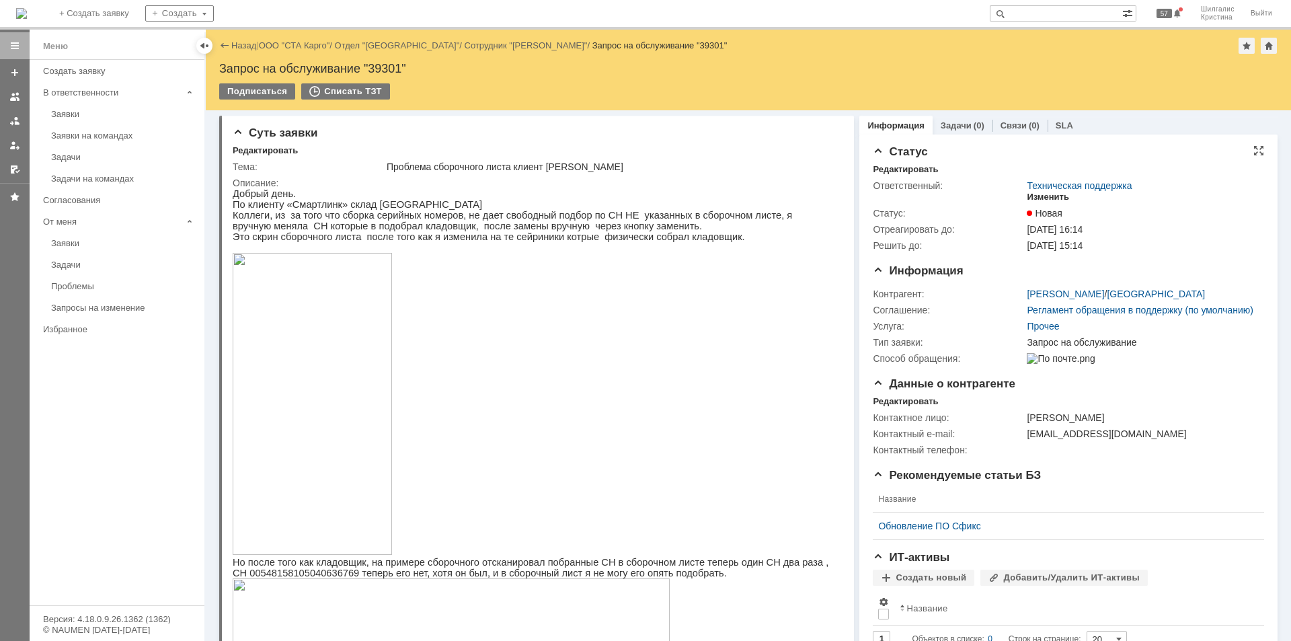
click at [1032, 193] on div "Изменить" at bounding box center [1048, 197] width 42 height 11
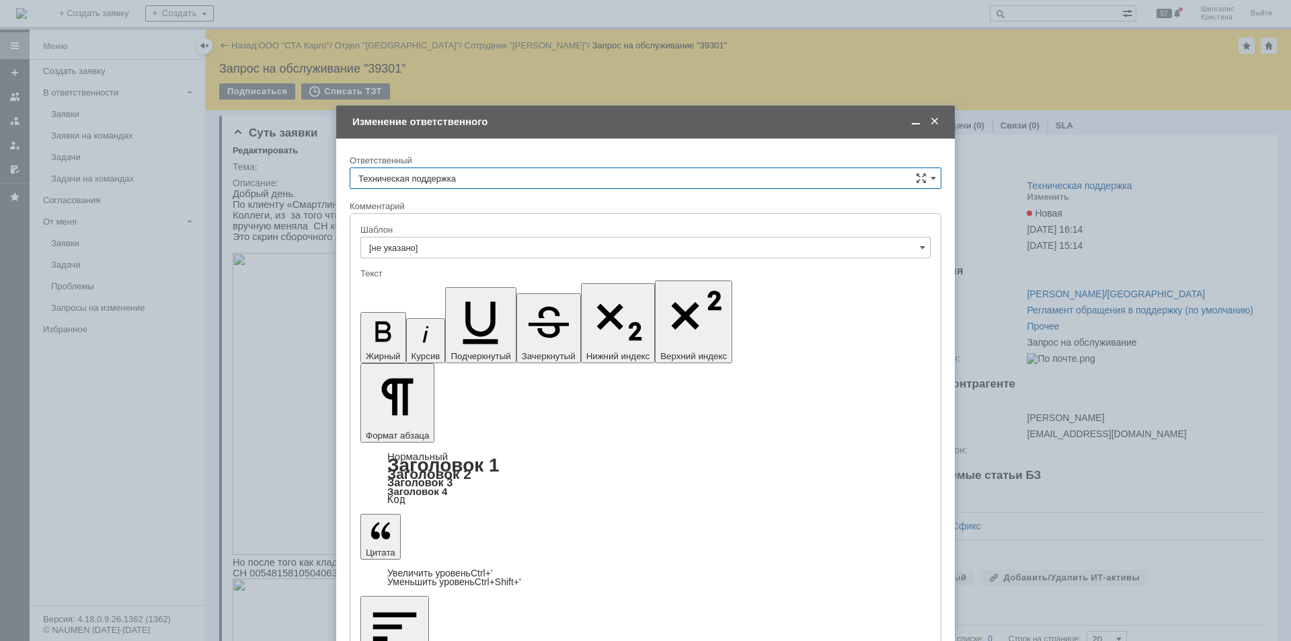
click at [455, 182] on input "Техническая поддержка" at bounding box center [646, 178] width 592 height 22
click at [443, 239] on div "Шилгалис Кристина" at bounding box center [645, 248] width 590 height 22
type input "Шилгалис Кристина"
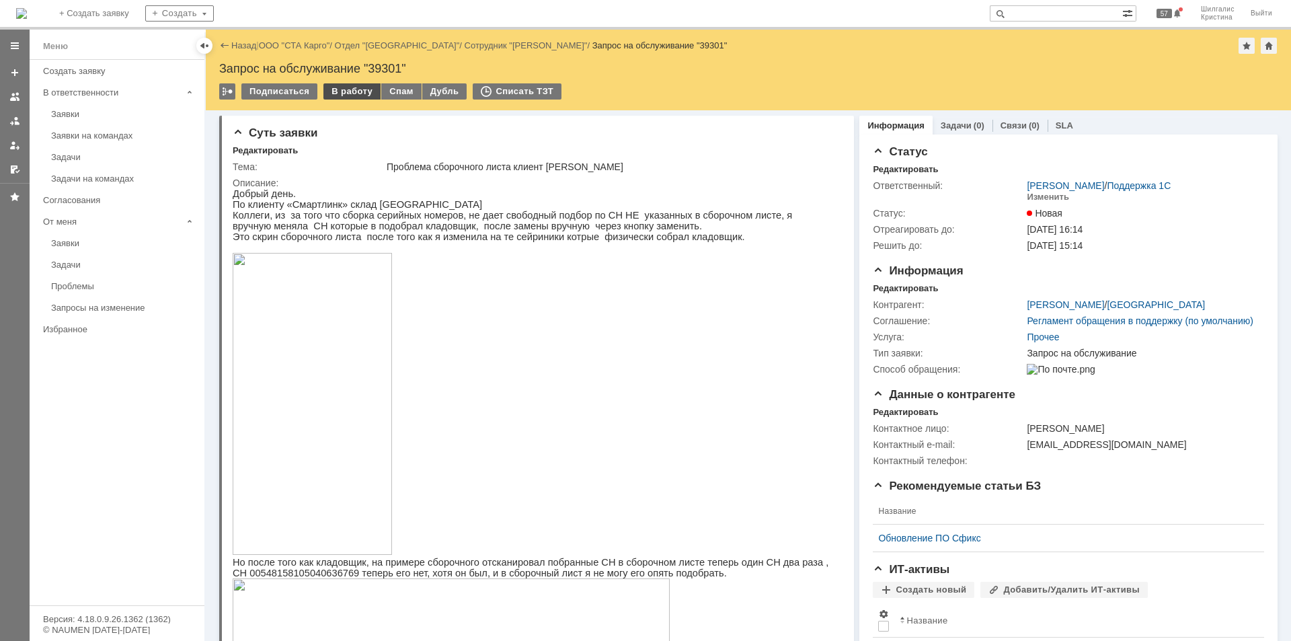
click at [348, 90] on div "В работу" at bounding box center [351, 91] width 57 height 16
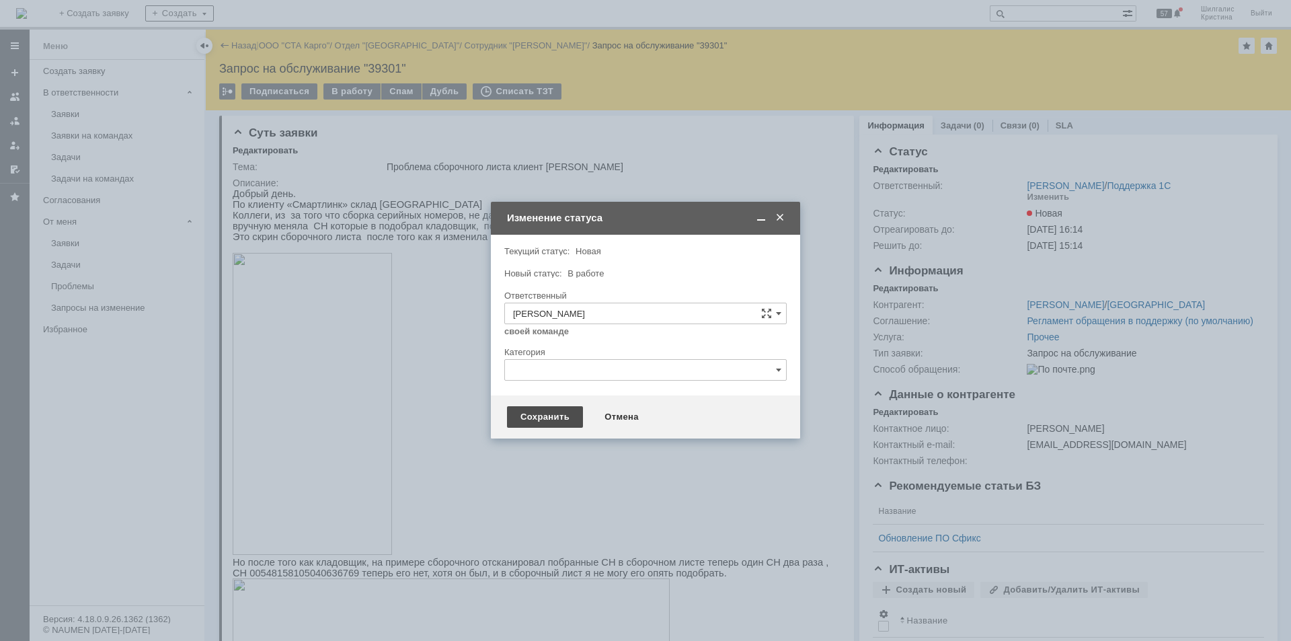
click at [535, 418] on div "Сохранить" at bounding box center [545, 417] width 76 height 22
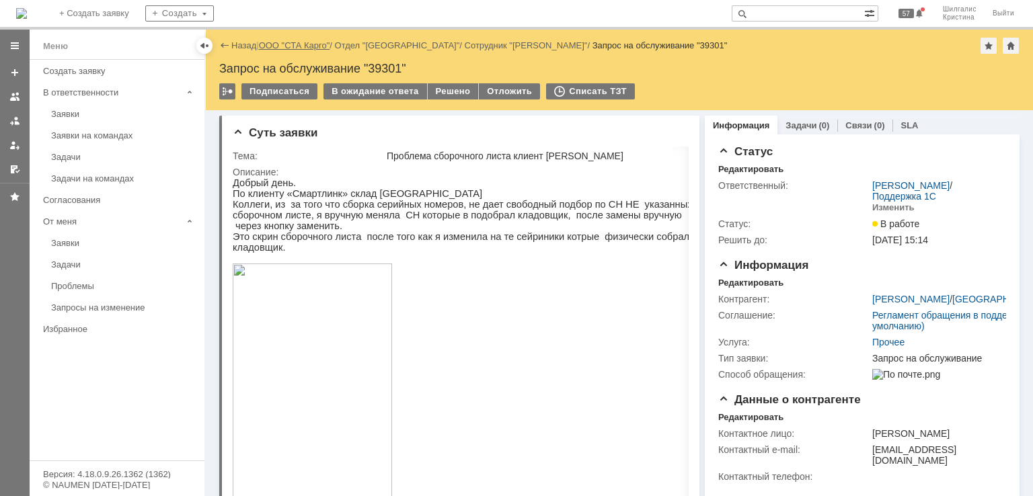
click at [291, 43] on link "ООО "СТА Карго"" at bounding box center [294, 45] width 71 height 10
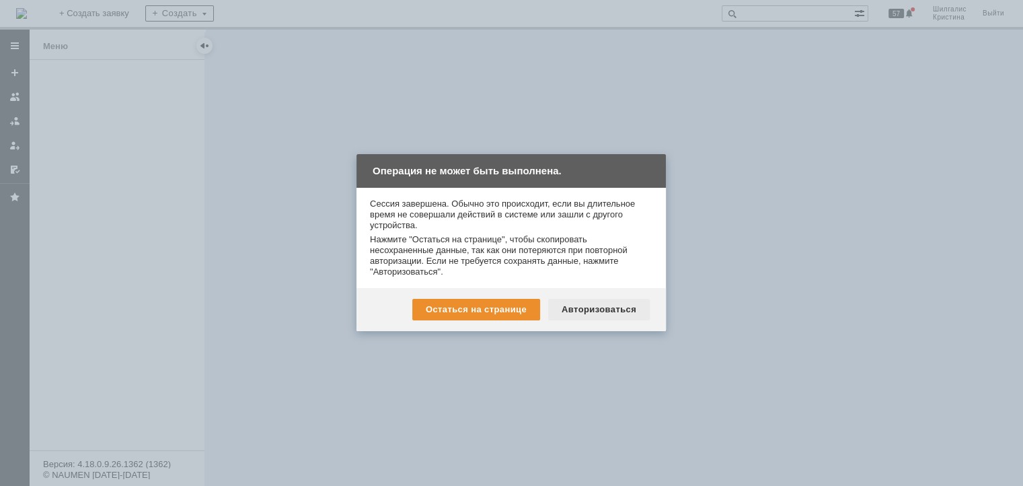
click at [599, 309] on div "Авторизоваться" at bounding box center [599, 310] width 102 height 22
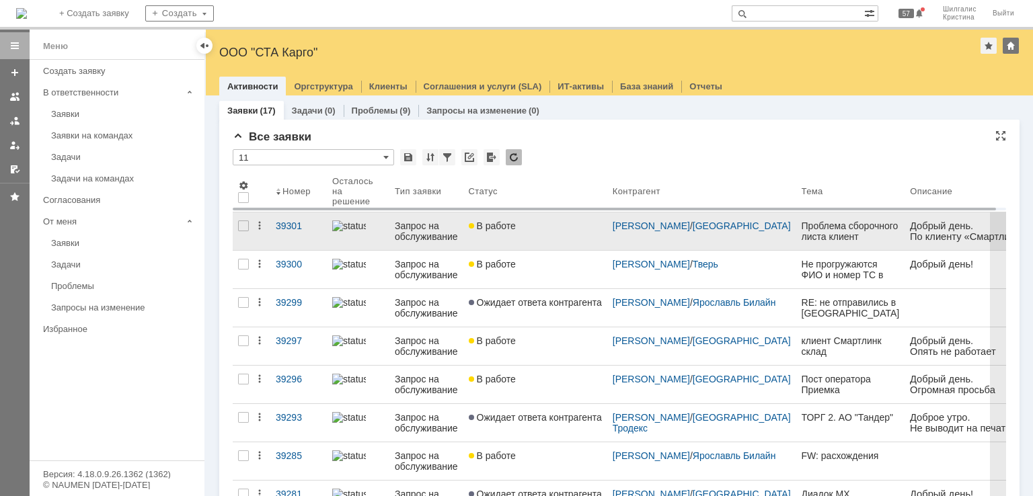
click at [553, 233] on link "В работе" at bounding box center [535, 232] width 144 height 38
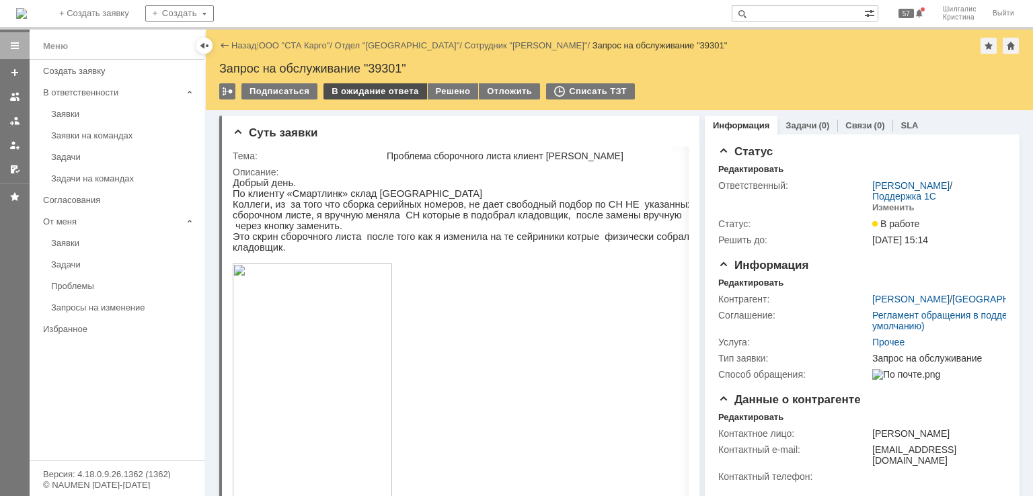
click at [362, 92] on div "В ожидание ответа" at bounding box center [374, 91] width 103 height 16
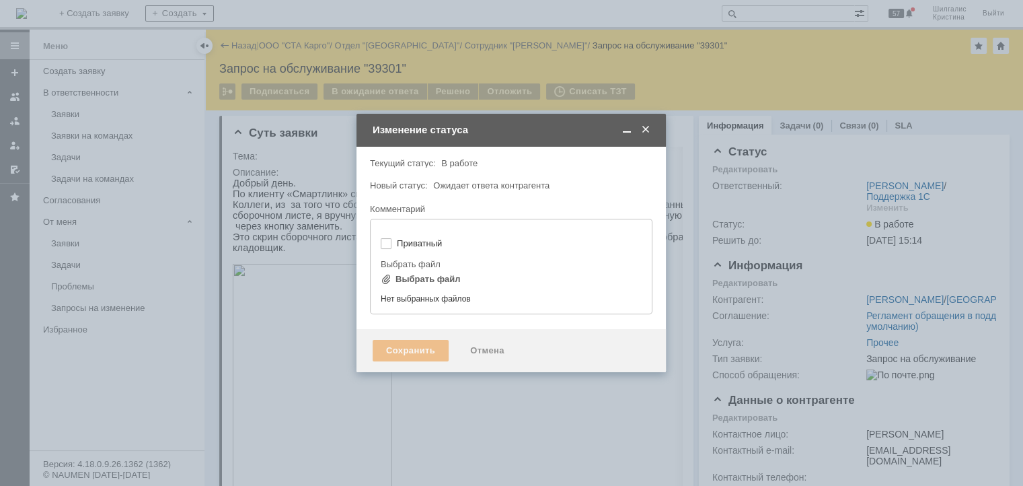
type input "[не указано]"
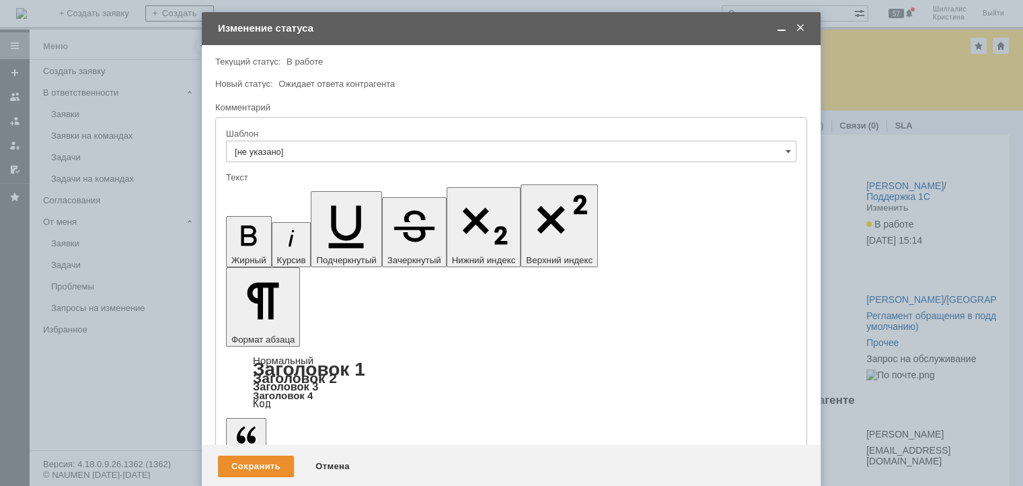
drag, startPoint x: 437, startPoint y: 3722, endPoint x: 355, endPoint y: 3721, distance: 82.1
drag, startPoint x: 296, startPoint y: 3721, endPoint x: 241, endPoint y: 3723, distance: 55.2
drag, startPoint x: 424, startPoint y: 3733, endPoint x: 415, endPoint y: 3733, distance: 8.7
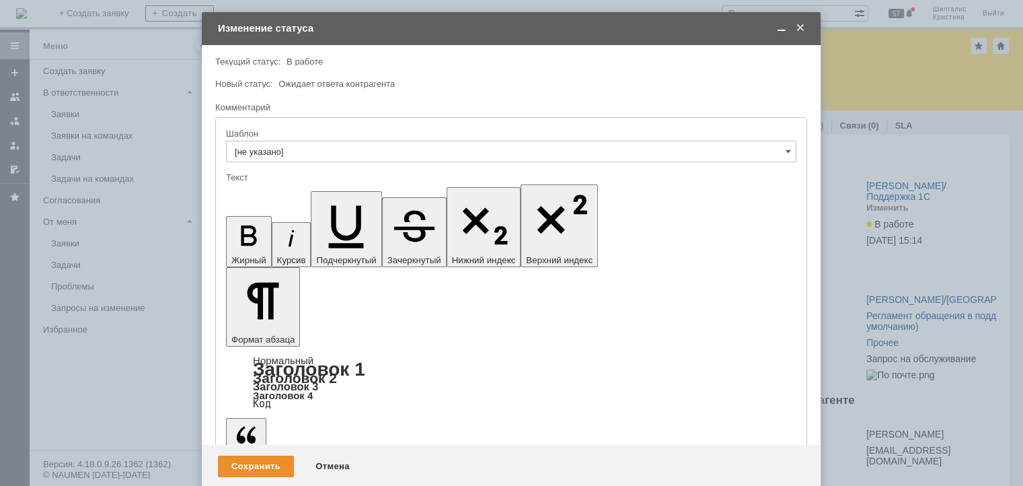
drag, startPoint x: 467, startPoint y: 3746, endPoint x: 352, endPoint y: 3747, distance: 114.3
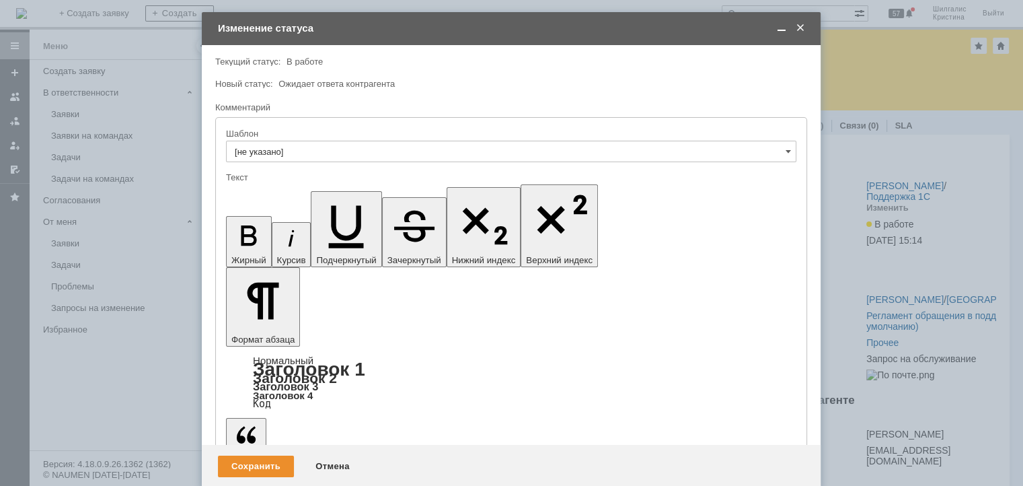
drag, startPoint x: 494, startPoint y: 3803, endPoint x: 558, endPoint y: 3786, distance: 66.9
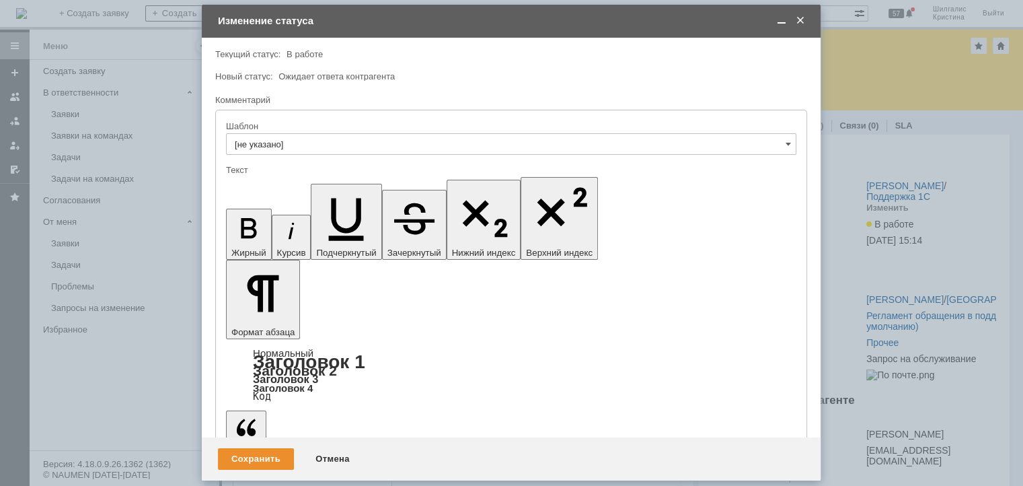
click at [250, 457] on div "Сохранить" at bounding box center [256, 459] width 76 height 22
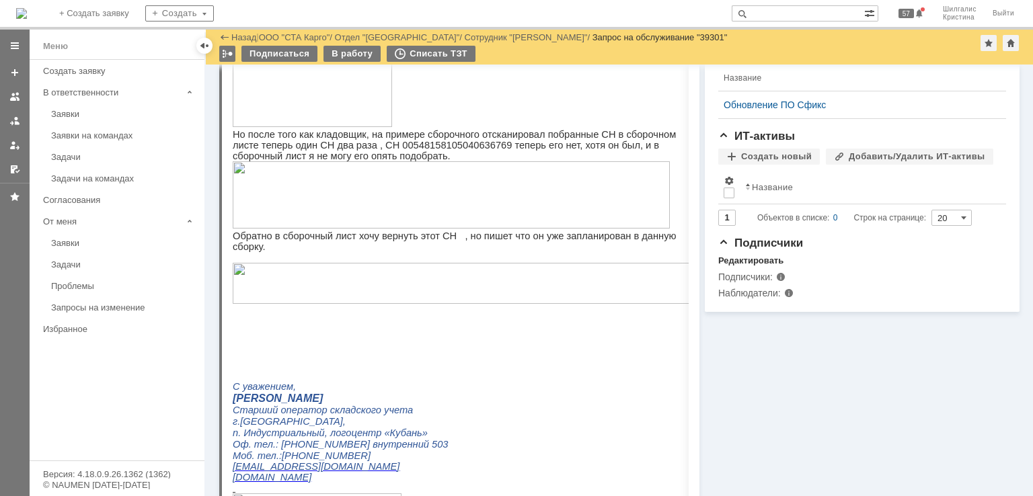
scroll to position [810, 0]
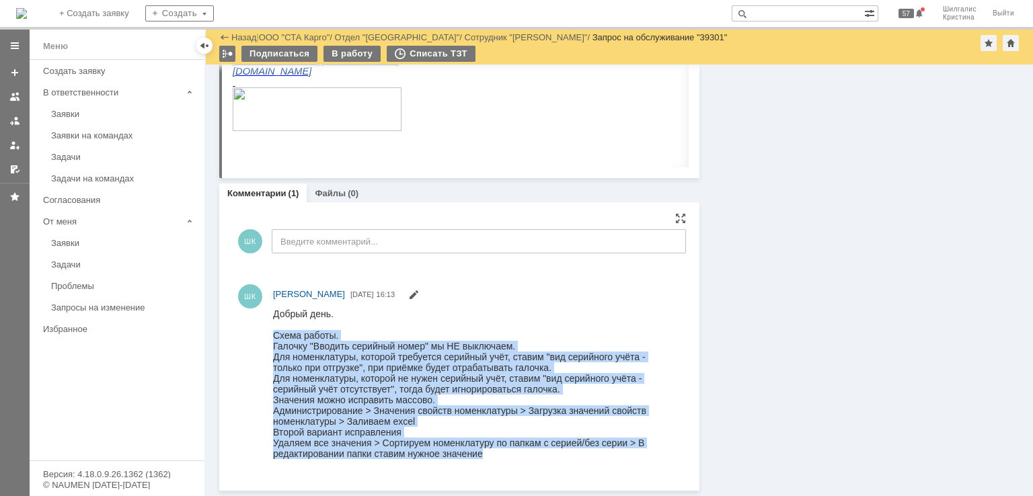
drag, startPoint x: 451, startPoint y: 447, endPoint x: 276, endPoint y: 340, distance: 205.0
click at [276, 340] on body "Добрый день. Схема работы. Галочку "Вводить серийный номер" мы НЕ выключаем. Дл…" at bounding box center [473, 383] width 401 height 151
copy body "Схема работы. Галочку "Вводить серийный номер" мы НЕ выключаем. Для номенклатур…"
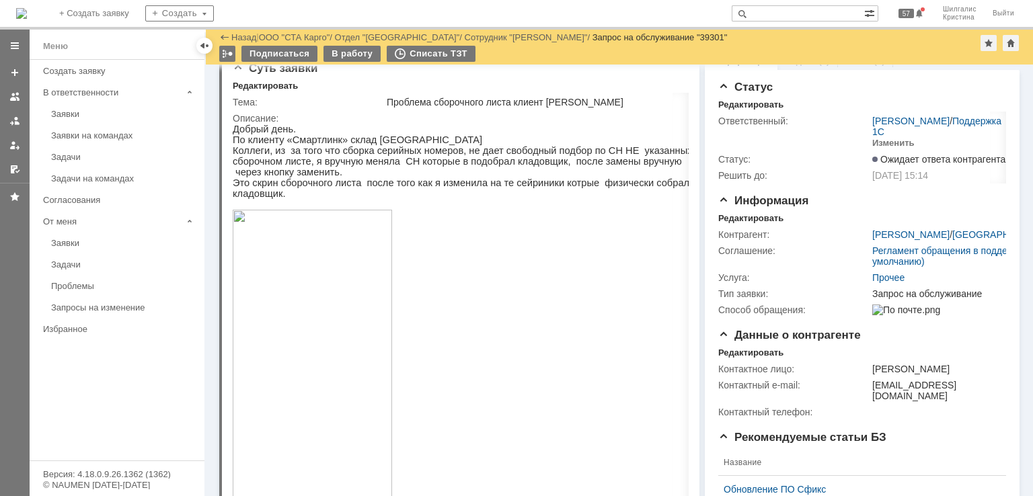
scroll to position [0, 0]
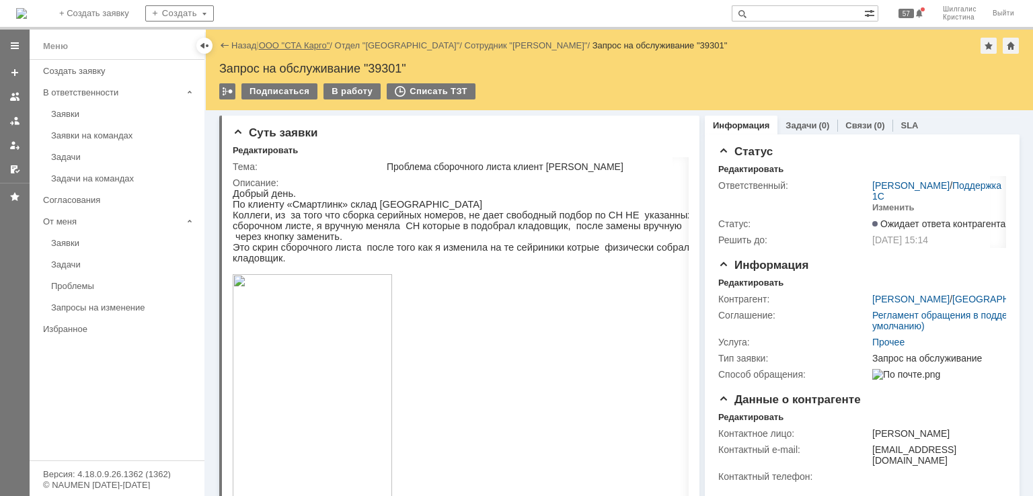
click at [297, 42] on link "ООО "СТА Карго"" at bounding box center [294, 45] width 71 height 10
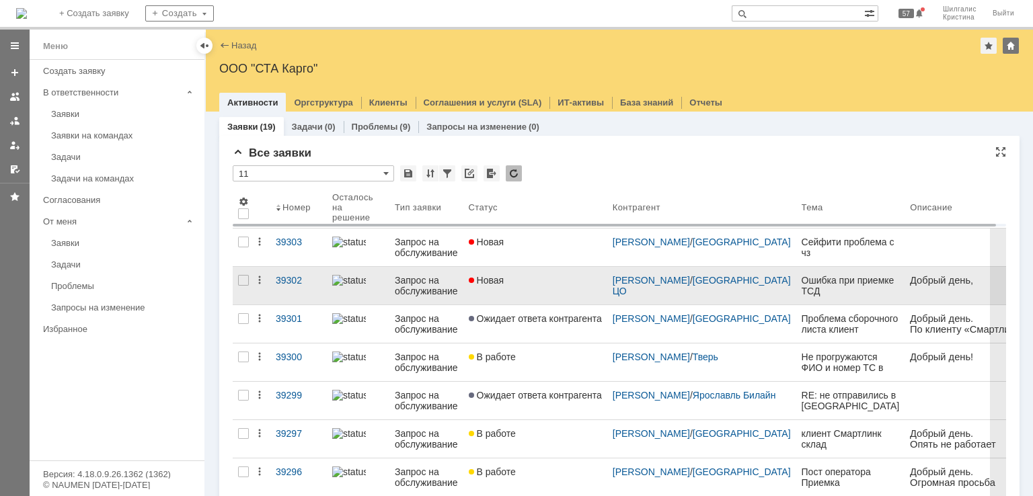
click at [549, 293] on link "Новая" at bounding box center [535, 286] width 144 height 38
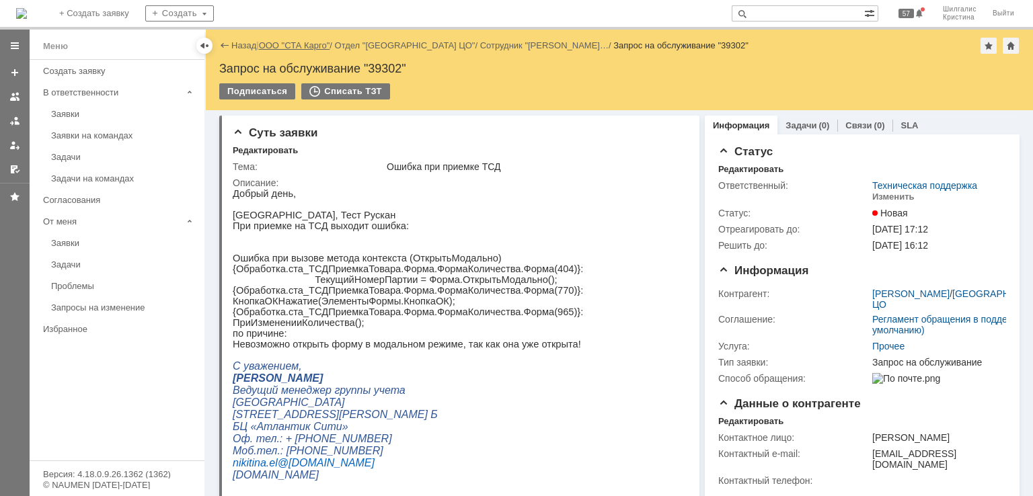
click at [310, 48] on link "ООО "СТА Карго"" at bounding box center [294, 45] width 71 height 10
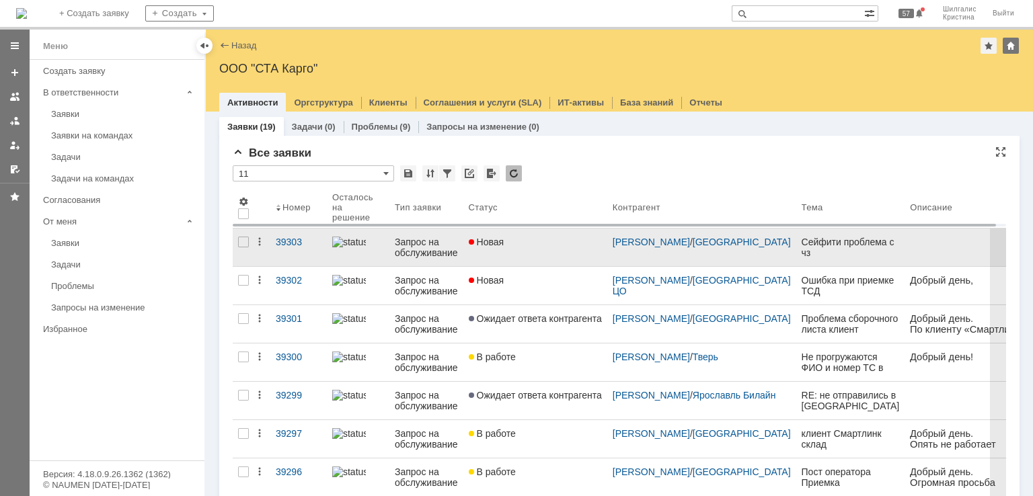
click at [542, 245] on div "Новая" at bounding box center [535, 242] width 133 height 11
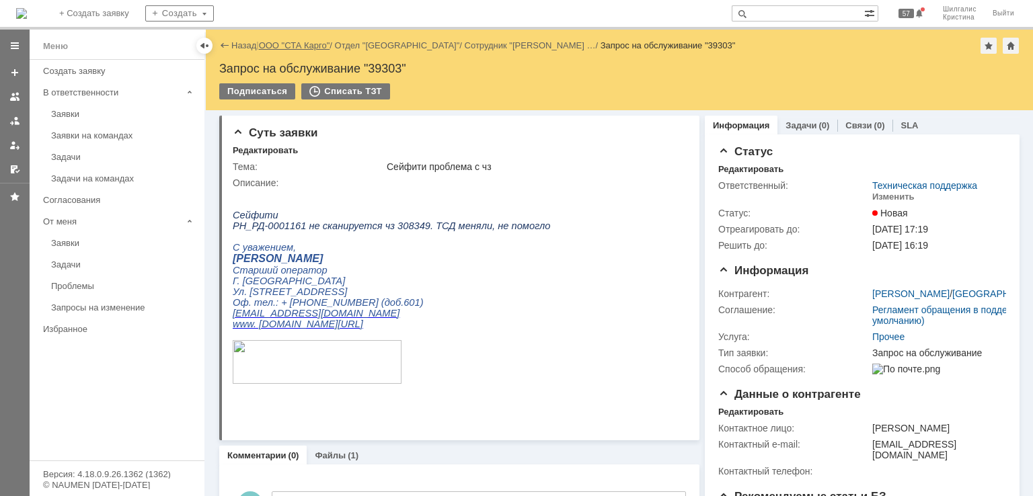
click at [283, 49] on link "ООО "СТА Карго"" at bounding box center [294, 45] width 71 height 10
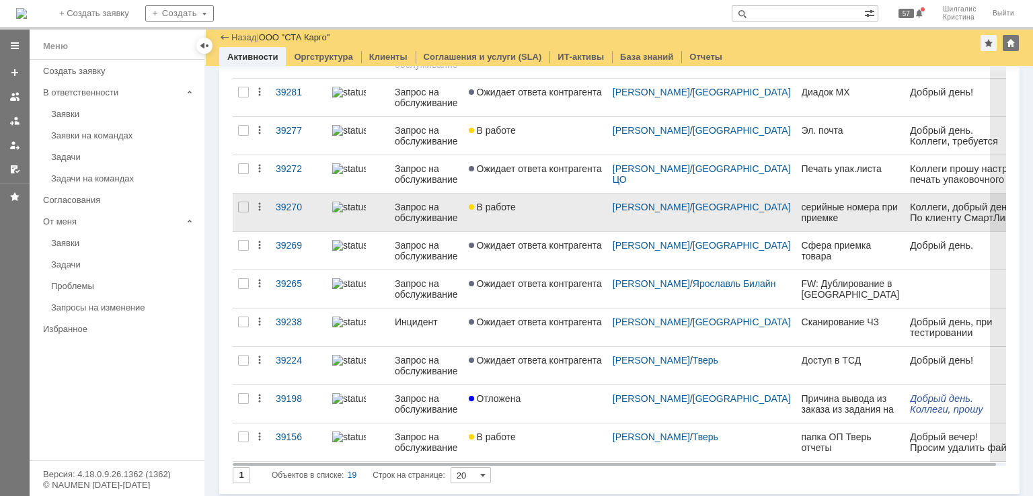
click at [525, 211] on link "В работе" at bounding box center [535, 213] width 144 height 38
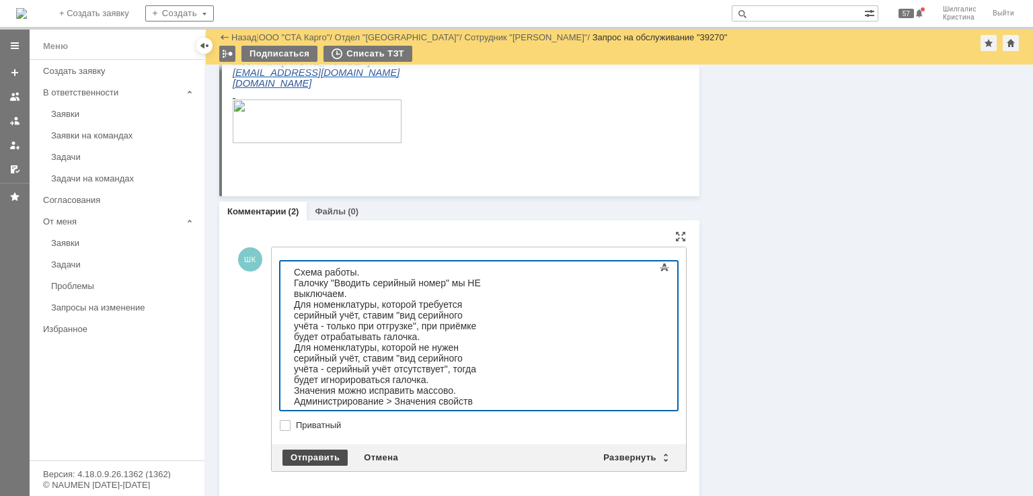
click at [320, 455] on div "Отправить" at bounding box center [314, 458] width 65 height 16
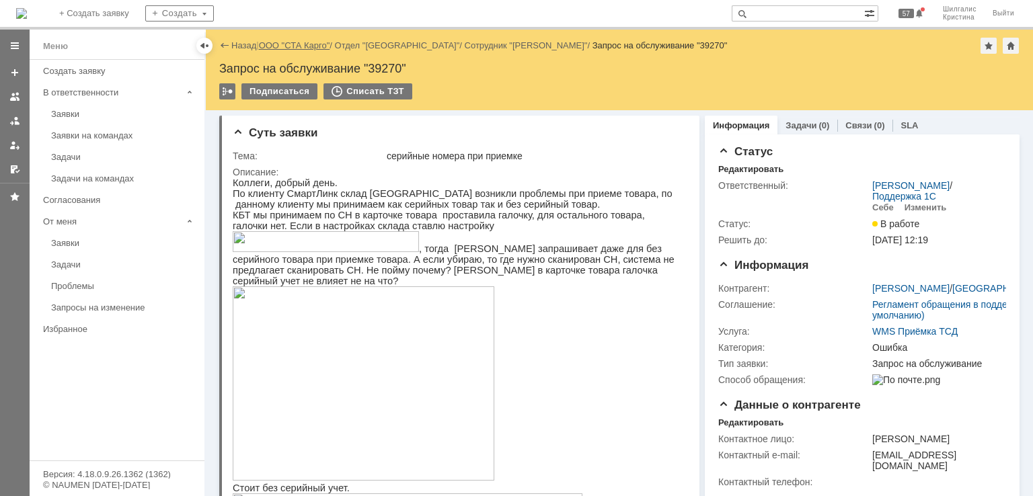
click at [292, 48] on link "ООО "СТА Карго"" at bounding box center [294, 45] width 71 height 10
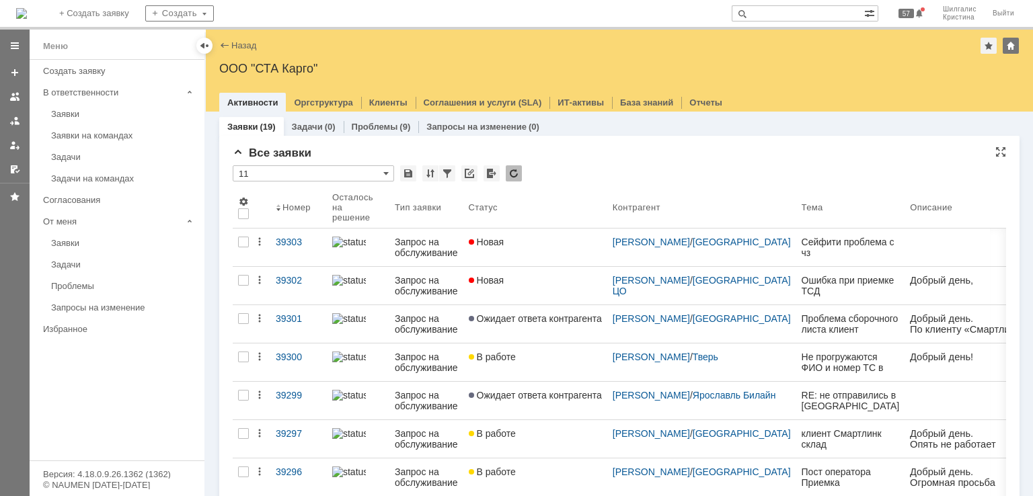
drag, startPoint x: 566, startPoint y: 239, endPoint x: 561, endPoint y: 186, distance: 54.0
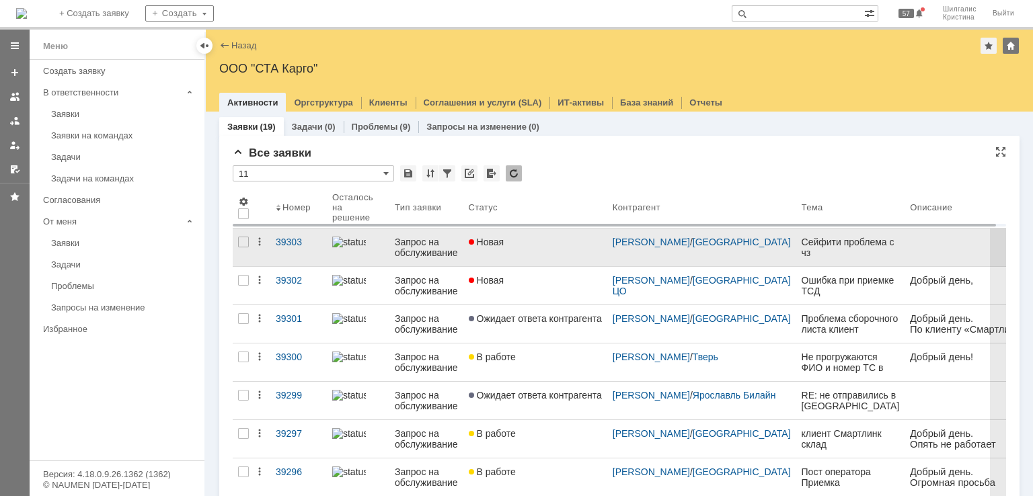
click at [554, 245] on div "Новая" at bounding box center [535, 242] width 133 height 11
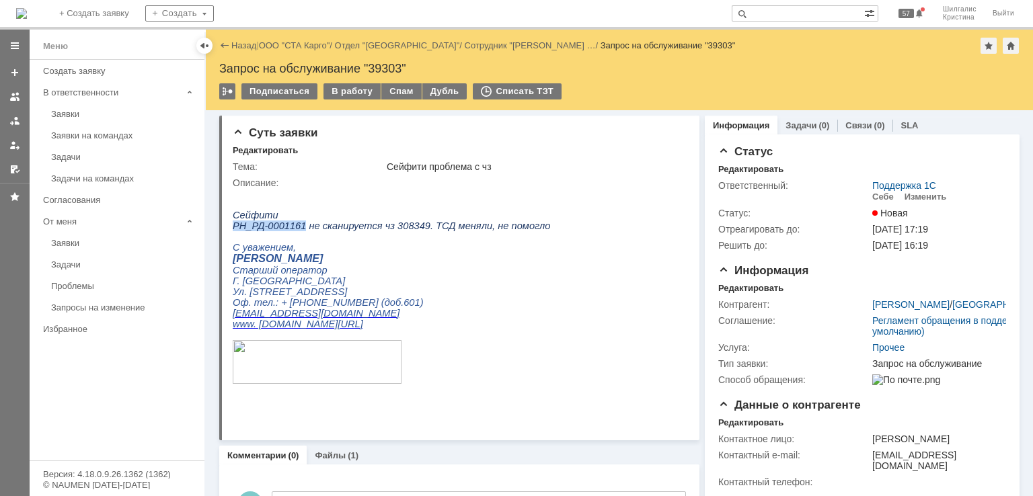
drag, startPoint x: 297, startPoint y: 227, endPoint x: 235, endPoint y: 231, distance: 62.6
click at [235, 231] on span "РН_РД-0001161 не сканируется чз 308349. ТСД меняли, не помогло" at bounding box center [392, 226] width 318 height 11
copy span "РН_РД-0001161"
click at [665, 181] on div "Описание:" at bounding box center [458, 183] width 451 height 11
click at [360, 87] on div "В работу" at bounding box center [351, 91] width 57 height 16
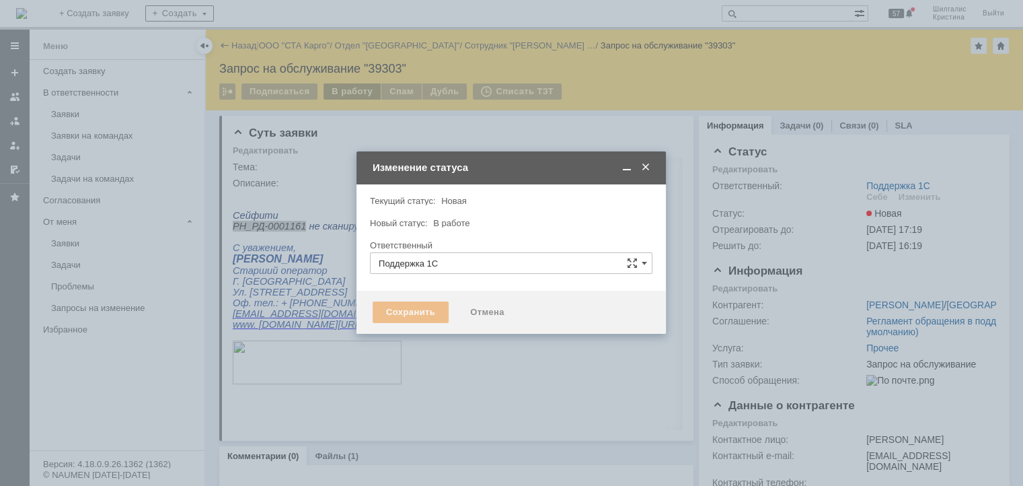
type input "Шилгалис Кристина"
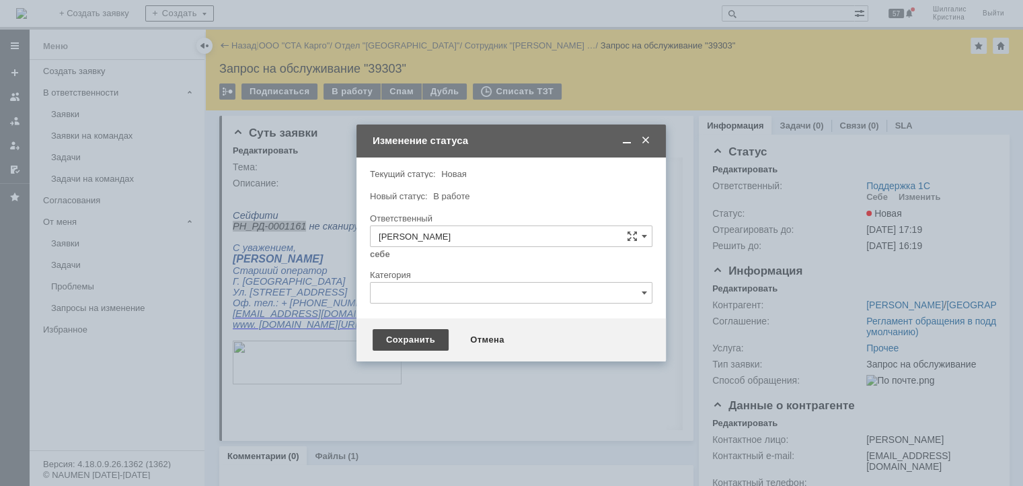
click at [412, 338] on div "Сохранить" at bounding box center [411, 340] width 76 height 22
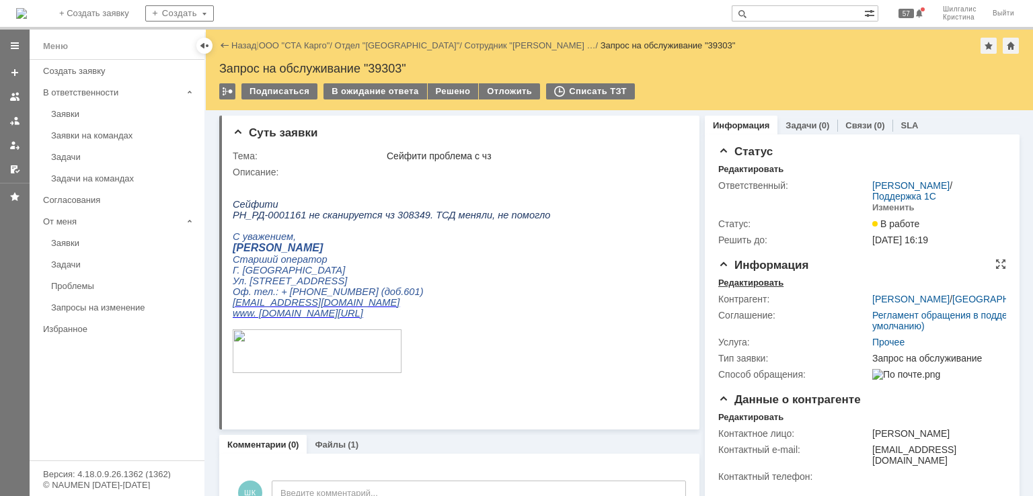
click at [758, 283] on div "Редактировать" at bounding box center [750, 283] width 65 height 11
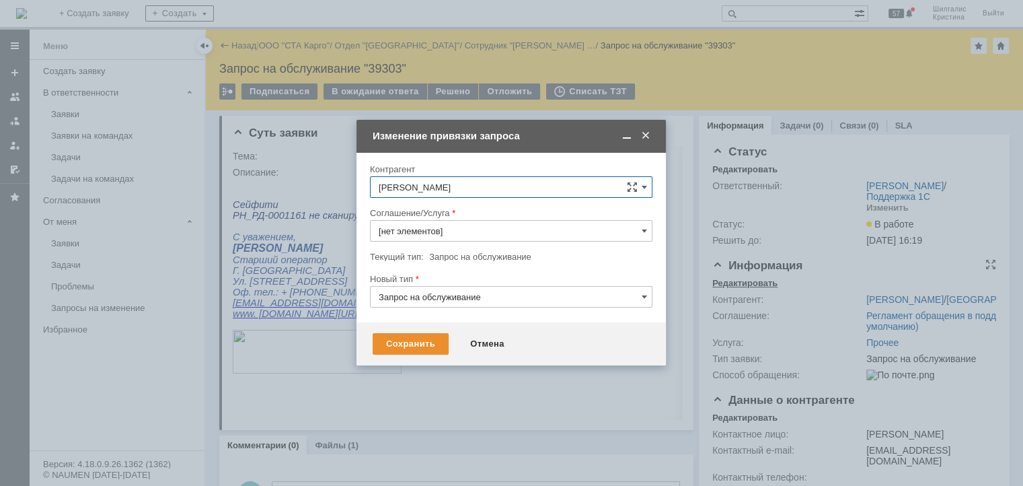
type input "Прочее"
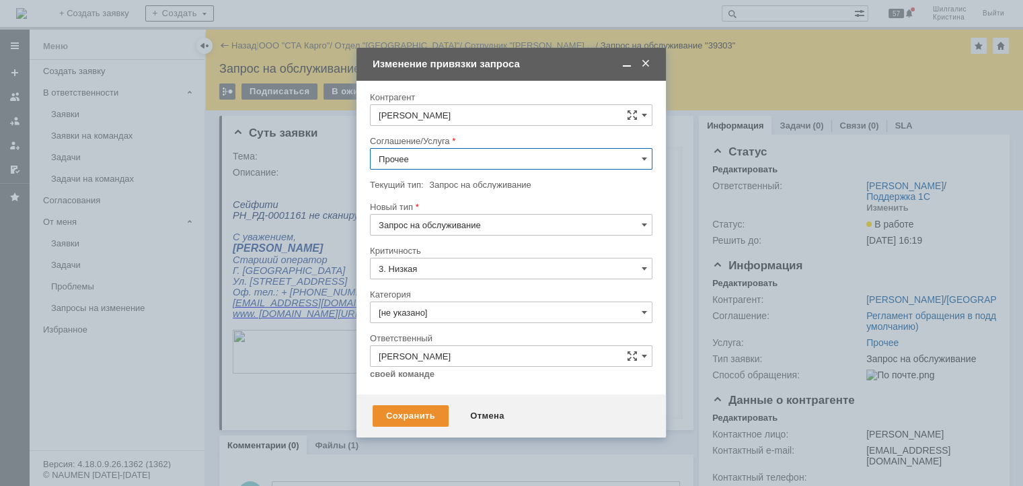
click at [447, 150] on input "Прочее" at bounding box center [511, 159] width 282 height 22
click at [441, 275] on span "WMS Сборка" at bounding box center [511, 280] width 265 height 11
type input "WMS Сборка"
click at [420, 310] on input "[не указано]" at bounding box center [511, 312] width 282 height 22
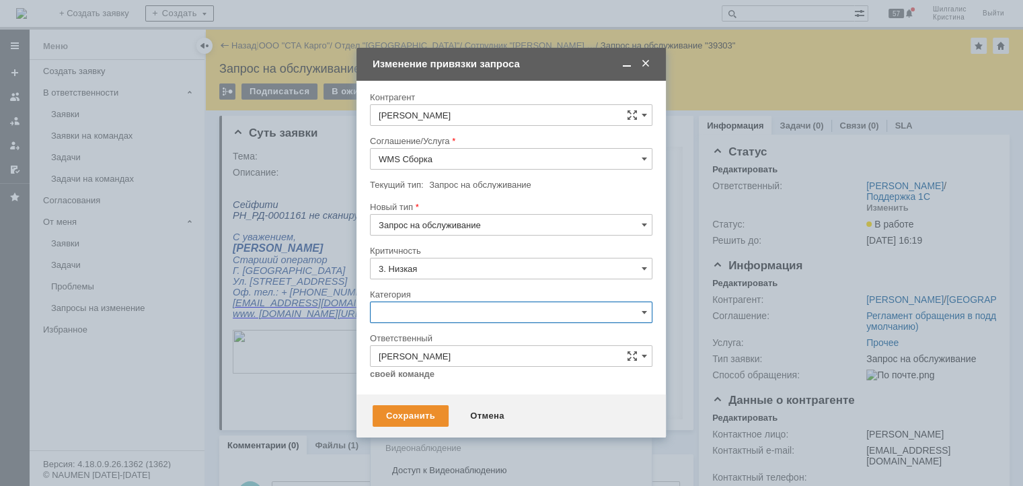
scroll to position [19, 0]
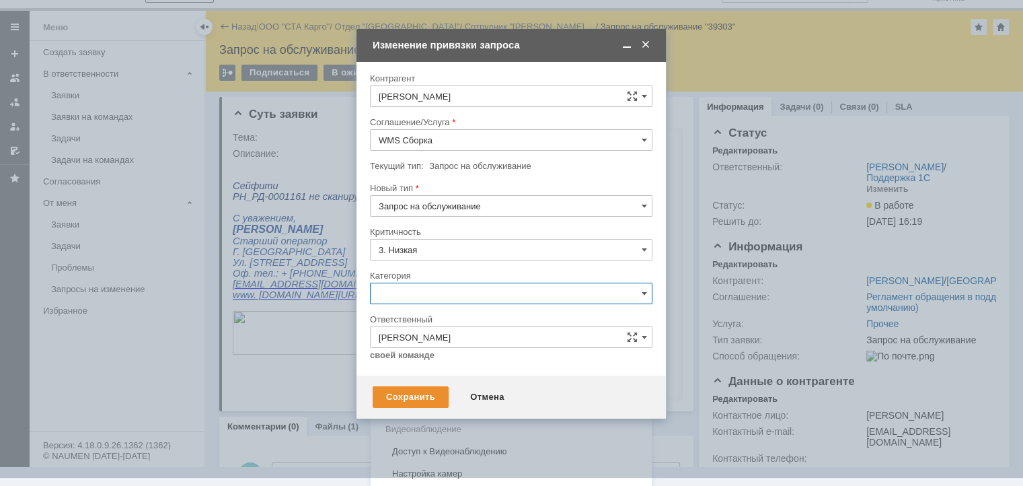
click at [417, 404] on span "Ошибка" at bounding box center [511, 407] width 265 height 11
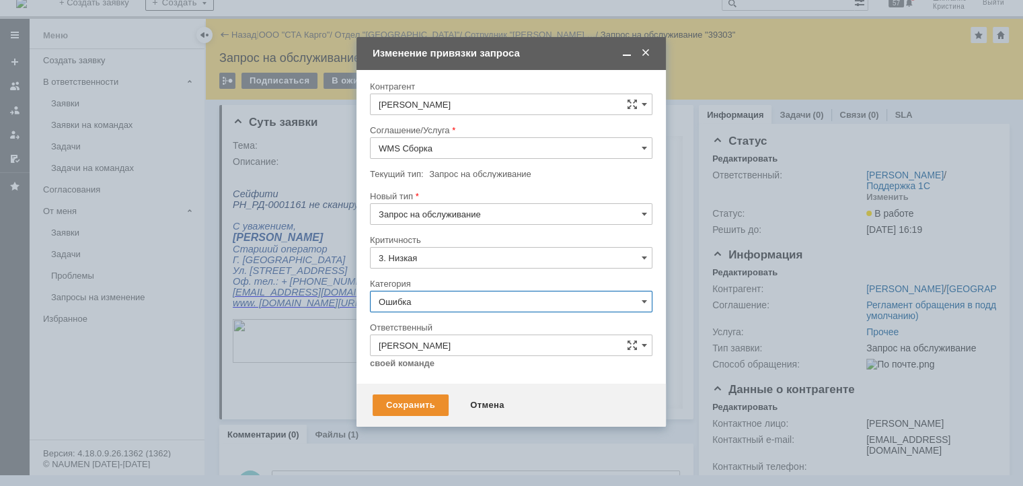
scroll to position [11, 0]
click at [409, 399] on div "Сохранить" at bounding box center [411, 405] width 76 height 22
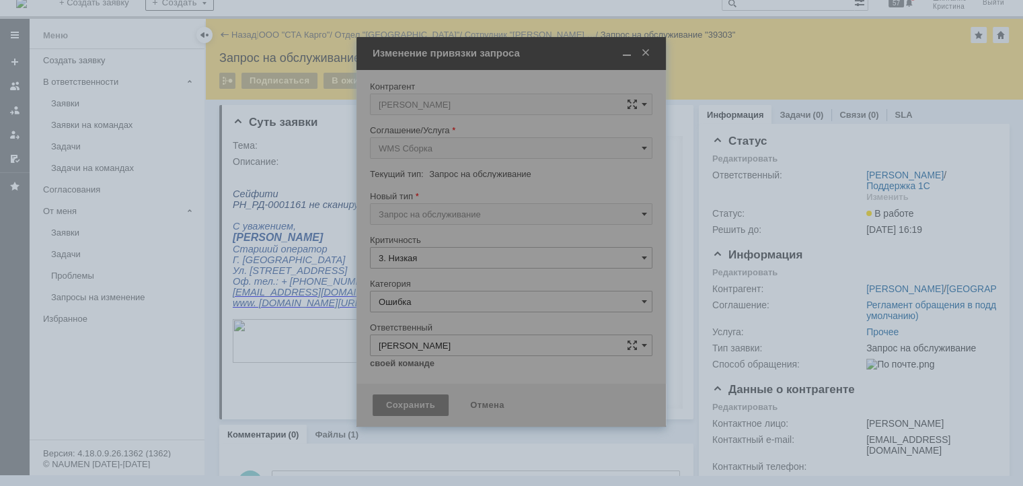
type input "Ошибка"
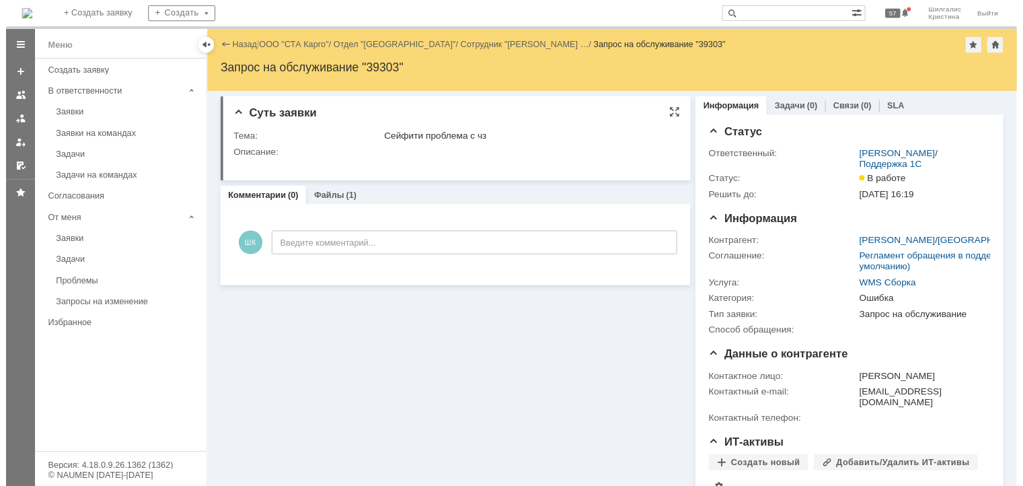
scroll to position [0, 0]
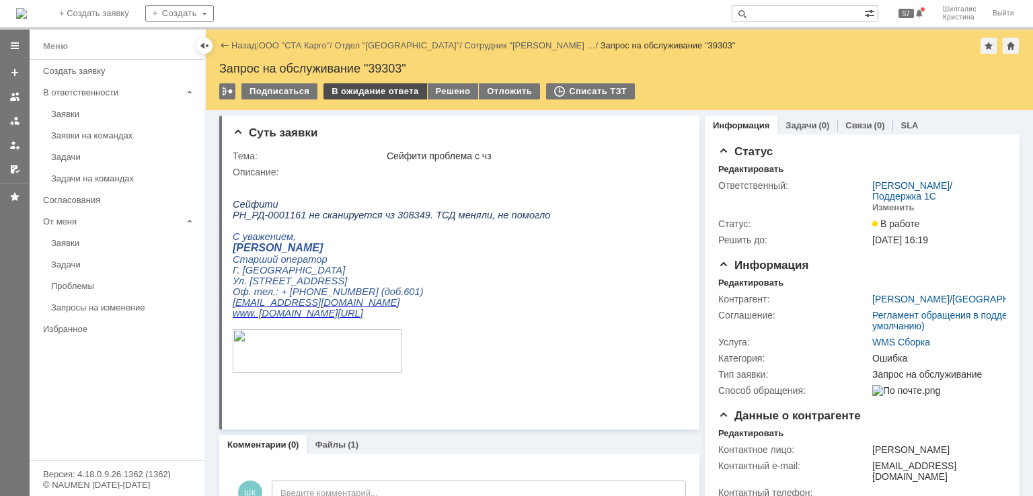
click at [377, 85] on div "В ожидание ответа" at bounding box center [374, 91] width 103 height 16
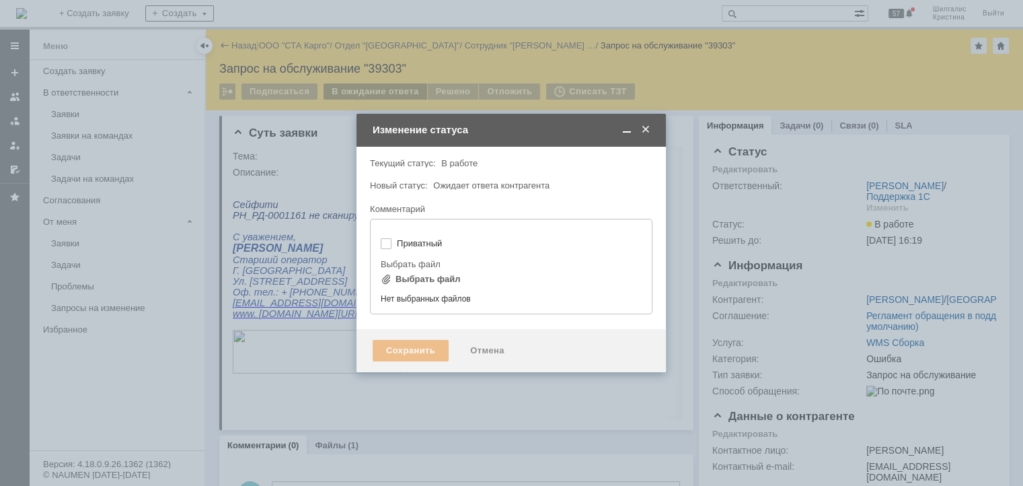
type input "[не указано]"
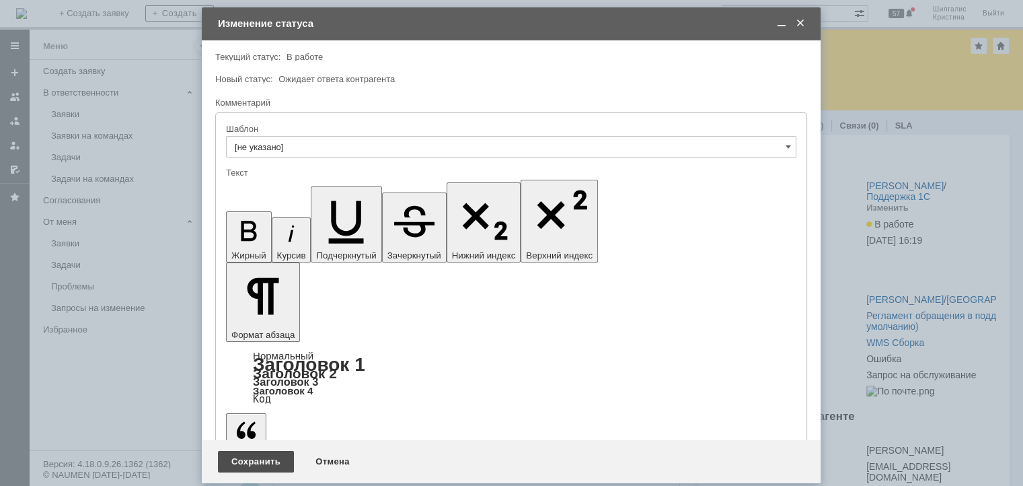
click at [241, 457] on div "Сохранить" at bounding box center [256, 462] width 76 height 22
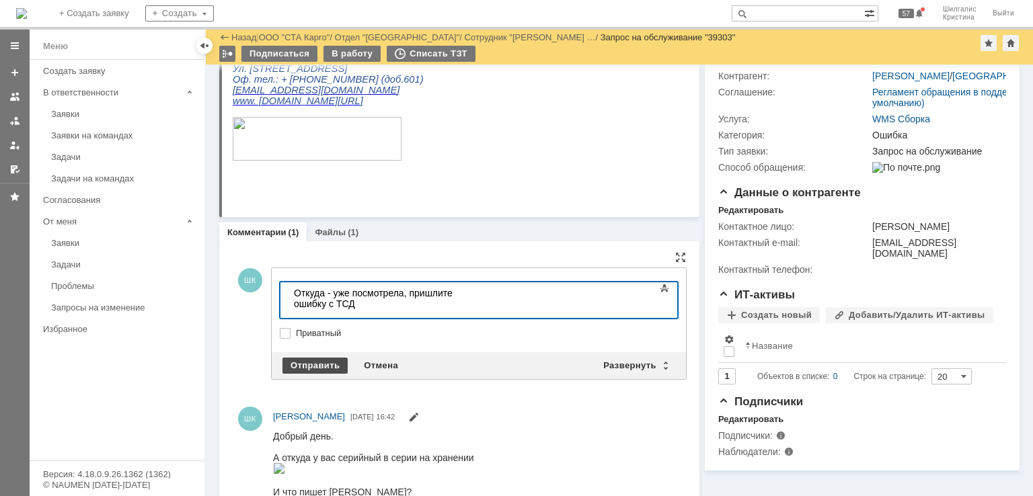
click at [336, 368] on div "Отправить" at bounding box center [314, 366] width 65 height 16
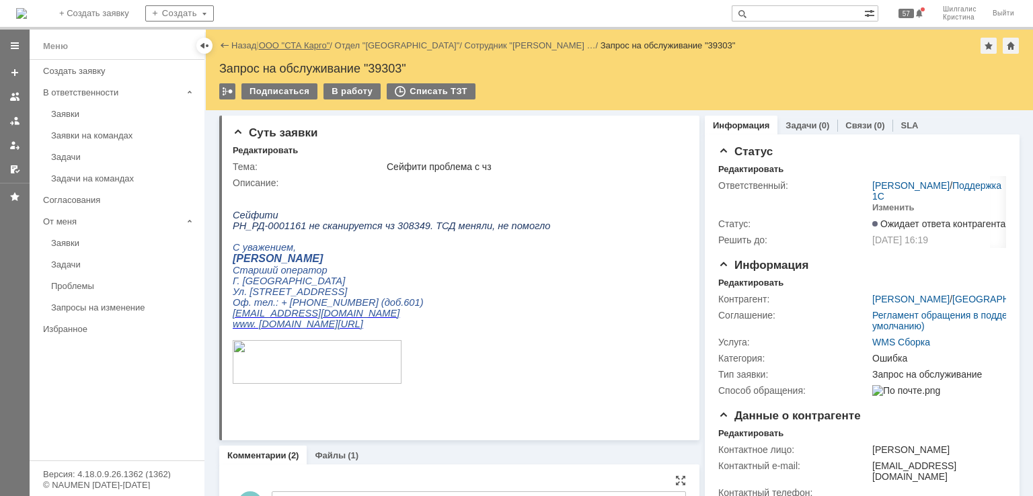
click at [291, 41] on link "ООО "СТА Карго"" at bounding box center [294, 45] width 71 height 10
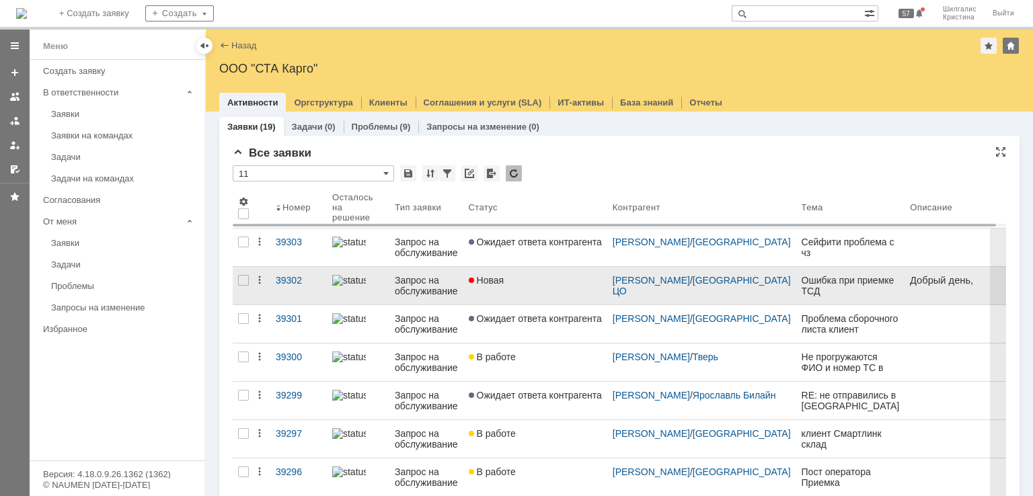
click at [525, 285] on div "Новая" at bounding box center [535, 280] width 133 height 11
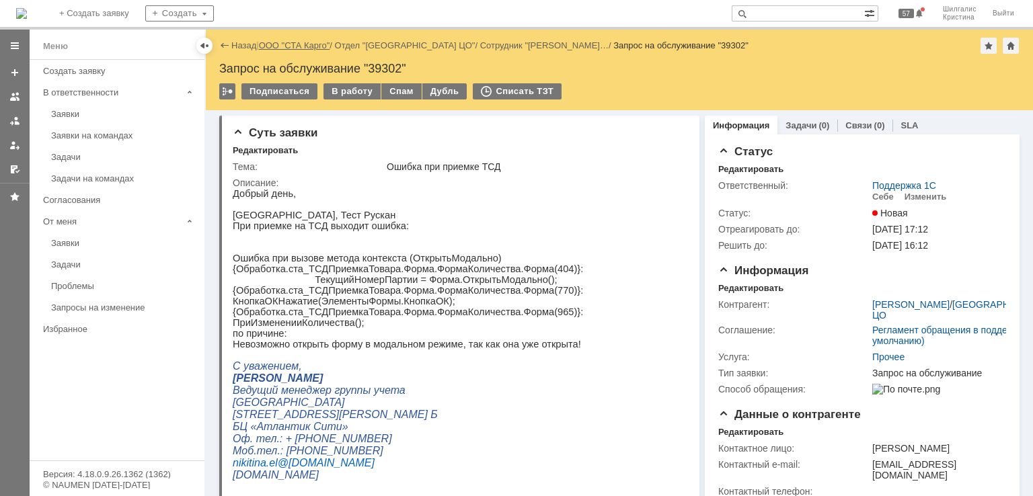
click at [296, 48] on link "ООО "СТА Карго"" at bounding box center [294, 45] width 71 height 10
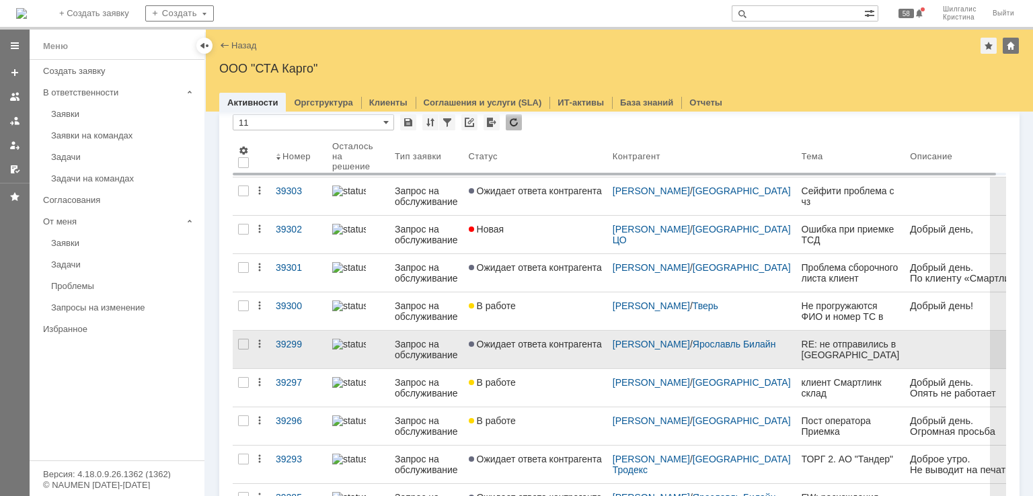
scroll to position [135, 0]
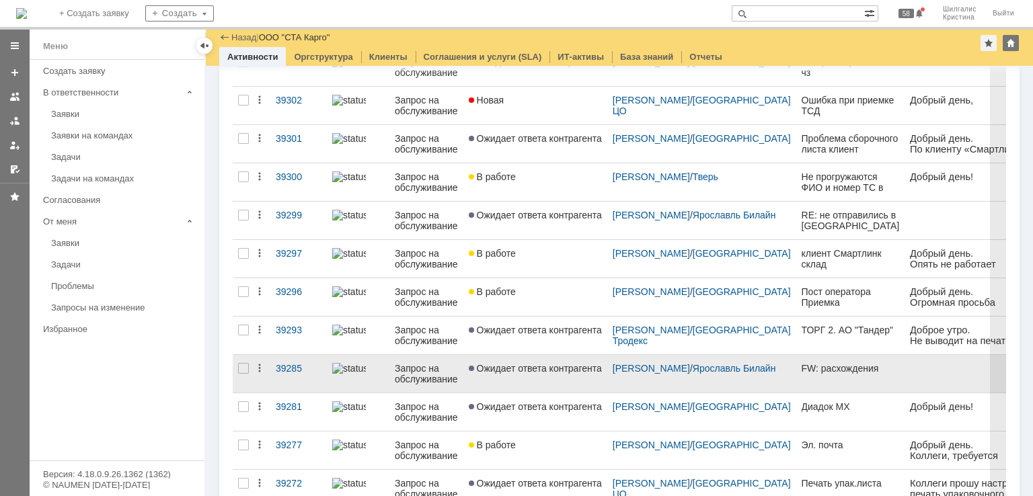
click at [514, 357] on link "Ожидает ответа контрагента" at bounding box center [535, 374] width 144 height 38
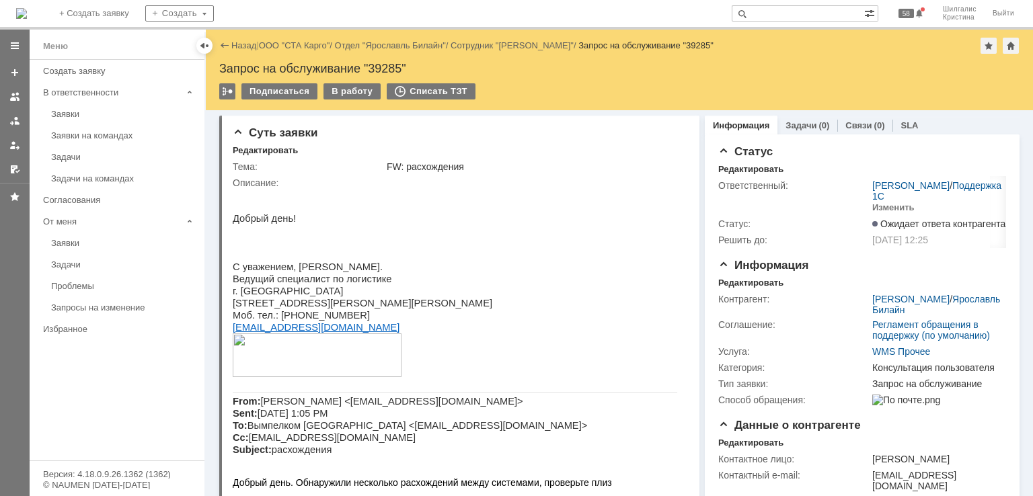
drag, startPoint x: 723, startPoint y: 46, endPoint x: 695, endPoint y: -27, distance: 78.6
click at [288, 46] on link "ООО "СТА Карго"" at bounding box center [294, 45] width 71 height 10
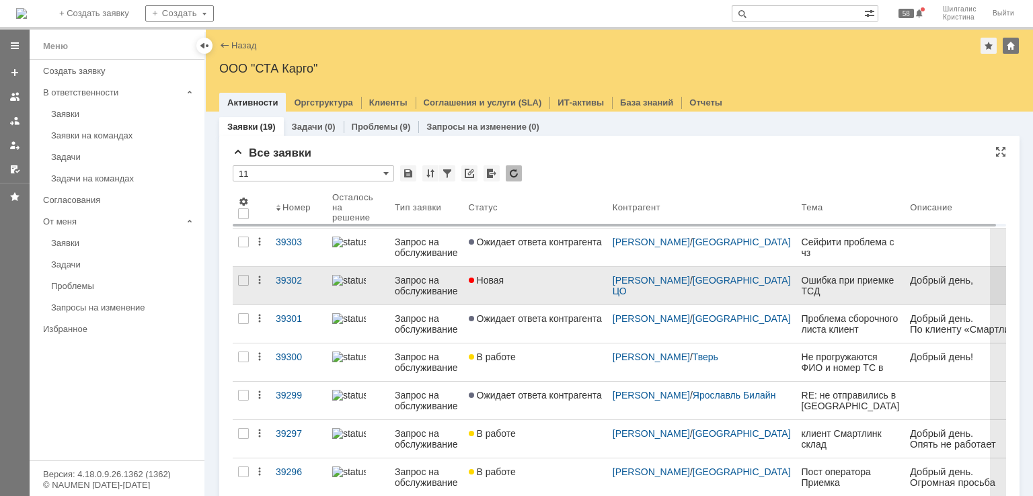
click at [530, 283] on div "Новая" at bounding box center [535, 280] width 133 height 11
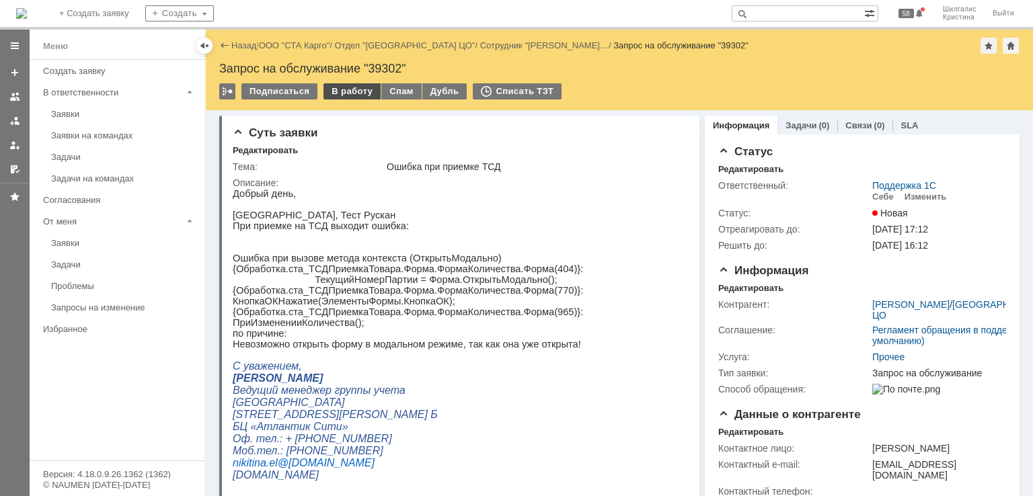
click at [349, 97] on div "В работу" at bounding box center [351, 91] width 57 height 16
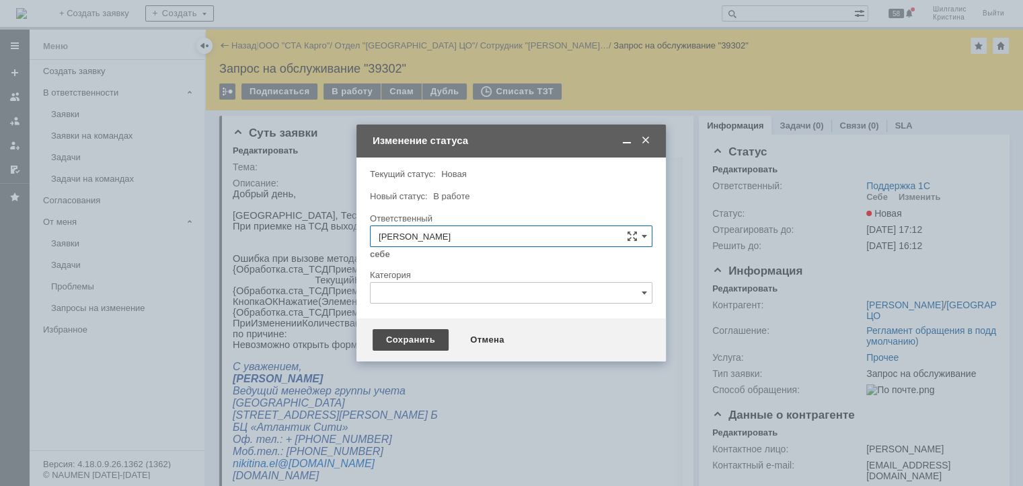
click at [406, 340] on div "Сохранить" at bounding box center [411, 340] width 76 height 22
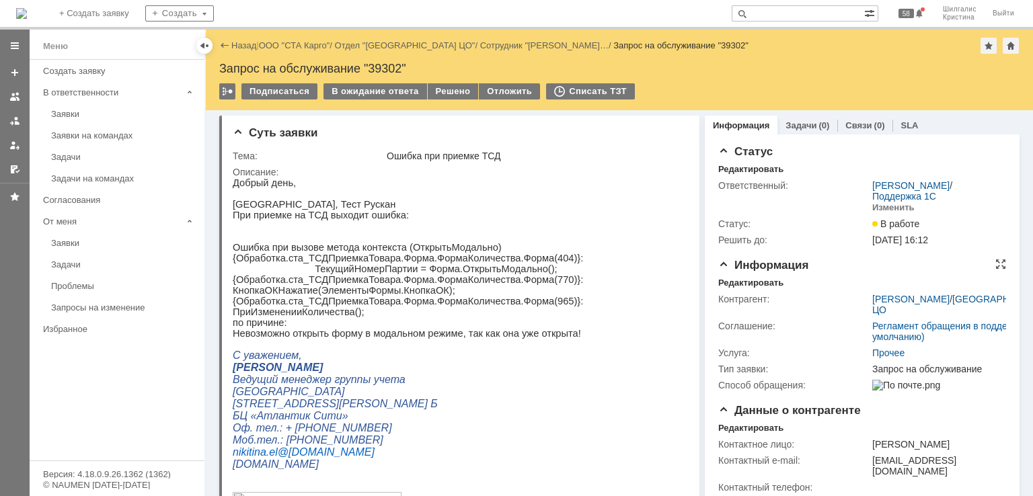
drag, startPoint x: 720, startPoint y: 284, endPoint x: 722, endPoint y: 295, distance: 11.1
click at [722, 295] on div "Редактировать Контрагент: Никитина Елена Валерьевна / Санкт-Петербург ЦО Соглаш…" at bounding box center [862, 336] width 288 height 116
click at [730, 285] on div "Редактировать" at bounding box center [750, 283] width 65 height 11
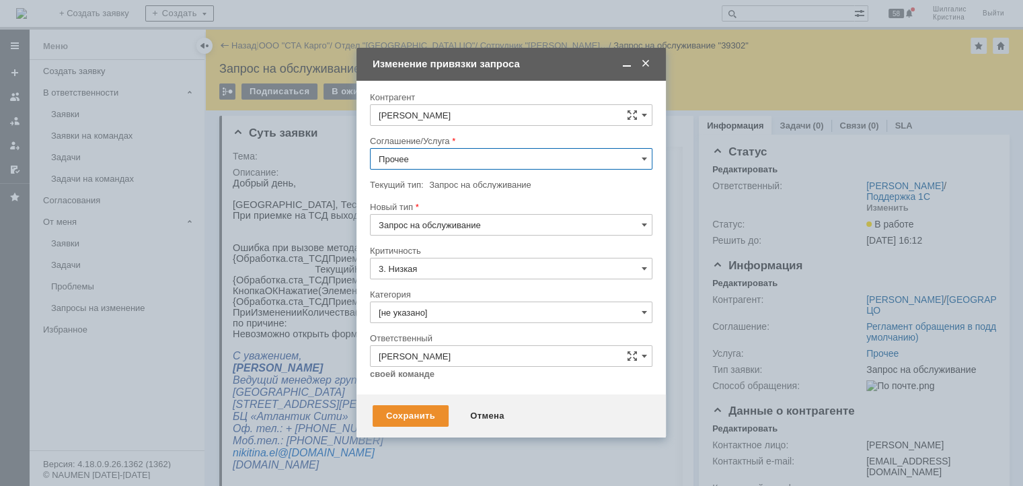
click at [422, 160] on input "Прочее" at bounding box center [511, 159] width 282 height 22
click at [449, 316] on div "WMS Приёмка ТСД" at bounding box center [511, 314] width 281 height 22
type input "WMS Приёмка ТСД"
click at [426, 303] on input "[не указано]" at bounding box center [511, 312] width 282 height 22
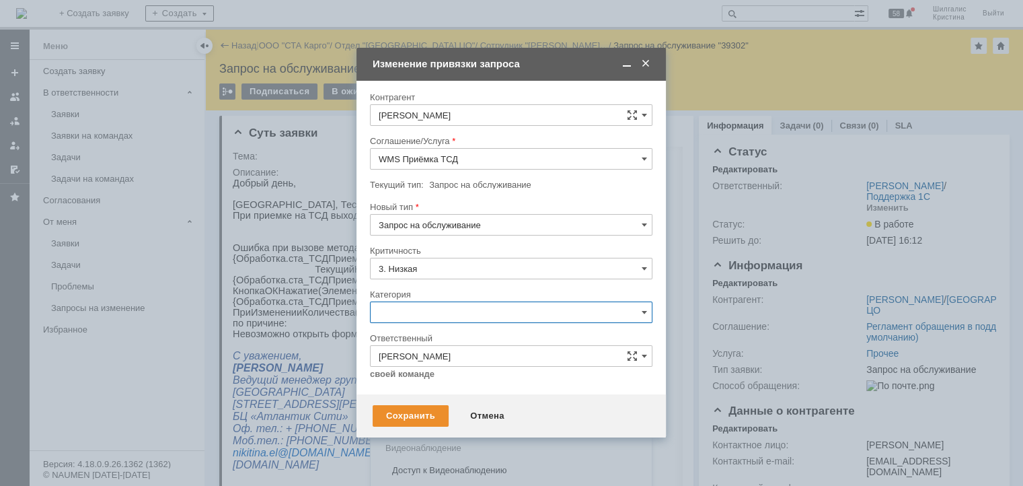
scroll to position [19, 0]
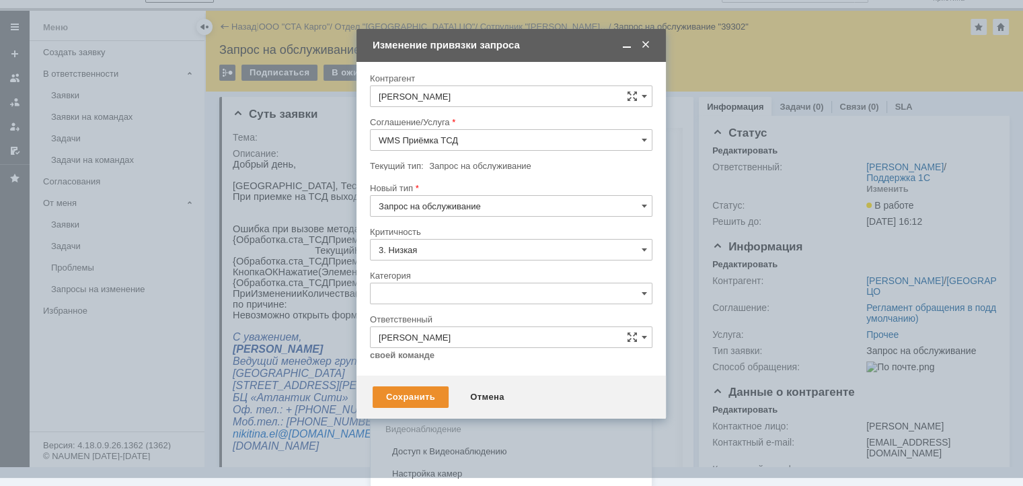
click at [406, 403] on span "Ошибка" at bounding box center [511, 407] width 265 height 11
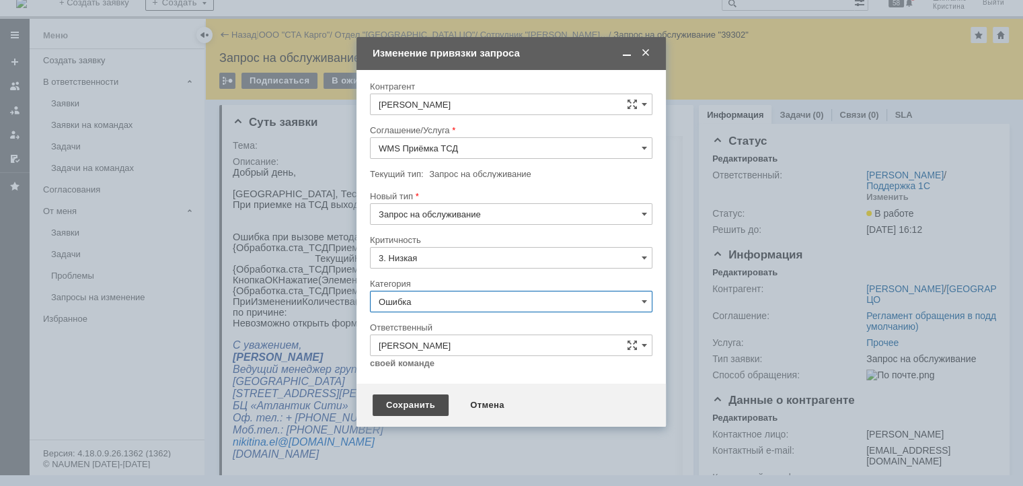
type input "Ошибка"
click at [415, 409] on div "Сохранить" at bounding box center [411, 405] width 76 height 22
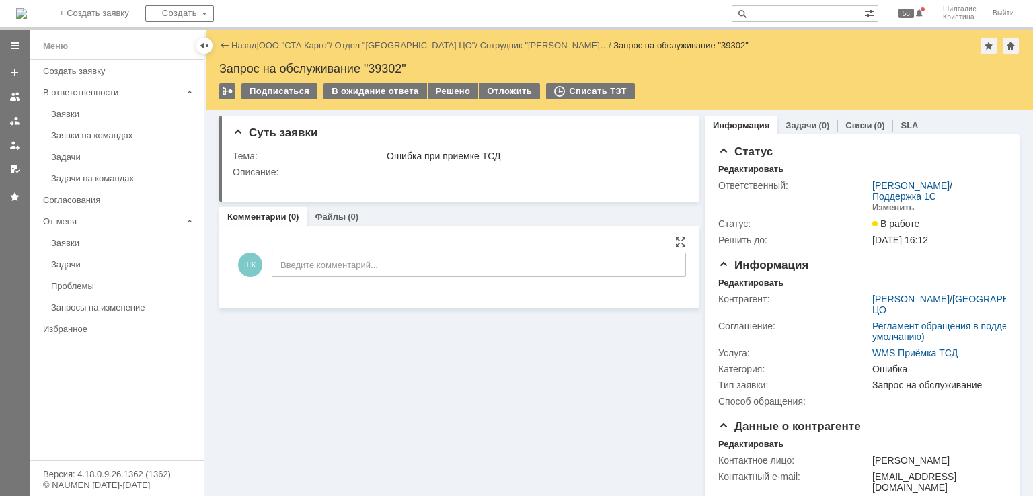
scroll to position [0, 0]
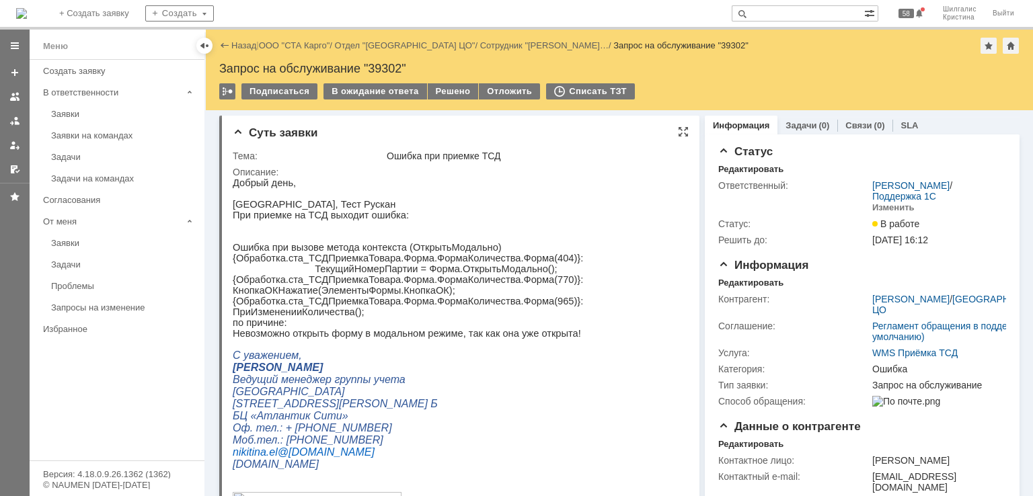
click at [424, 272] on p "{Обработка.ста_ТСДПриемкаТовара.Форма.ФормаКоличества.Форма(404)}: ТекущийНомер…" at bounding box center [455, 264] width 445 height 22
click at [909, 127] on div "SLA" at bounding box center [909, 126] width 34 height 20
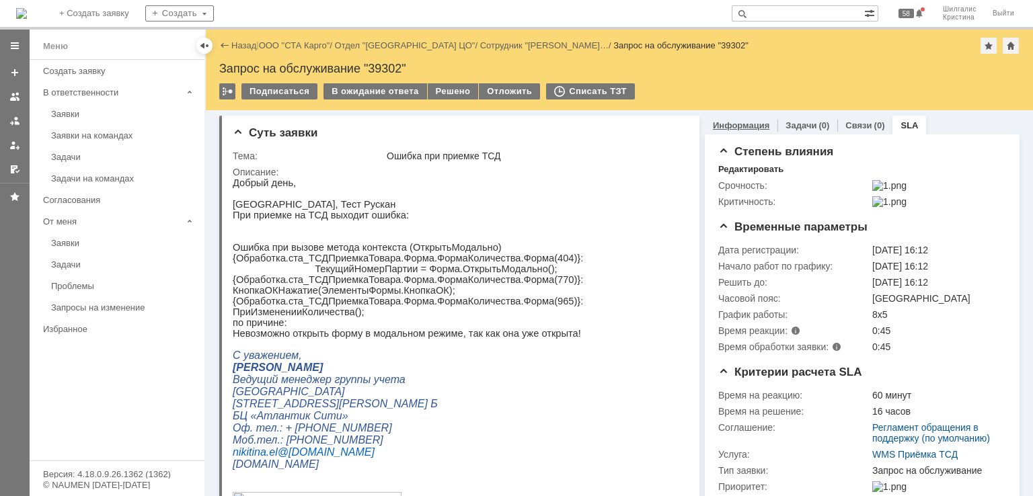
click at [745, 123] on link "Информация" at bounding box center [741, 125] width 56 height 10
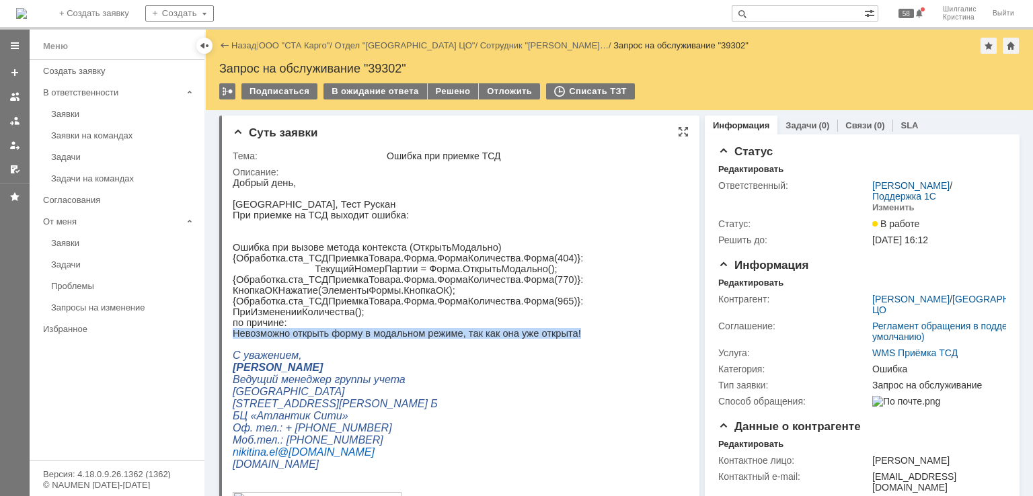
drag, startPoint x: 560, startPoint y: 353, endPoint x: 233, endPoint y: 349, distance: 326.9
click at [233, 339] on p "Невозможно открыть форму в модальном режиме, так как она уже открыта!" at bounding box center [455, 333] width 445 height 11
copy p "Невозможно открыть форму в модальном режиме, так как она уже открыта!"
click at [492, 339] on p "Невозможно открыть форму в модальном режиме, так как она уже открыта!" at bounding box center [455, 333] width 445 height 11
drag, startPoint x: 445, startPoint y: 348, endPoint x: 234, endPoint y: 348, distance: 211.2
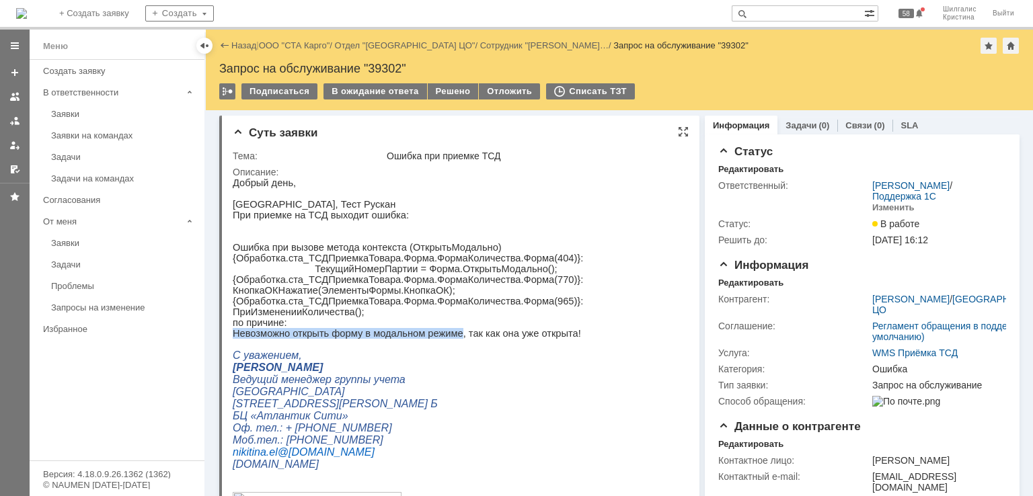
click at [234, 339] on p "Невозможно открыть форму в модальном режиме, так как она уже открыта!" at bounding box center [455, 333] width 445 height 11
copy p "Невозможно открыть форму в модальном режиме"
click at [443, 274] on p "{Обработка.ста_ТСДПриемкаТовара.Форма.ФормаКоличества.Форма(404)}: ТекущийНомер…" at bounding box center [455, 264] width 445 height 22
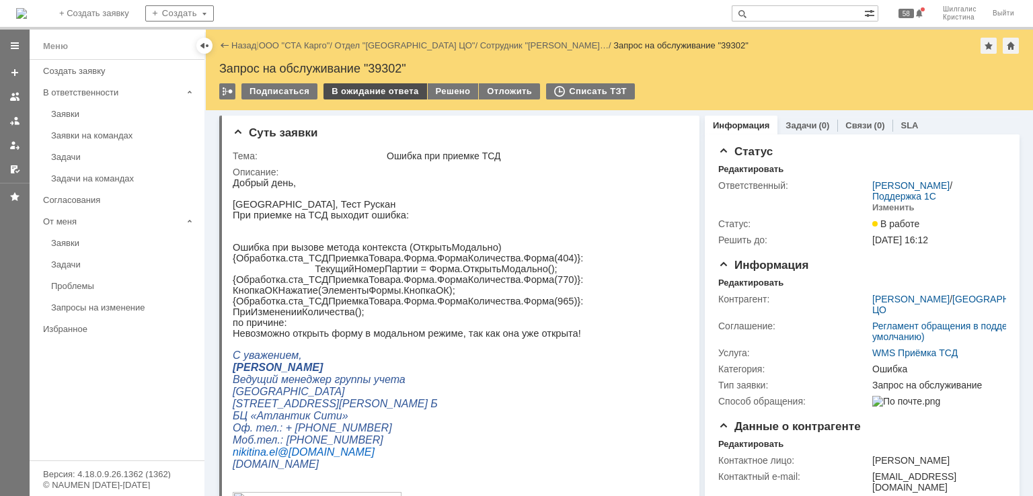
click at [364, 95] on div "В ожидание ответа" at bounding box center [374, 91] width 103 height 16
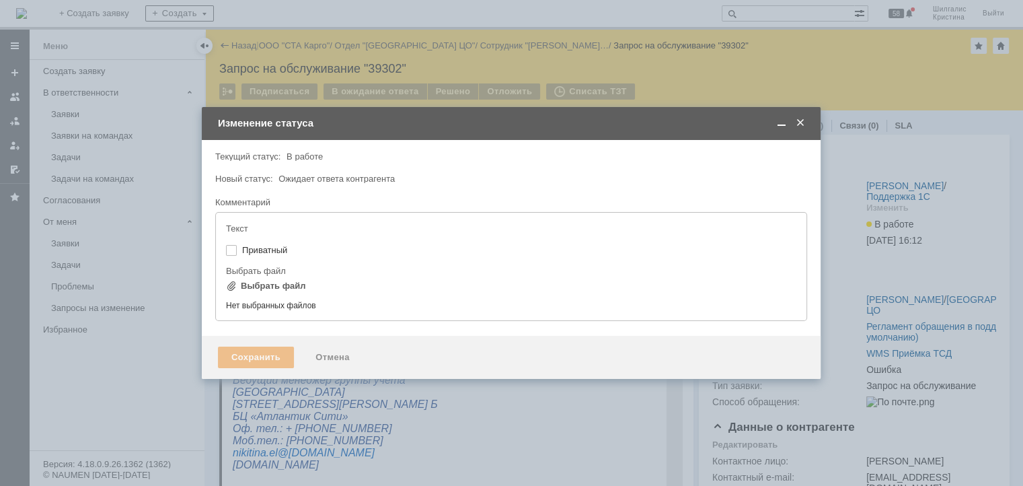
type input "[не указано]"
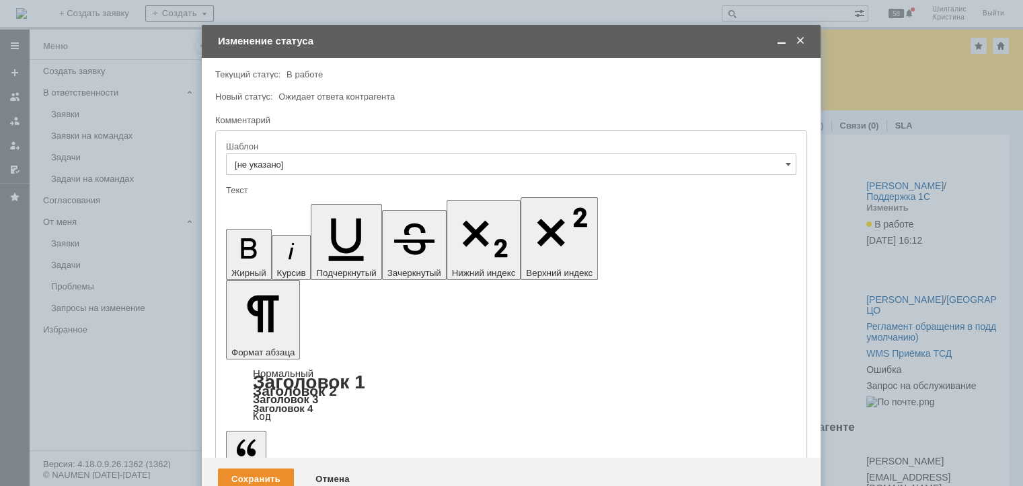
click at [233, 457] on div "Сохранить Отмена" at bounding box center [511, 478] width 619 height 43
click at [241, 468] on div "Сохранить" at bounding box center [256, 479] width 76 height 22
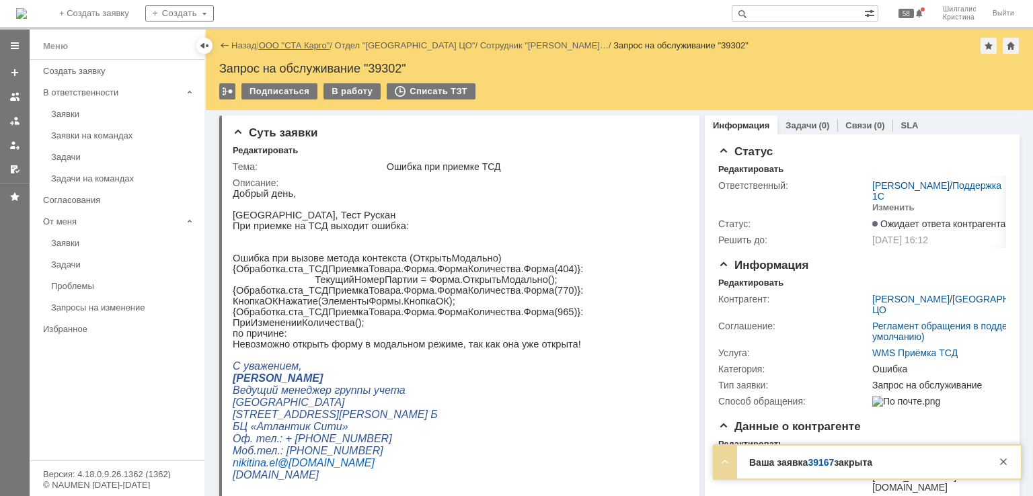
click at [312, 47] on link "ООО "СТА Карго"" at bounding box center [294, 45] width 71 height 10
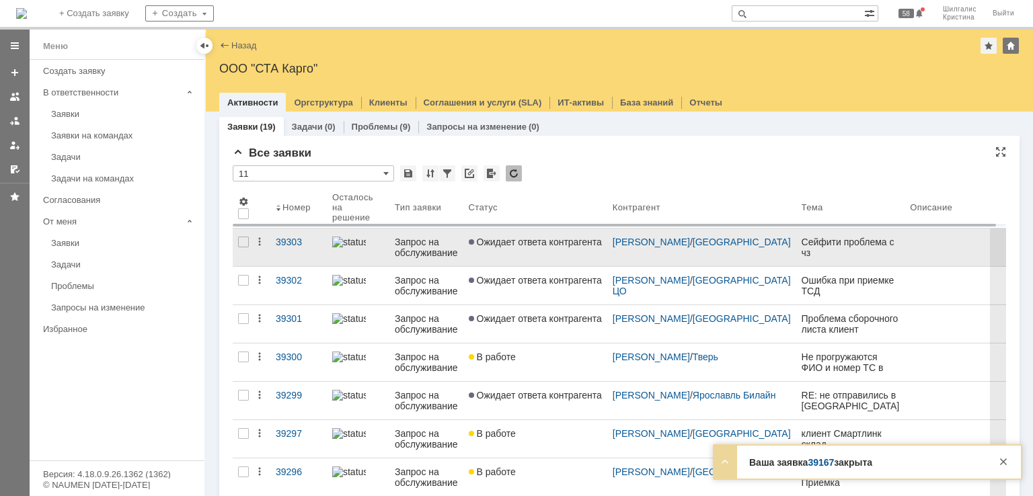
scroll to position [67, 0]
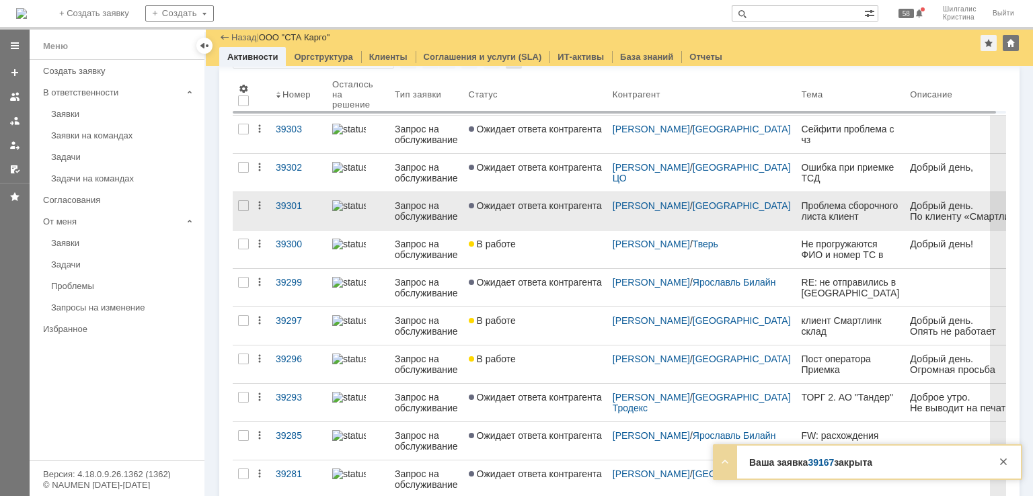
click at [546, 205] on span "Ожидает ответа контрагента" at bounding box center [535, 205] width 133 height 11
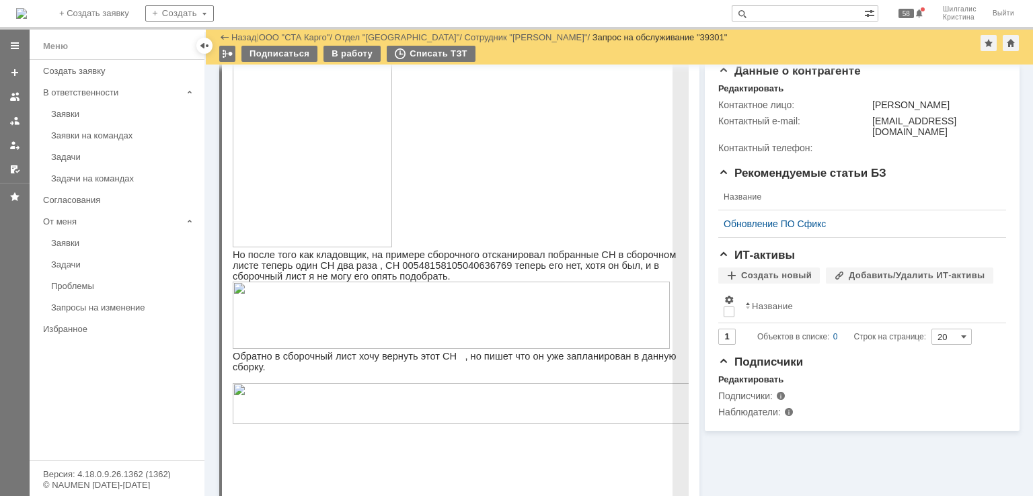
scroll to position [204, 0]
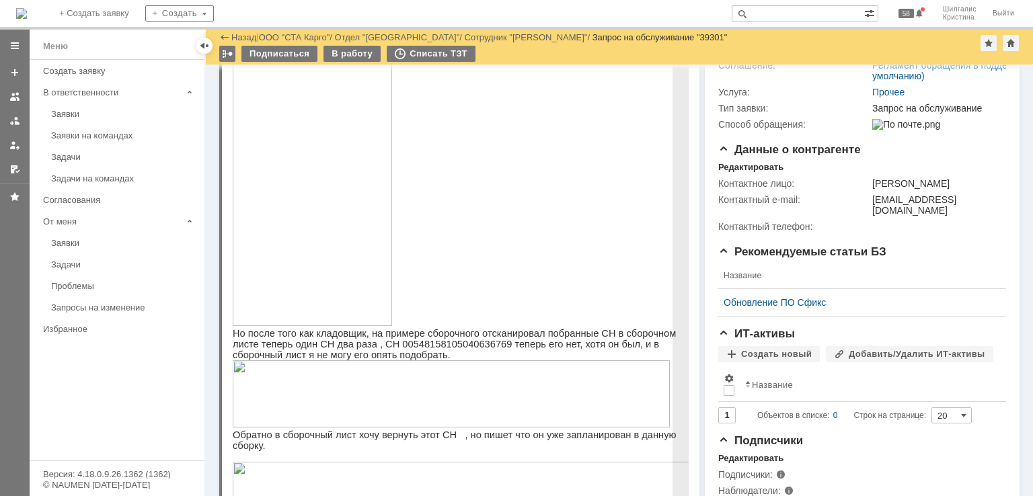
click at [403, 342] on p "Но после того как кладовщик, на примере сборочного отсканировал побранные СН в …" at bounding box center [468, 344] width 471 height 32
copy p "00548158105040636769"
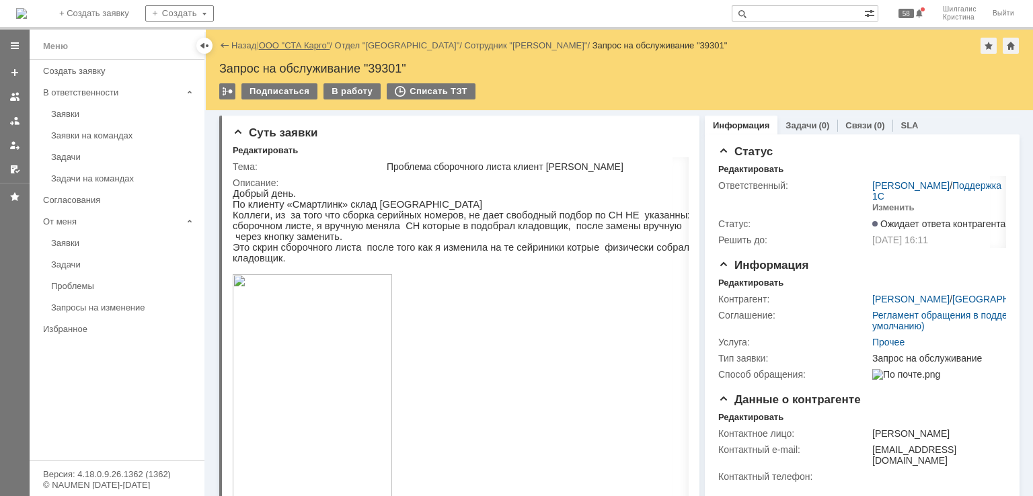
click at [297, 50] on link "ООО "СТА Карго"" at bounding box center [294, 45] width 71 height 10
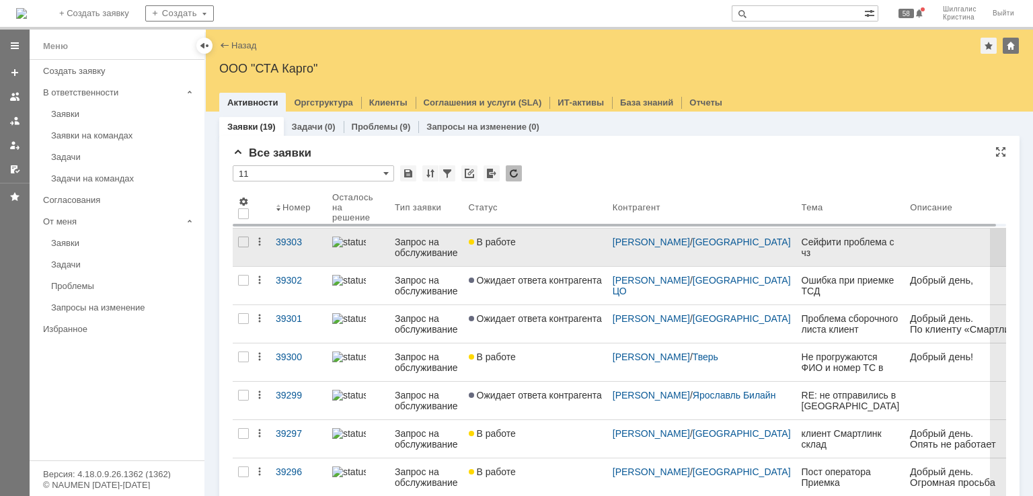
click at [513, 251] on link "В работе" at bounding box center [535, 248] width 144 height 38
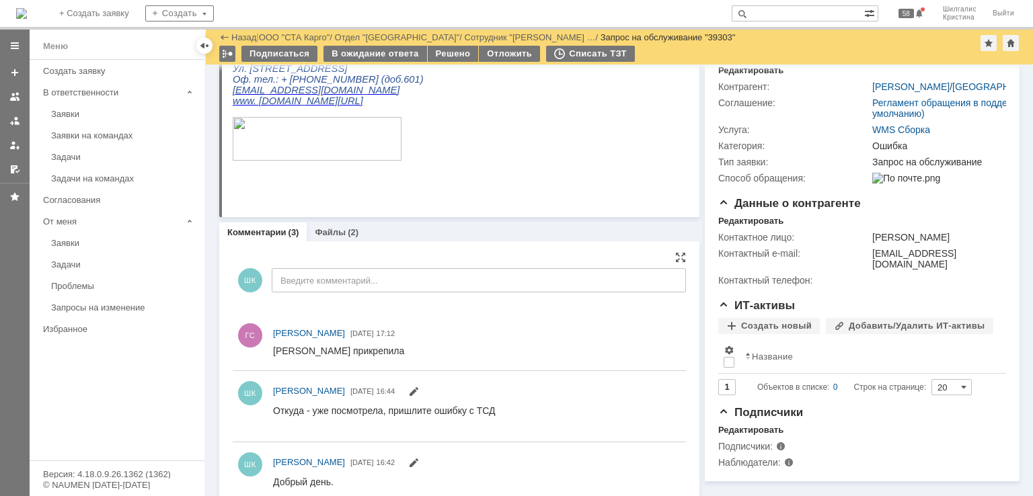
scroll to position [88, 0]
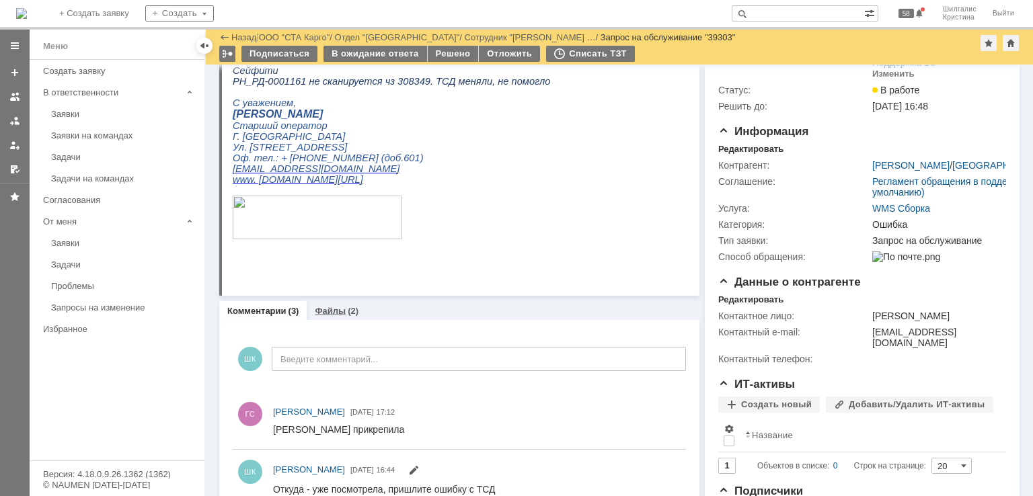
click at [338, 311] on link "Файлы" at bounding box center [330, 311] width 31 height 10
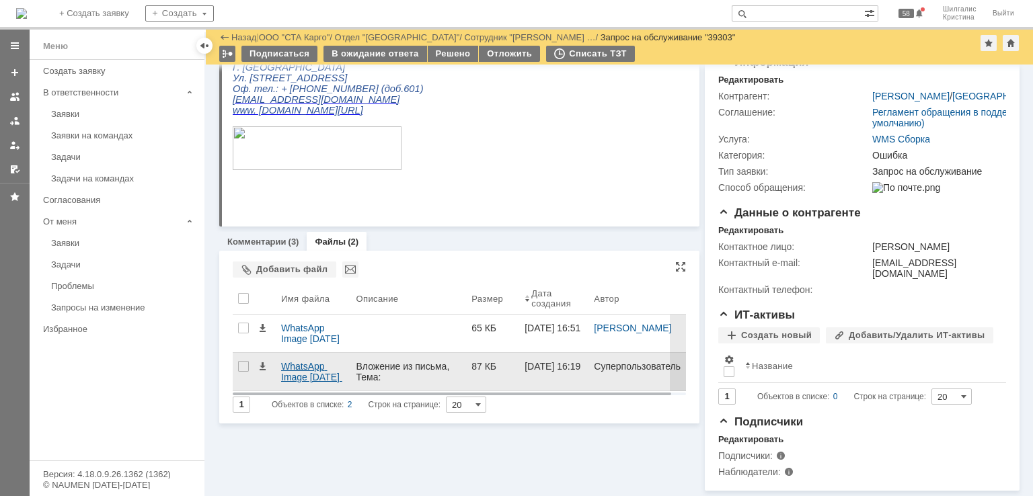
scroll to position [176, 0]
click at [299, 361] on div "WhatsApp Image 2025-08-20 at 16.17.56.jpeg" at bounding box center [313, 372] width 64 height 22
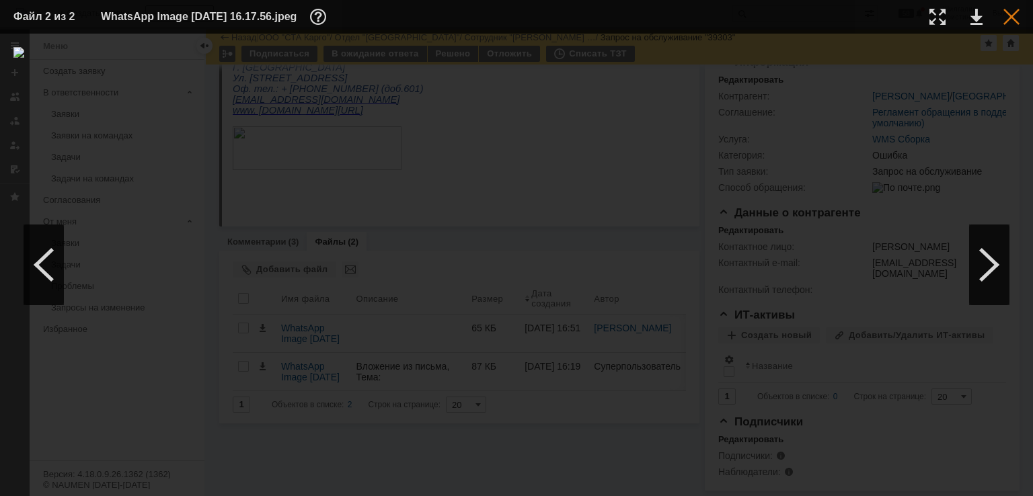
click at [1014, 19] on div at bounding box center [1011, 17] width 16 height 16
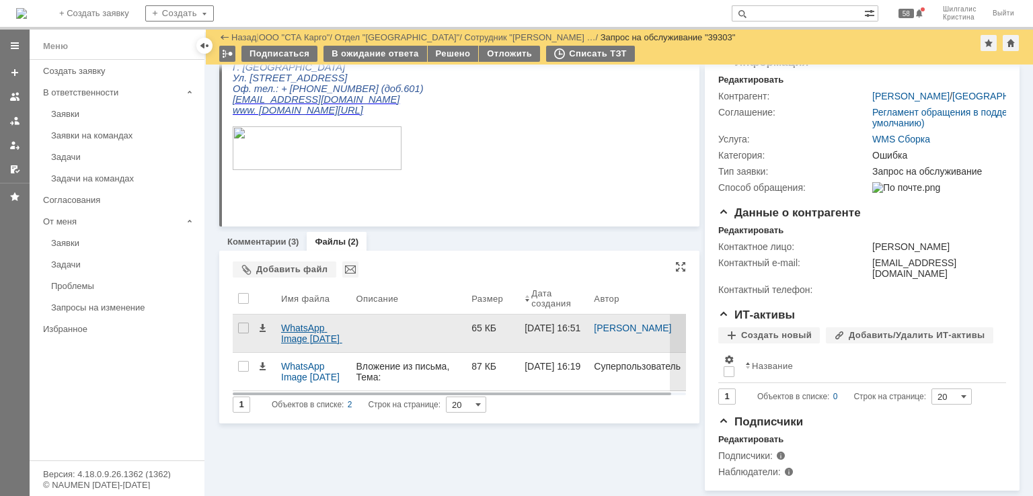
click at [307, 323] on div "WhatsApp Image 2025-08-20 at 16.51.05.jpeg" at bounding box center [313, 334] width 64 height 22
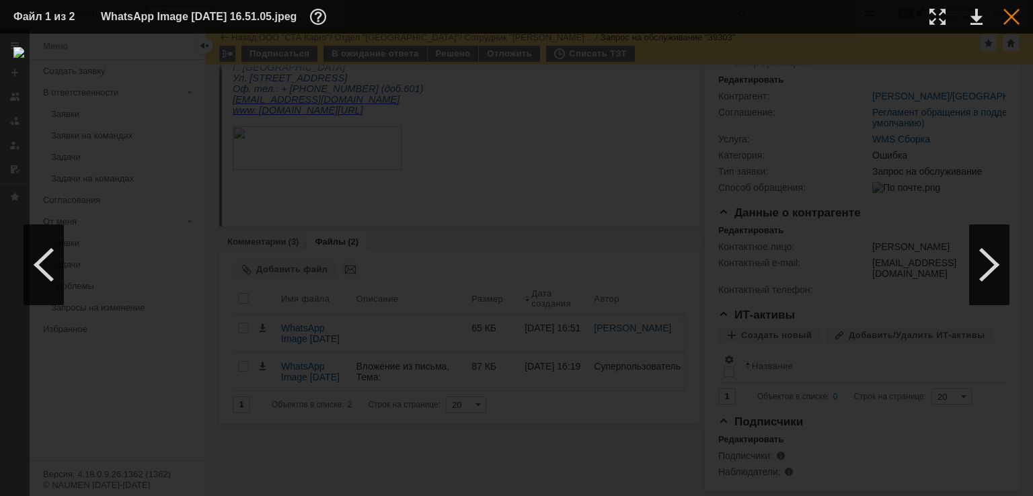
click at [1012, 15] on div at bounding box center [1011, 17] width 16 height 16
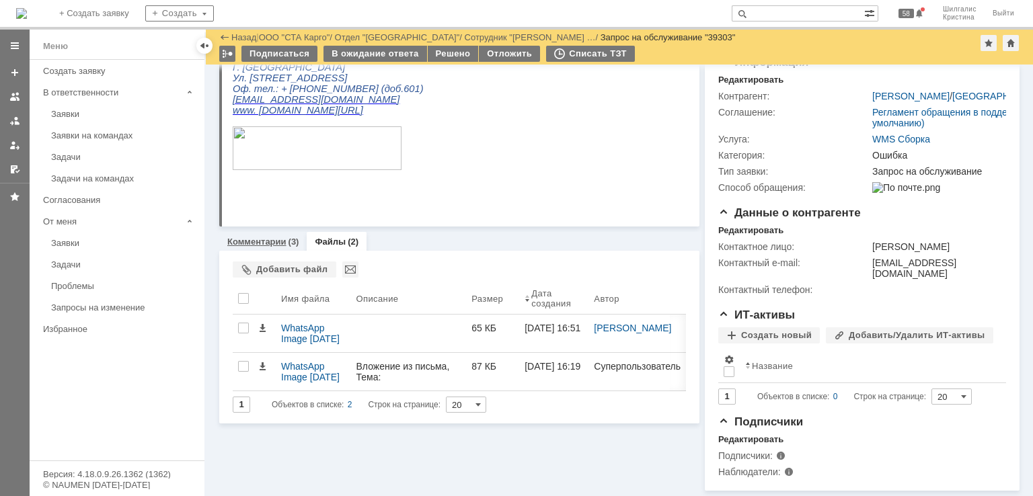
click at [271, 237] on link "Комментарии" at bounding box center [256, 242] width 59 height 10
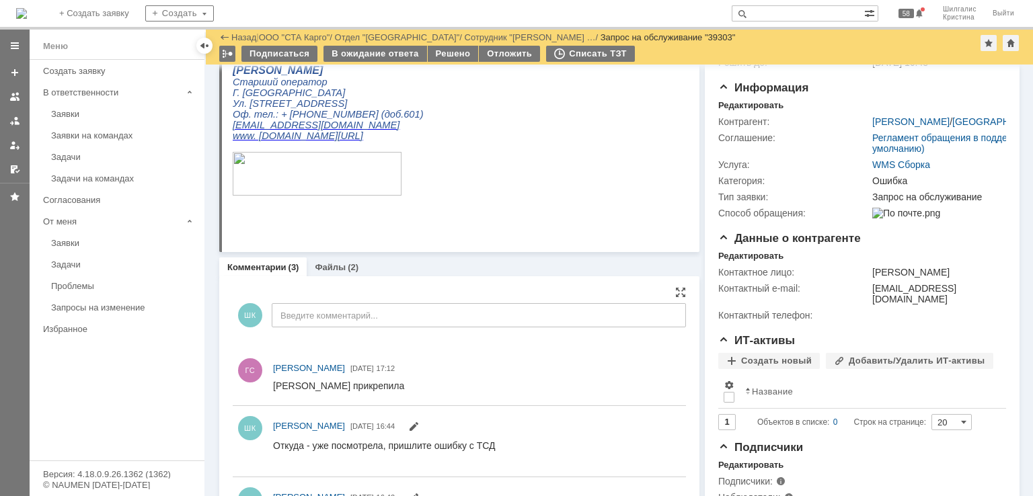
scroll to position [135, 0]
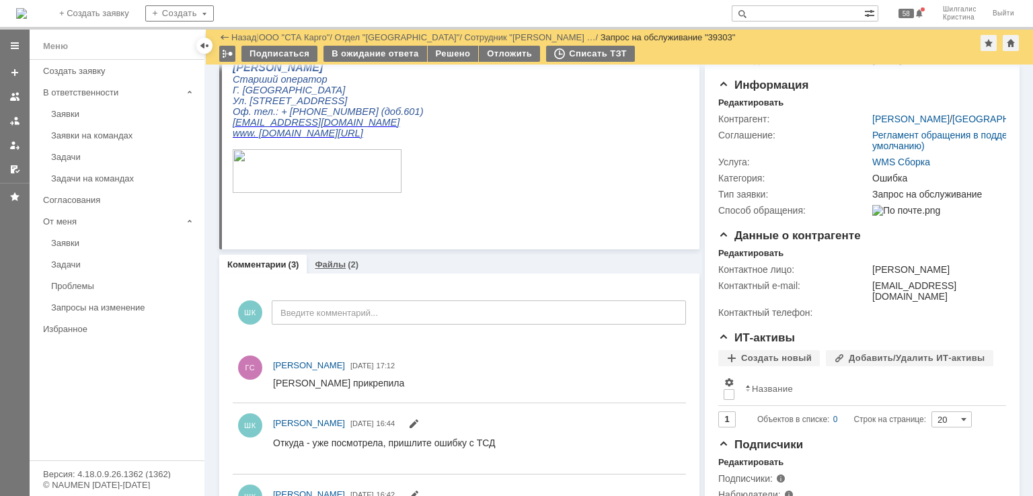
click at [340, 268] on link "Файлы" at bounding box center [330, 265] width 31 height 10
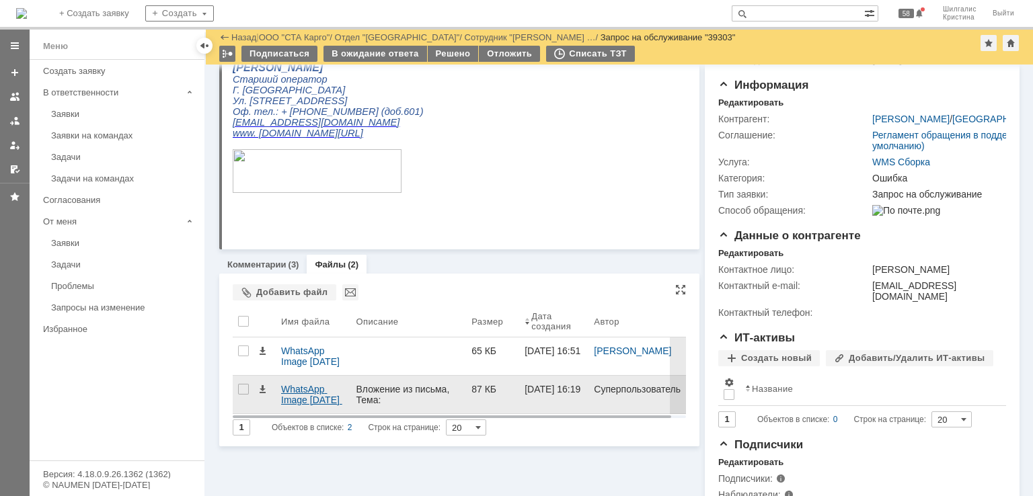
click at [317, 395] on div "WhatsApp Image 2025-08-20 at 16.17.56.jpeg" at bounding box center [313, 395] width 64 height 22
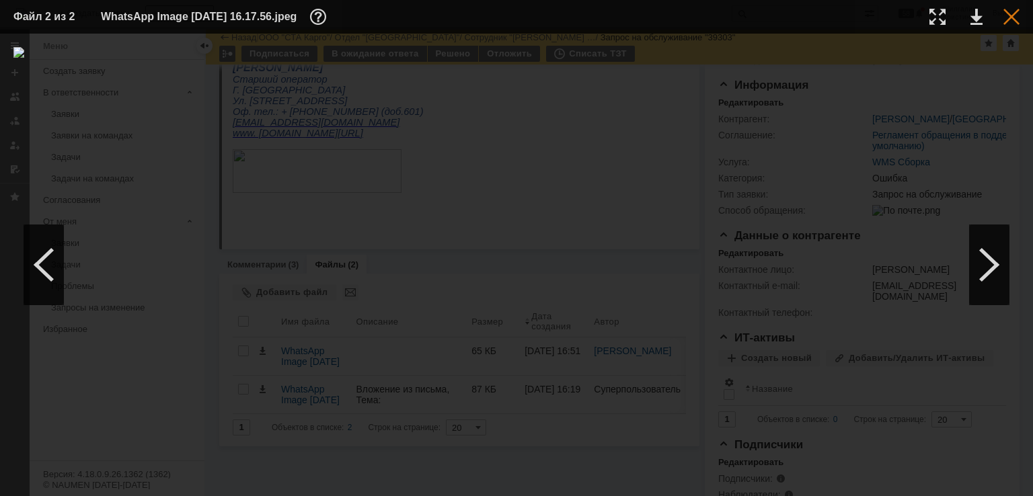
click at [1012, 17] on div at bounding box center [1011, 17] width 16 height 16
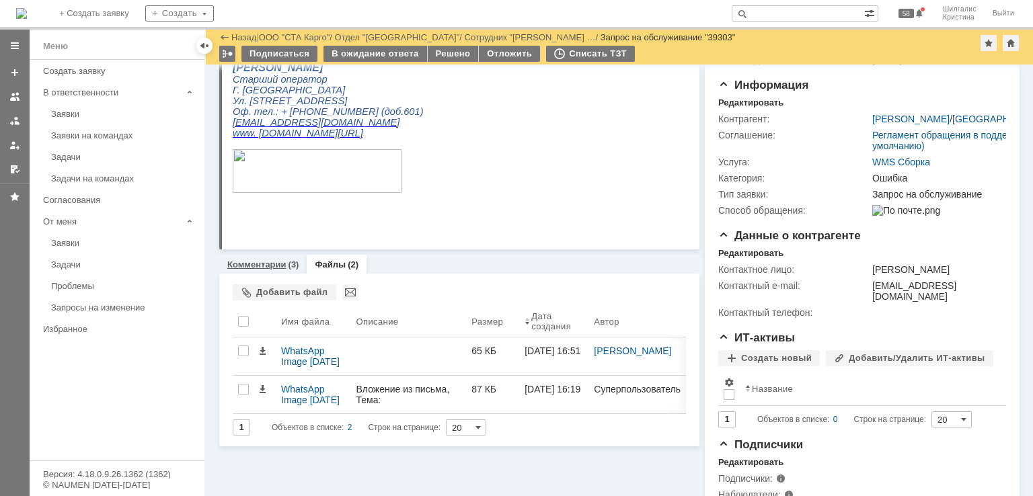
click at [262, 256] on div "Комментарии (3)" at bounding box center [262, 265] width 87 height 20
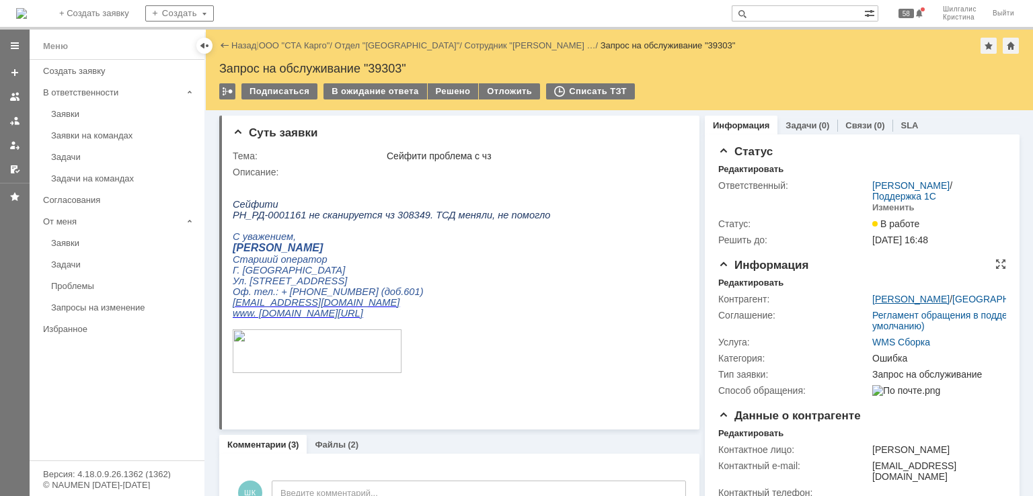
click at [900, 294] on link "[PERSON_NAME]" at bounding box center [910, 299] width 77 height 11
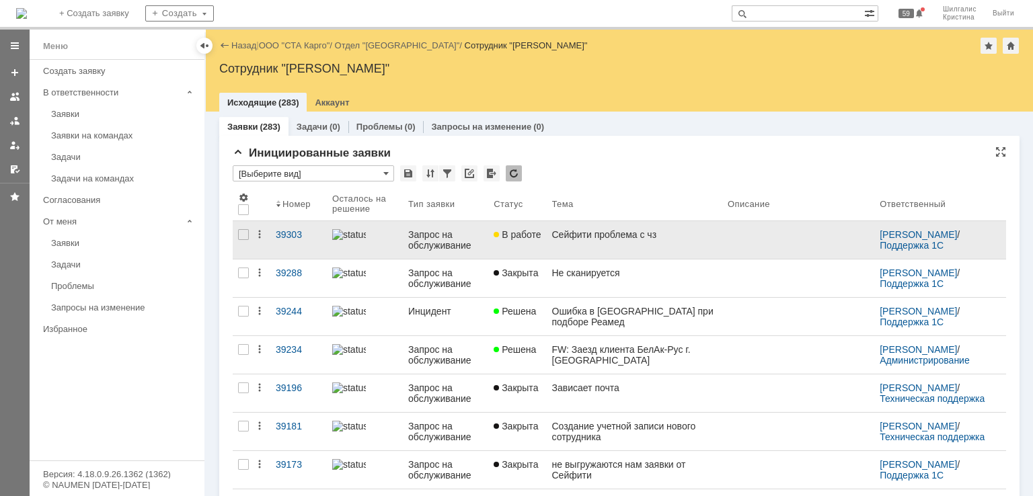
click at [627, 230] on div "Сейфити проблема с чз" at bounding box center [634, 234] width 165 height 11
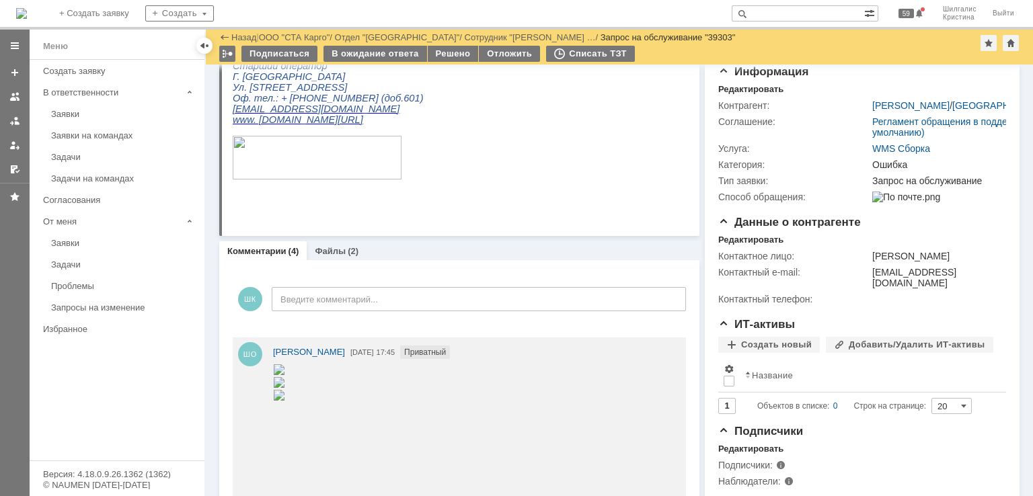
scroll to position [44, 0]
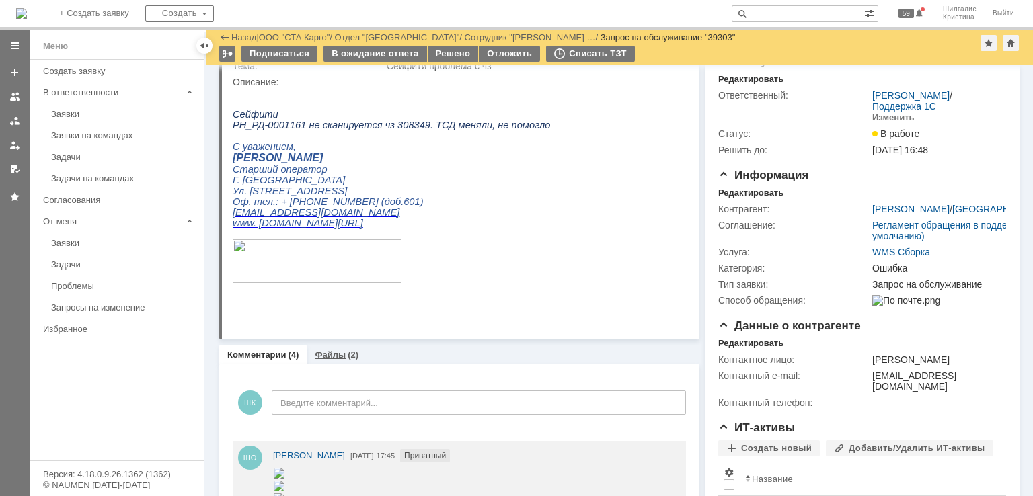
click at [335, 350] on link "Файлы" at bounding box center [330, 355] width 31 height 10
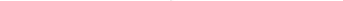
scroll to position [176, 0]
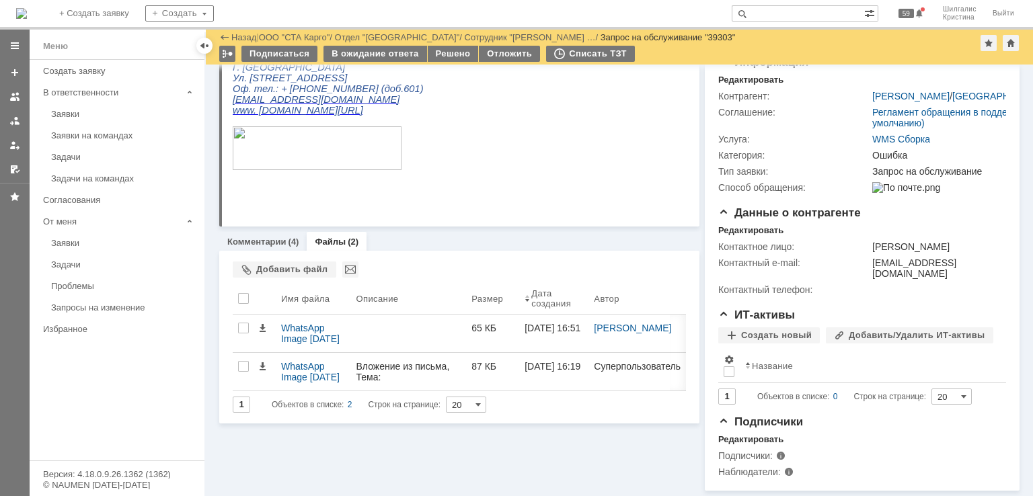
click at [412, 251] on div "Файлы Добавить файл Результаты поиска: 1 Объектов в списке: 2 Строк на странице…" at bounding box center [459, 337] width 480 height 173
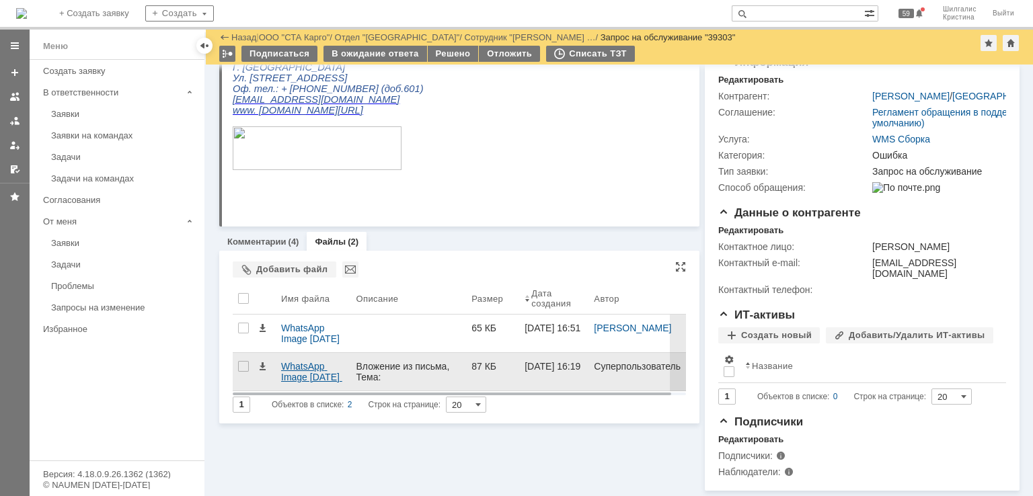
click at [301, 361] on div "WhatsApp Image 2025-08-20 at 16.17.56.jpeg" at bounding box center [313, 372] width 64 height 22
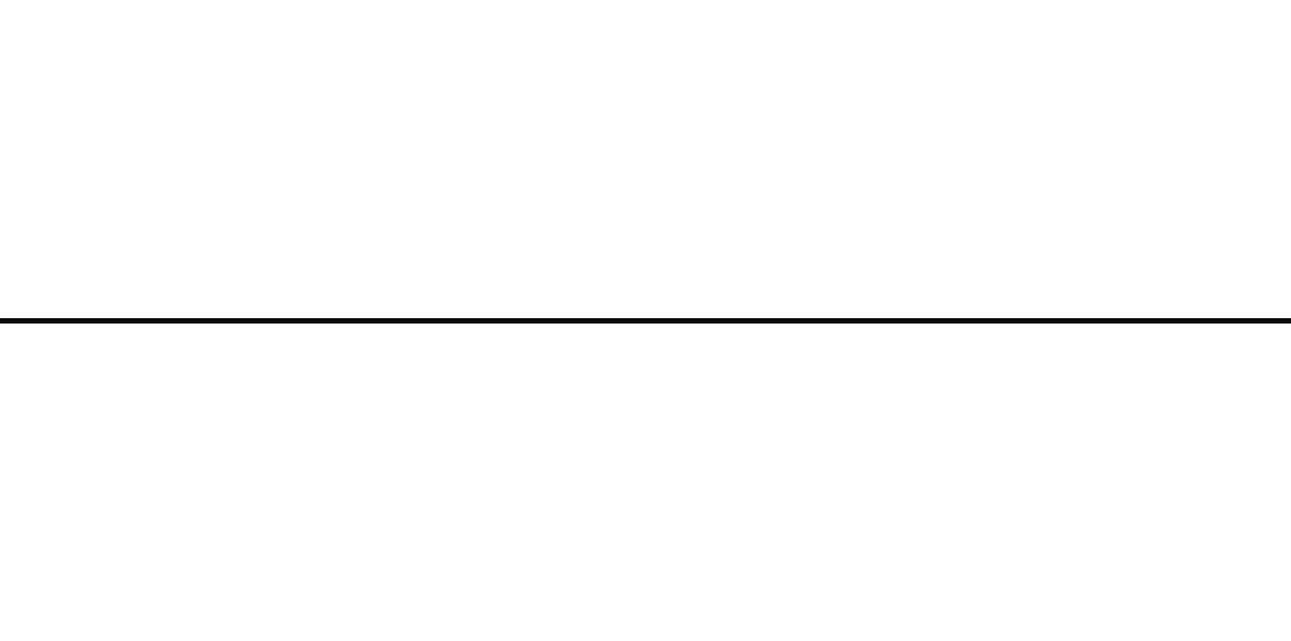
scroll to position [0, 0]
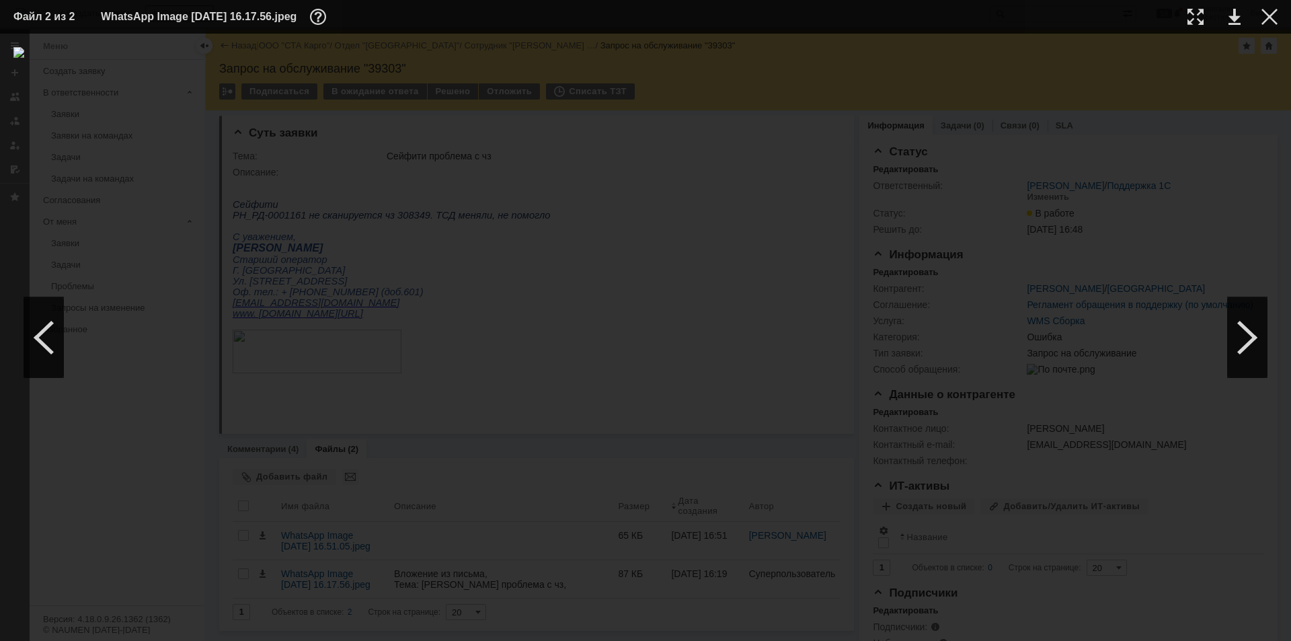
click at [1025, 151] on div at bounding box center [645, 337] width 1264 height 580
click at [1032, 26] on td at bounding box center [1259, 17] width 37 height 20
click at [1032, 20] on div at bounding box center [1270, 17] width 16 height 16
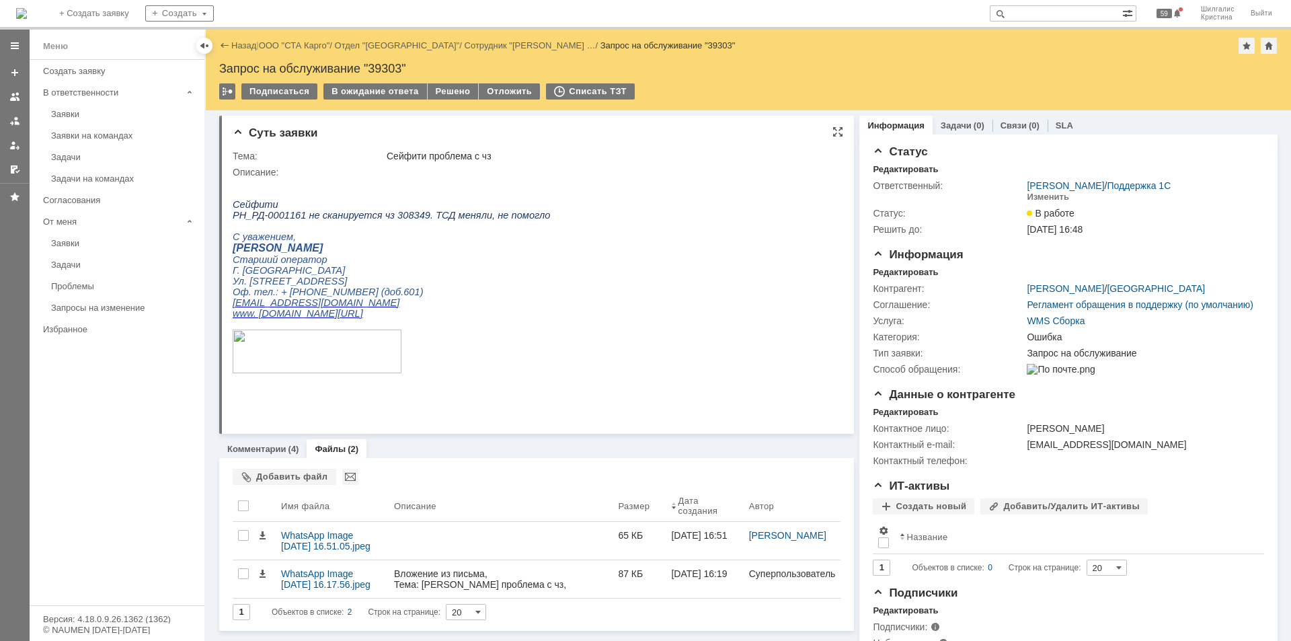
click at [537, 423] on td "Описание:" at bounding box center [535, 293] width 605 height 259
click at [263, 451] on link "Комментарии" at bounding box center [256, 449] width 59 height 10
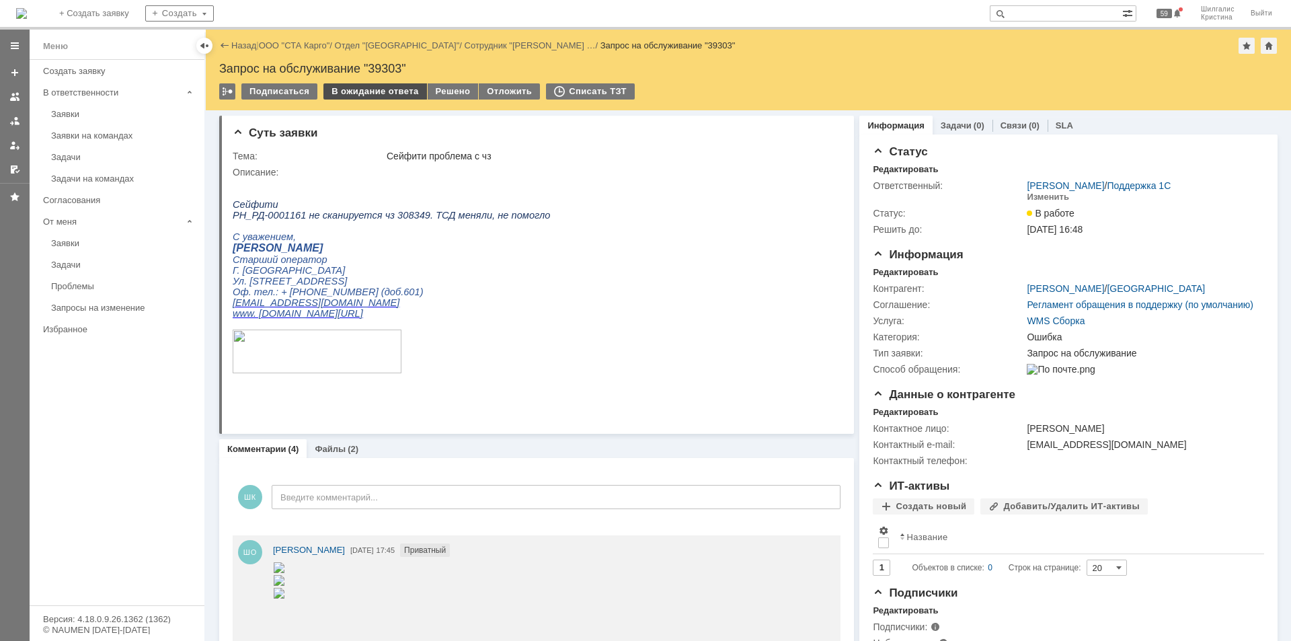
click at [360, 96] on div "В ожидание ответа" at bounding box center [374, 91] width 103 height 16
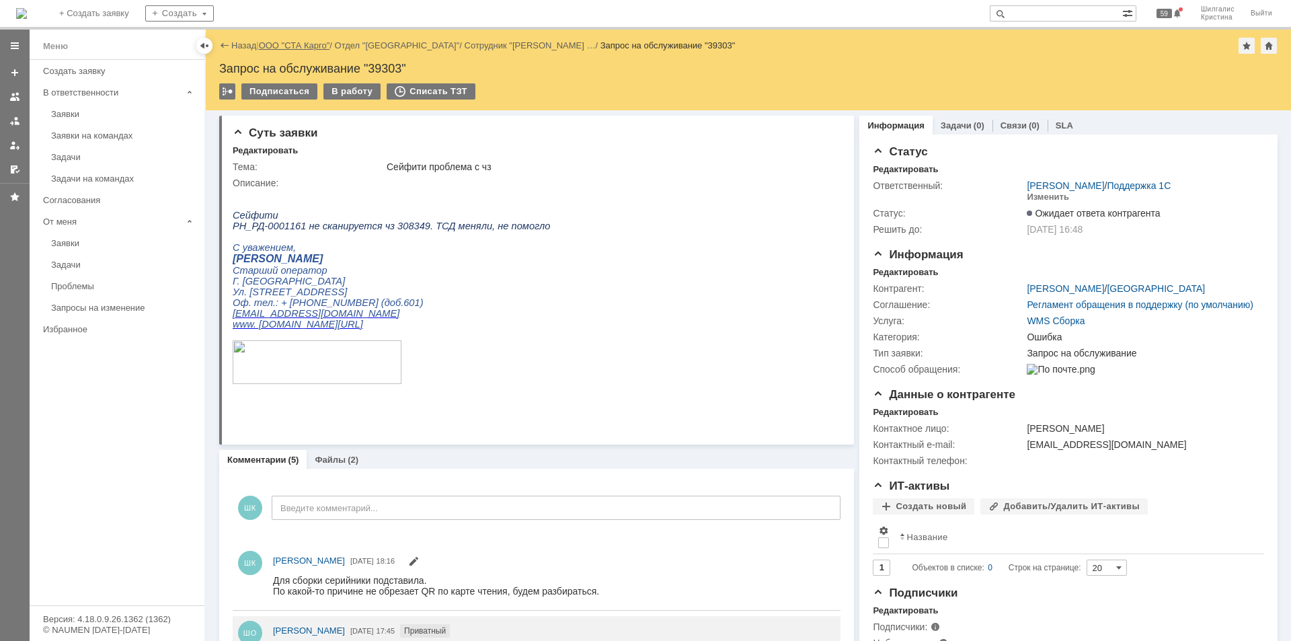
click at [283, 45] on link "ООО "СТА Карго"" at bounding box center [294, 45] width 71 height 10
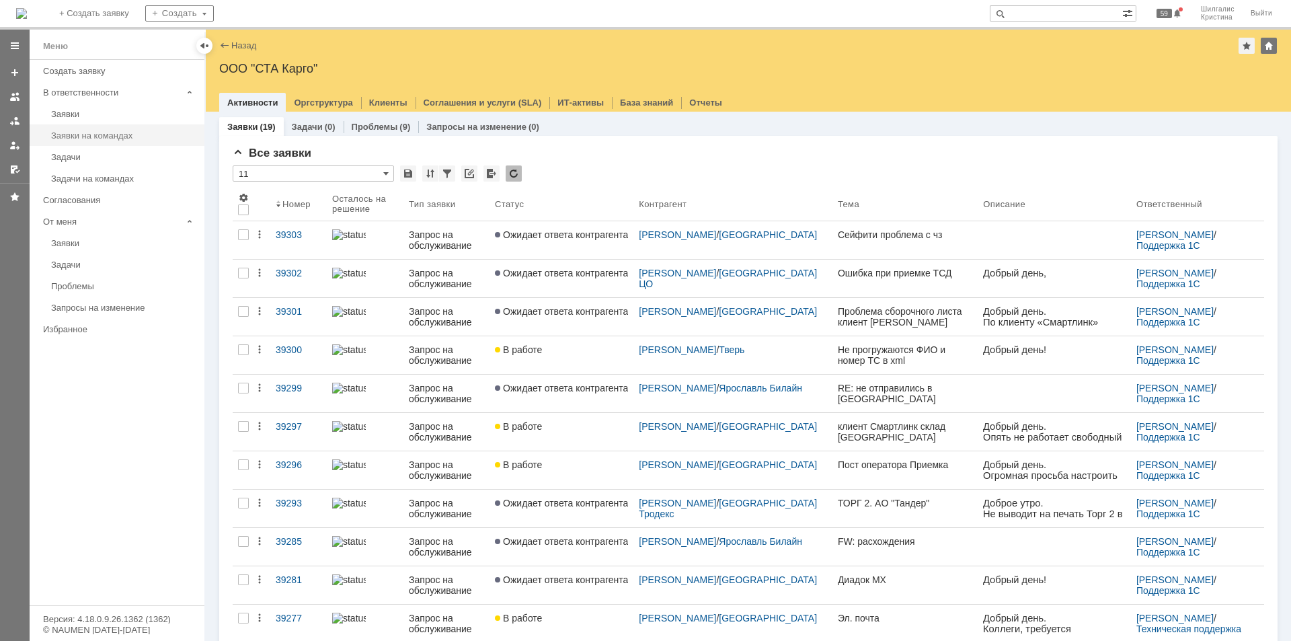
click at [91, 138] on div "Заявки на командах" at bounding box center [123, 135] width 145 height 10
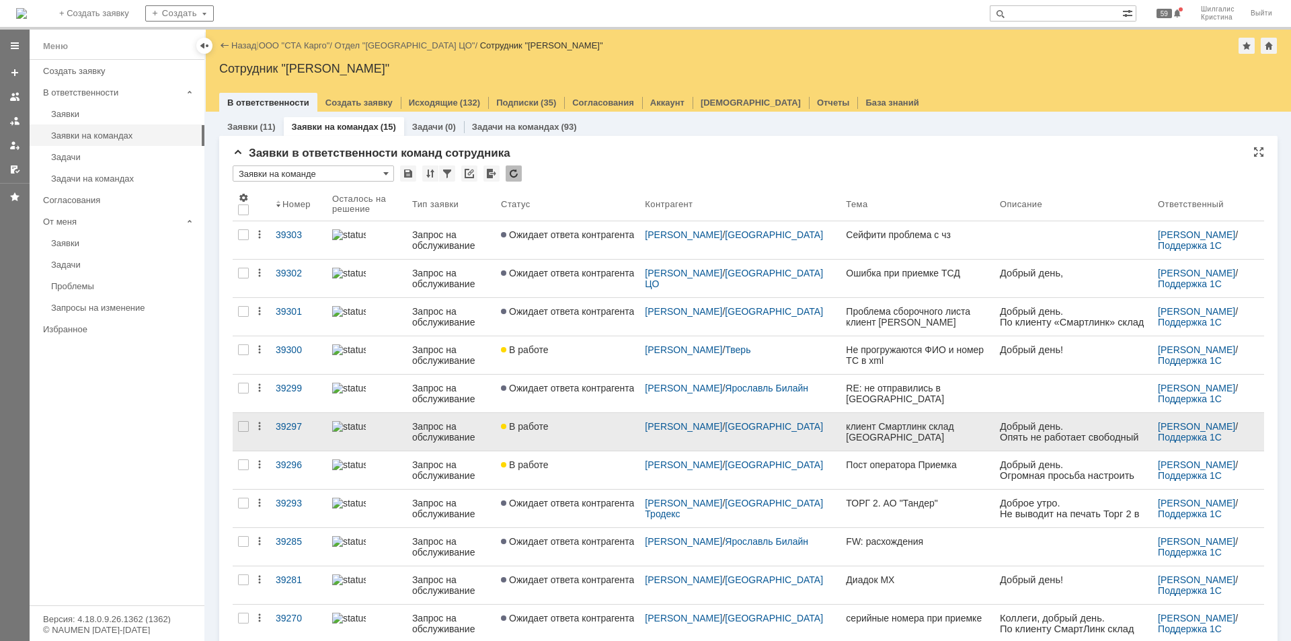
click at [580, 442] on link "В работе" at bounding box center [568, 432] width 144 height 38
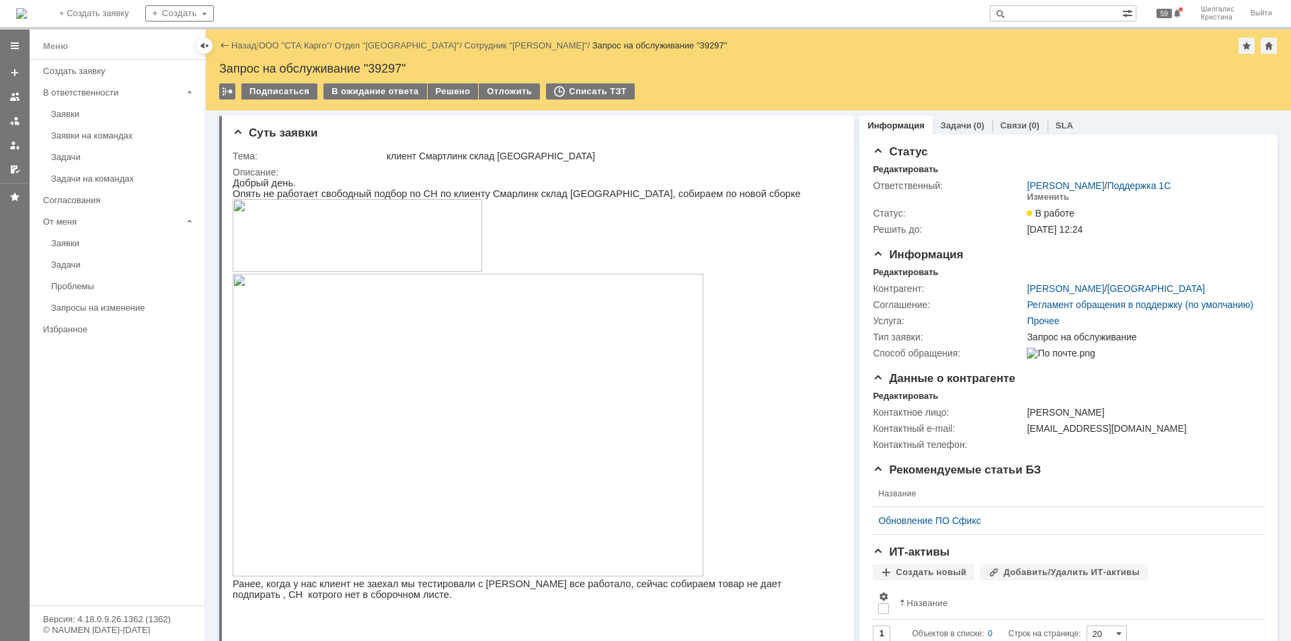
click at [94, 132] on div "Заявки на командах" at bounding box center [123, 135] width 145 height 10
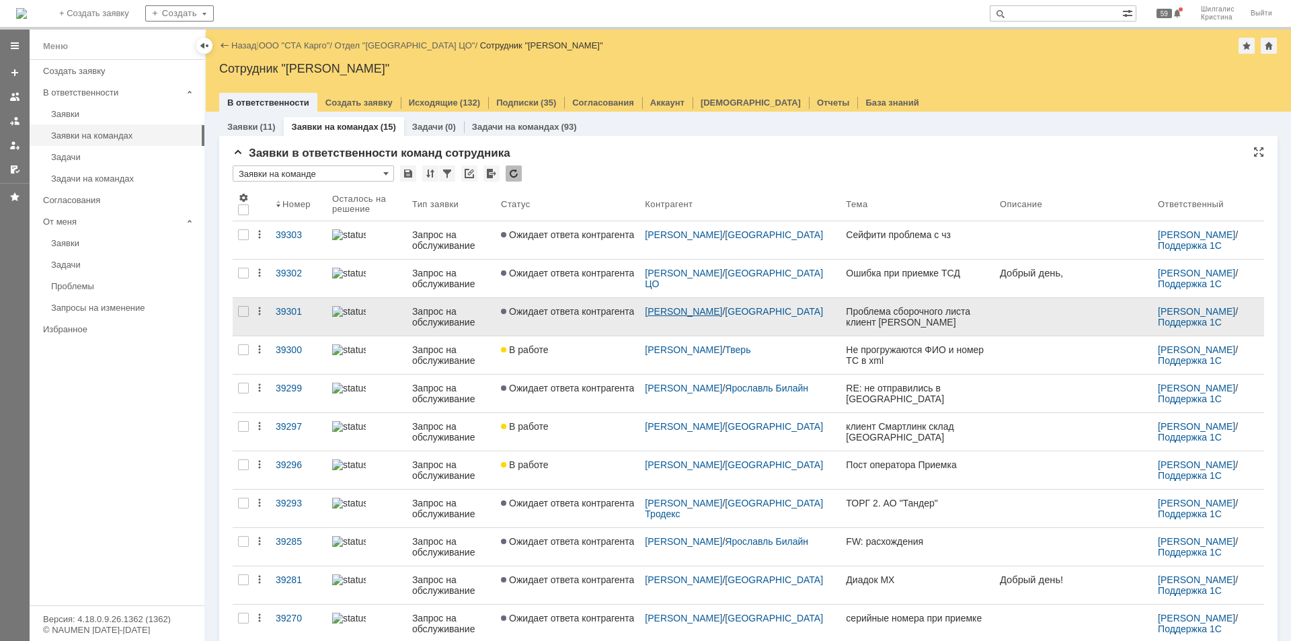
click at [722, 307] on link "Лаврешкина Дарья" at bounding box center [683, 311] width 77 height 11
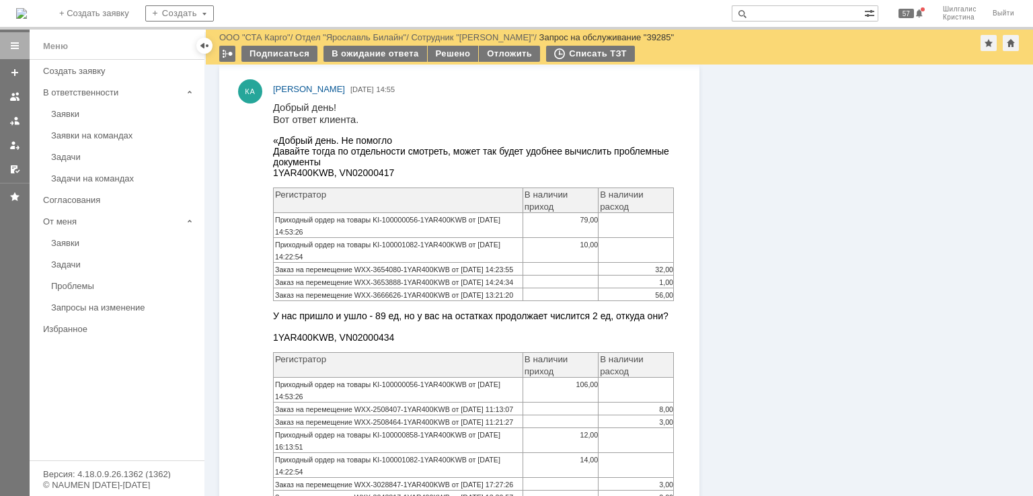
scroll to position [807, 0]
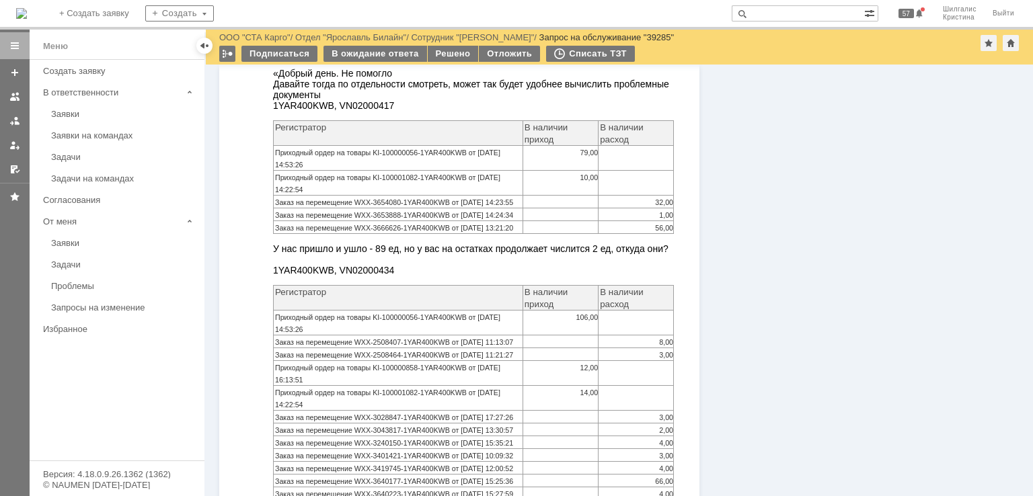
drag, startPoint x: 379, startPoint y: 111, endPoint x: 331, endPoint y: 110, distance: 48.4
click at [331, 110] on p "«Добрый день. Не помогло [PERSON_NAME] тогда по отдельности смотреть, может так…" at bounding box center [473, 89] width 401 height 43
copy span "VN02000417"
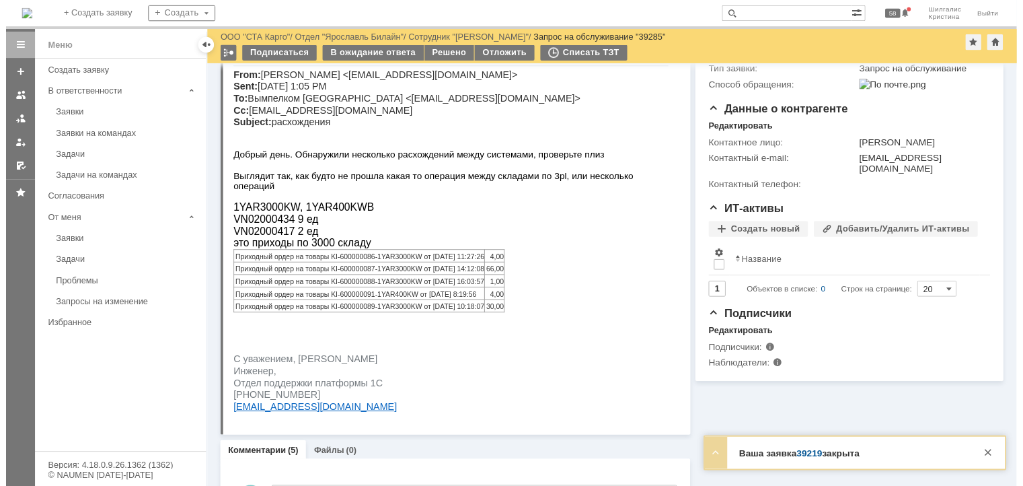
scroll to position [673, 0]
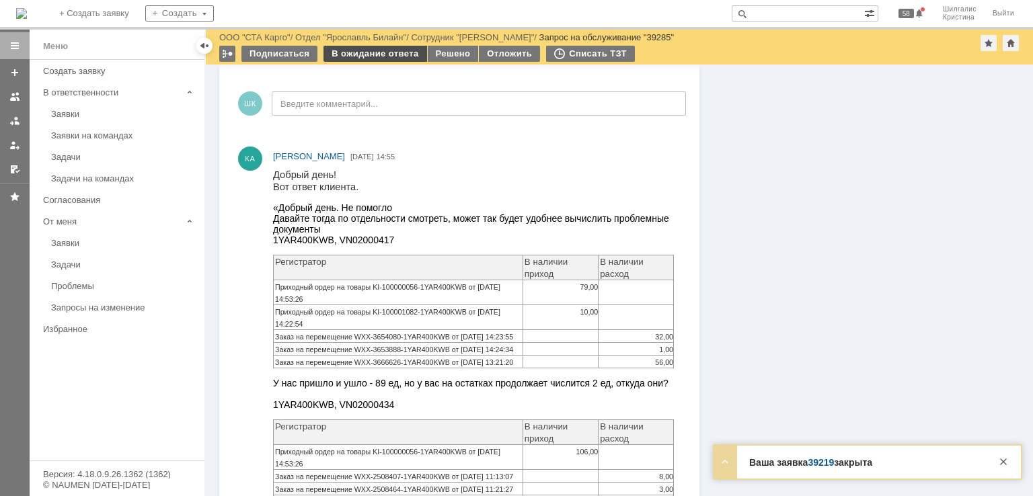
click at [383, 60] on div "В ожидание ответа" at bounding box center [374, 54] width 103 height 16
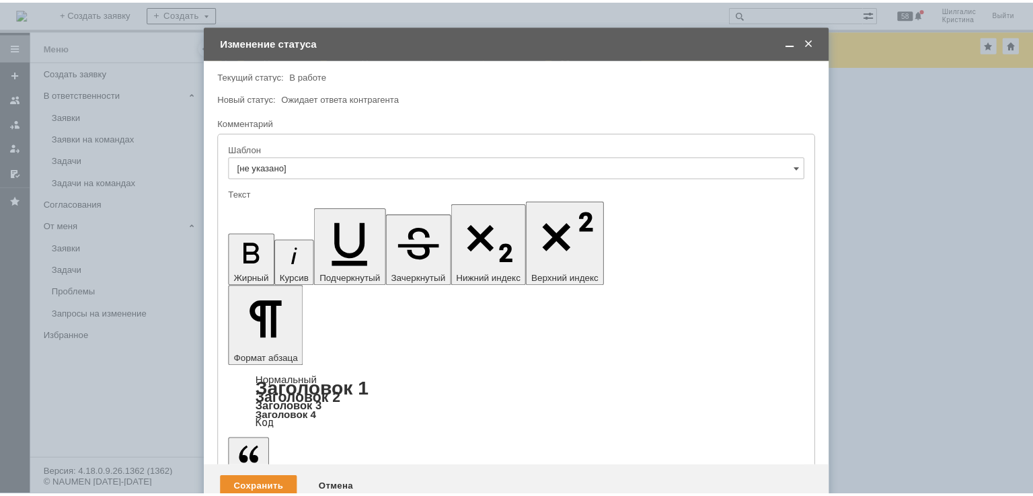
scroll to position [0, 0]
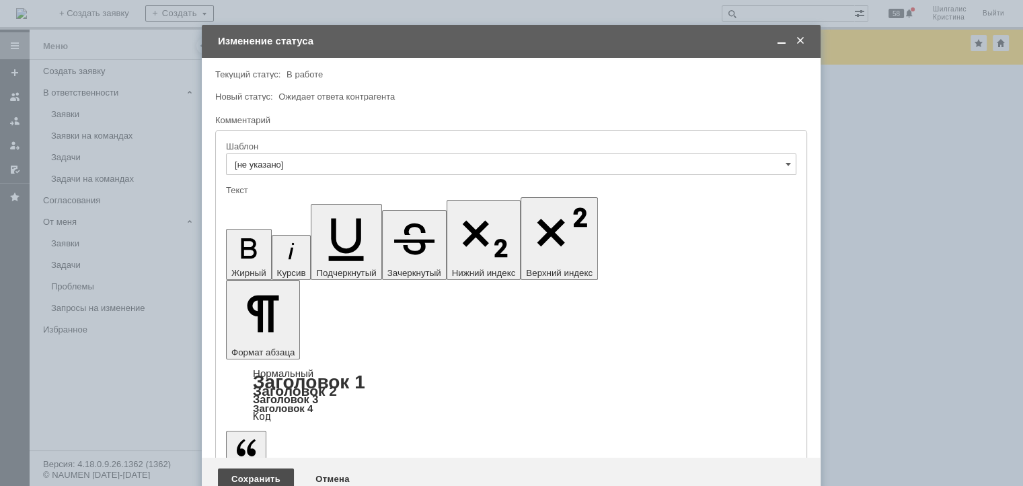
click at [231, 468] on div "Сохранить" at bounding box center [256, 479] width 76 height 22
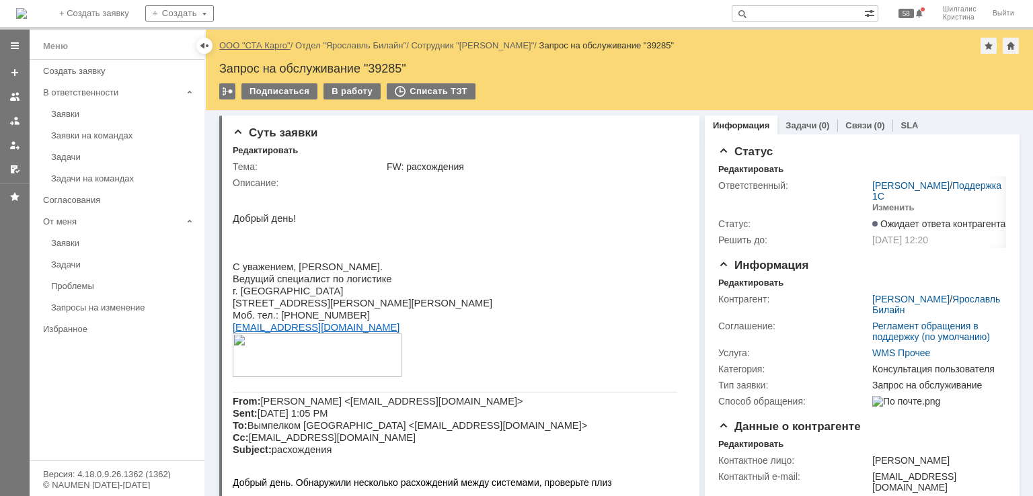
click at [270, 46] on link "ООО "СТА Карго"" at bounding box center [254, 45] width 71 height 10
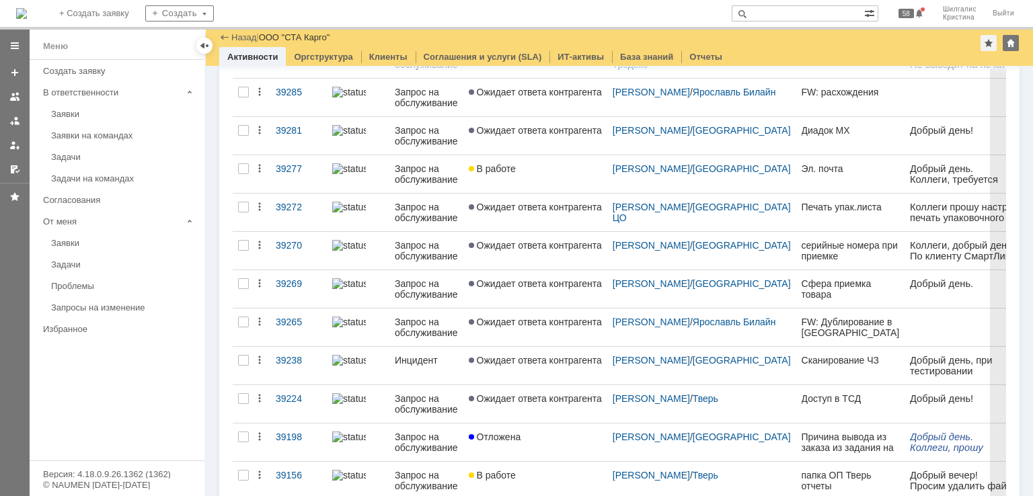
scroll to position [449, 0]
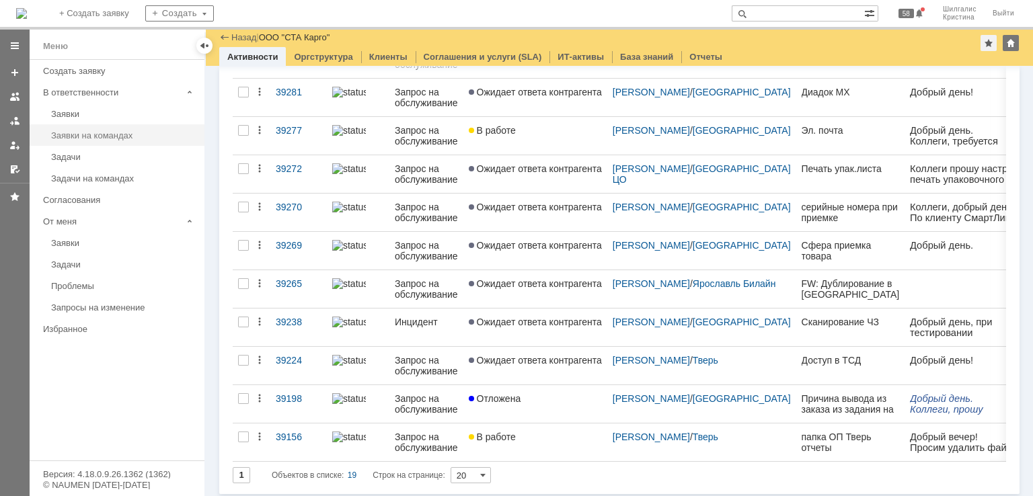
click at [94, 130] on div "Заявки на командах" at bounding box center [123, 135] width 145 height 10
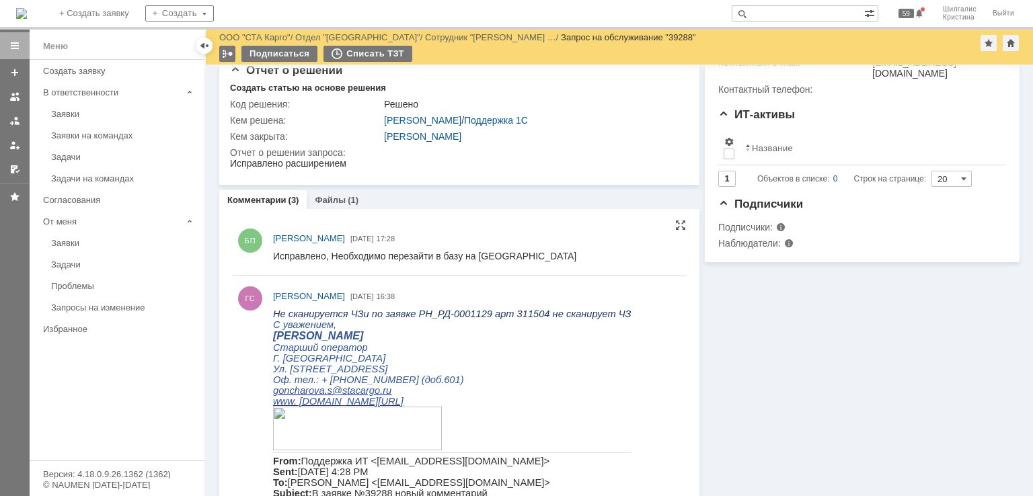
scroll to position [471, 0]
click at [340, 200] on link "Файлы" at bounding box center [330, 200] width 31 height 10
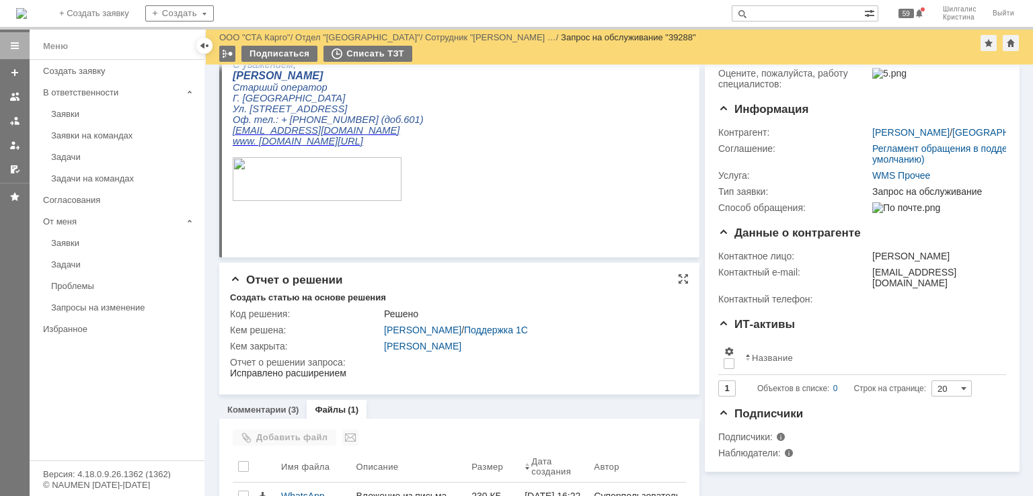
scroll to position [189, 0]
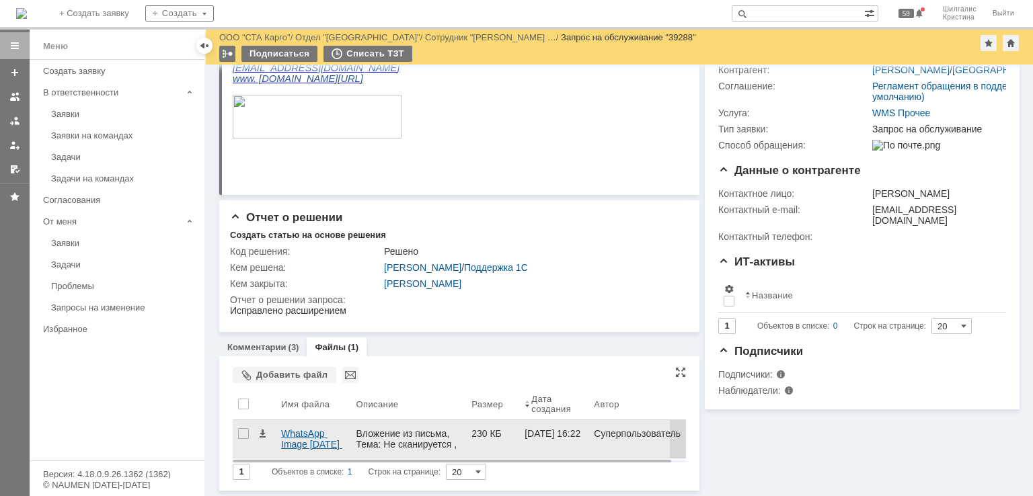
click at [302, 432] on div "WhatsApp Image [DATE] 16.20.13.jpeg" at bounding box center [313, 439] width 64 height 22
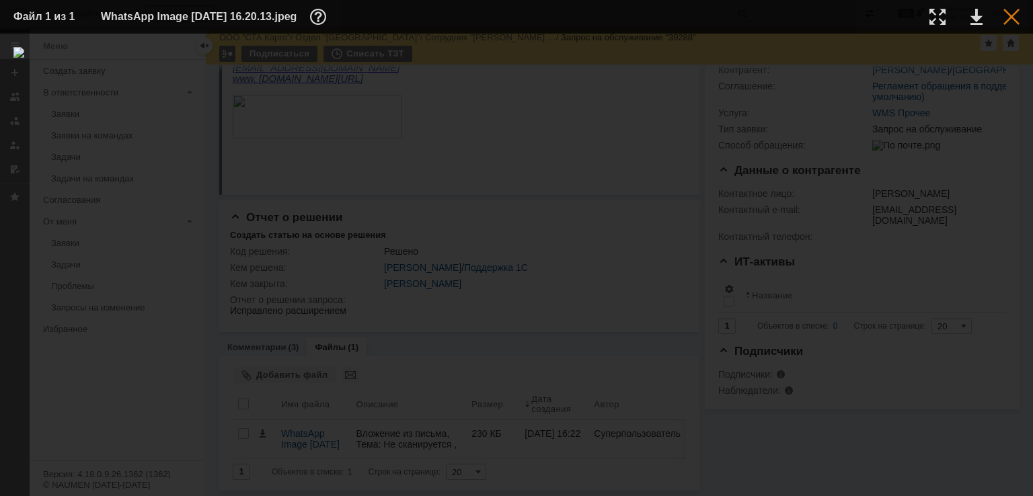
click at [1009, 10] on div at bounding box center [1011, 17] width 16 height 16
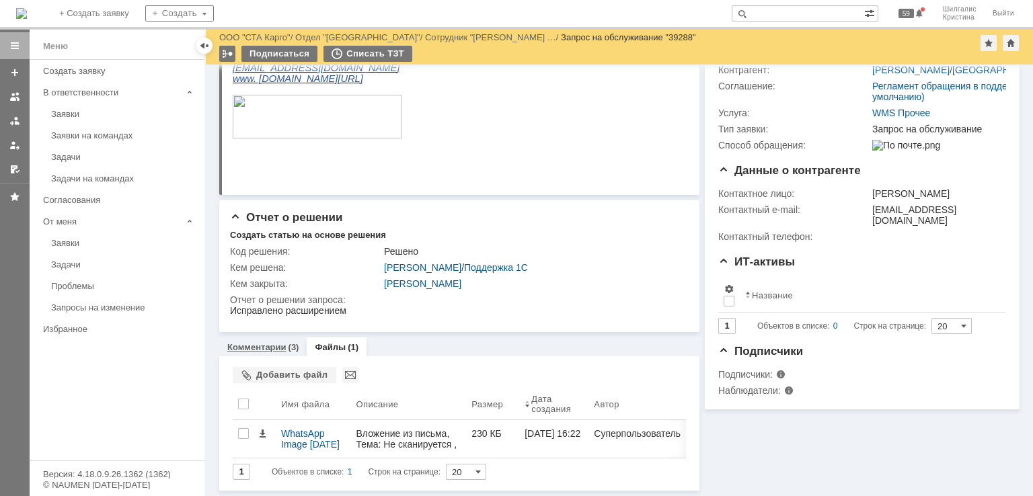
click at [239, 348] on link "Комментарии" at bounding box center [256, 347] width 59 height 10
